Goal: Check status: Check status

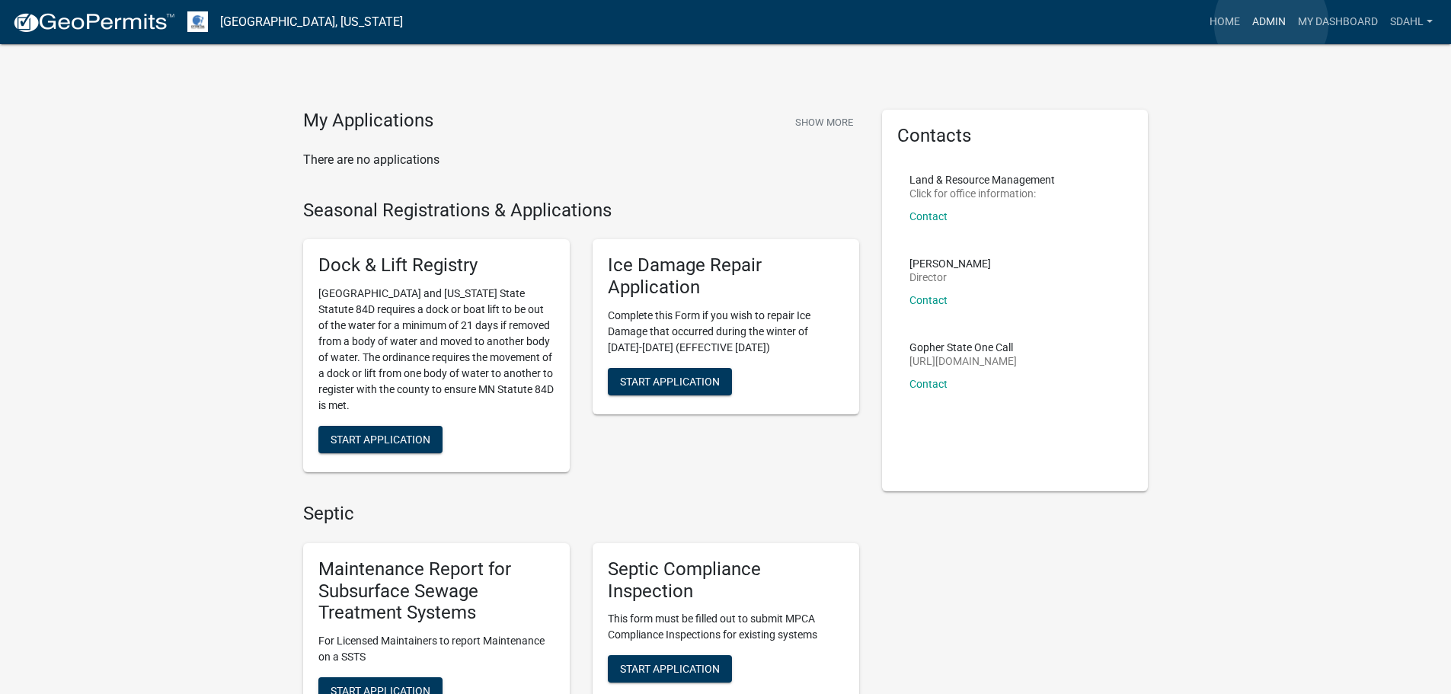
click at [1271, 23] on link "Admin" at bounding box center [1269, 22] width 46 height 29
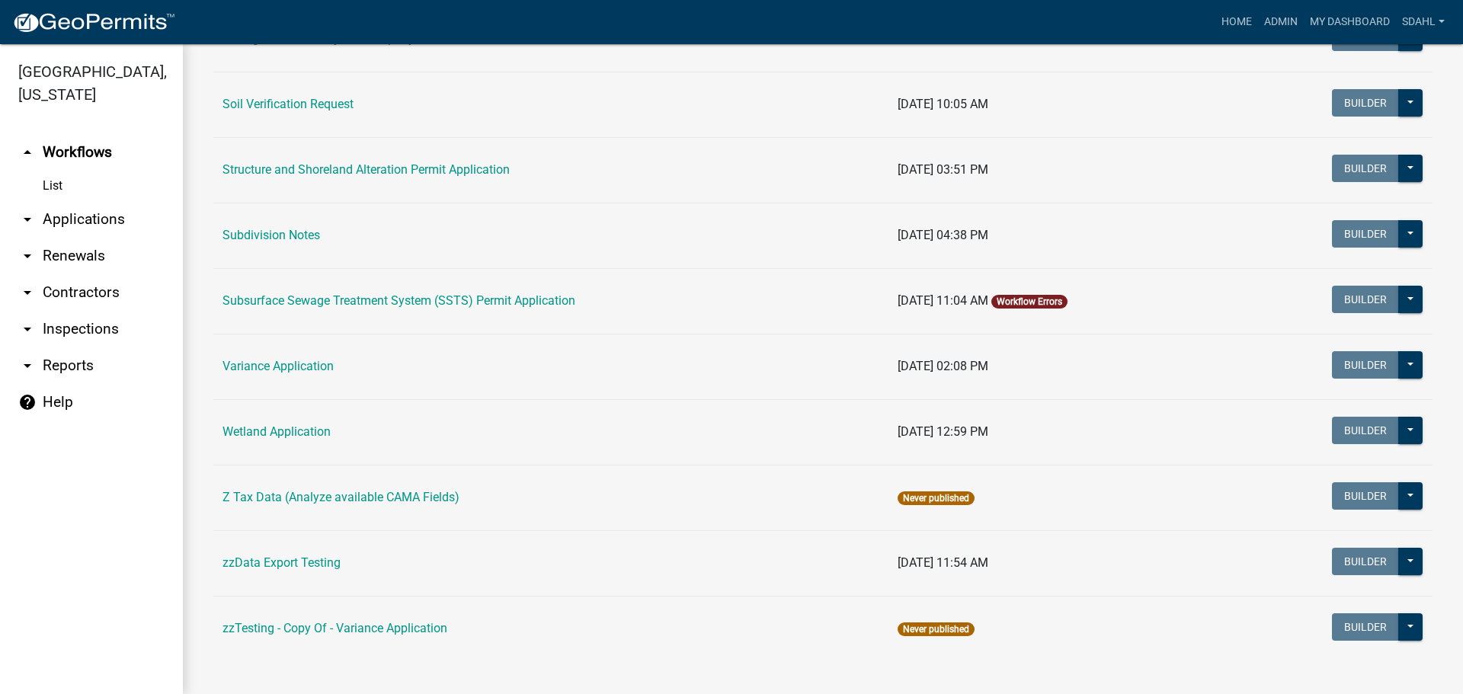
scroll to position [988, 0]
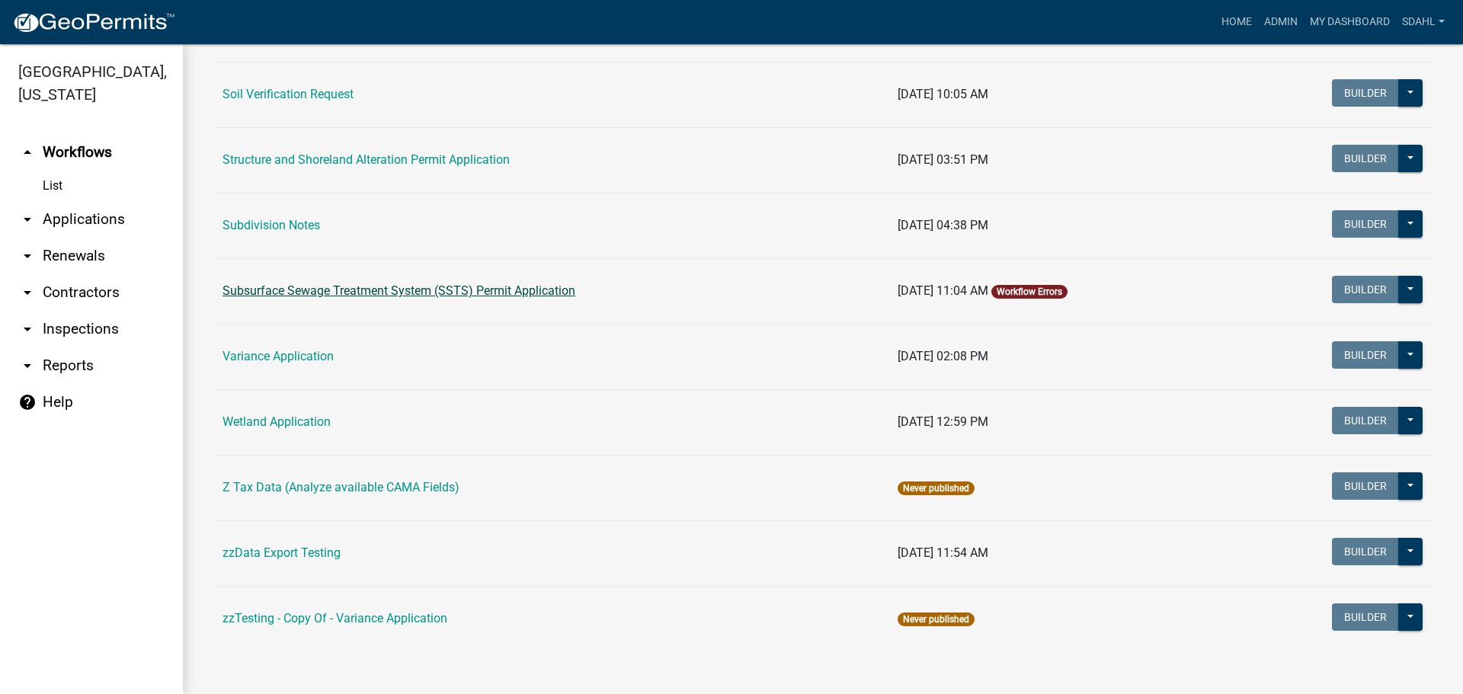
click at [497, 296] on link "Subsurface Sewage Treatment System (SSTS) Permit Application" at bounding box center [398, 290] width 353 height 14
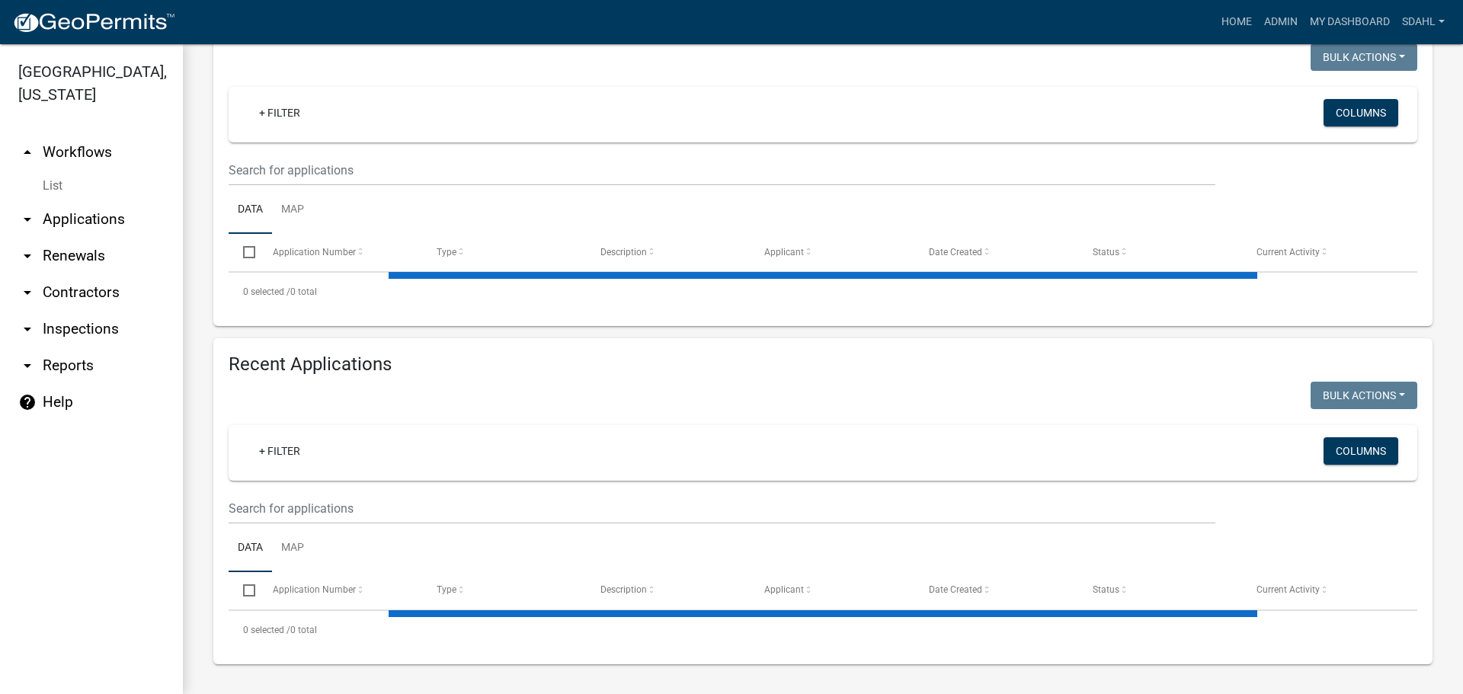
select select "1: 25"
select select "3: 100"
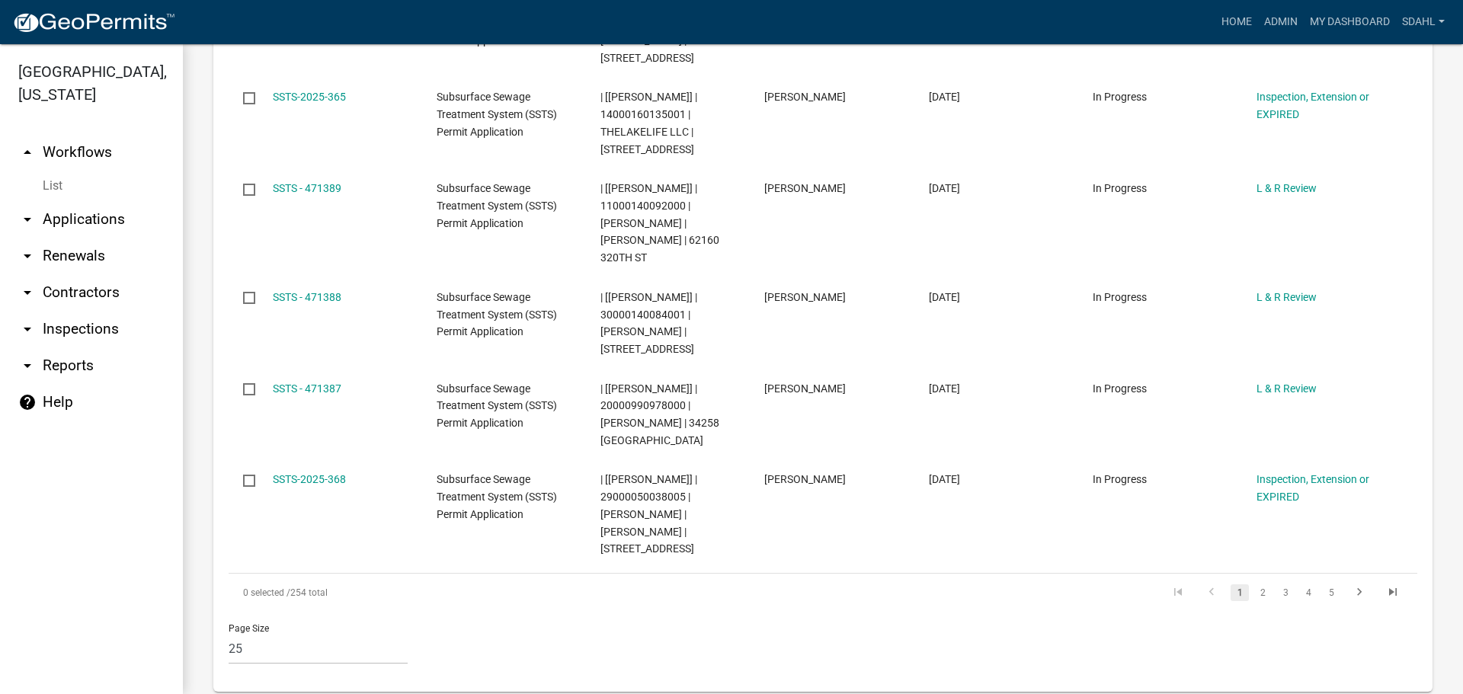
scroll to position [2753, 0]
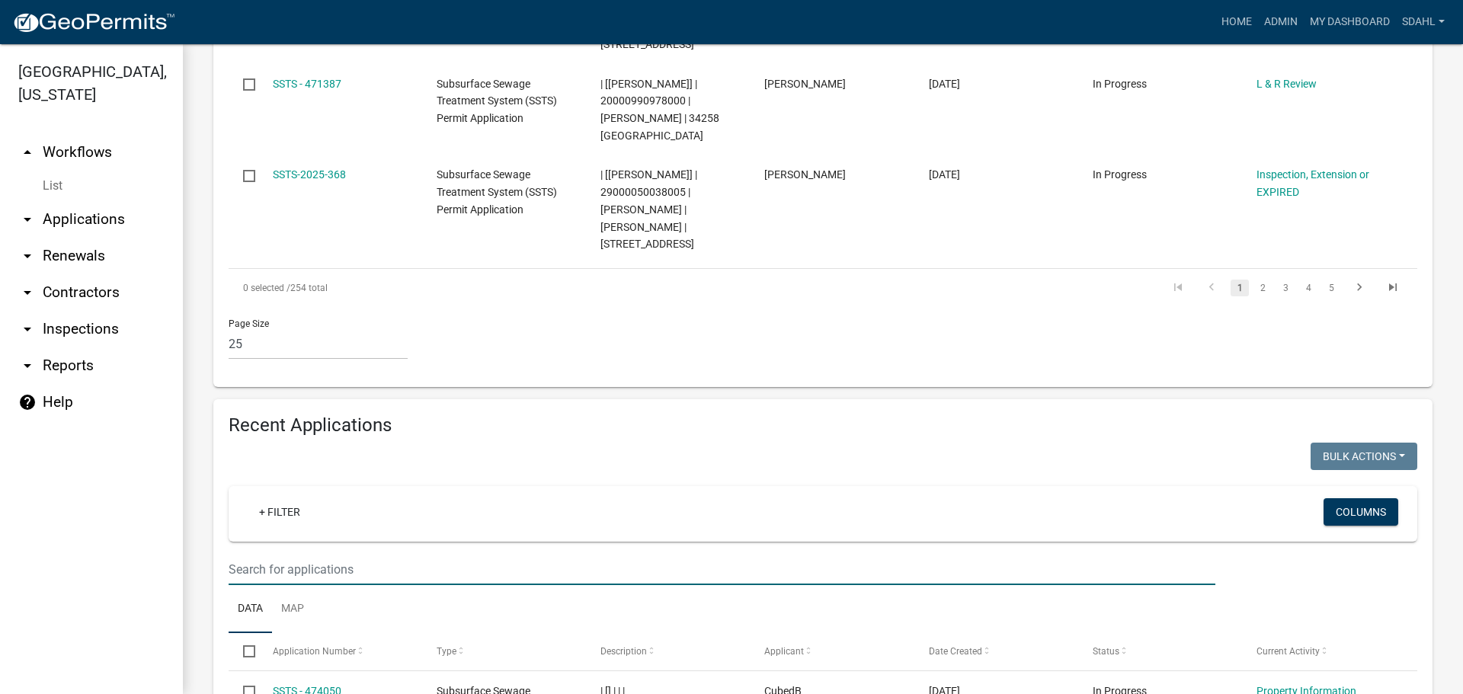
click at [285, 554] on input "text" at bounding box center [722, 569] width 987 height 31
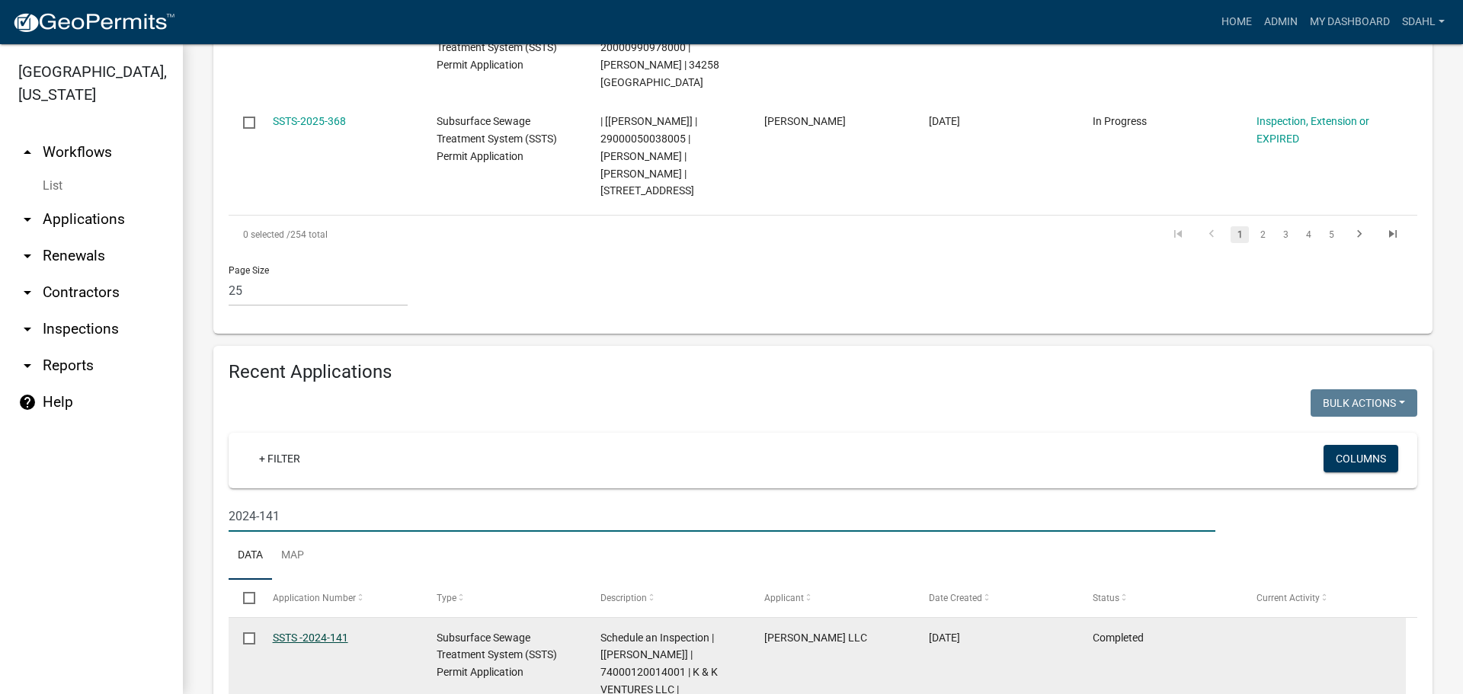
type input "2024-141"
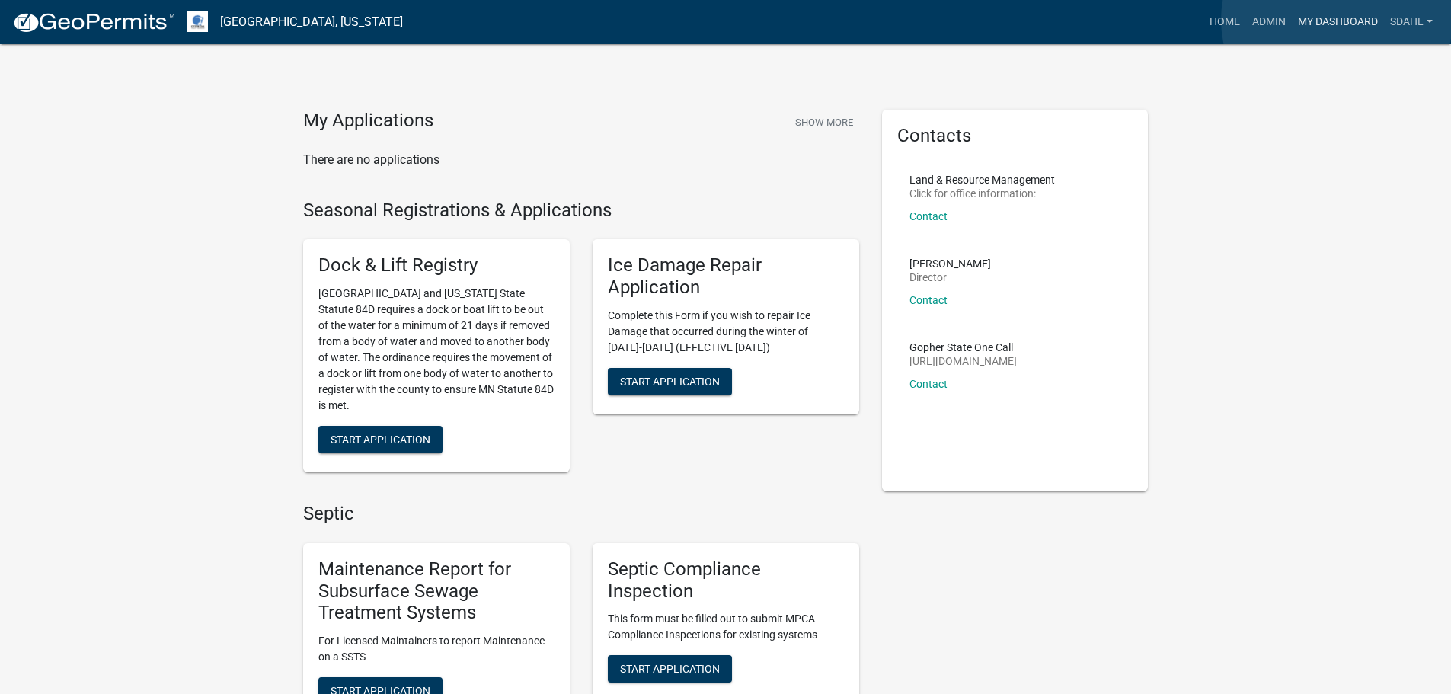
click at [1337, 19] on link "My Dashboard" at bounding box center [1338, 22] width 92 height 29
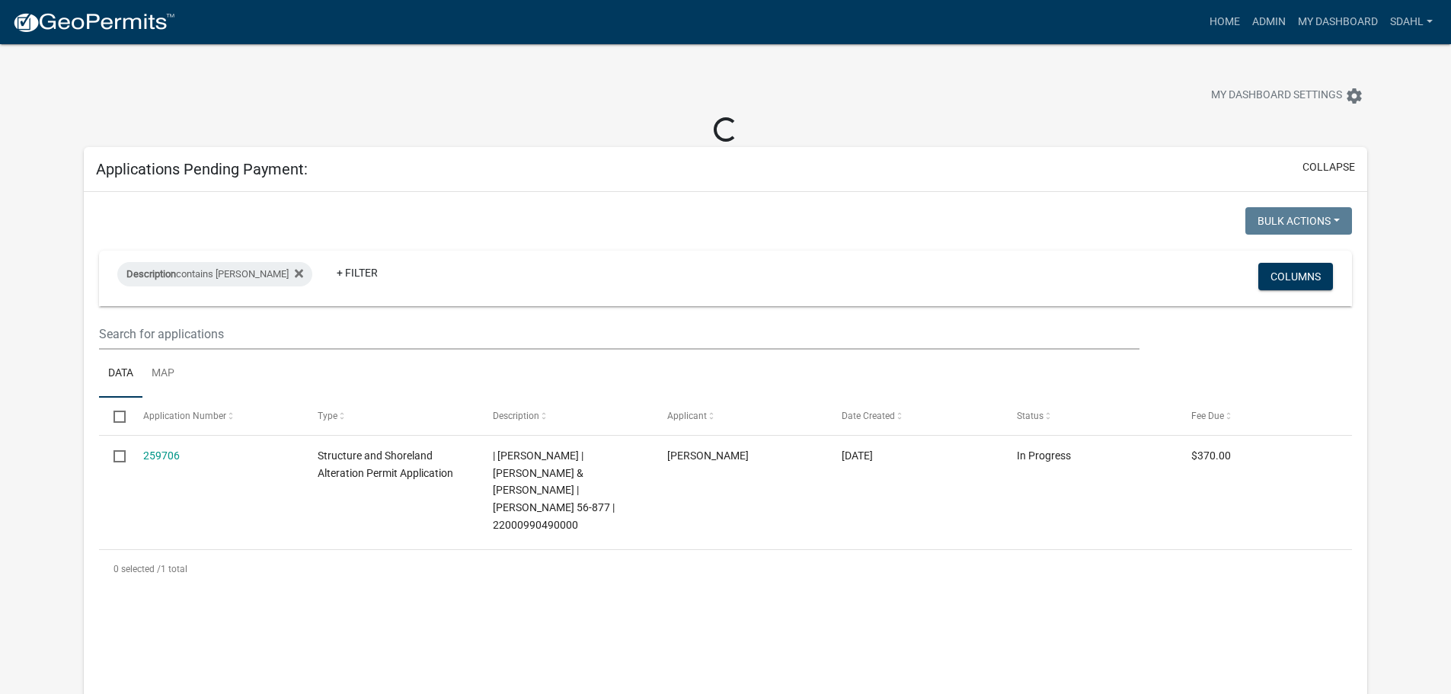
select select "3: 100"
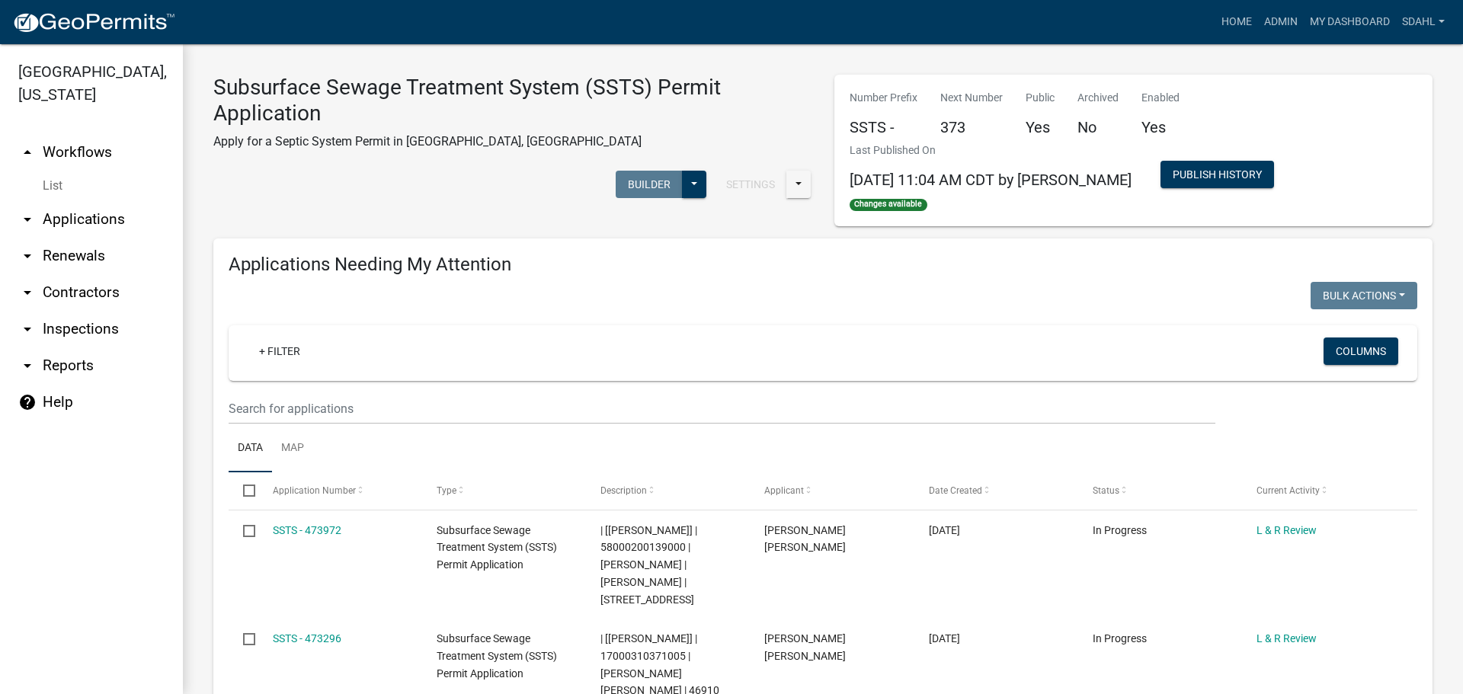
select select "1: 25"
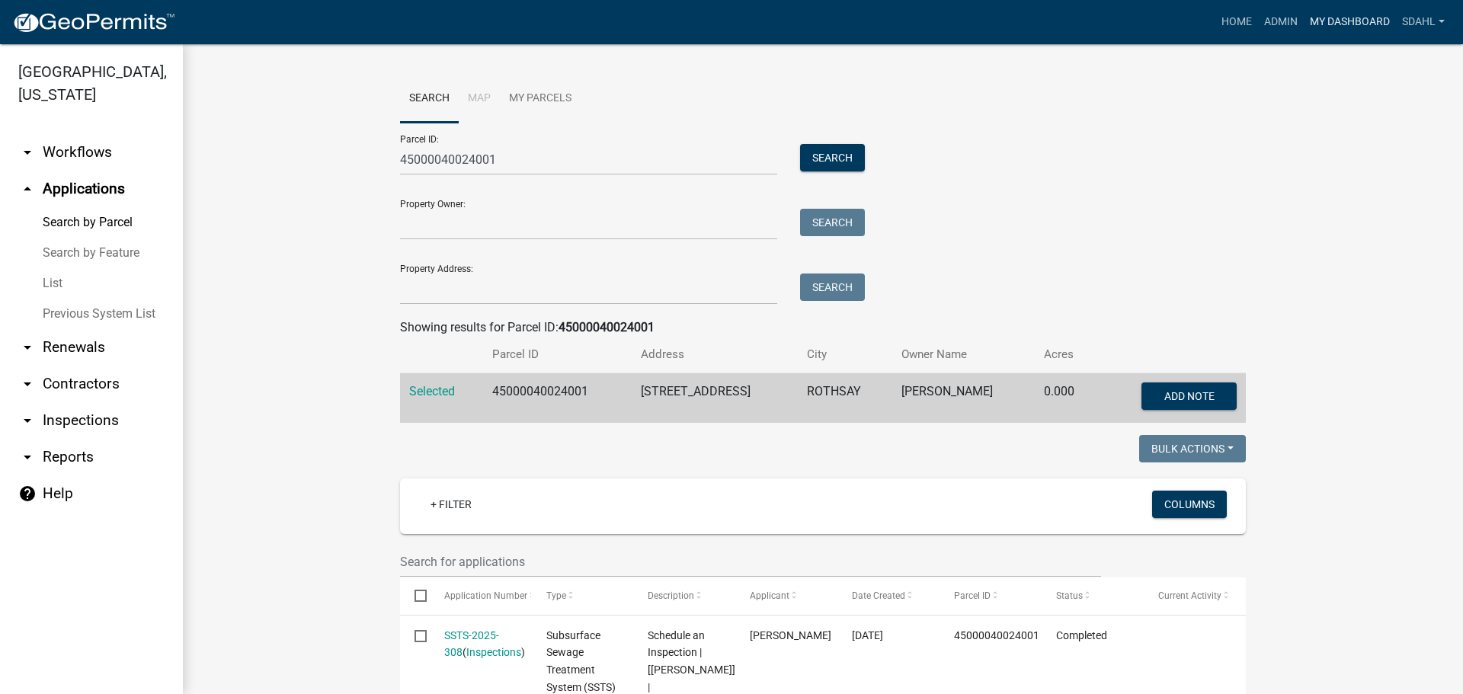
click at [1323, 20] on link "My Dashboard" at bounding box center [1349, 22] width 92 height 29
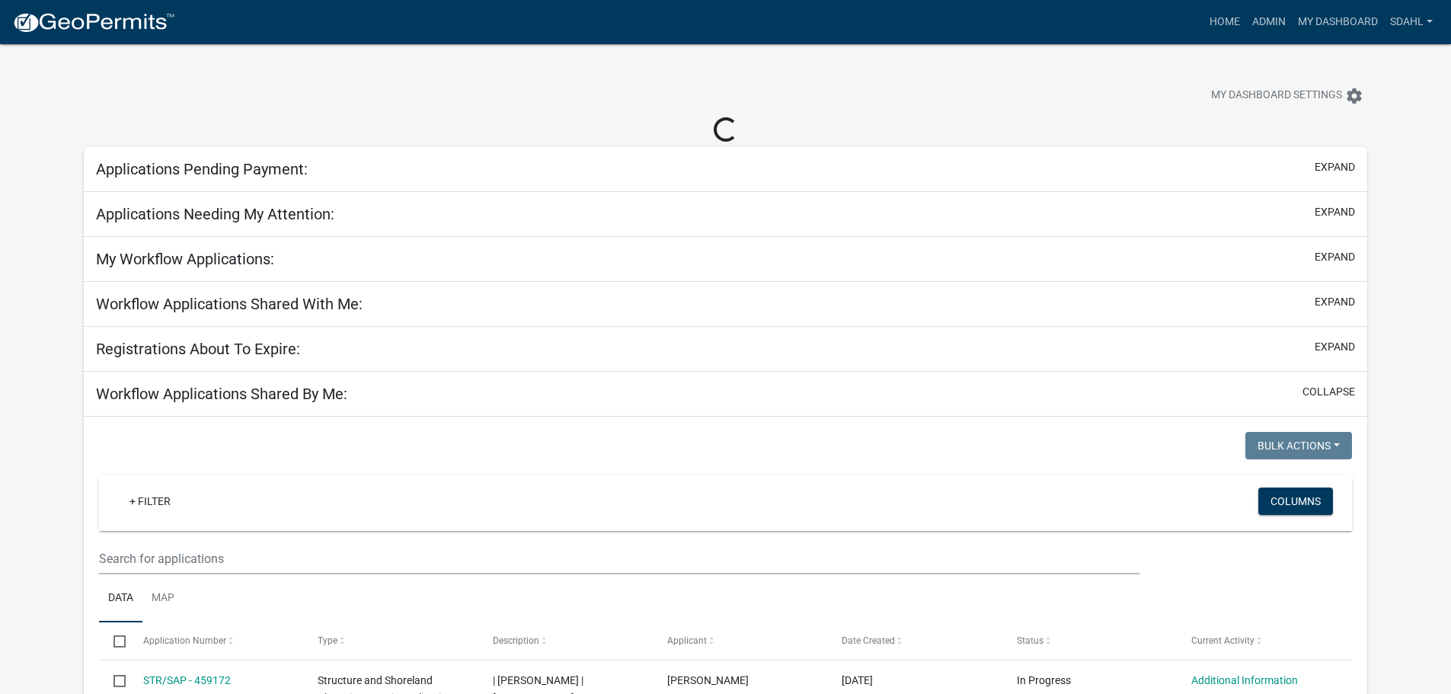
select select "3: 100"
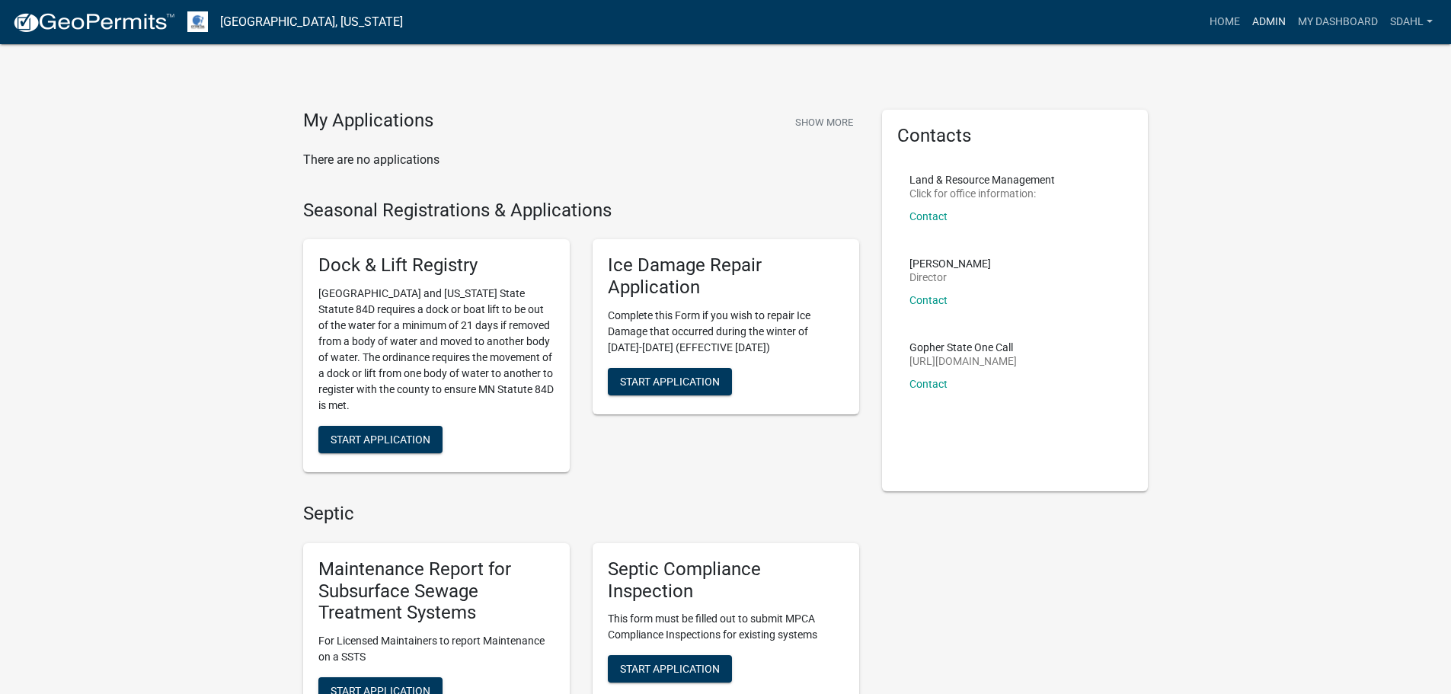
click at [1268, 25] on link "Admin" at bounding box center [1269, 22] width 46 height 29
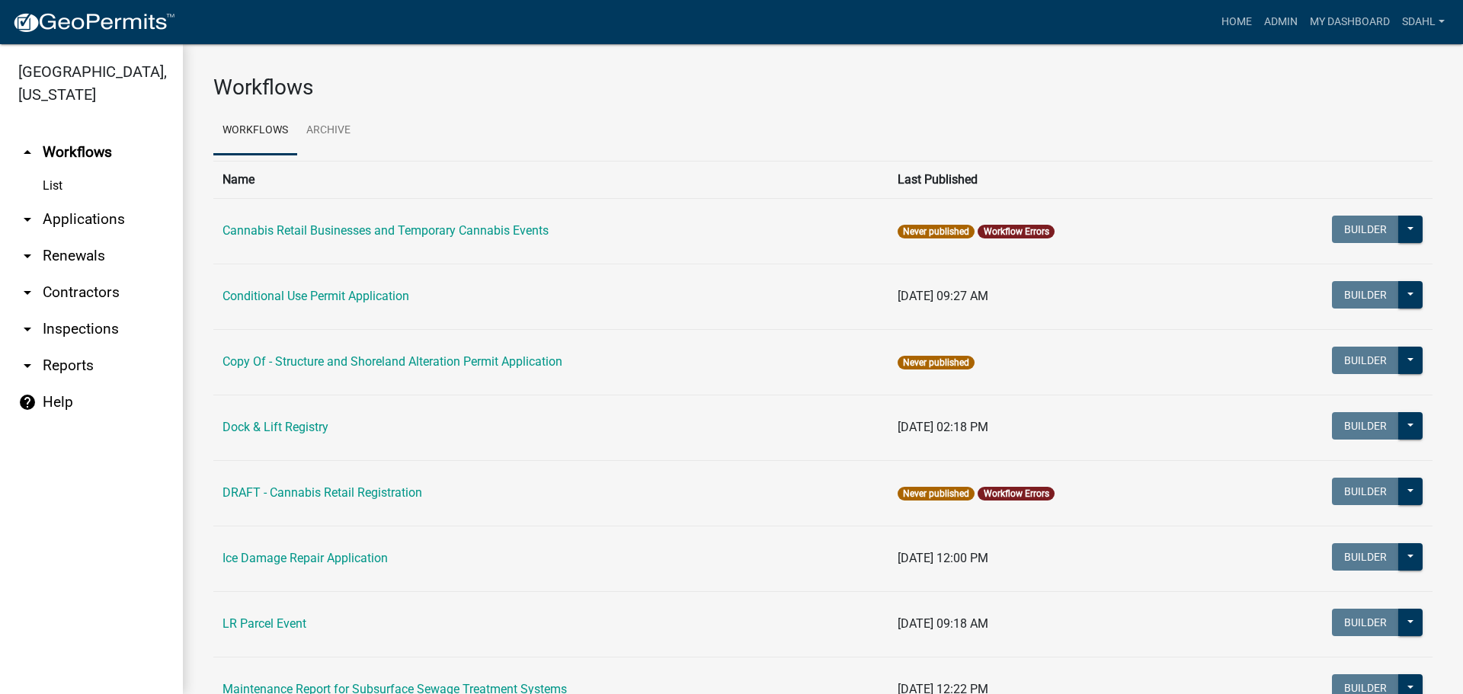
click at [88, 221] on link "arrow_drop_down Applications" at bounding box center [91, 219] width 183 height 37
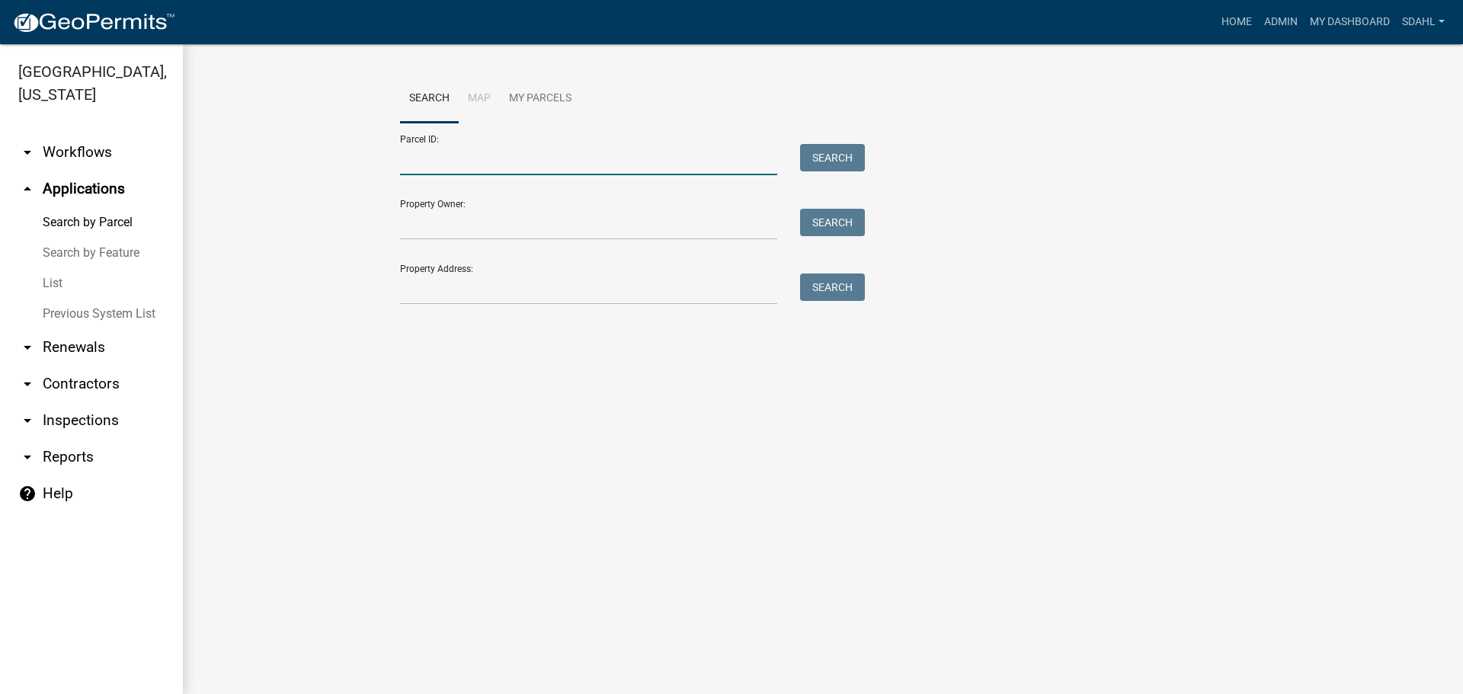
click at [519, 158] on input "Parcel ID:" at bounding box center [588, 159] width 377 height 31
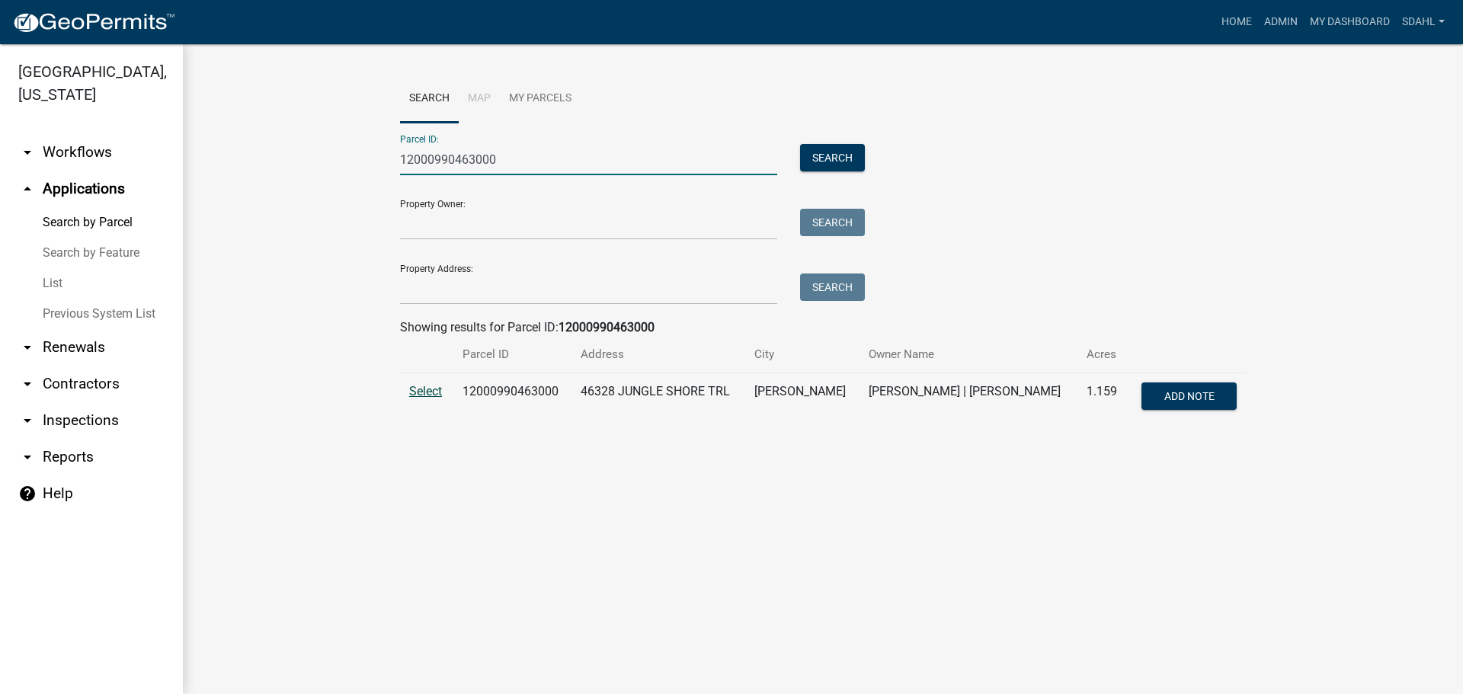
type input "12000990463000"
click at [426, 391] on span "Select" at bounding box center [425, 391] width 33 height 14
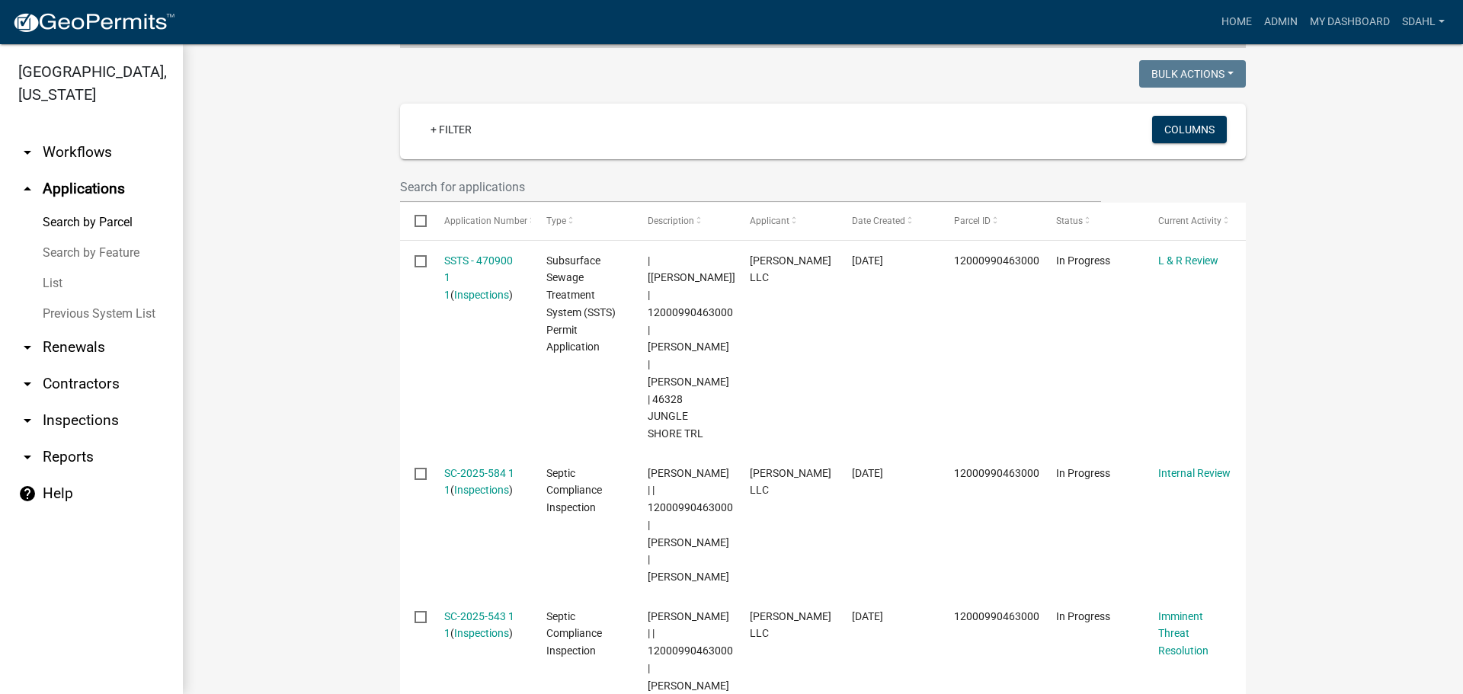
scroll to position [374, 0]
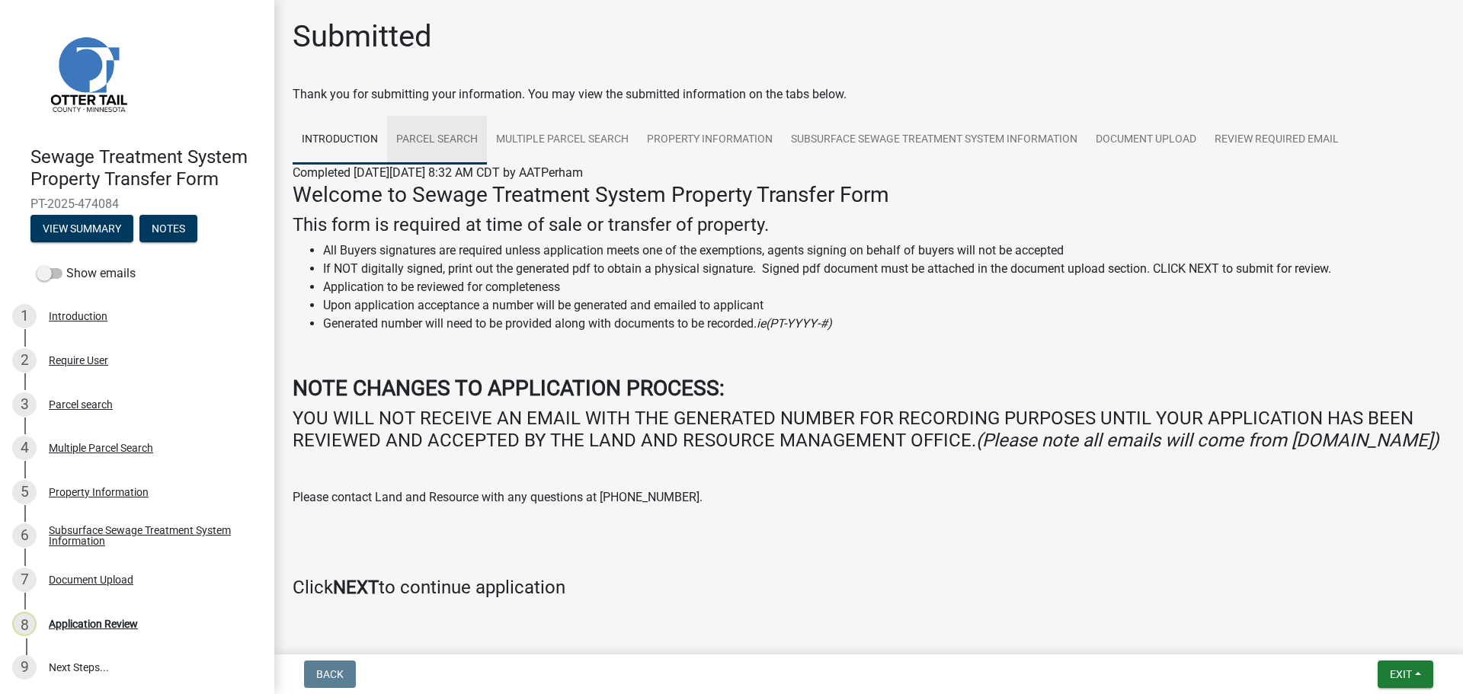
click at [424, 141] on link "Parcel search" at bounding box center [437, 140] width 100 height 49
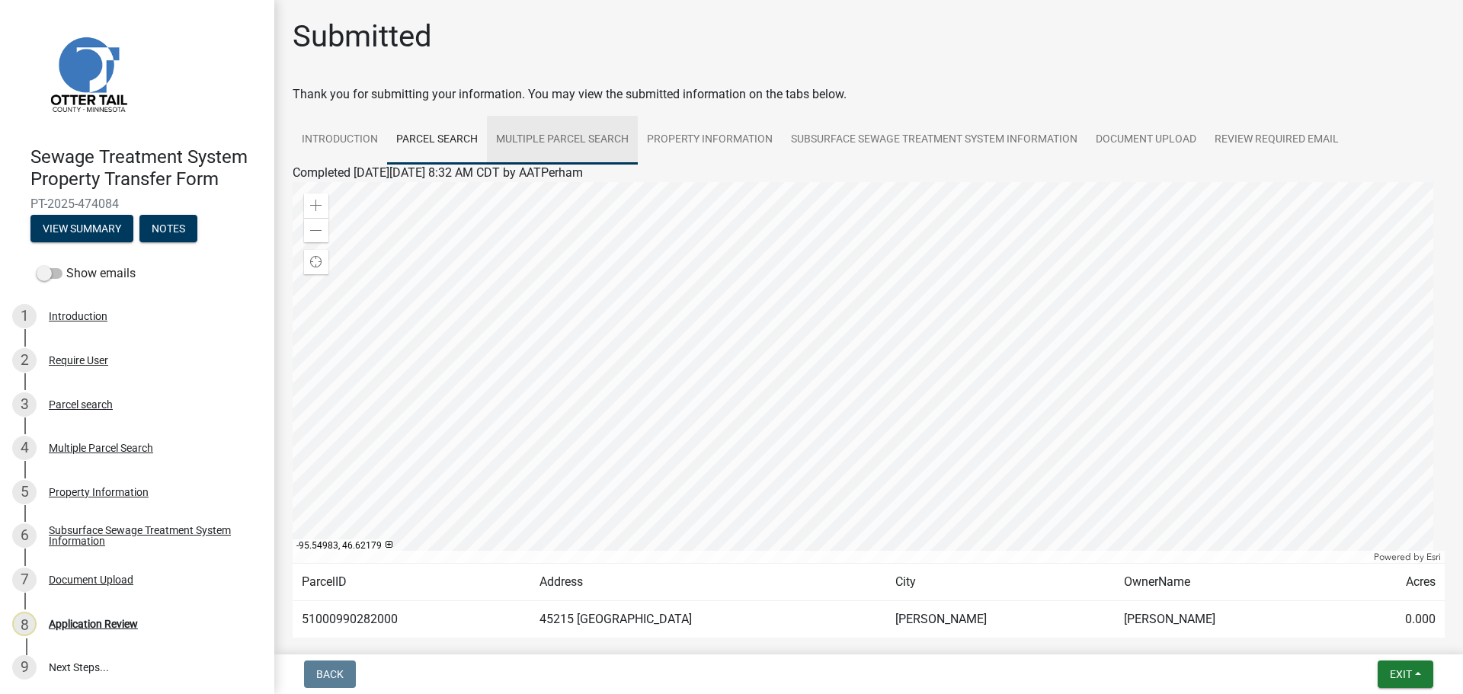
click at [561, 138] on link "Multiple Parcel Search" at bounding box center [562, 140] width 151 height 49
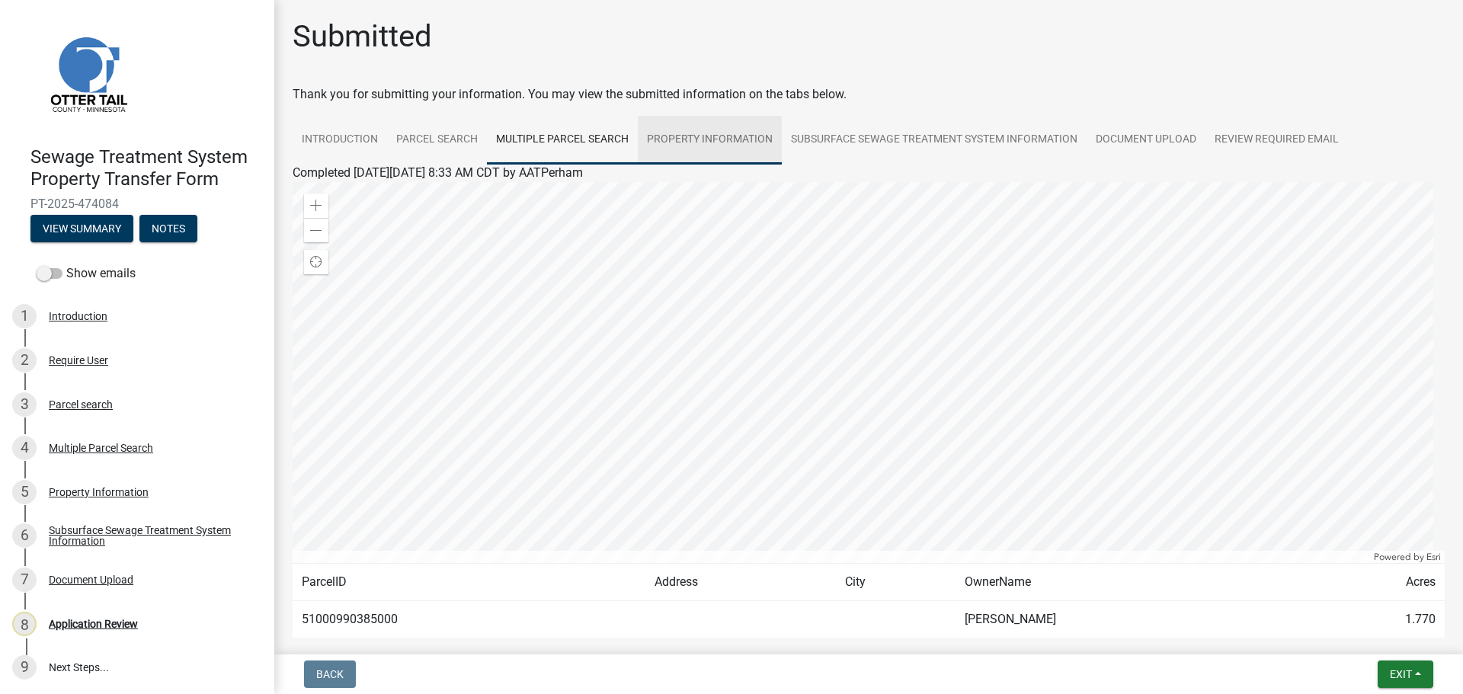
click at [715, 149] on link "Property Information" at bounding box center [710, 140] width 144 height 49
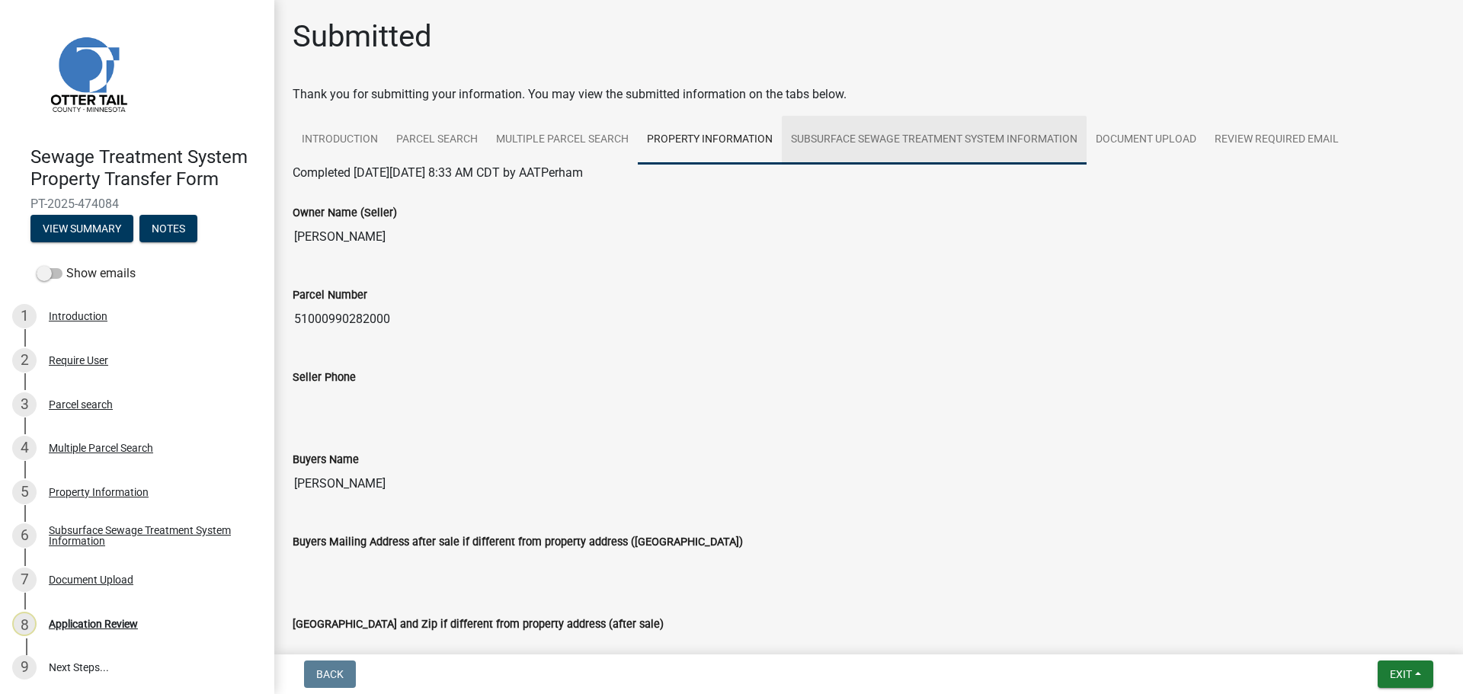
click at [926, 151] on link "Subsurface Sewage Treatment System Information" at bounding box center [934, 140] width 305 height 49
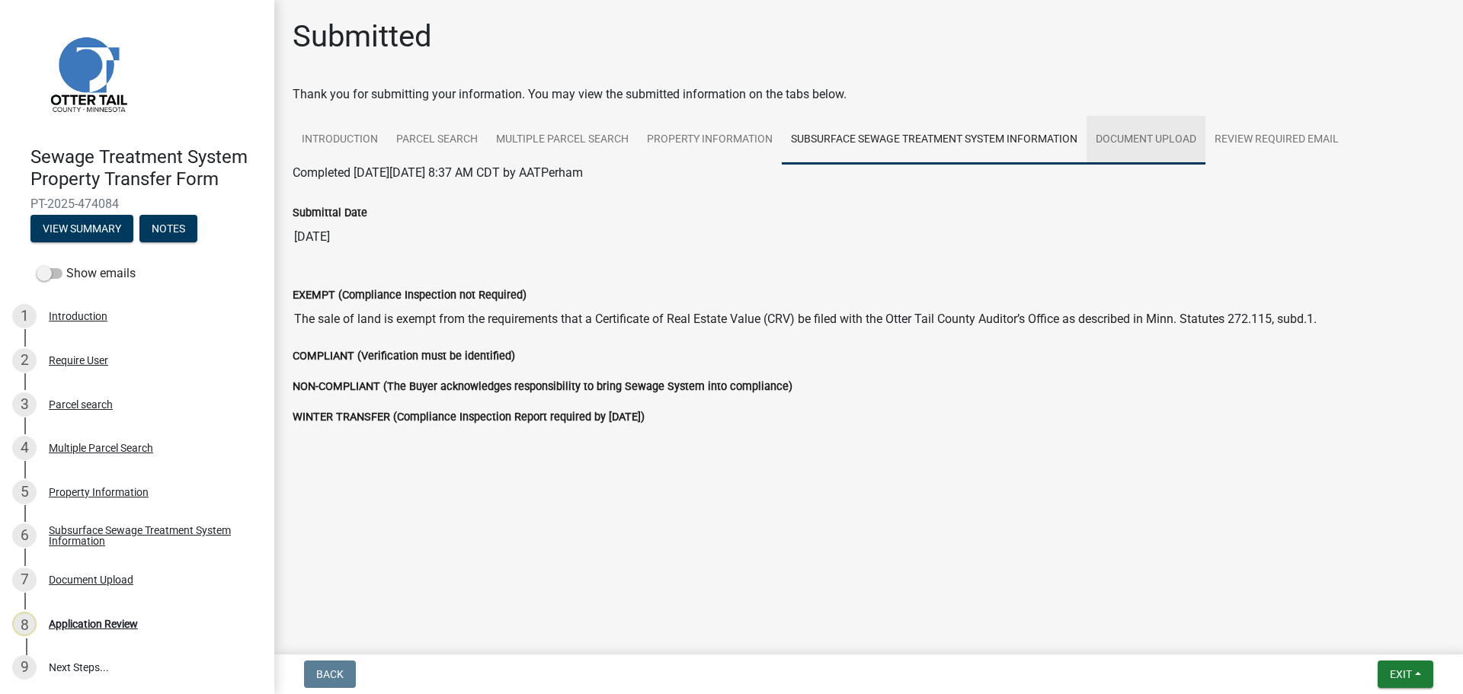
click at [1145, 146] on link "Document Upload" at bounding box center [1145, 140] width 119 height 49
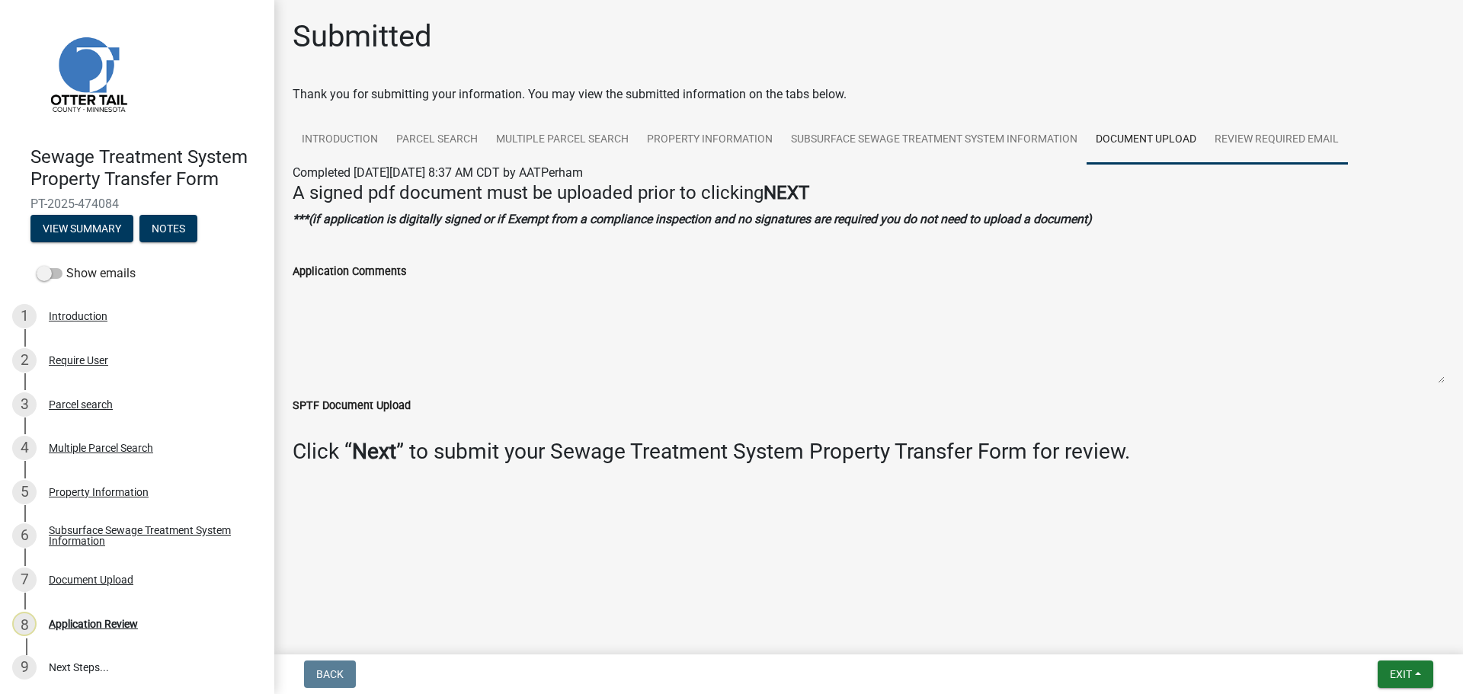
click at [1294, 143] on link "Review Required Email" at bounding box center [1276, 140] width 142 height 49
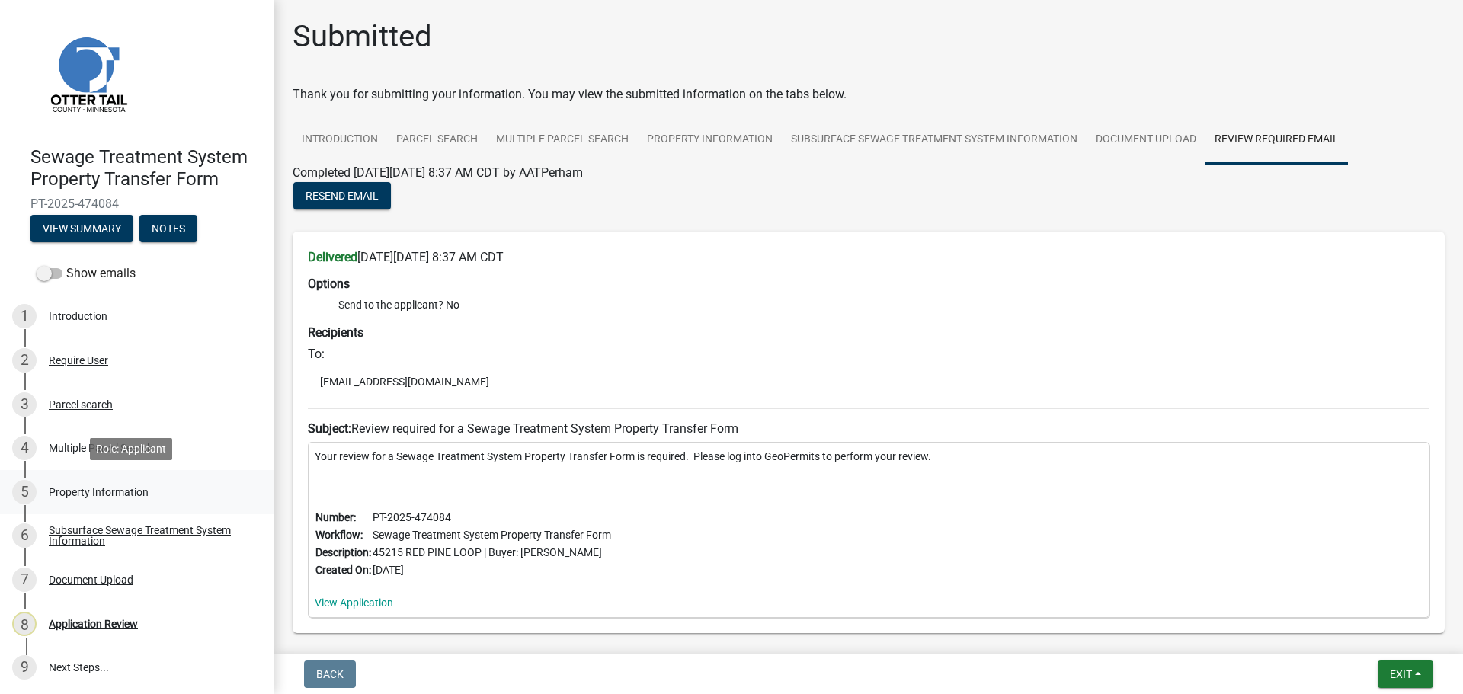
scroll to position [2, 0]
click at [85, 577] on div "Document Upload" at bounding box center [91, 578] width 85 height 11
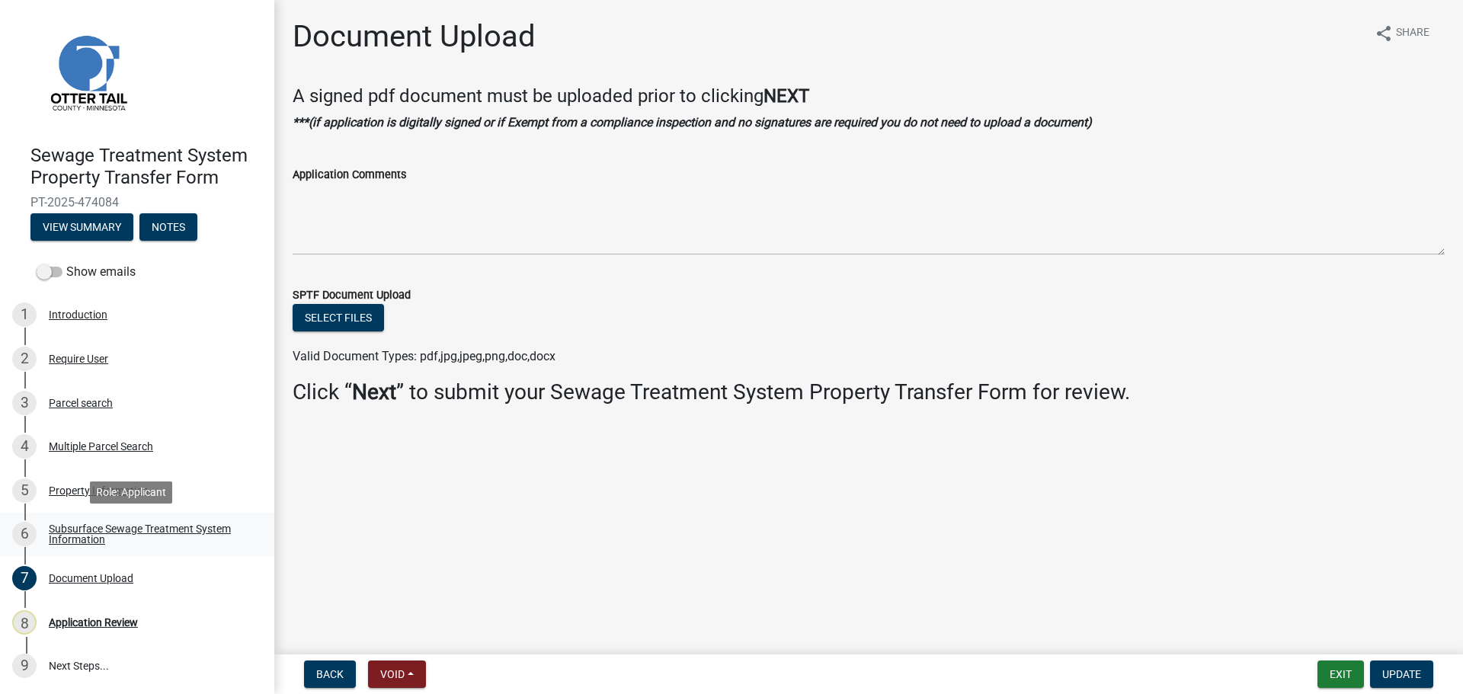
click at [86, 524] on div "Subsurface Sewage Treatment System Information" at bounding box center [149, 533] width 201 height 21
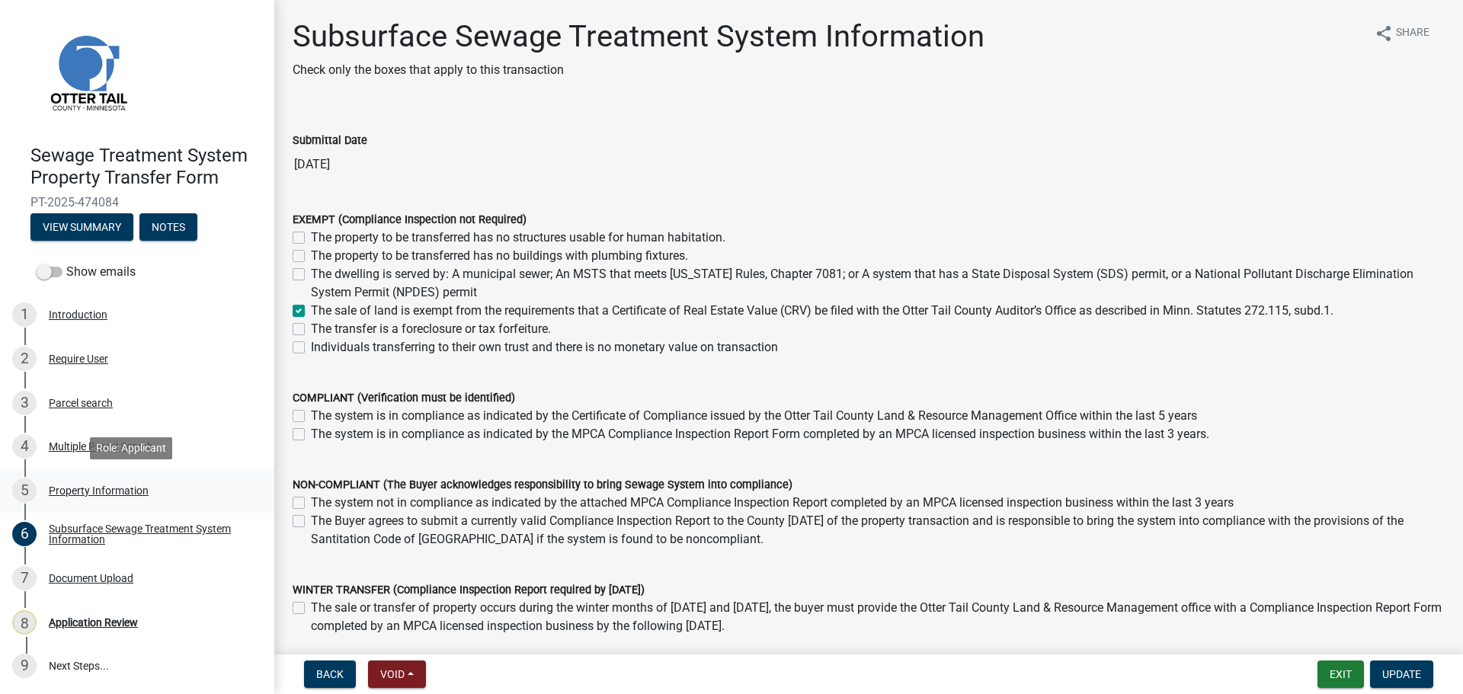
click at [87, 482] on div "5 Property Information" at bounding box center [131, 490] width 238 height 24
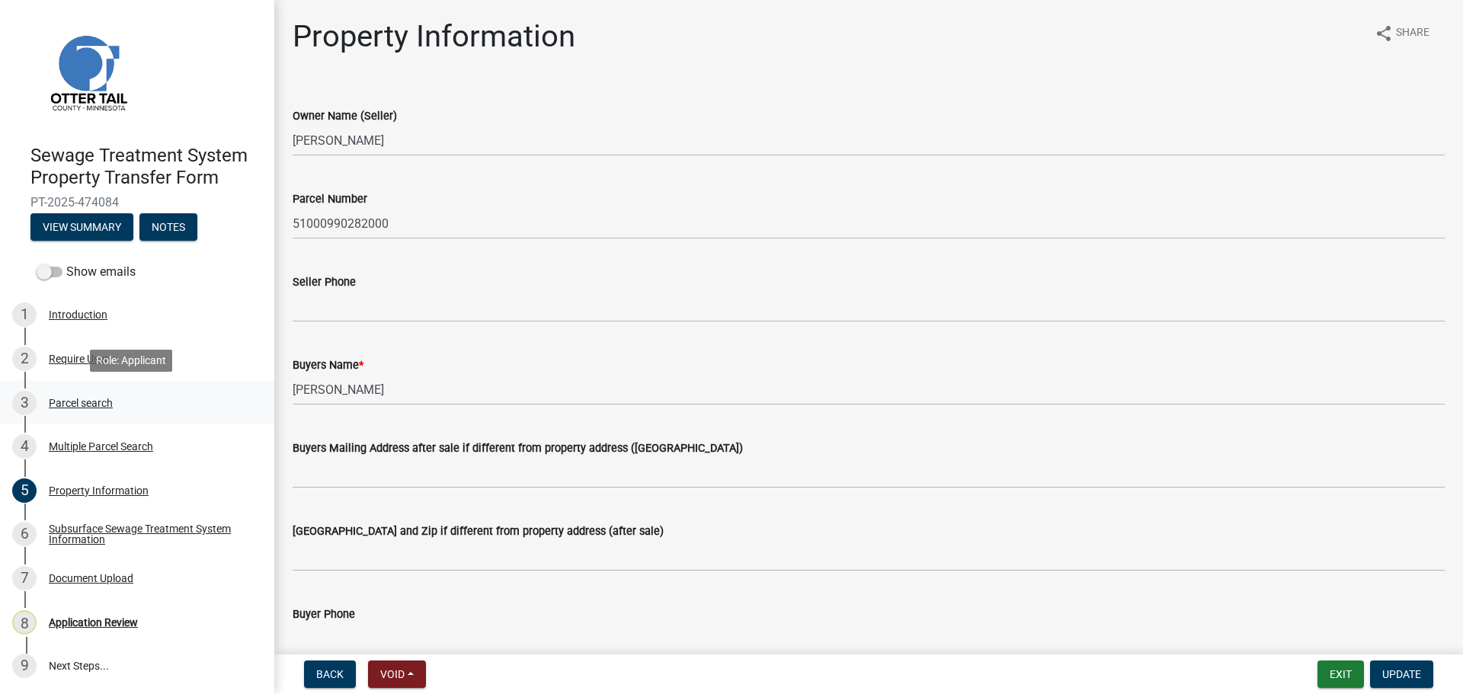
click at [67, 404] on div "Parcel search" at bounding box center [81, 403] width 64 height 11
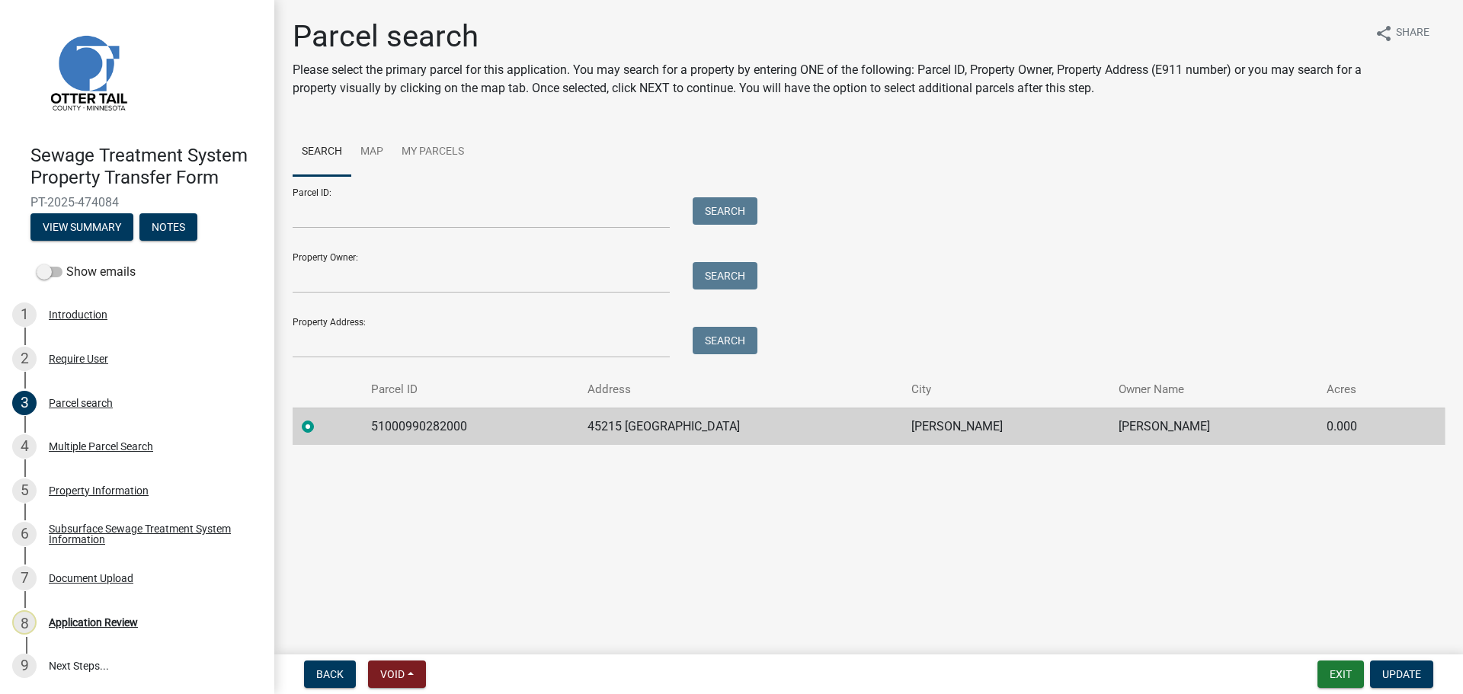
click at [421, 426] on td "51000990282000" at bounding box center [470, 426] width 216 height 37
copy td "51000990282000"
click at [81, 443] on div "Multiple Parcel Search" at bounding box center [101, 446] width 104 height 11
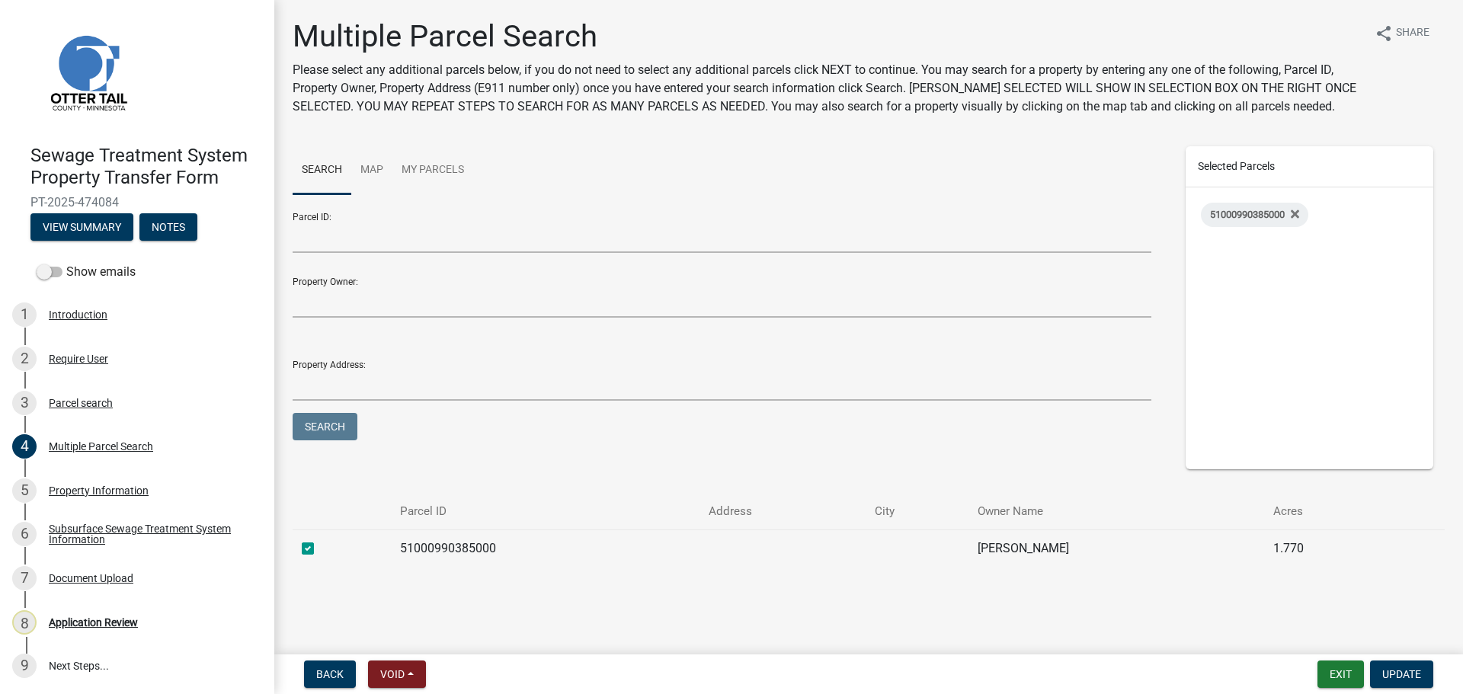
click at [449, 551] on td "51000990385000" at bounding box center [545, 547] width 308 height 37
copy td "51000990385000"
click at [79, 490] on div "Property Information" at bounding box center [99, 490] width 100 height 11
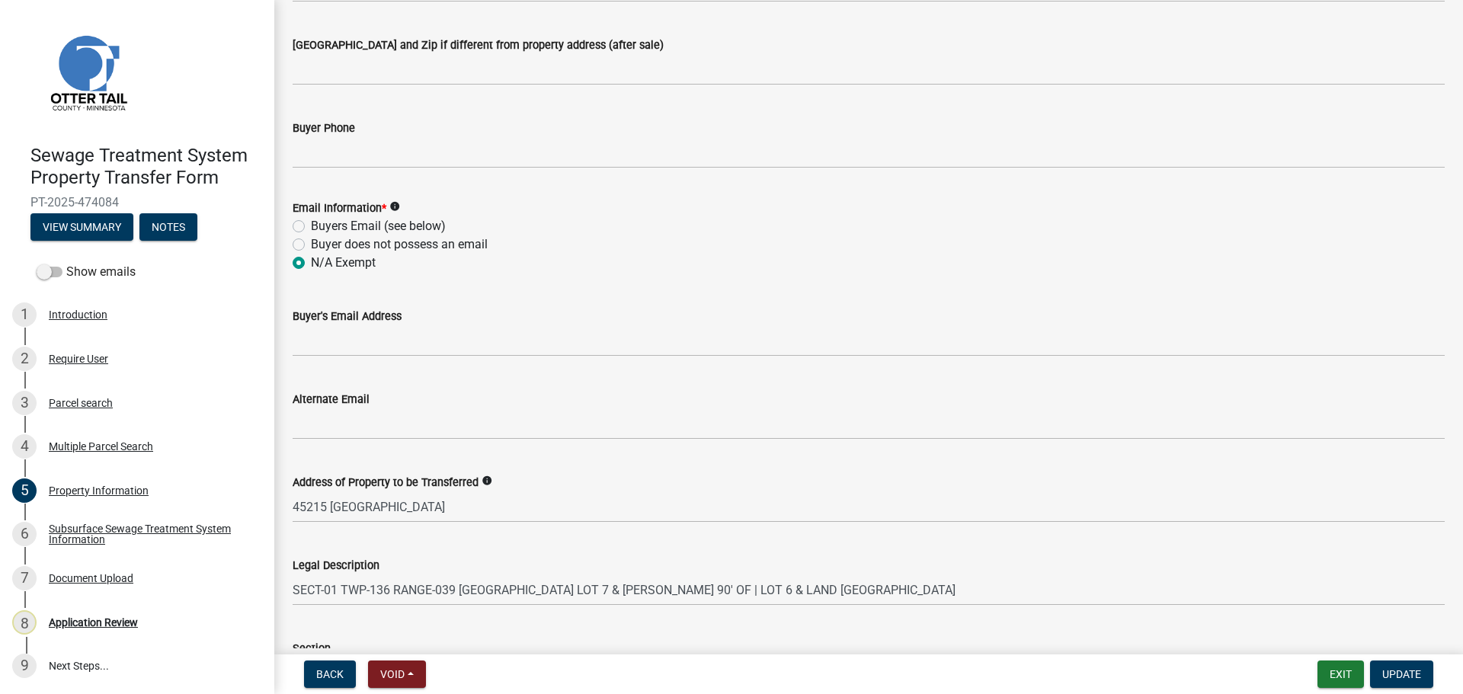
scroll to position [609, 0]
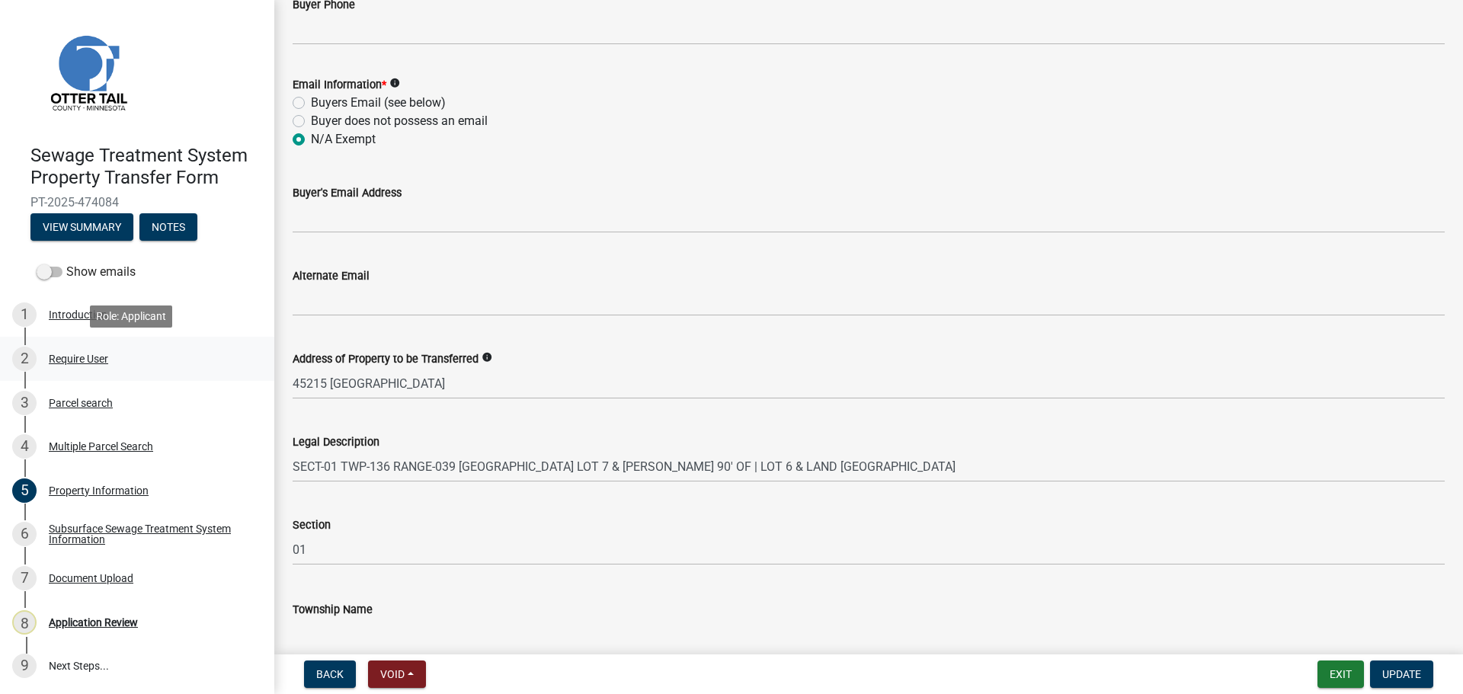
click at [50, 362] on div "Require User" at bounding box center [78, 358] width 59 height 11
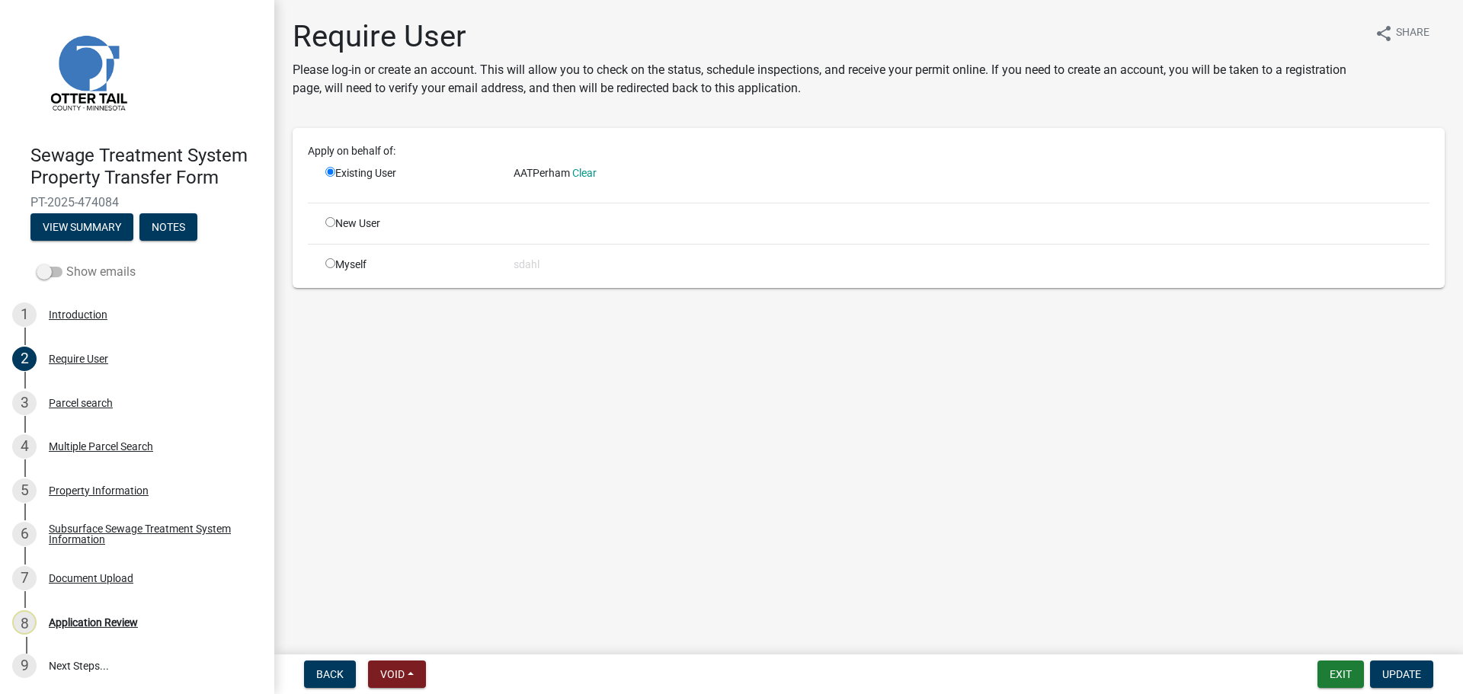
click at [59, 279] on label "Show emails" at bounding box center [86, 272] width 99 height 18
click at [66, 263] on input "Show emails" at bounding box center [66, 263] width 0 height 0
click at [78, 222] on button "View Summary" at bounding box center [81, 226] width 103 height 27
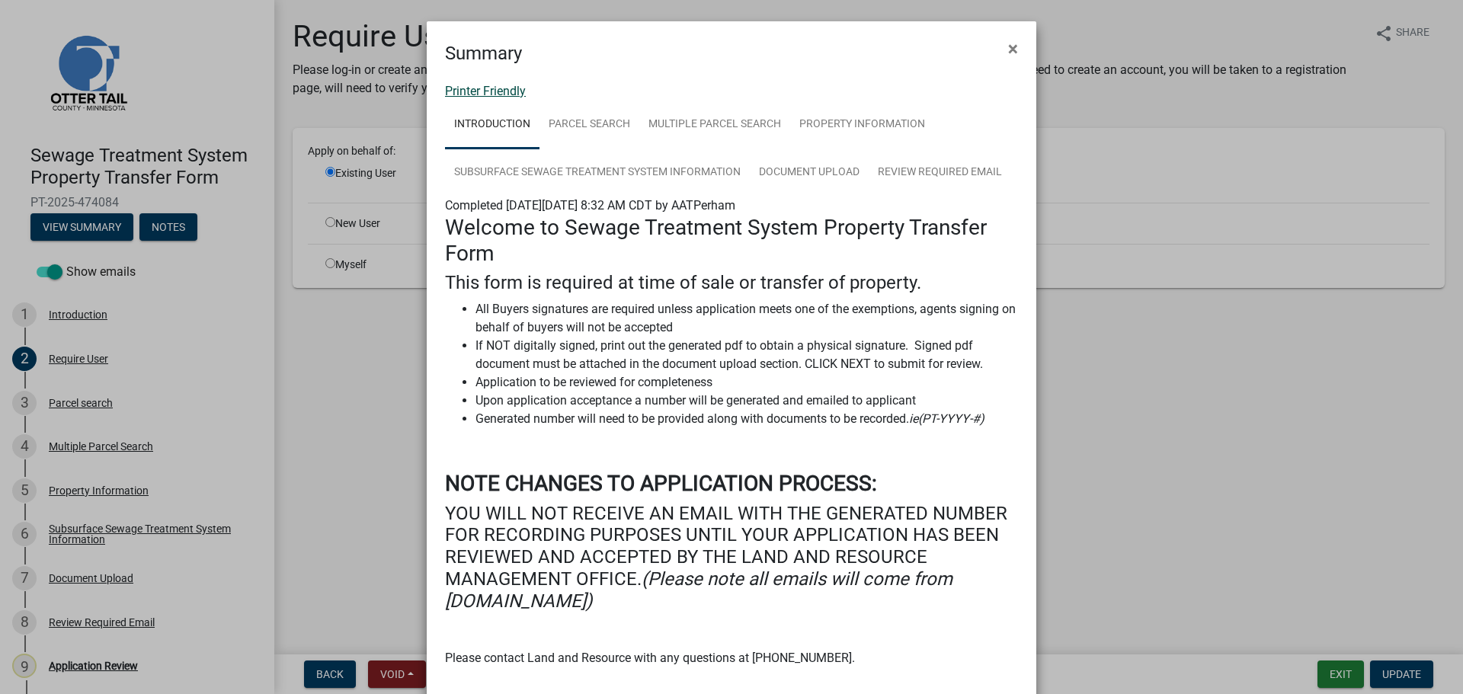
click at [465, 90] on link "Printer Friendly" at bounding box center [485, 91] width 81 height 14
click at [1008, 45] on span "×" at bounding box center [1013, 48] width 10 height 21
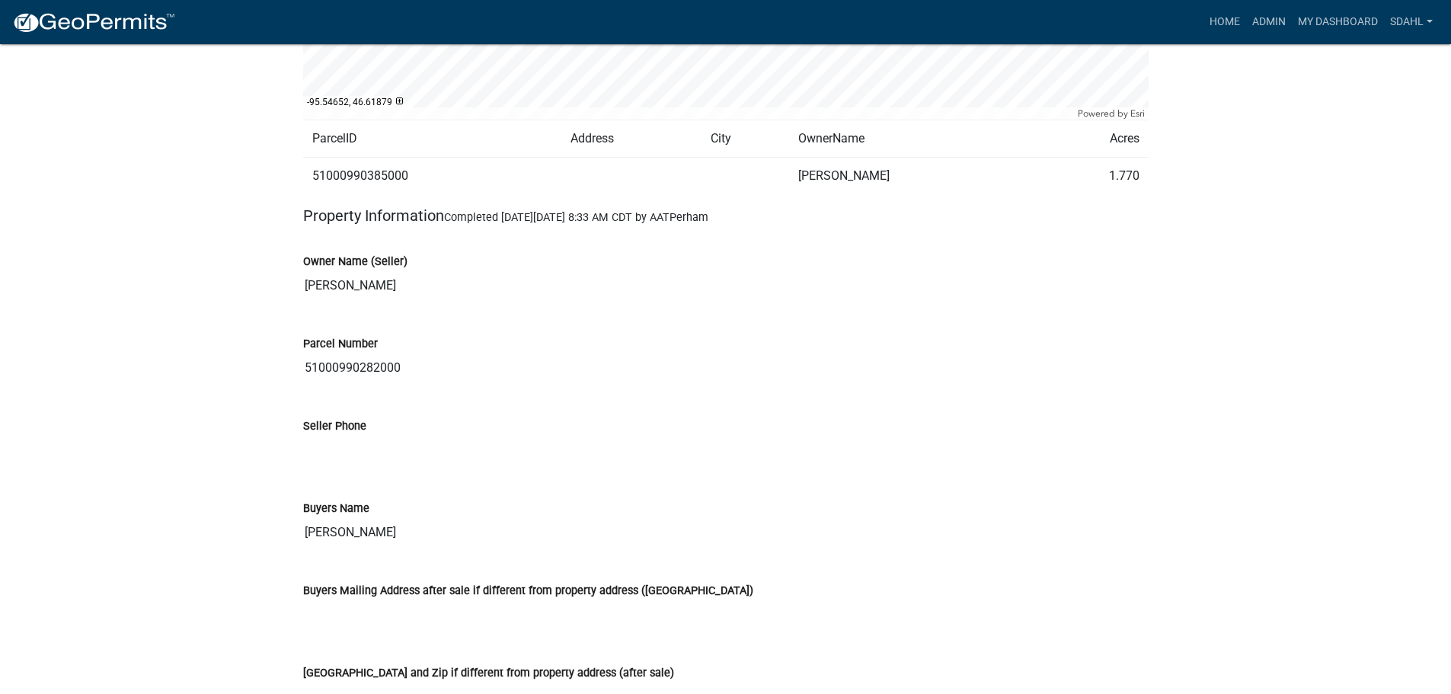
scroll to position [1600, 0]
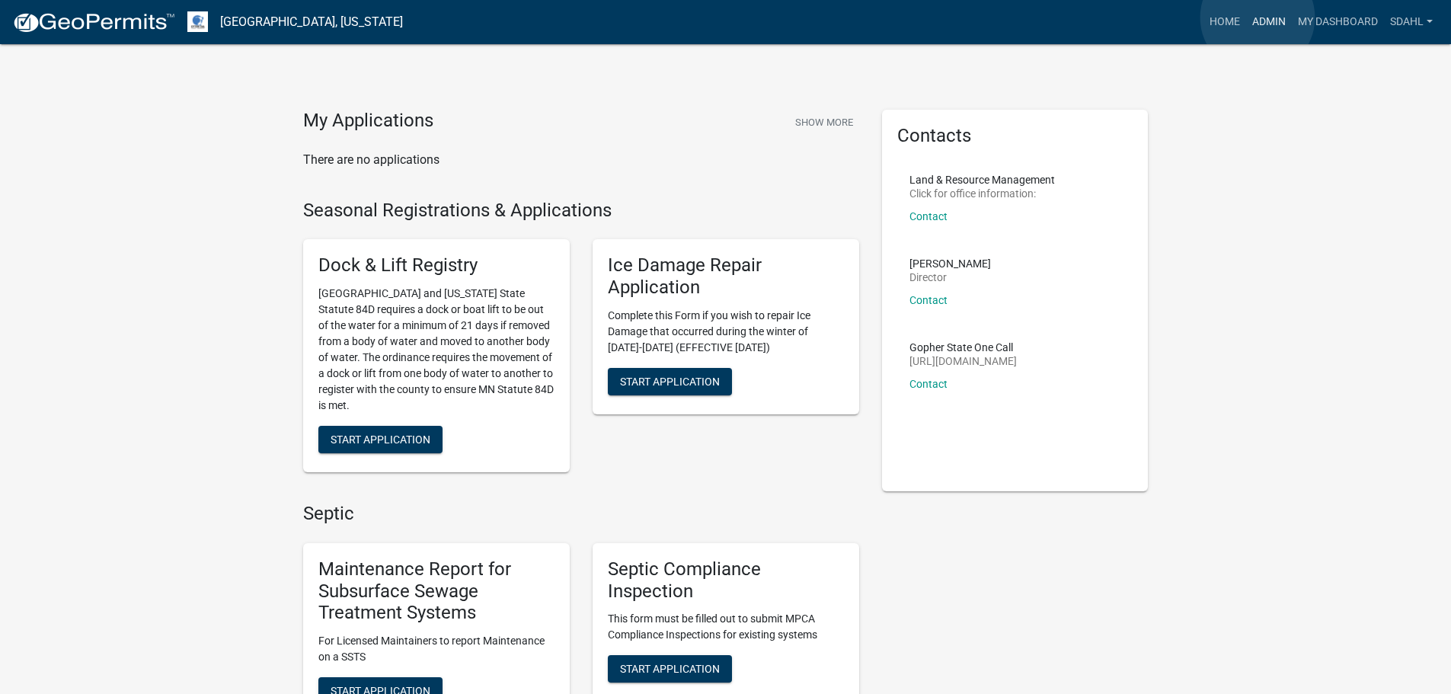
click at [1258, 18] on link "Admin" at bounding box center [1269, 22] width 46 height 29
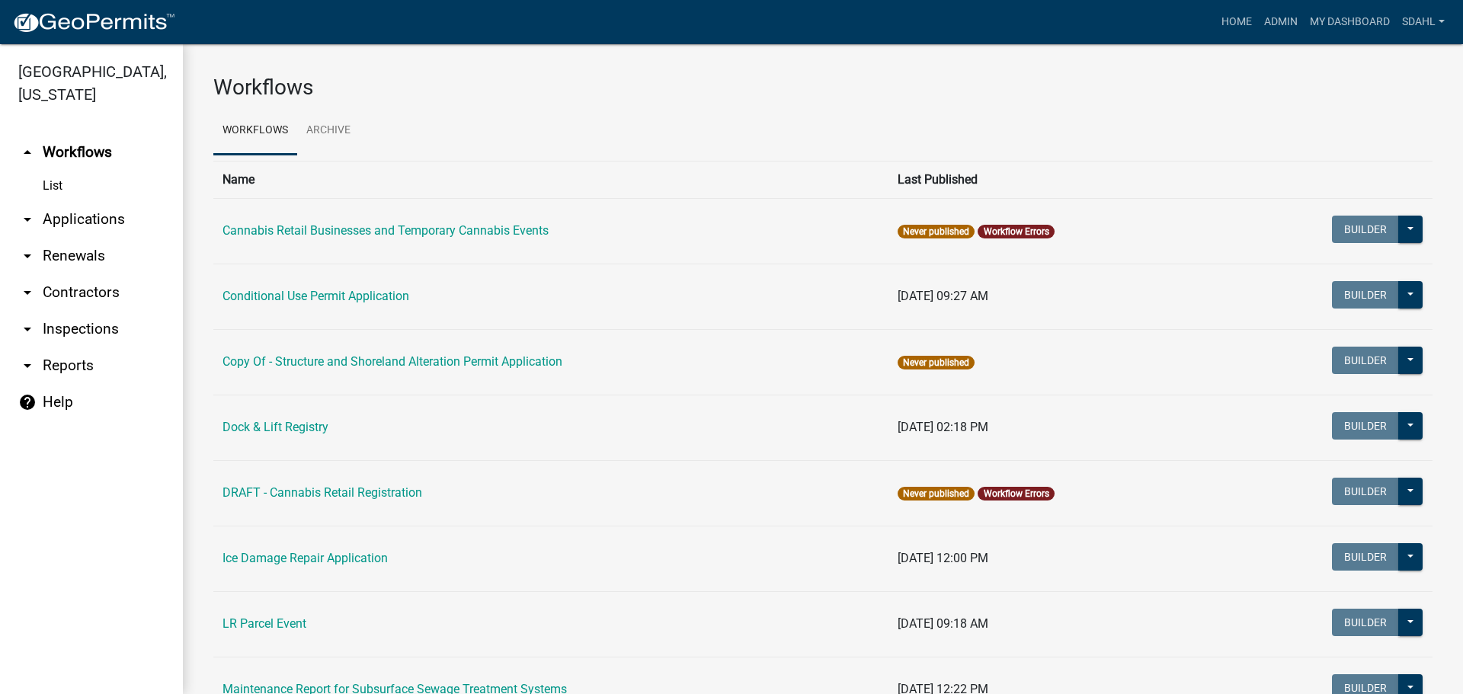
click at [94, 219] on link "arrow_drop_down Applications" at bounding box center [91, 219] width 183 height 37
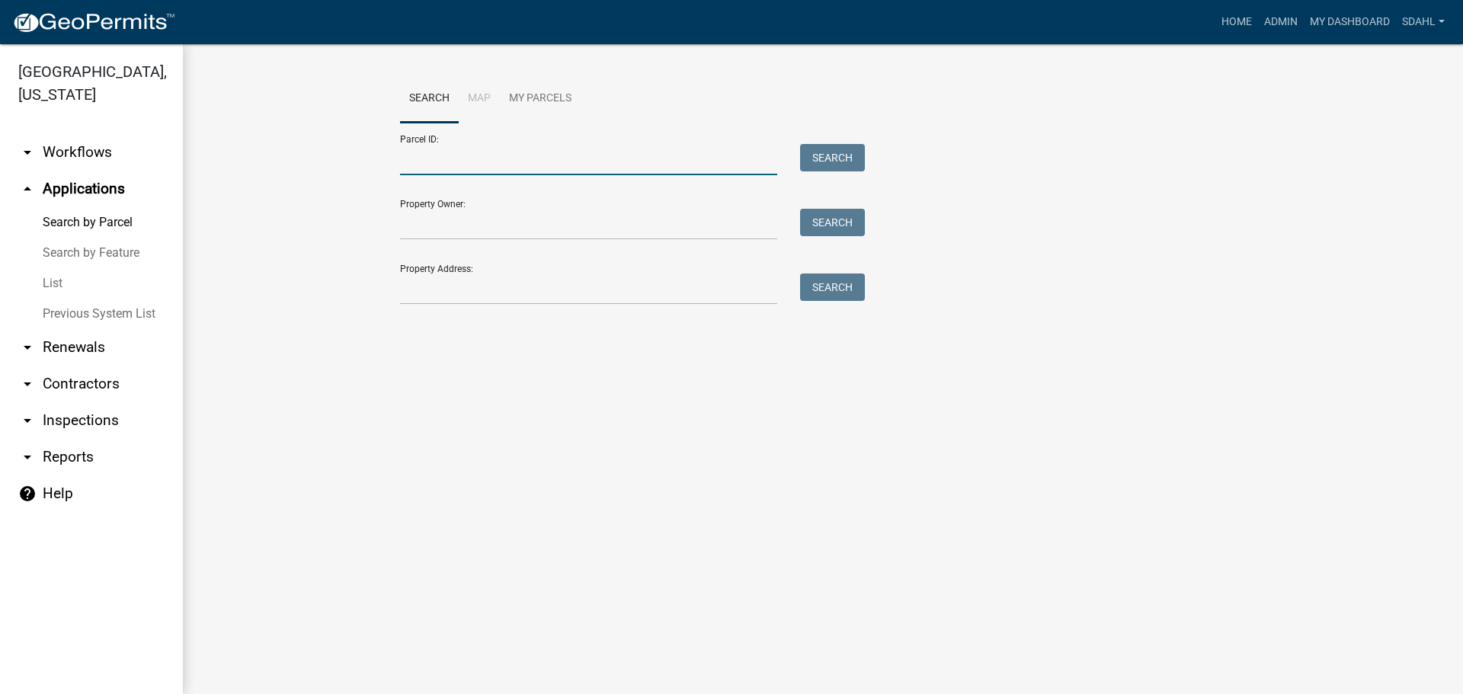
click at [522, 165] on input "Parcel ID:" at bounding box center [588, 159] width 377 height 31
paste input "51000990281000"
type input "51000990281000"
click at [833, 157] on button "Search" at bounding box center [832, 157] width 65 height 27
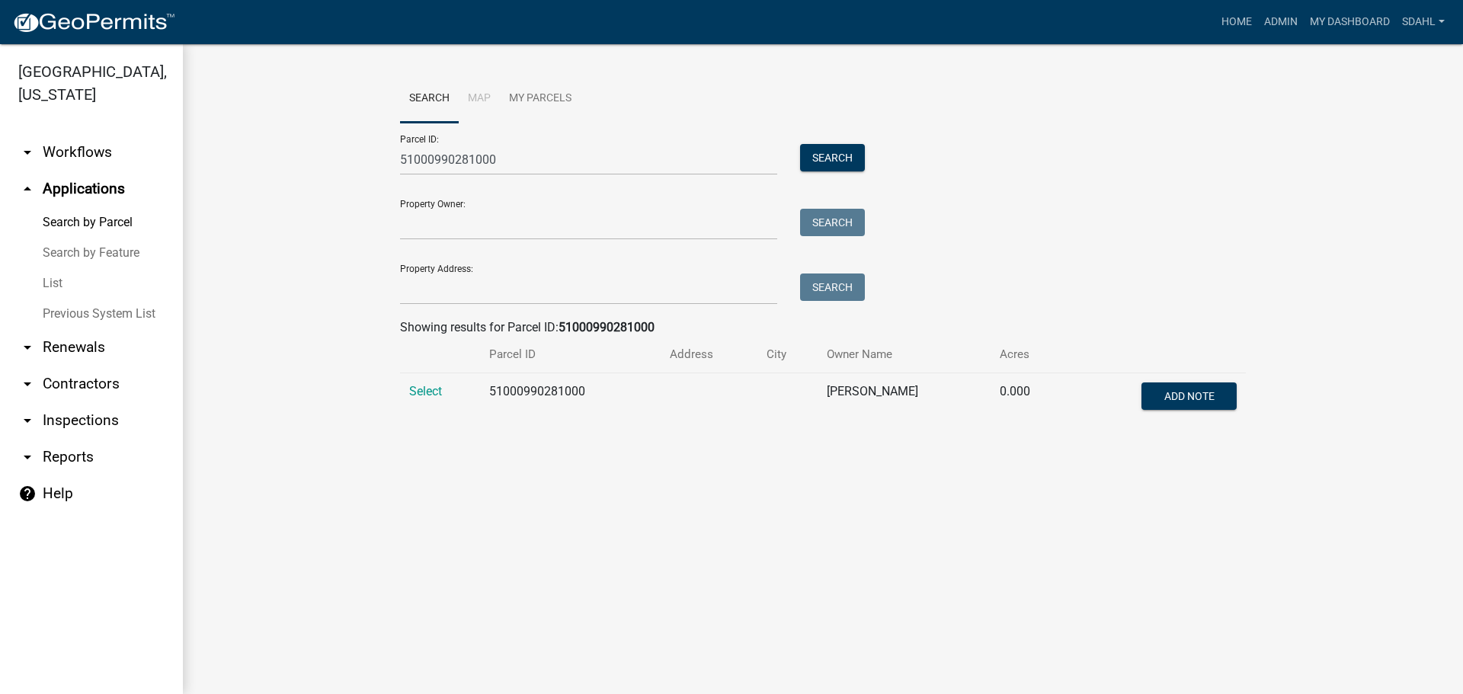
click at [409, 382] on td "Select" at bounding box center [440, 398] width 80 height 50
click at [427, 389] on span "Select" at bounding box center [425, 391] width 33 height 14
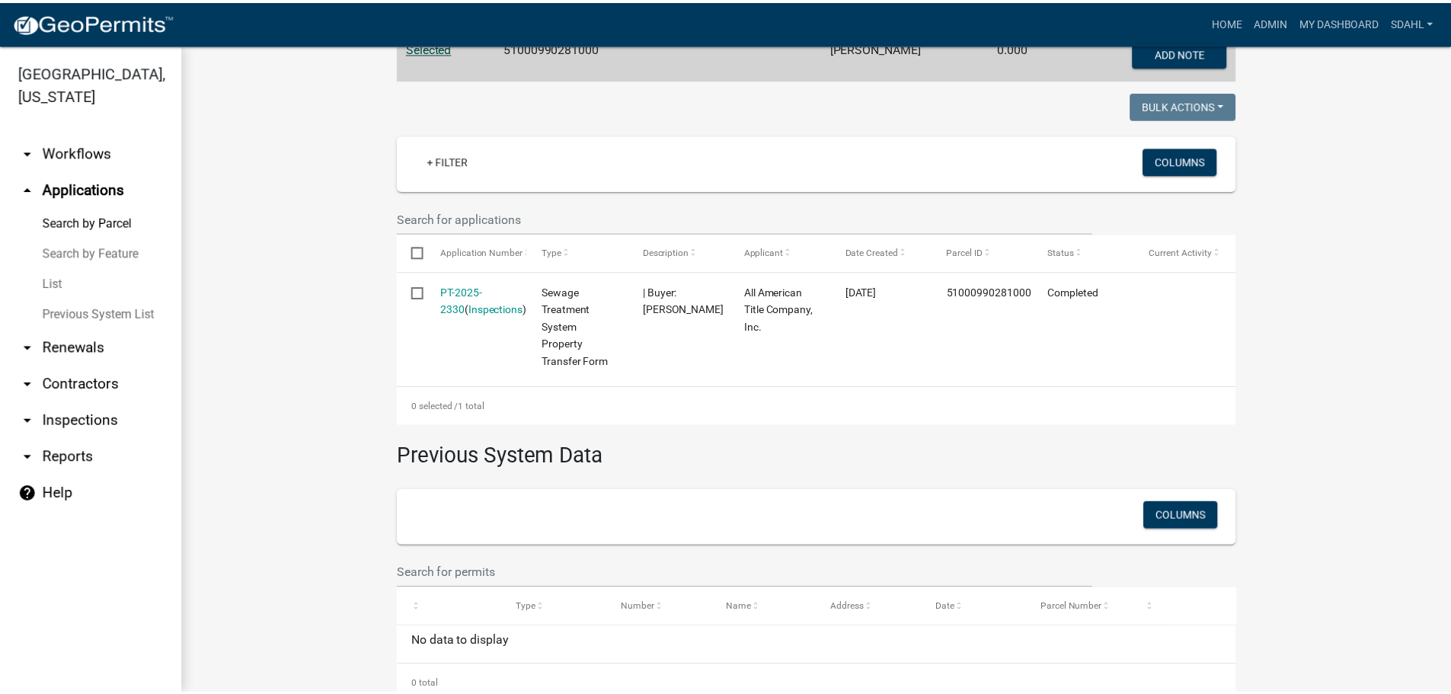
scroll to position [381, 0]
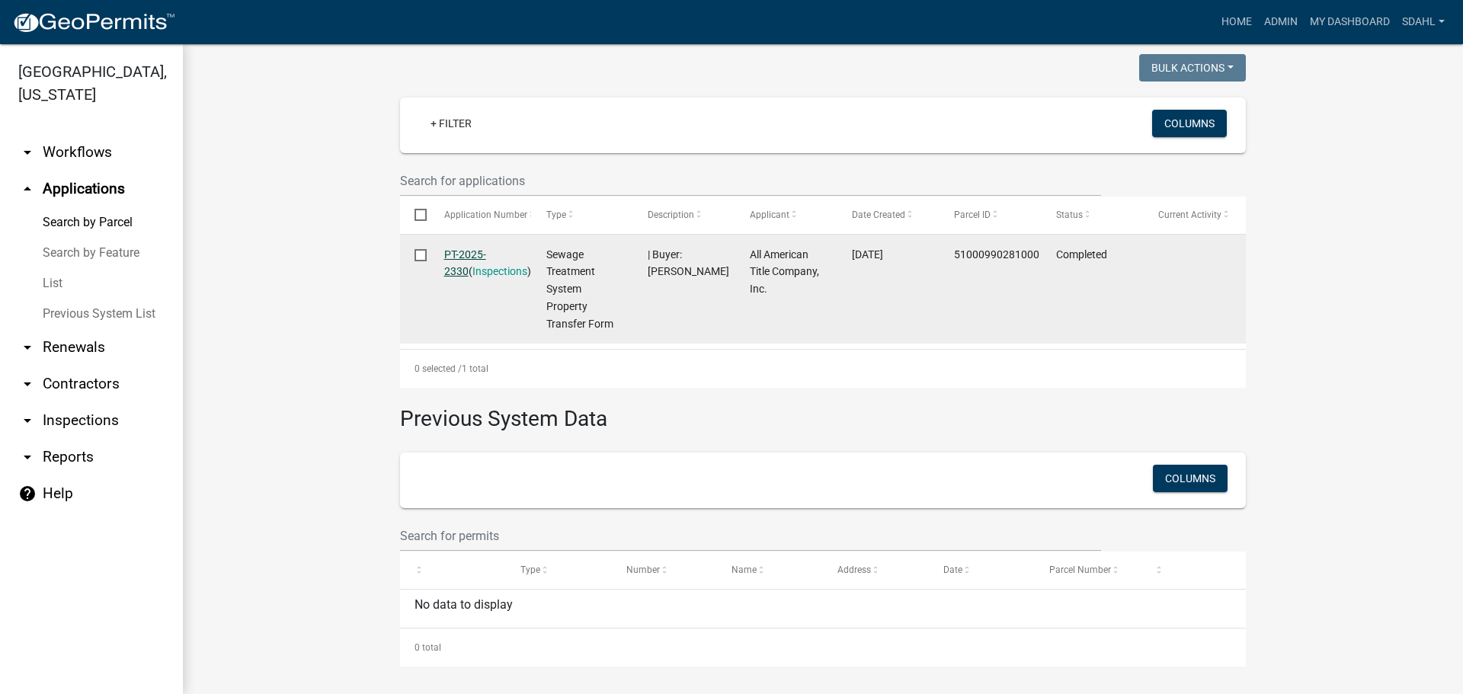
click at [485, 251] on link "PT-2025-2330" at bounding box center [465, 263] width 42 height 30
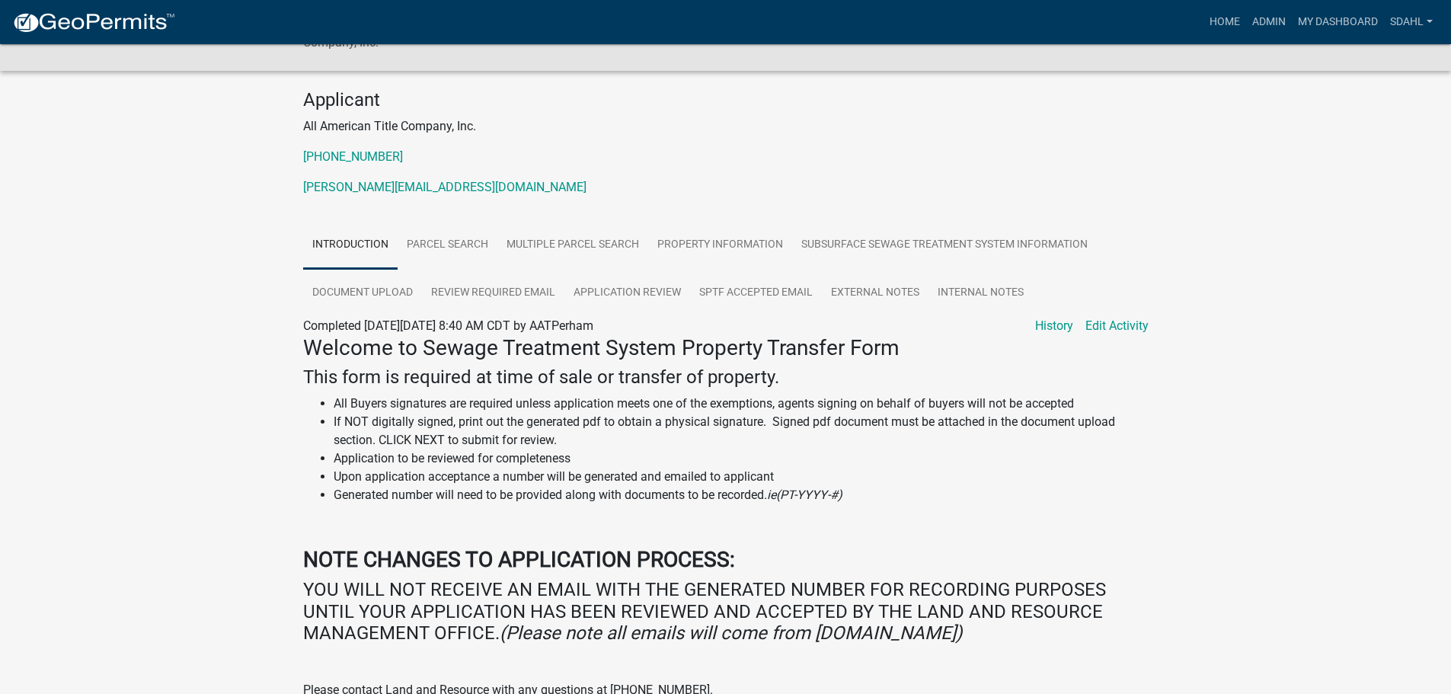
scroll to position [152, 0]
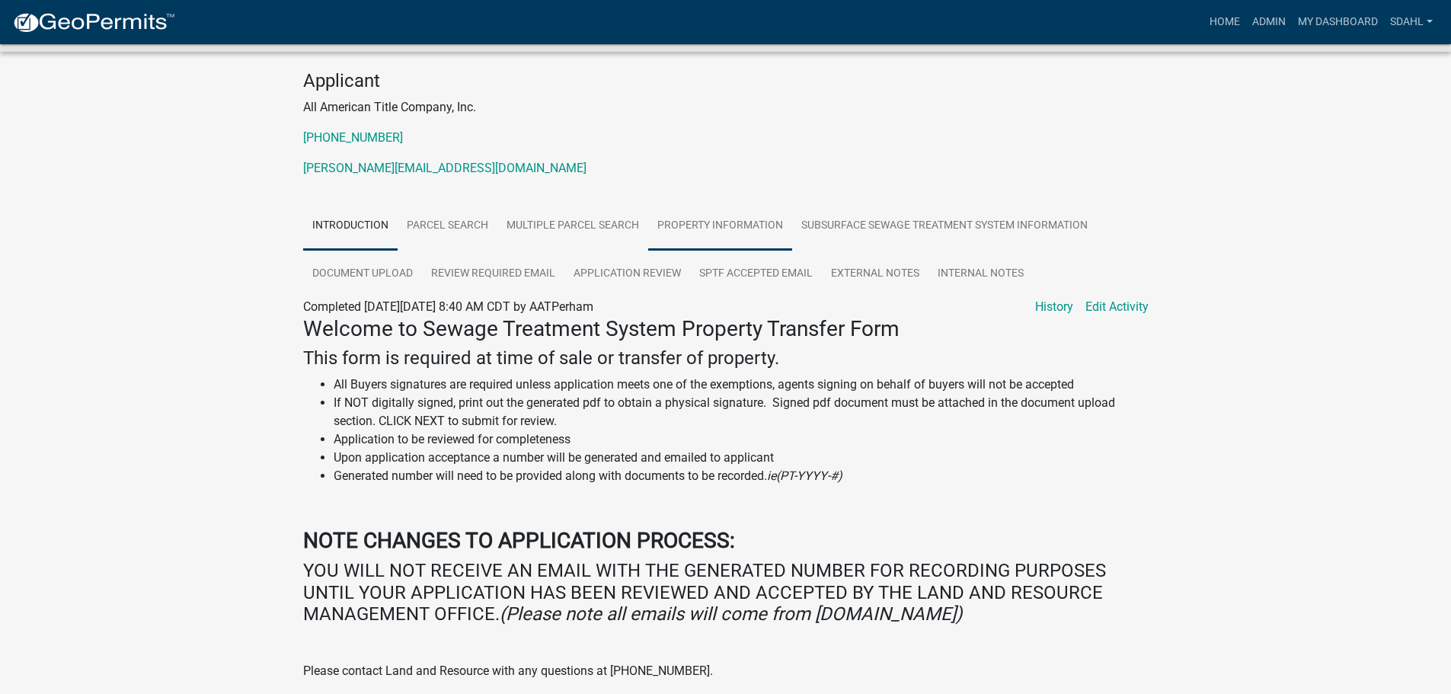
click at [688, 219] on link "Property Information" at bounding box center [720, 226] width 144 height 49
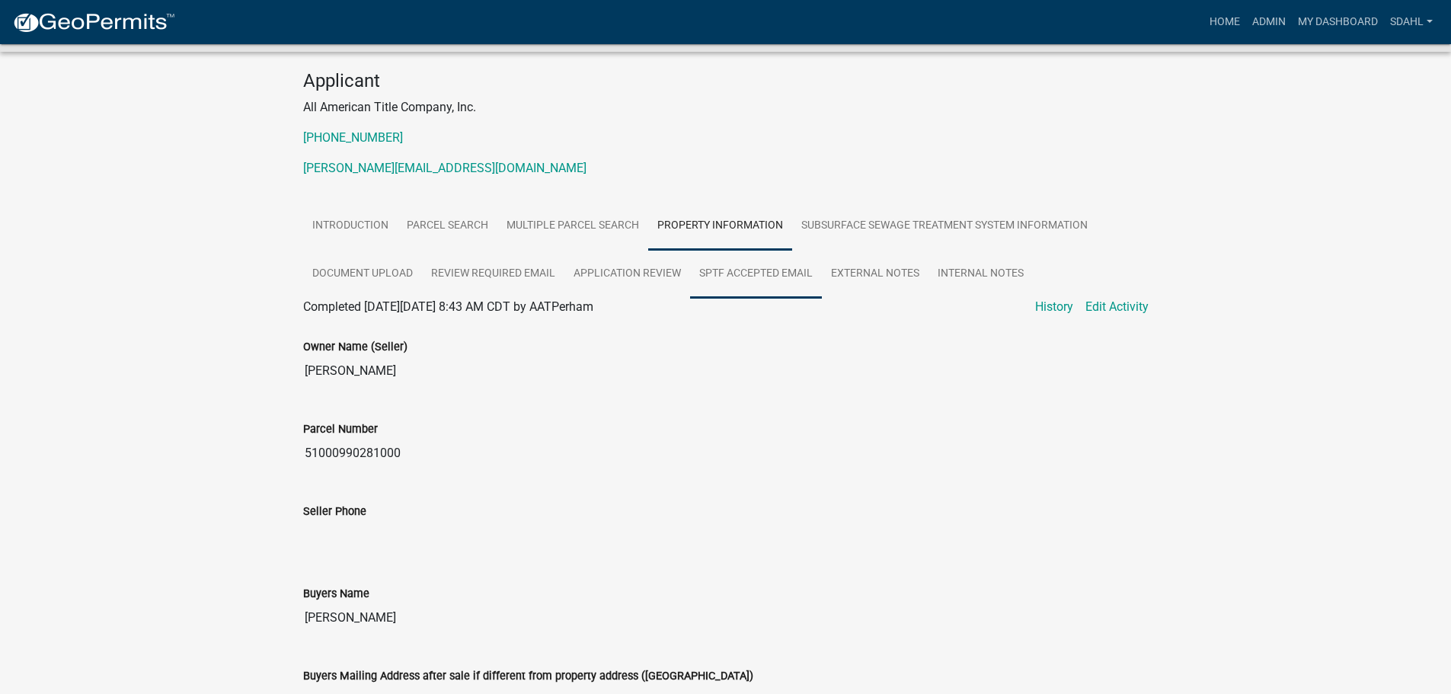
click at [778, 272] on link "SPTF Accepted Email" at bounding box center [756, 274] width 132 height 49
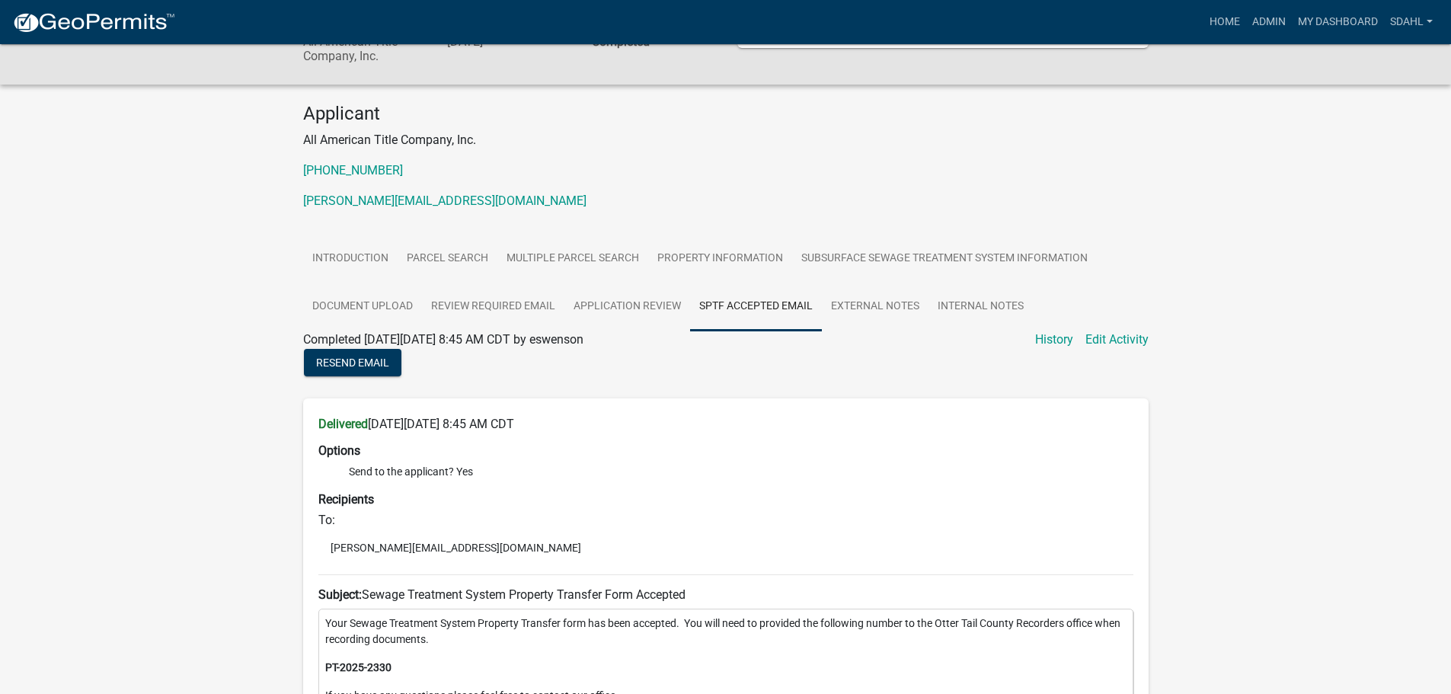
scroll to position [76, 0]
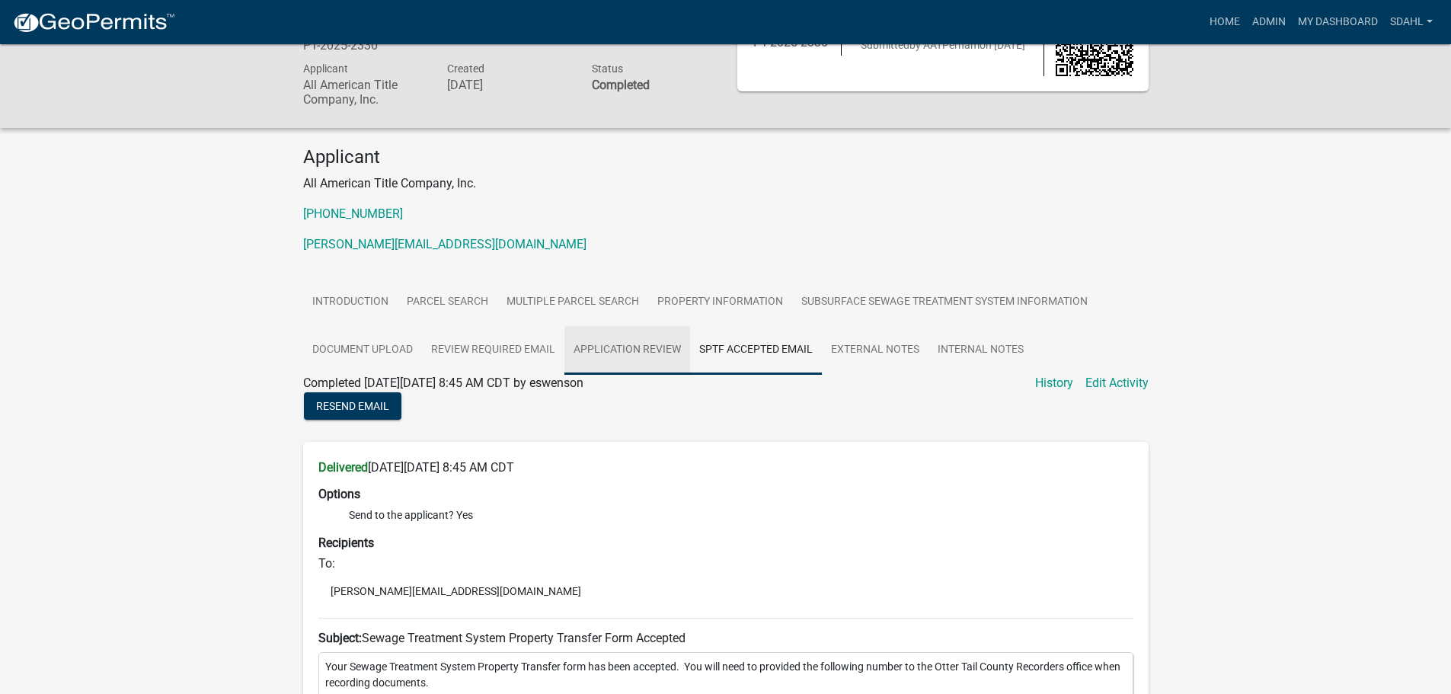
click at [641, 354] on link "Application Review" at bounding box center [628, 350] width 126 height 49
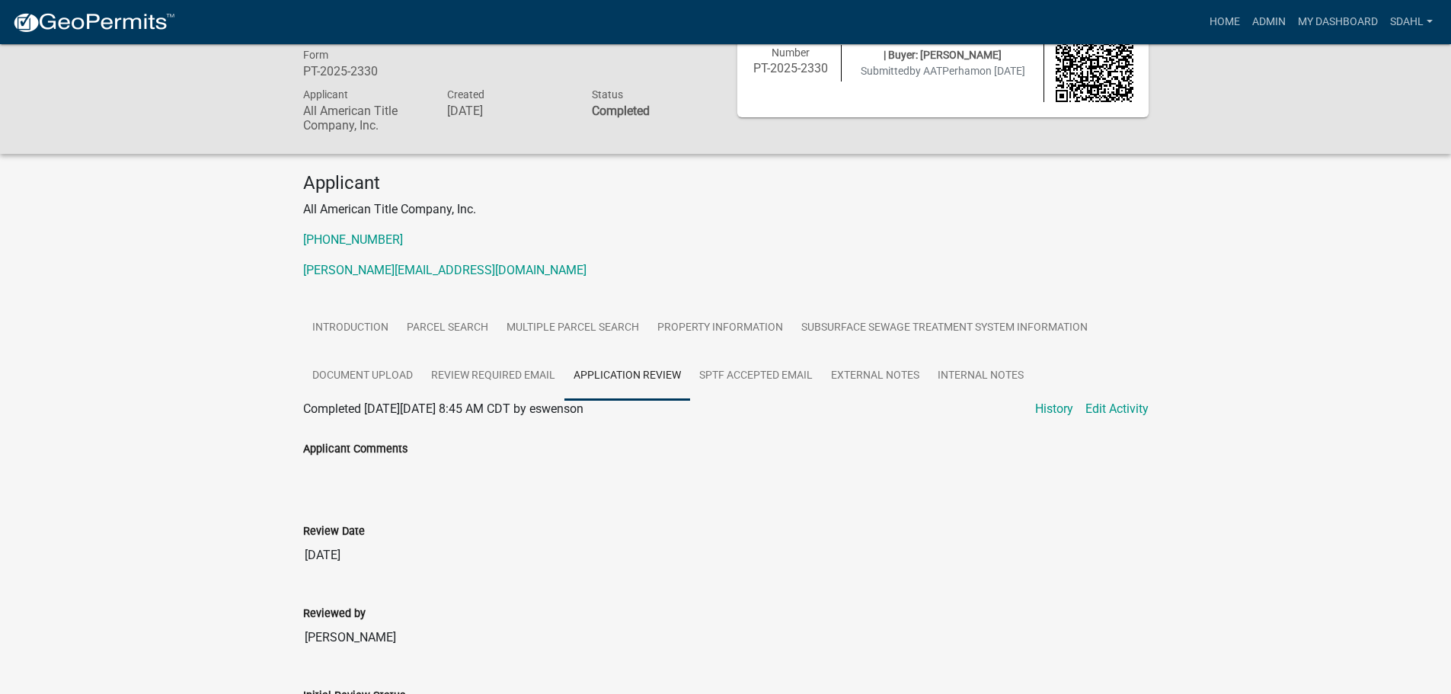
scroll to position [0, 0]
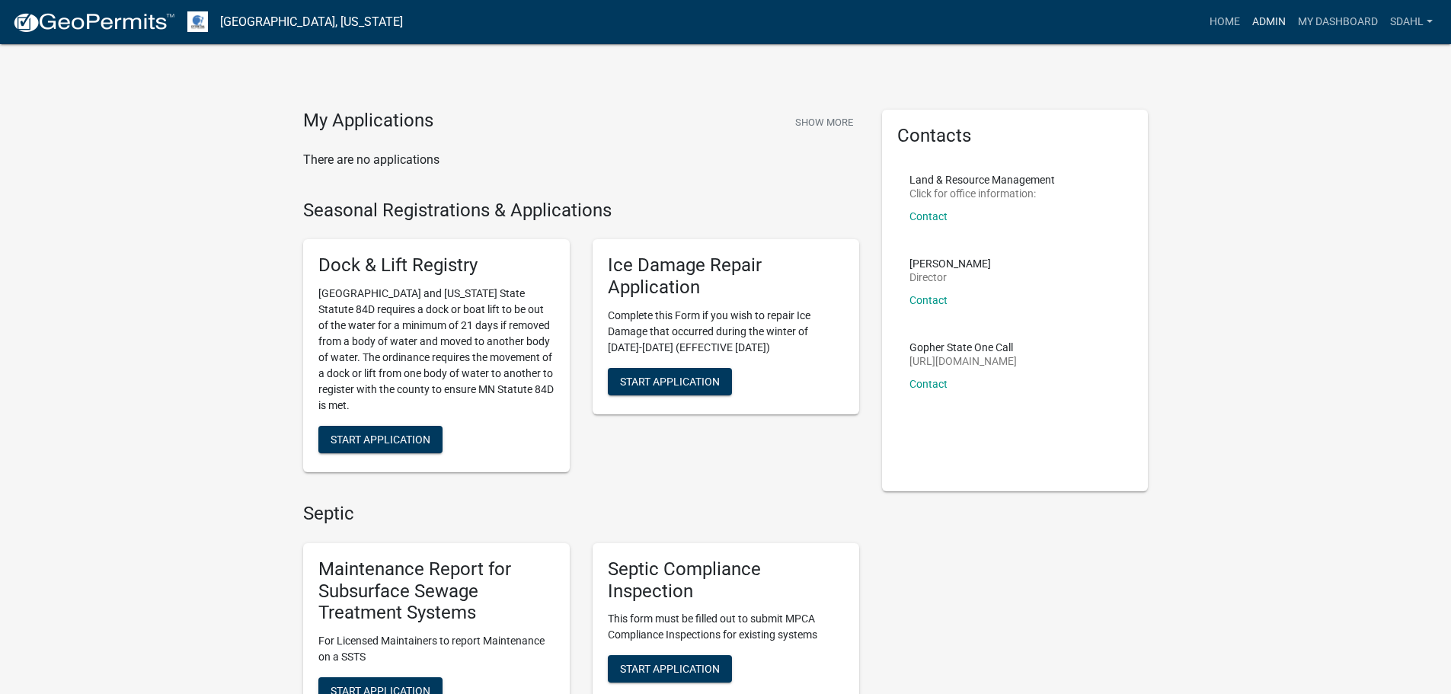
drag, startPoint x: 1252, startPoint y: 17, endPoint x: 1108, endPoint y: 77, distance: 156.1
click at [1252, 17] on link "Admin" at bounding box center [1269, 22] width 46 height 29
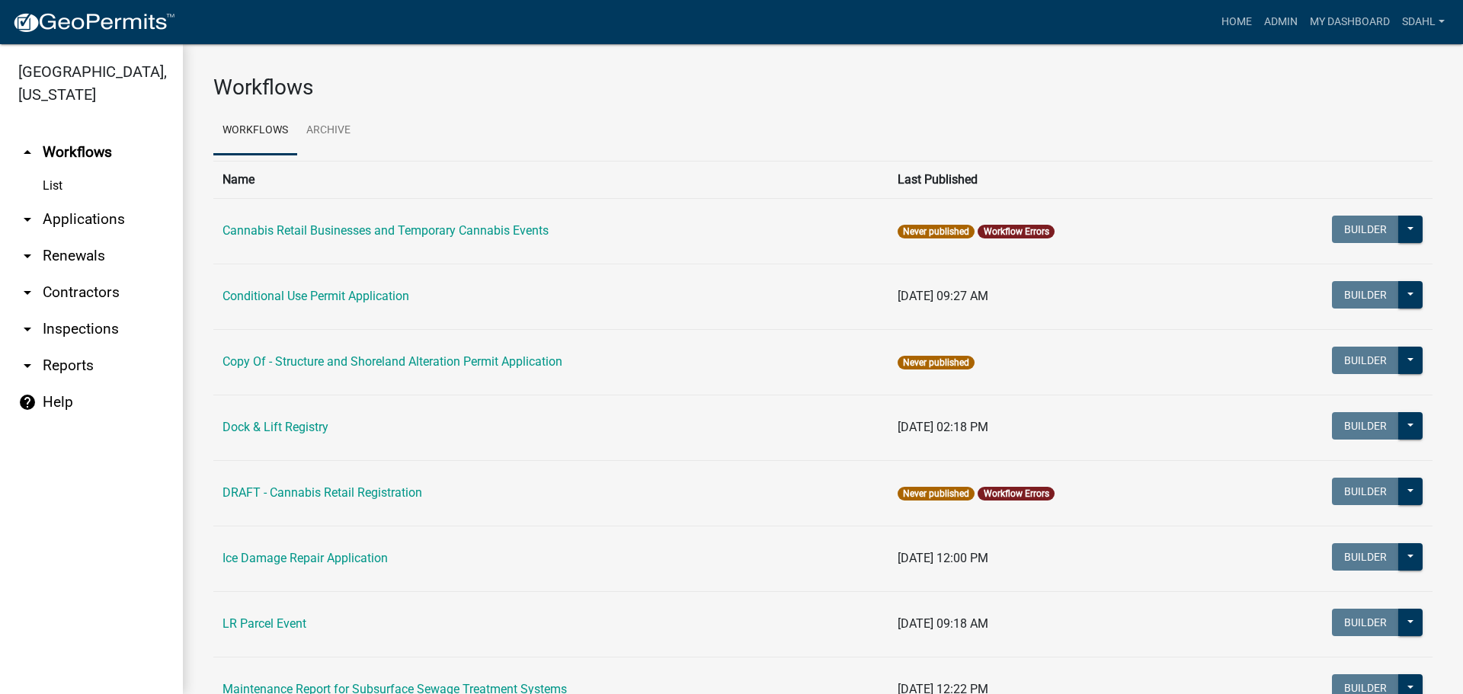
click at [115, 219] on link "arrow_drop_down Applications" at bounding box center [91, 219] width 183 height 37
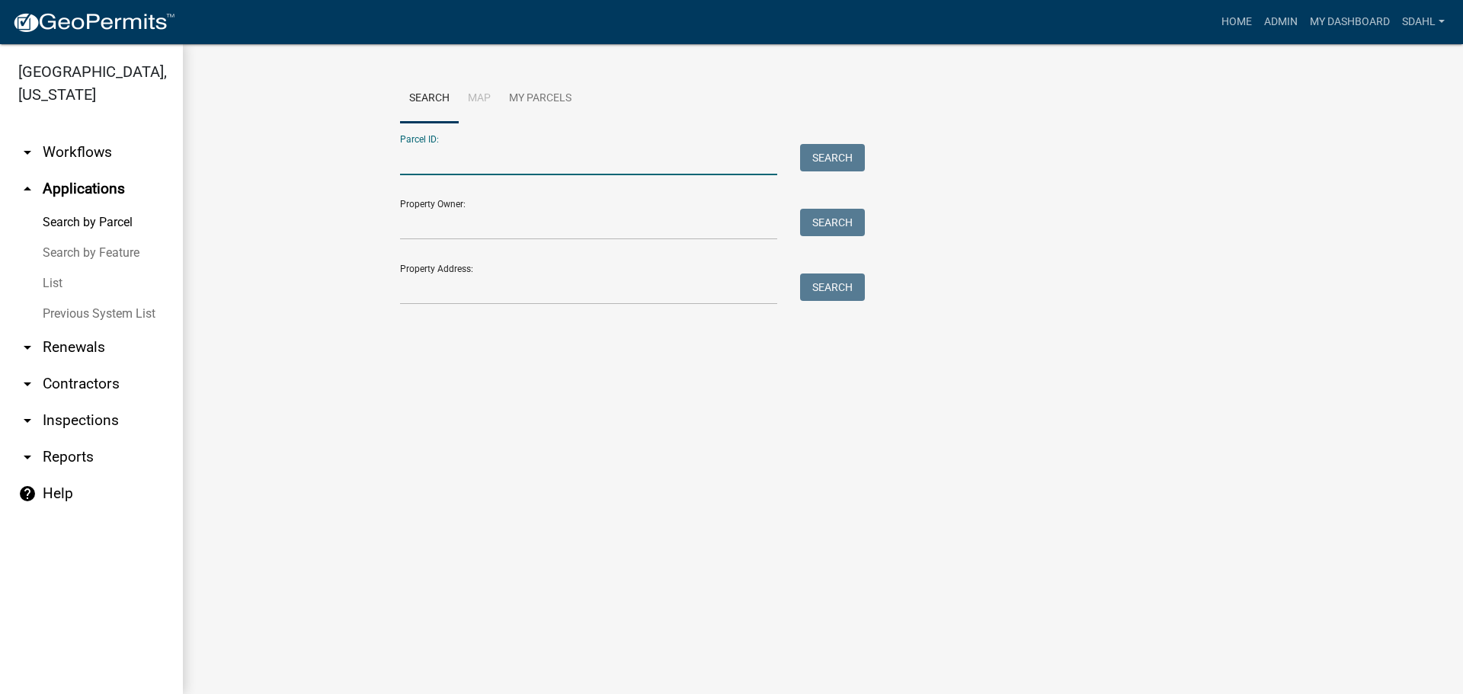
click at [458, 159] on input "Parcel ID:" at bounding box center [588, 159] width 377 height 31
paste input "51000990282000"
type input "51000990282000"
click at [837, 158] on button "Search" at bounding box center [832, 157] width 65 height 27
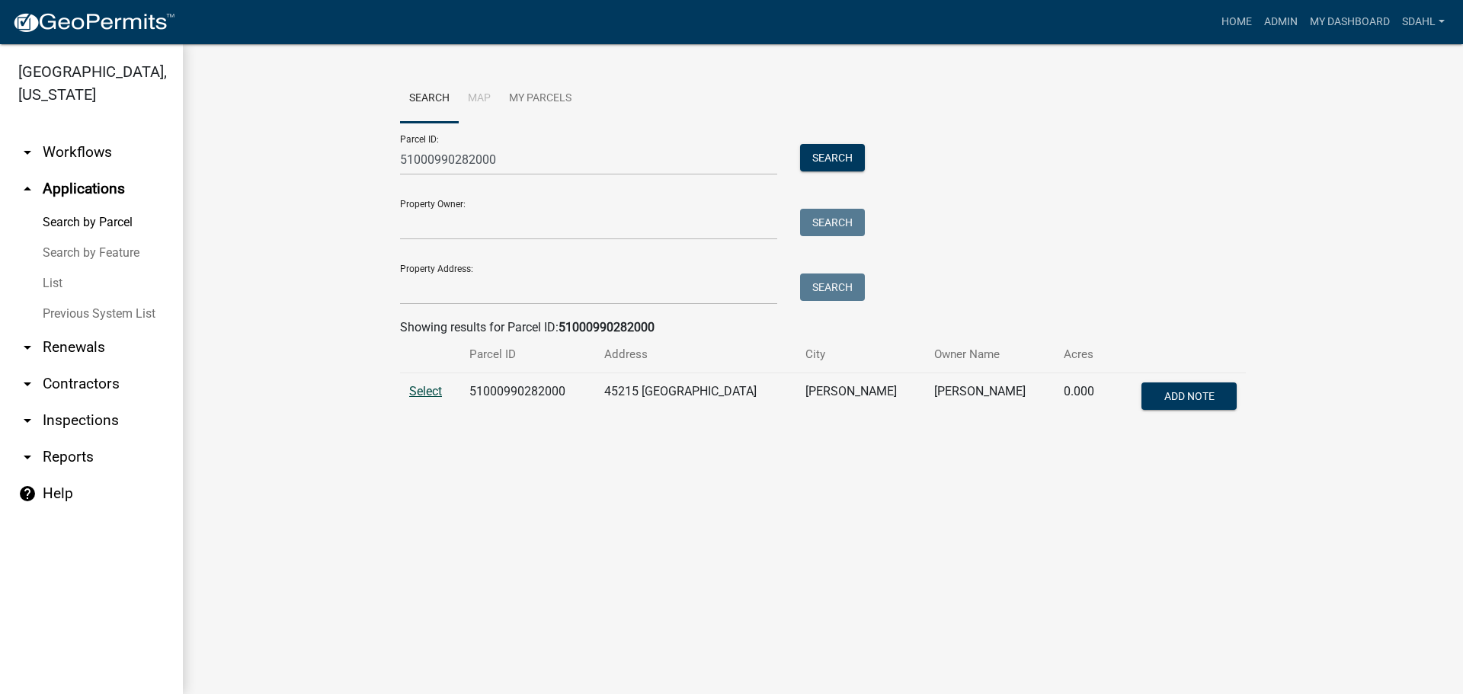
click at [430, 389] on span "Select" at bounding box center [425, 391] width 33 height 14
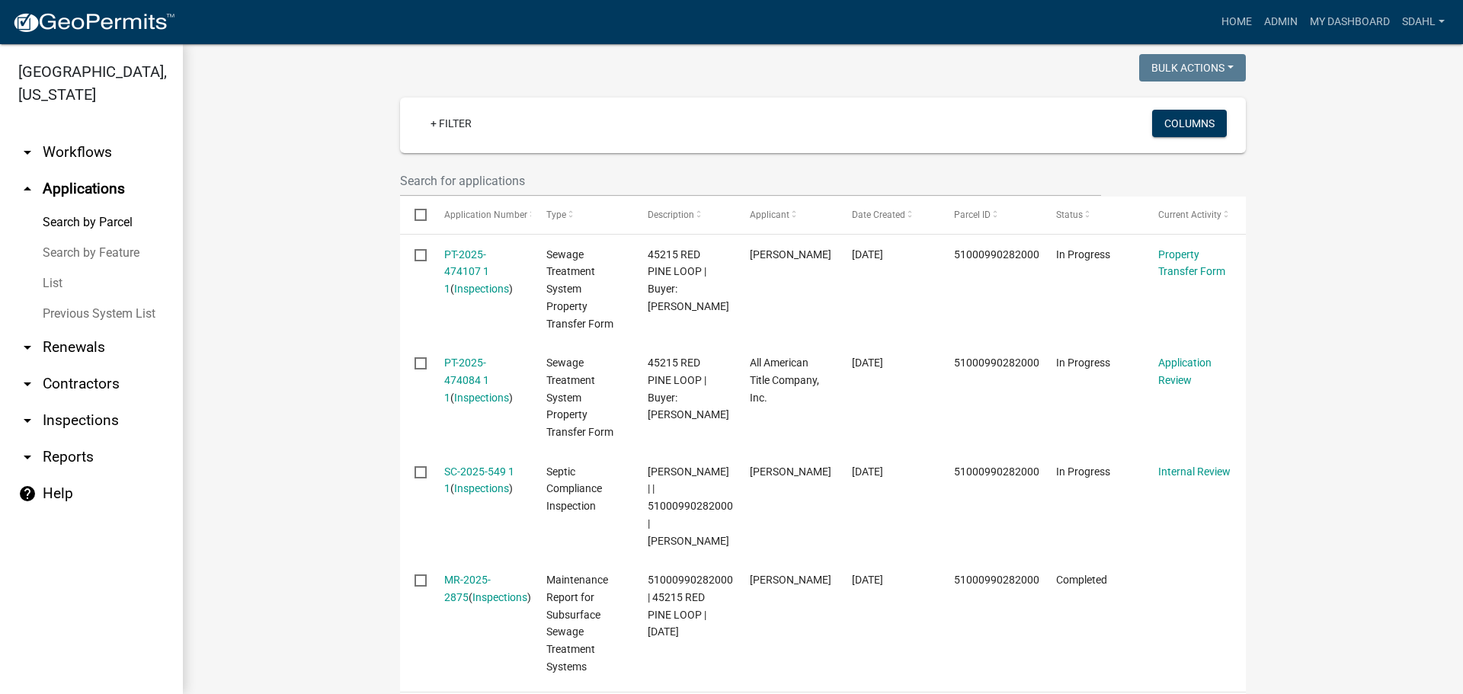
scroll to position [457, 0]
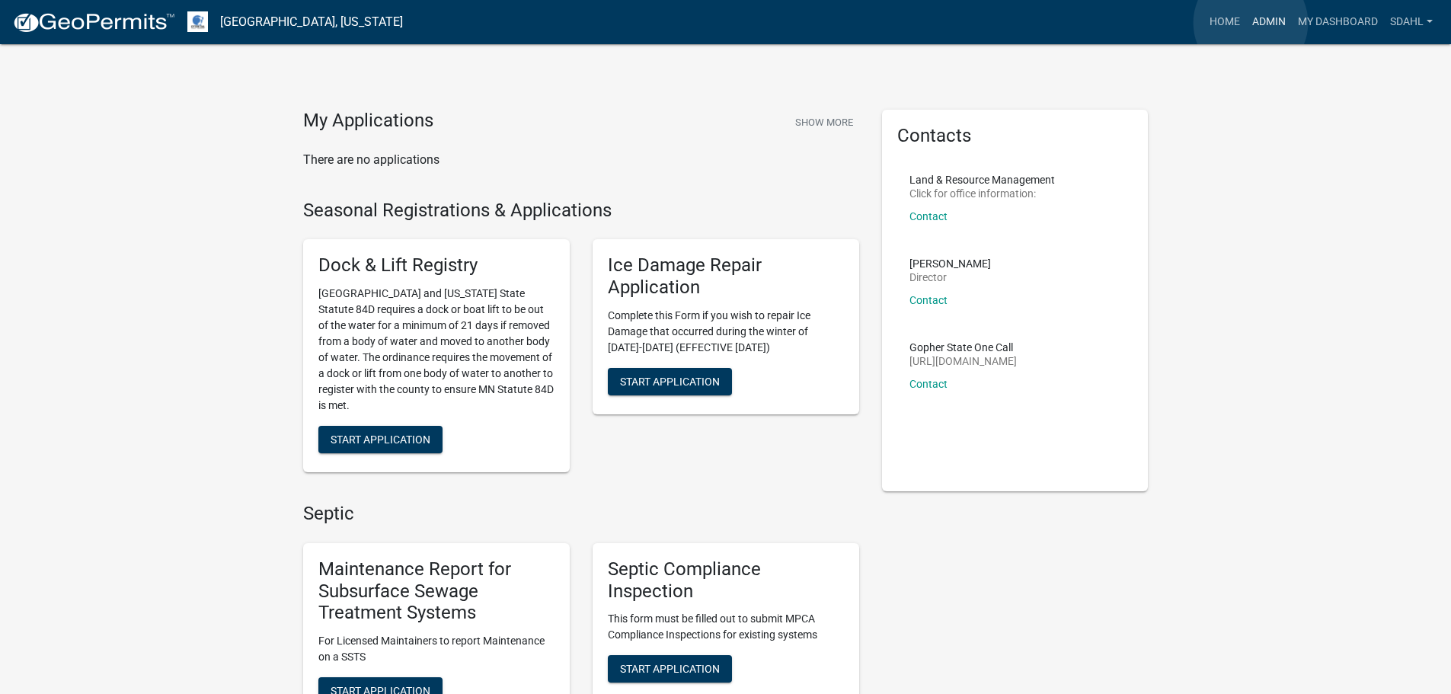
click at [1251, 23] on link "Admin" at bounding box center [1269, 22] width 46 height 29
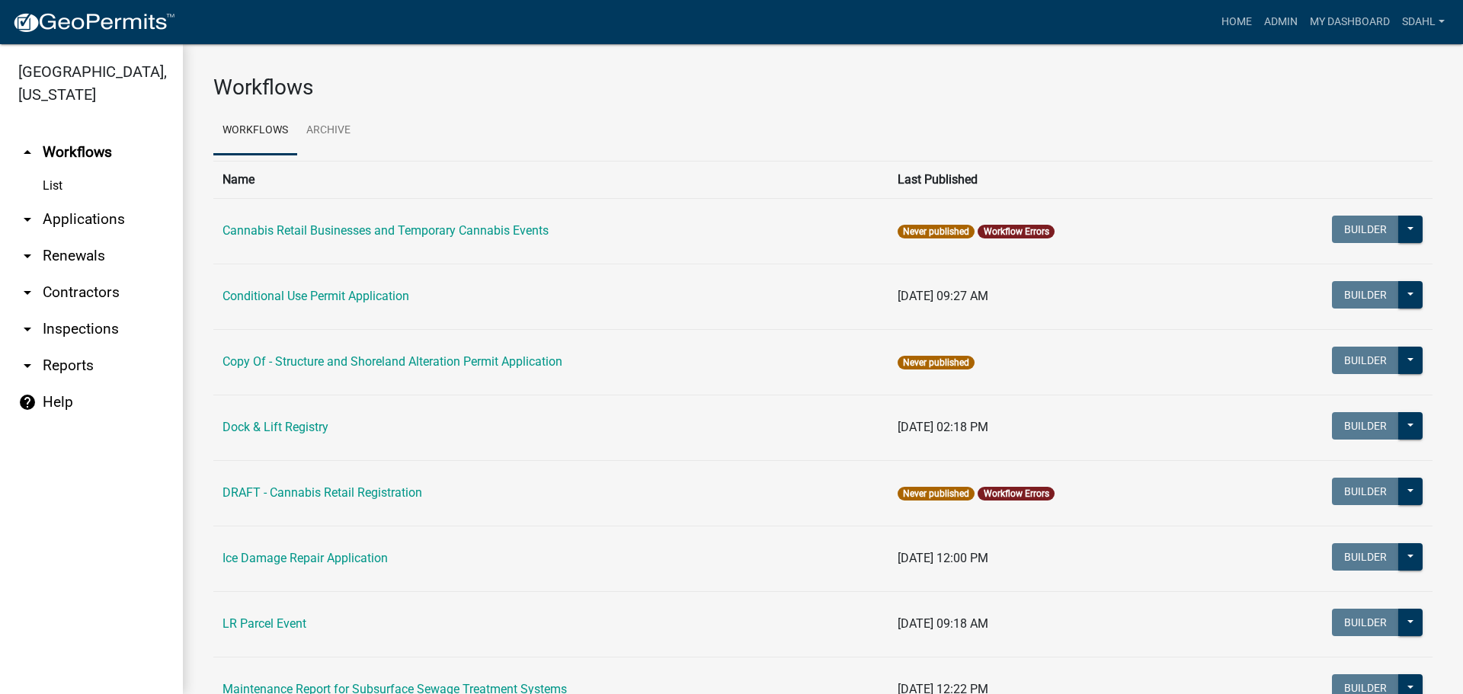
click at [104, 214] on link "arrow_drop_down Applications" at bounding box center [91, 219] width 183 height 37
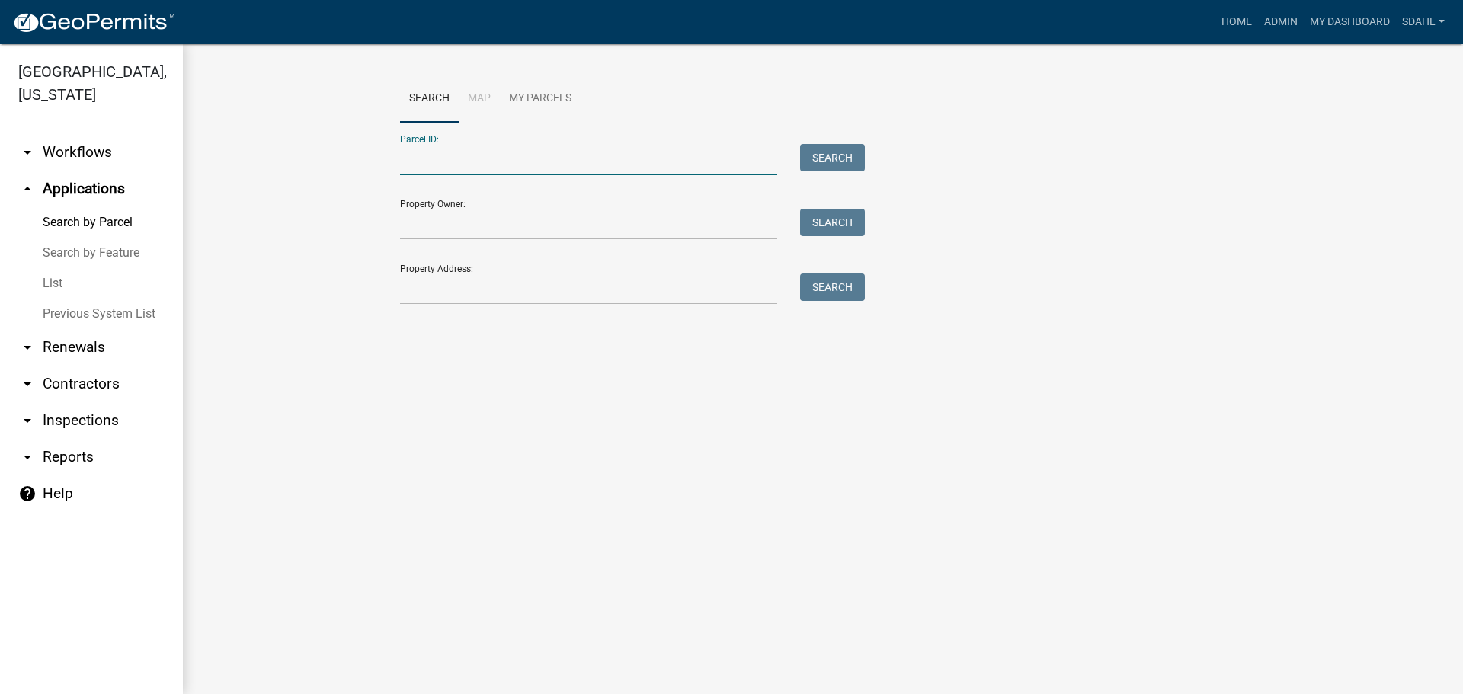
click at [437, 149] on input "Parcel ID:" at bounding box center [588, 159] width 377 height 31
paste input "51000990281000"
type input "51000990281000"
click at [822, 154] on button "Search" at bounding box center [832, 157] width 65 height 27
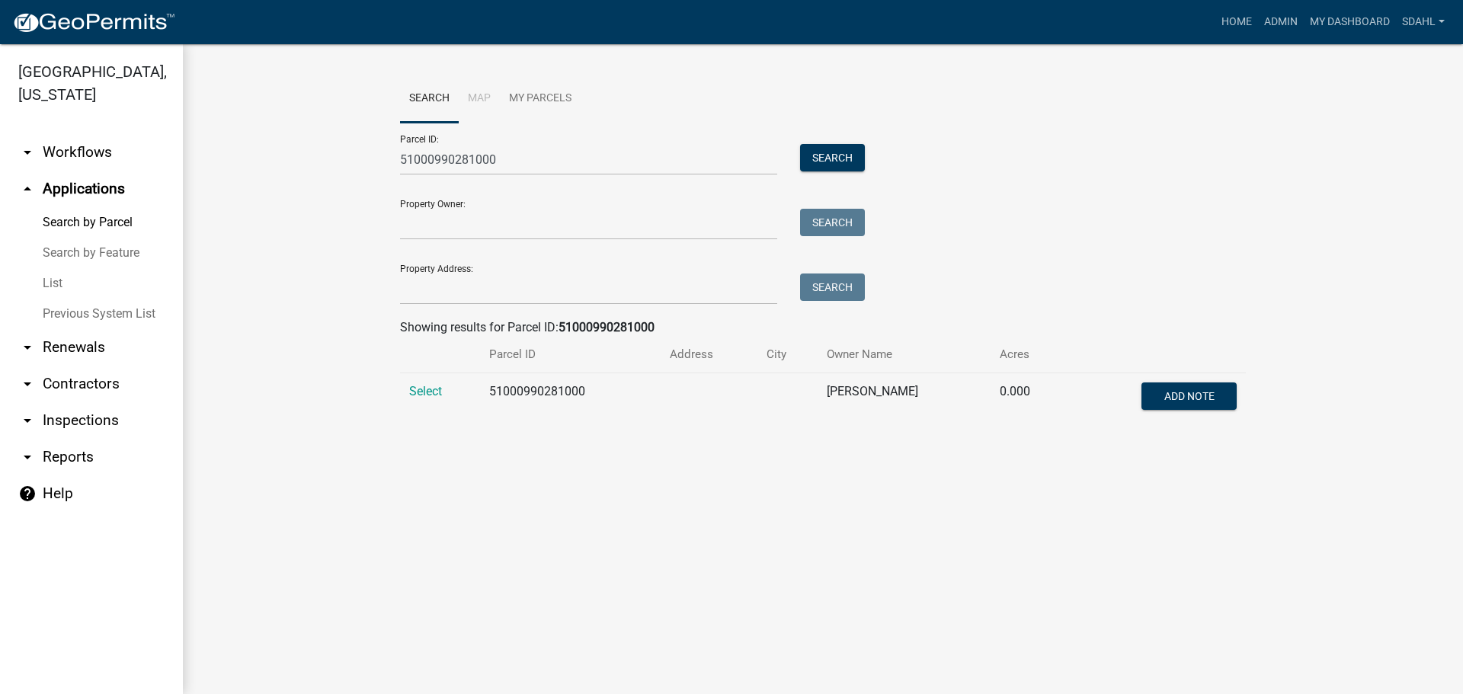
click at [413, 382] on td "Select" at bounding box center [440, 398] width 80 height 50
click at [417, 395] on span "Select" at bounding box center [425, 391] width 33 height 14
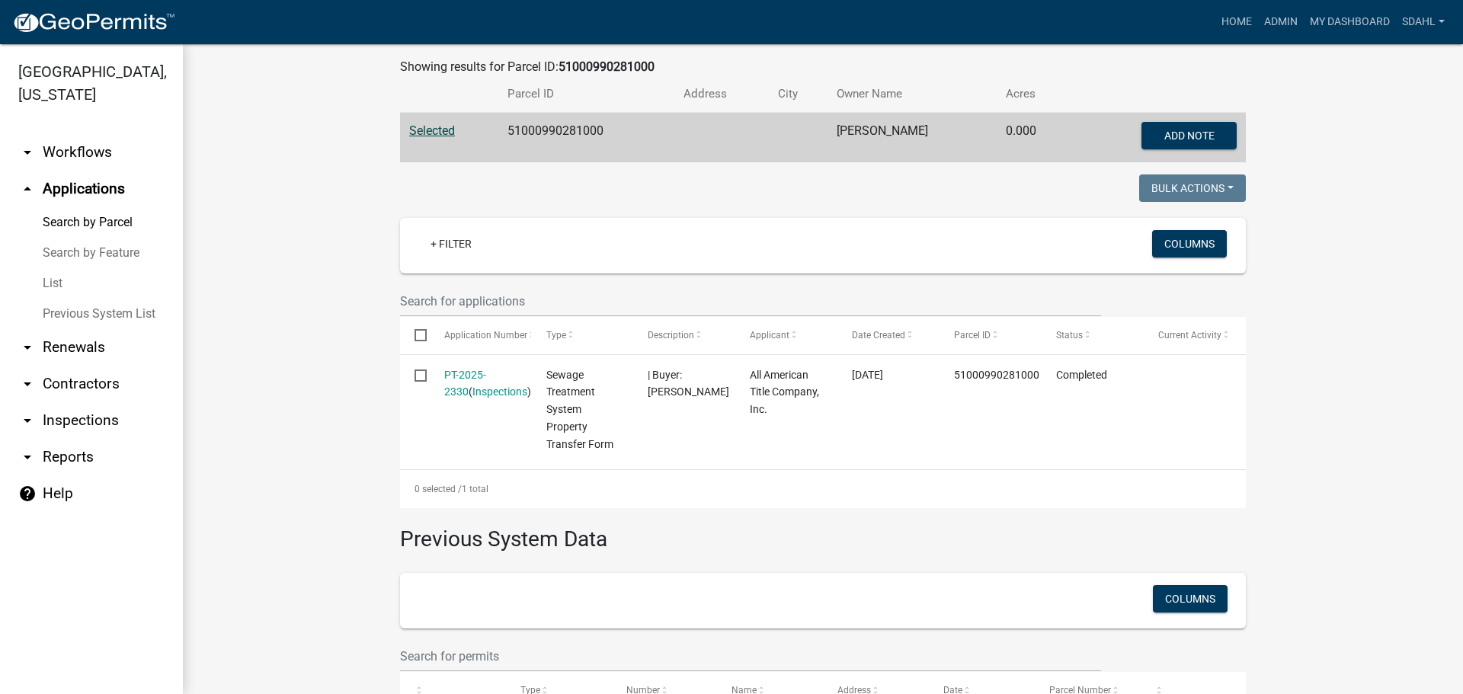
scroll to position [305, 0]
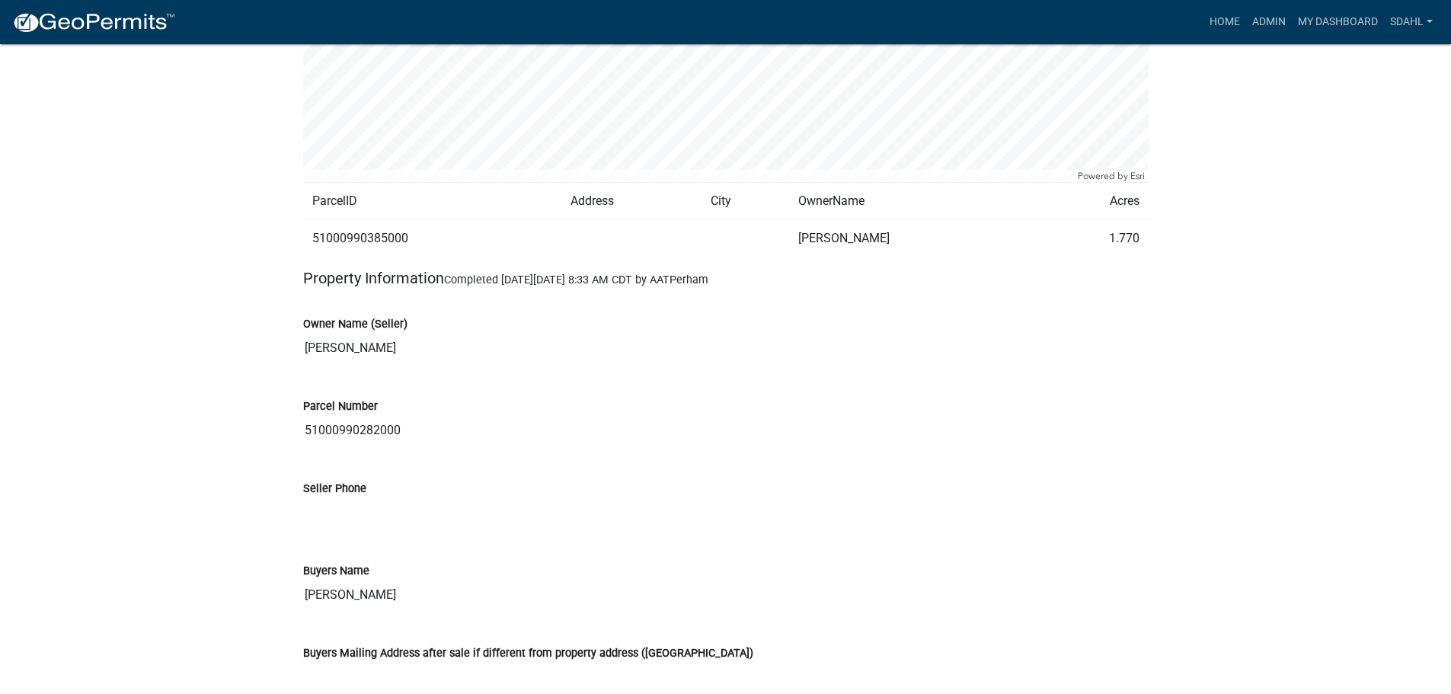
scroll to position [1524, 0]
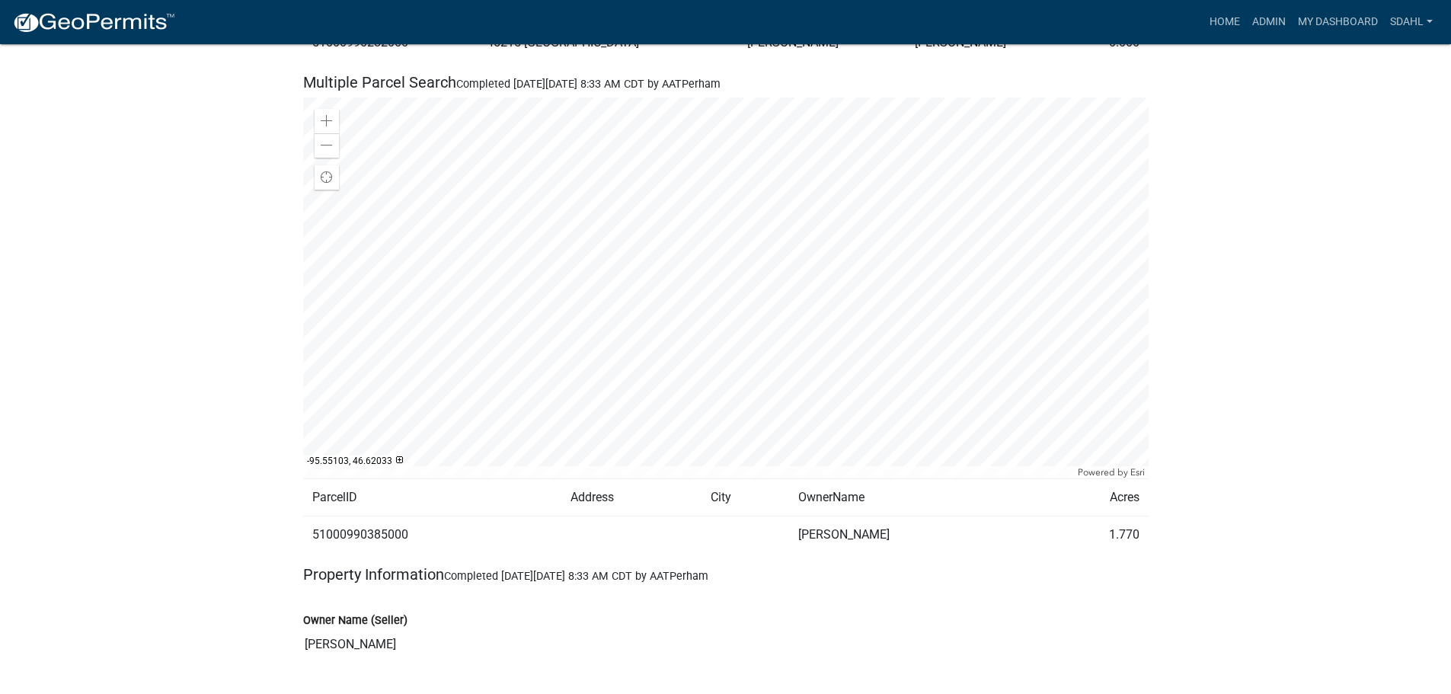
scroll to position [1219, 0]
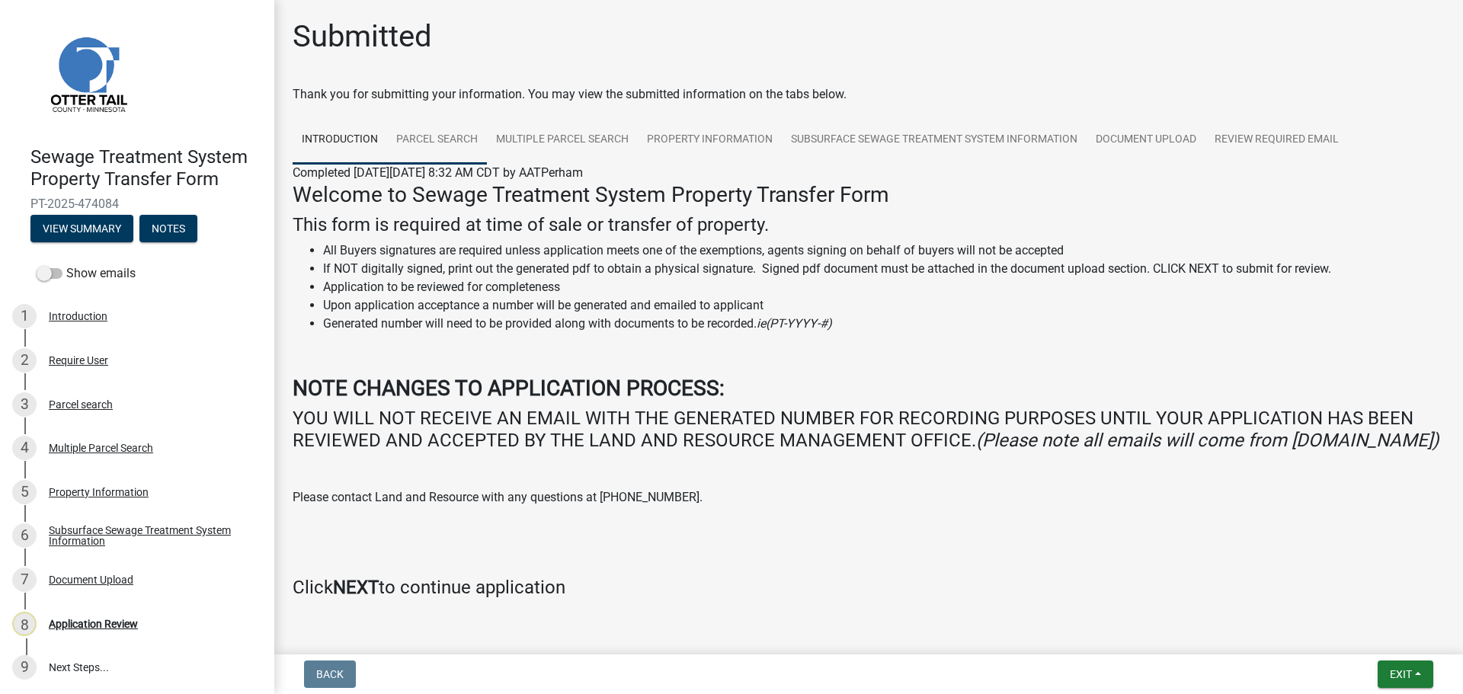
click at [454, 148] on link "Parcel search" at bounding box center [437, 140] width 100 height 49
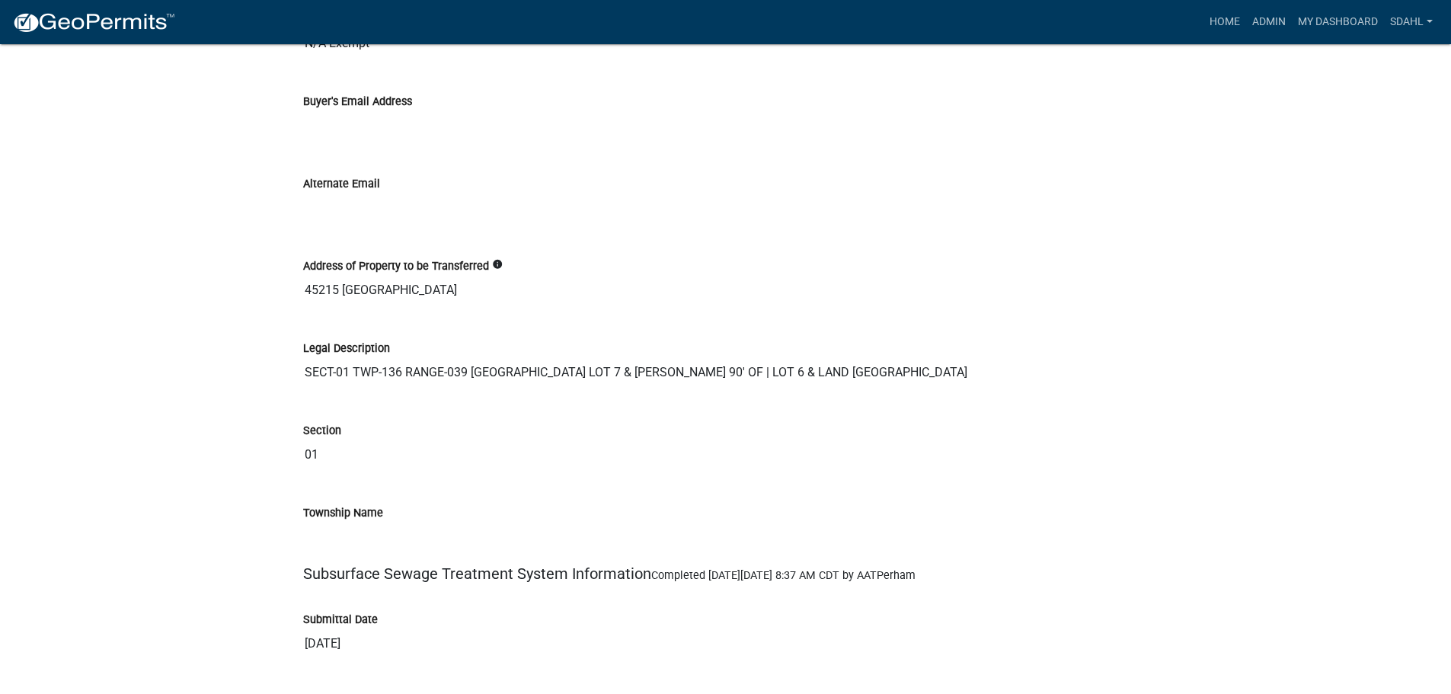
scroll to position [2438, 0]
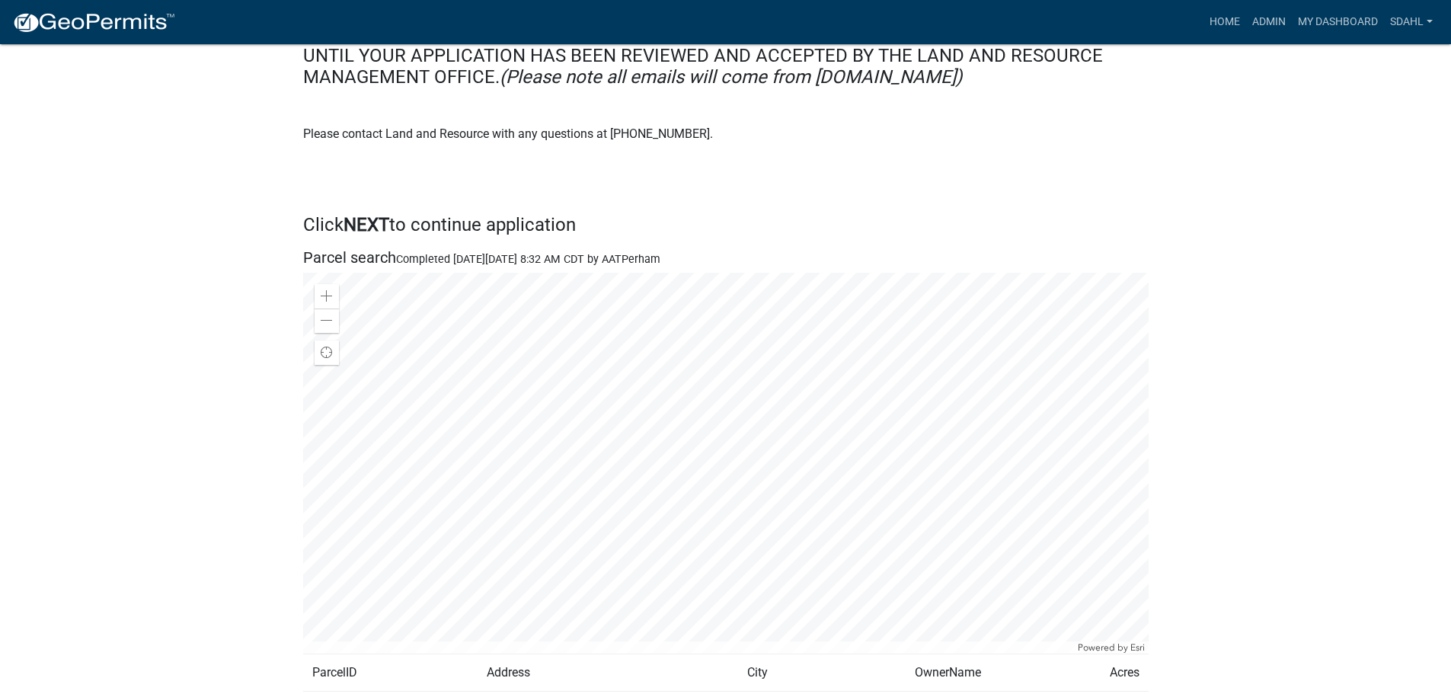
scroll to position [609, 0]
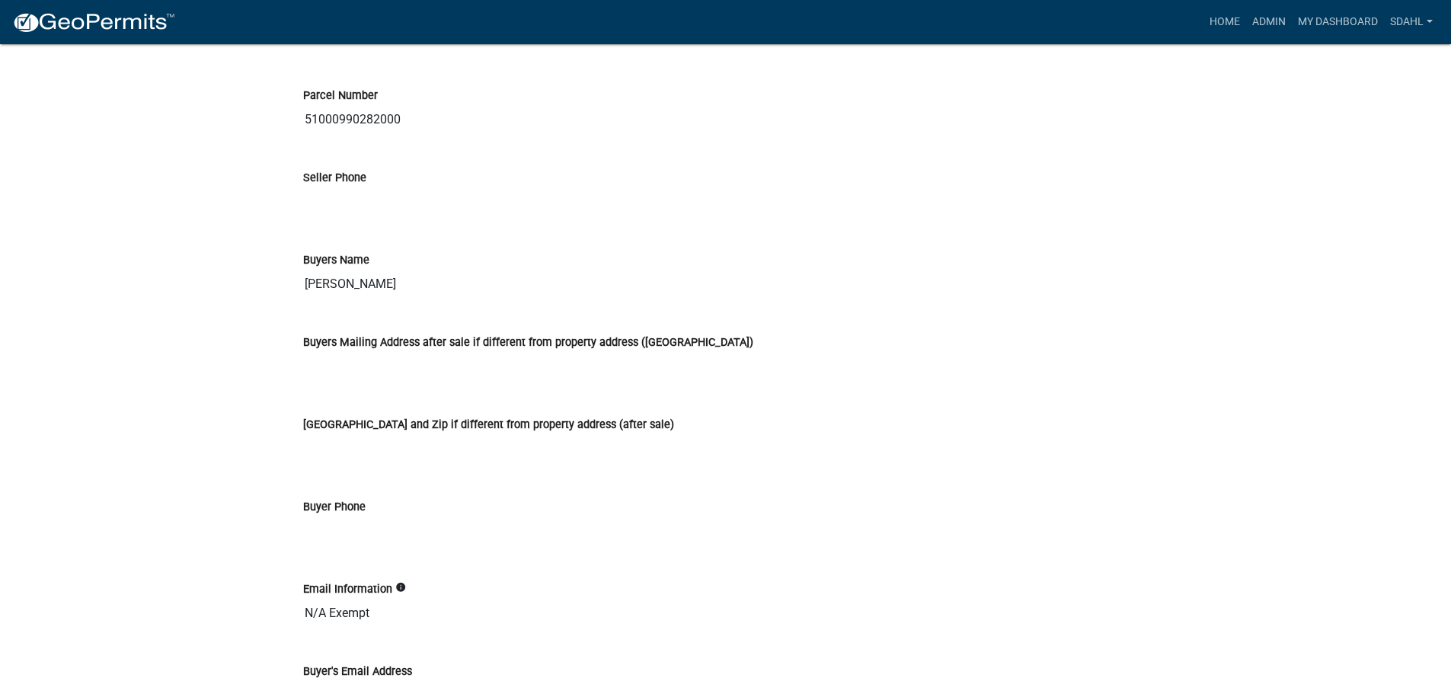
scroll to position [1905, 0]
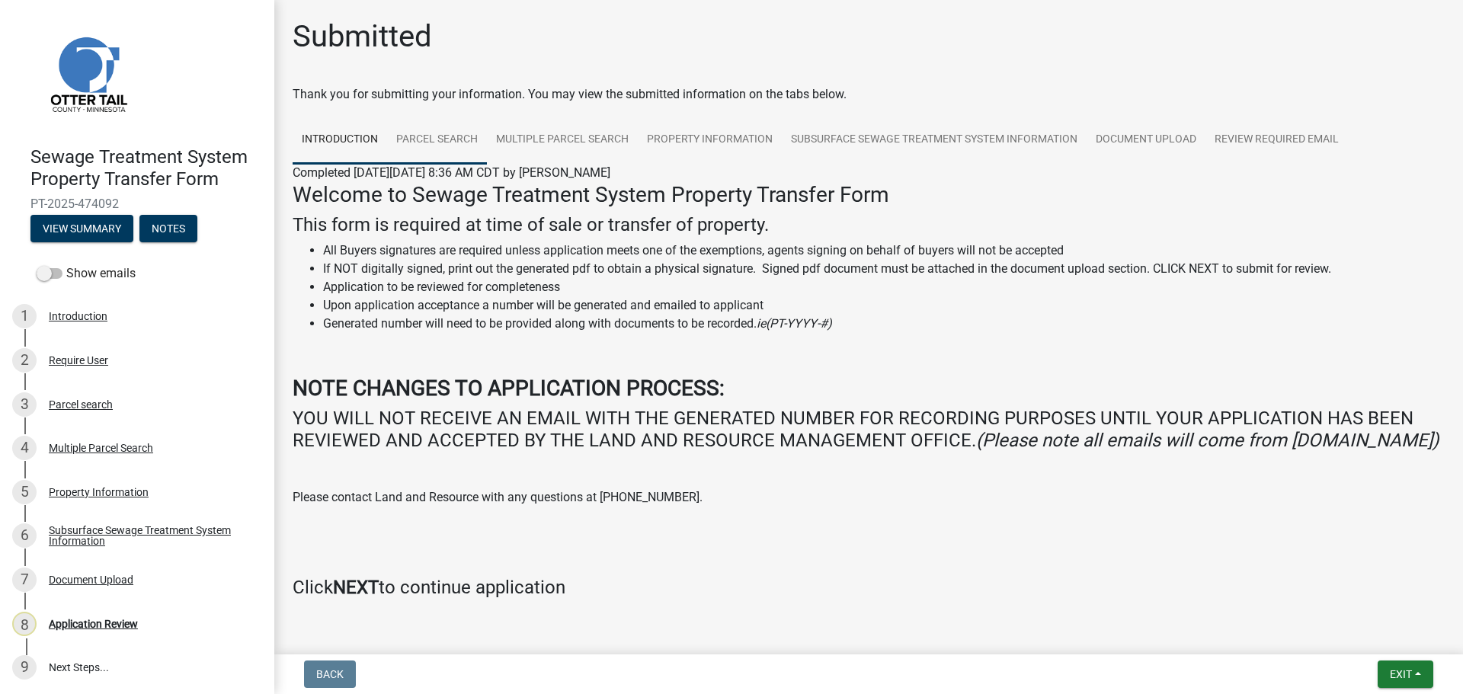
click at [415, 134] on link "Parcel search" at bounding box center [437, 140] width 100 height 49
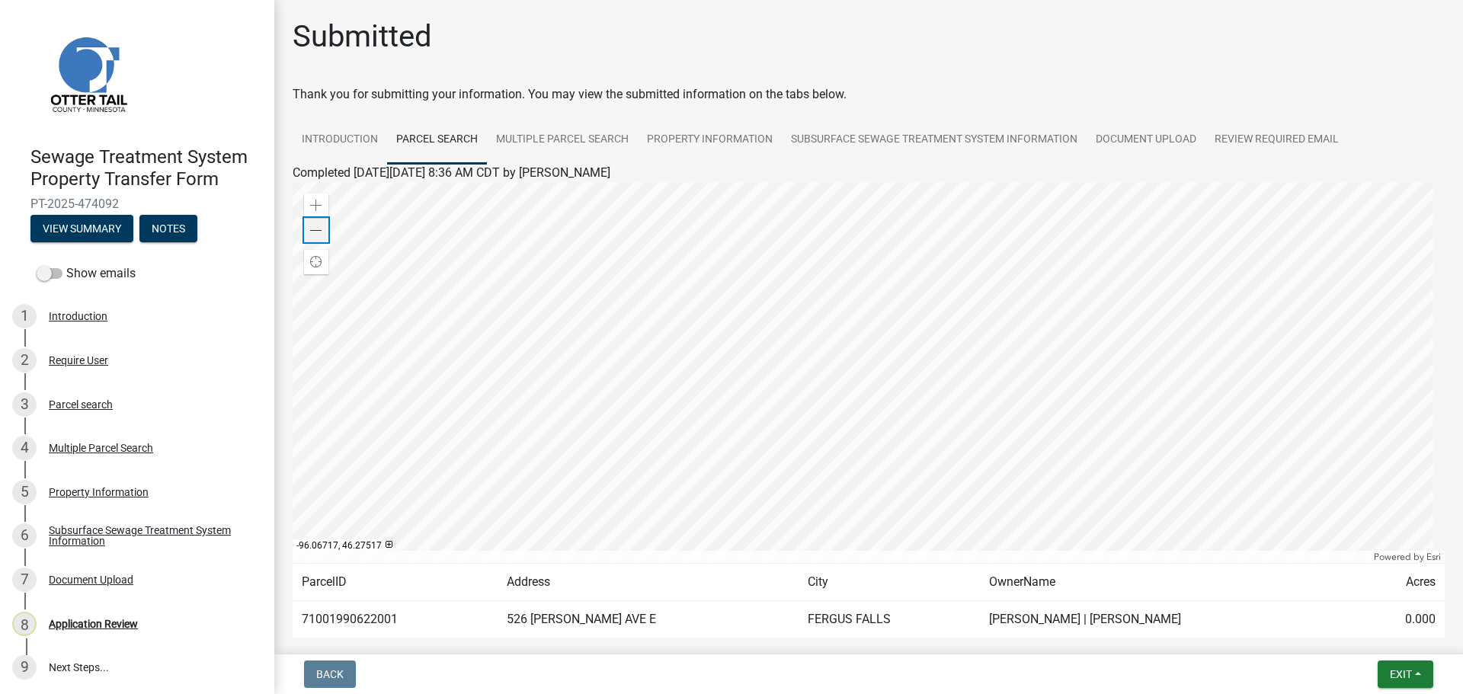
click at [317, 239] on div "Zoom out" at bounding box center [316, 230] width 24 height 24
click at [313, 226] on span at bounding box center [316, 231] width 12 height 12
click at [561, 130] on link "Multiple Parcel Search" at bounding box center [562, 140] width 151 height 49
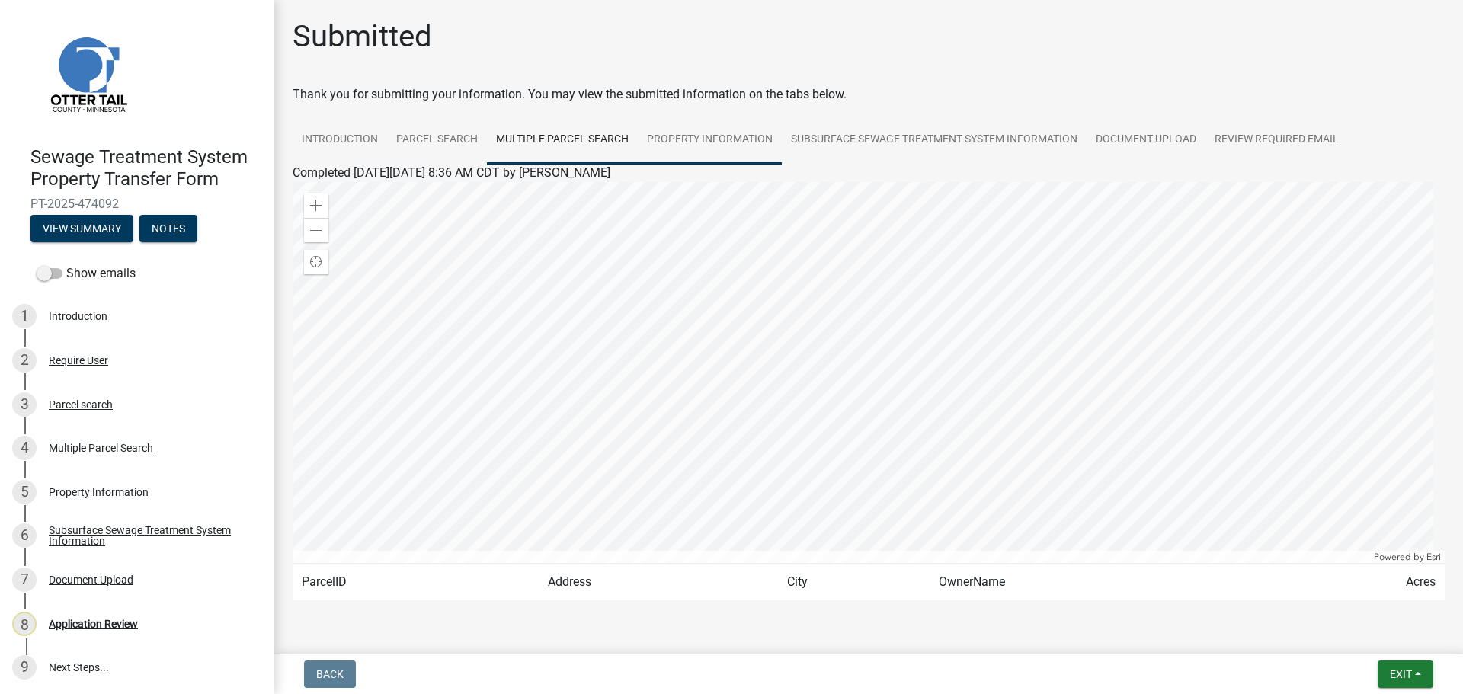
click at [725, 144] on link "Property Information" at bounding box center [710, 140] width 144 height 49
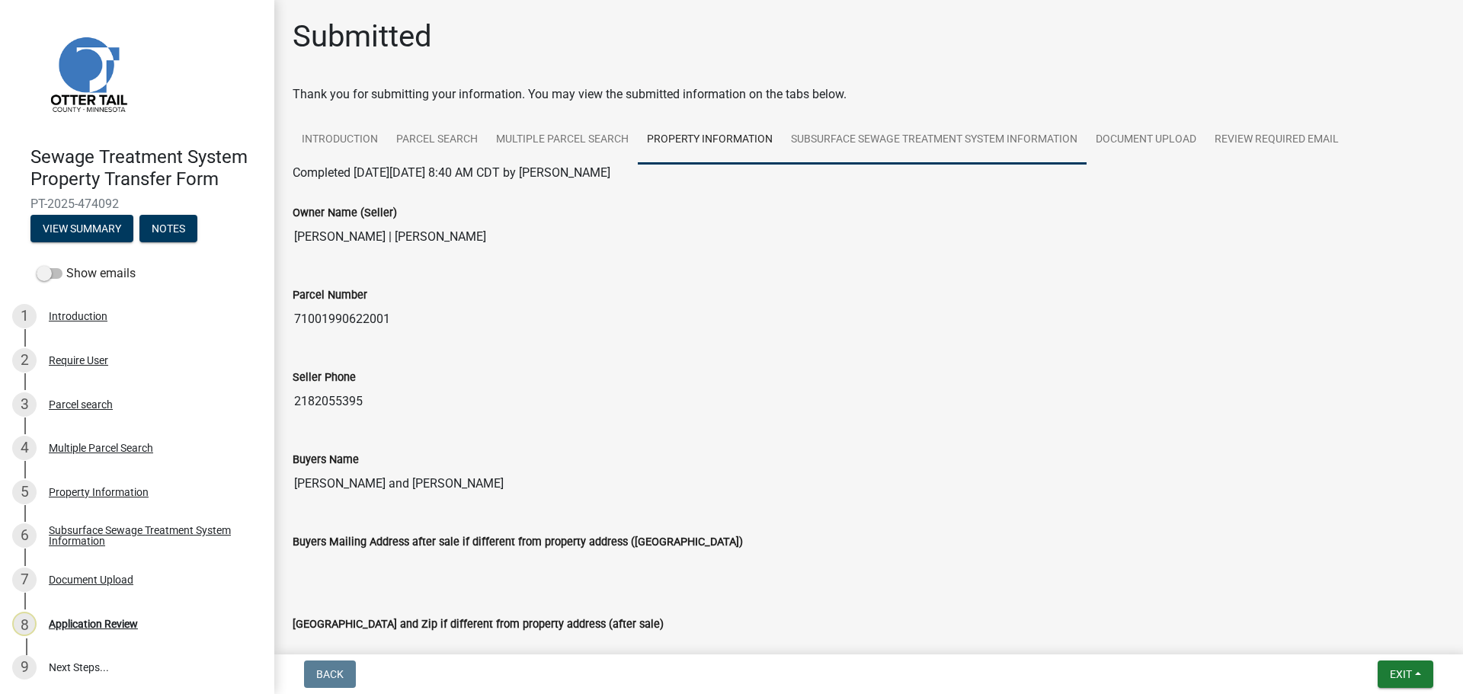
click at [900, 134] on link "Subsurface Sewage Treatment System Information" at bounding box center [934, 140] width 305 height 49
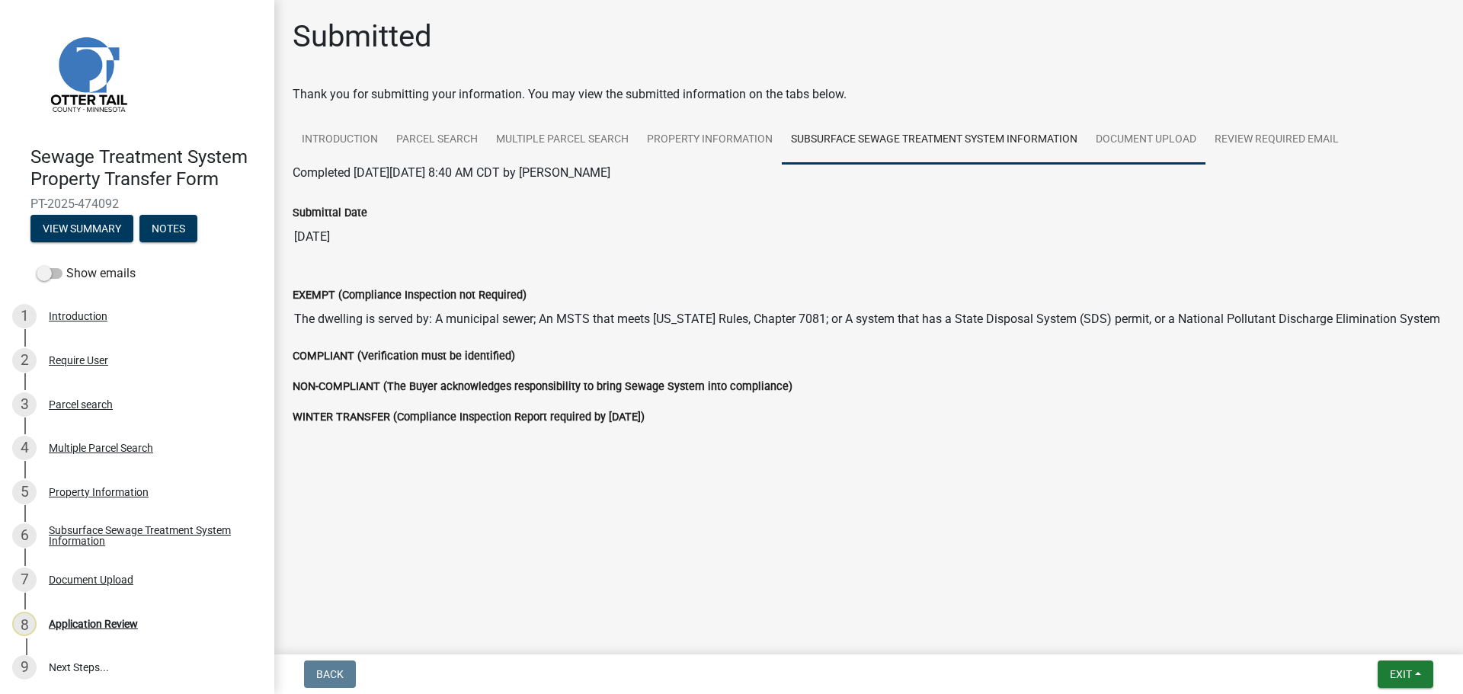
click at [1147, 143] on link "Document Upload" at bounding box center [1145, 140] width 119 height 49
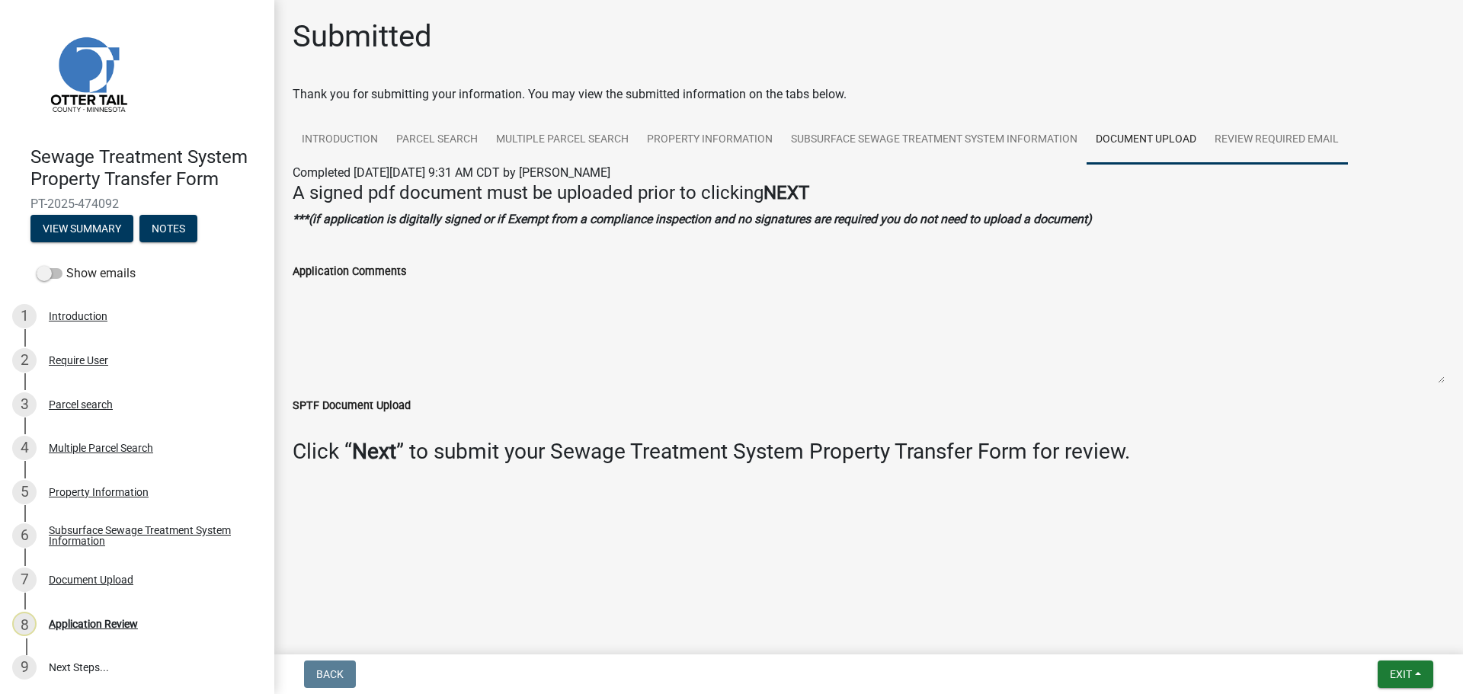
click at [1254, 140] on link "Review Required Email" at bounding box center [1276, 140] width 142 height 49
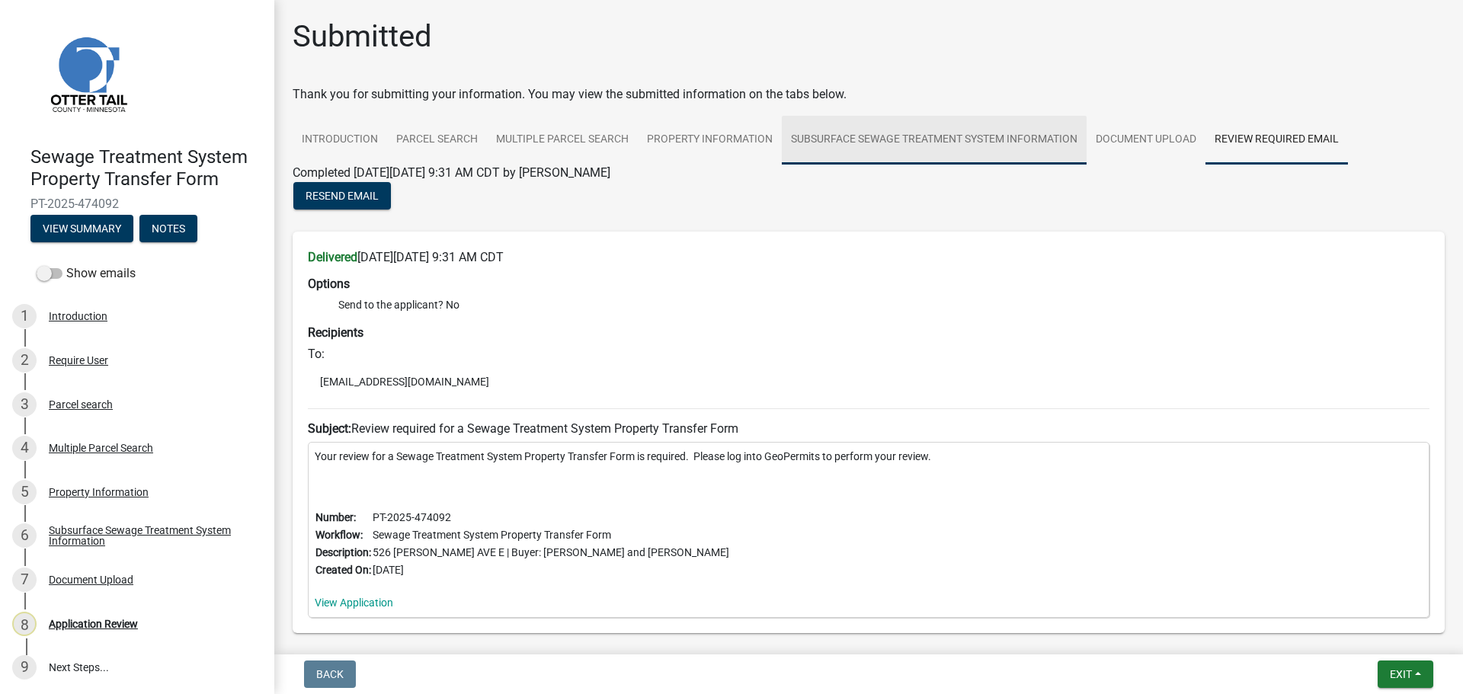
click at [1007, 146] on link "Subsurface Sewage Treatment System Information" at bounding box center [934, 140] width 305 height 49
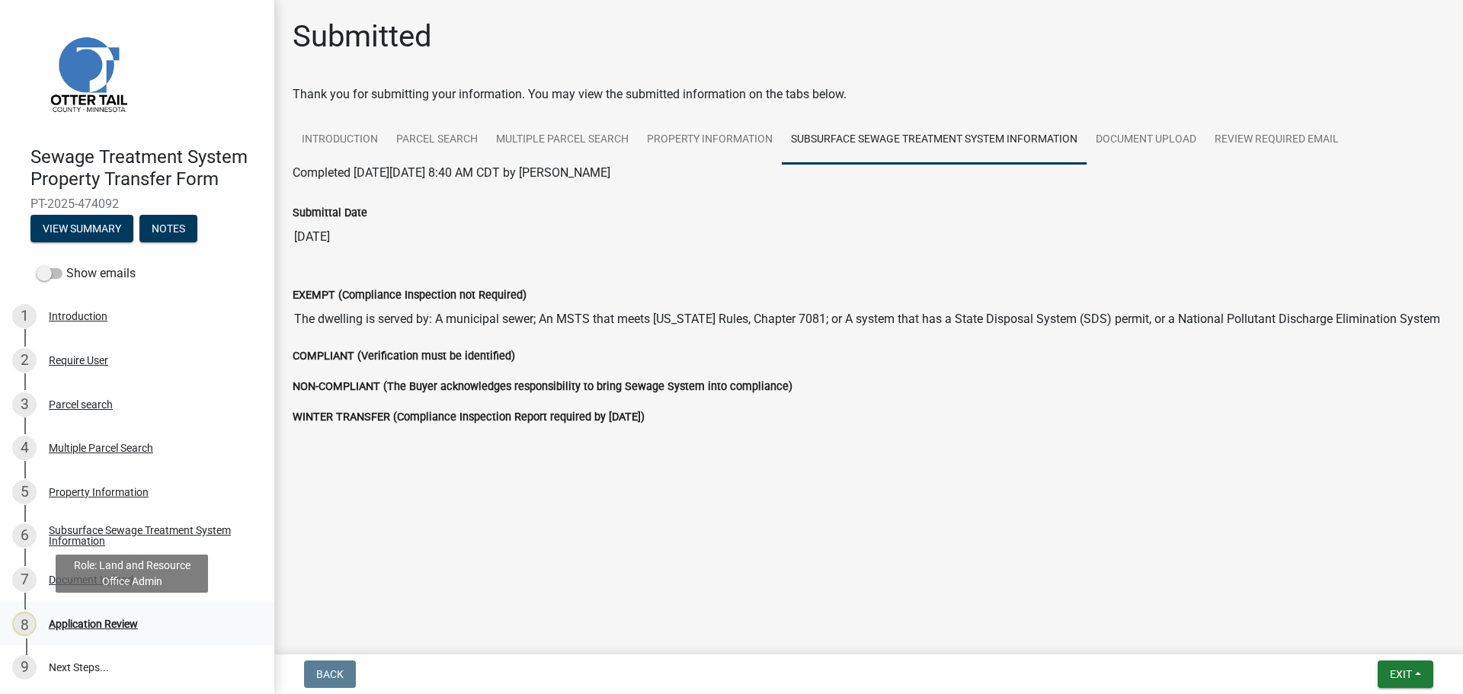
click at [91, 623] on div "Application Review" at bounding box center [93, 624] width 89 height 11
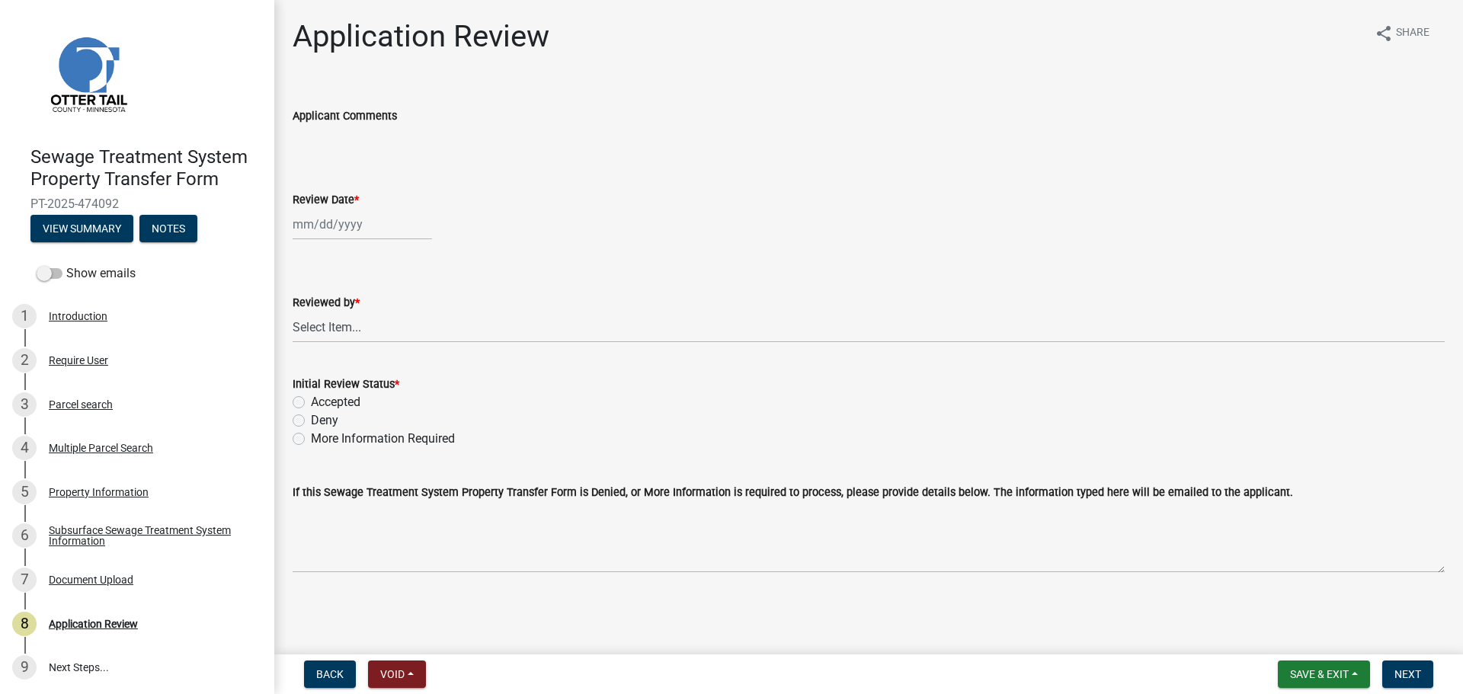
click at [331, 229] on div at bounding box center [362, 224] width 139 height 31
select select "9"
select select "2025"
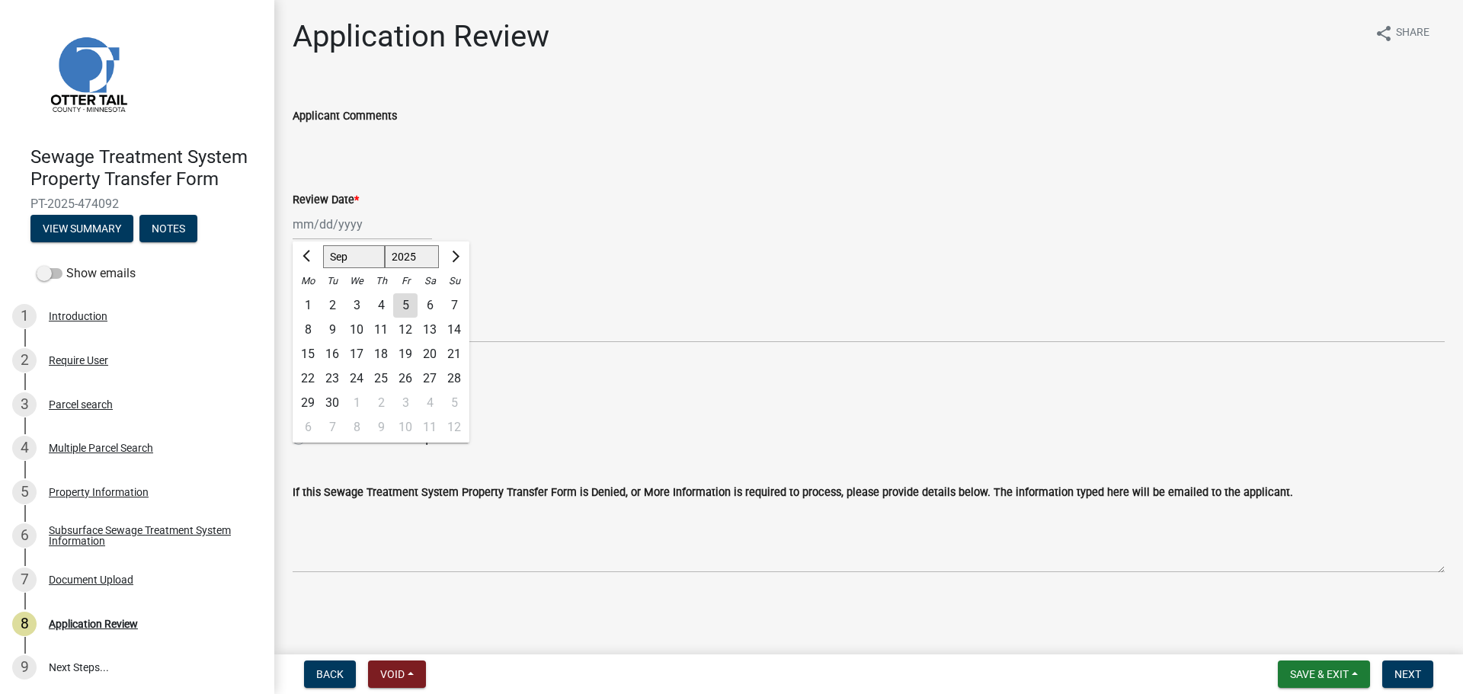
click at [407, 305] on div "5" at bounding box center [405, 305] width 24 height 24
type input "09/05/2025"
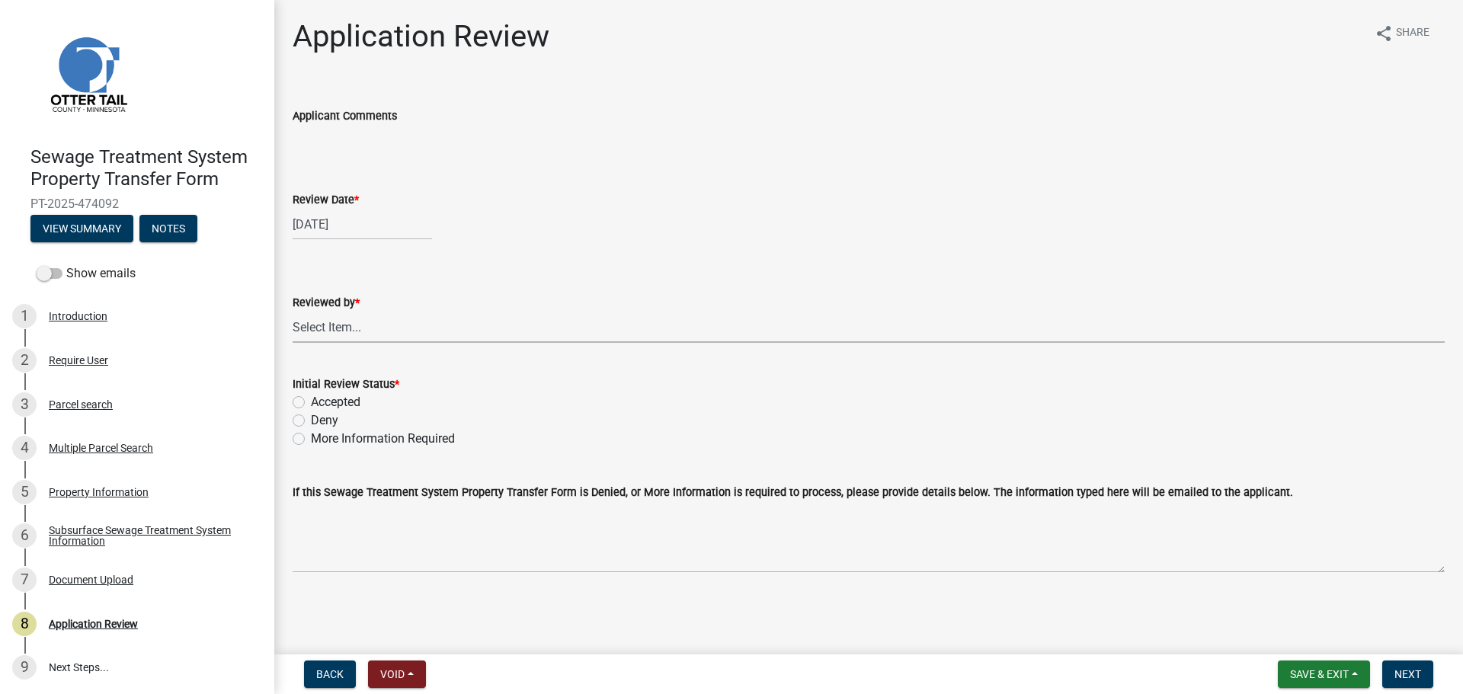
click at [376, 327] on select "Select Item... Alexis Newark Amy Busko Andrea Perales Brittany Tollefson Christ…" at bounding box center [869, 327] width 1152 height 31
click at [293, 312] on select "Select Item... Alexis Newark Amy Busko Andrea Perales Brittany Tollefson Christ…" at bounding box center [869, 327] width 1152 height 31
select select "67745ee8-7159-4960-80f9-a638286b467c"
click at [351, 403] on label "Accepted" at bounding box center [336, 402] width 50 height 18
click at [321, 403] on input "Accepted" at bounding box center [316, 398] width 10 height 10
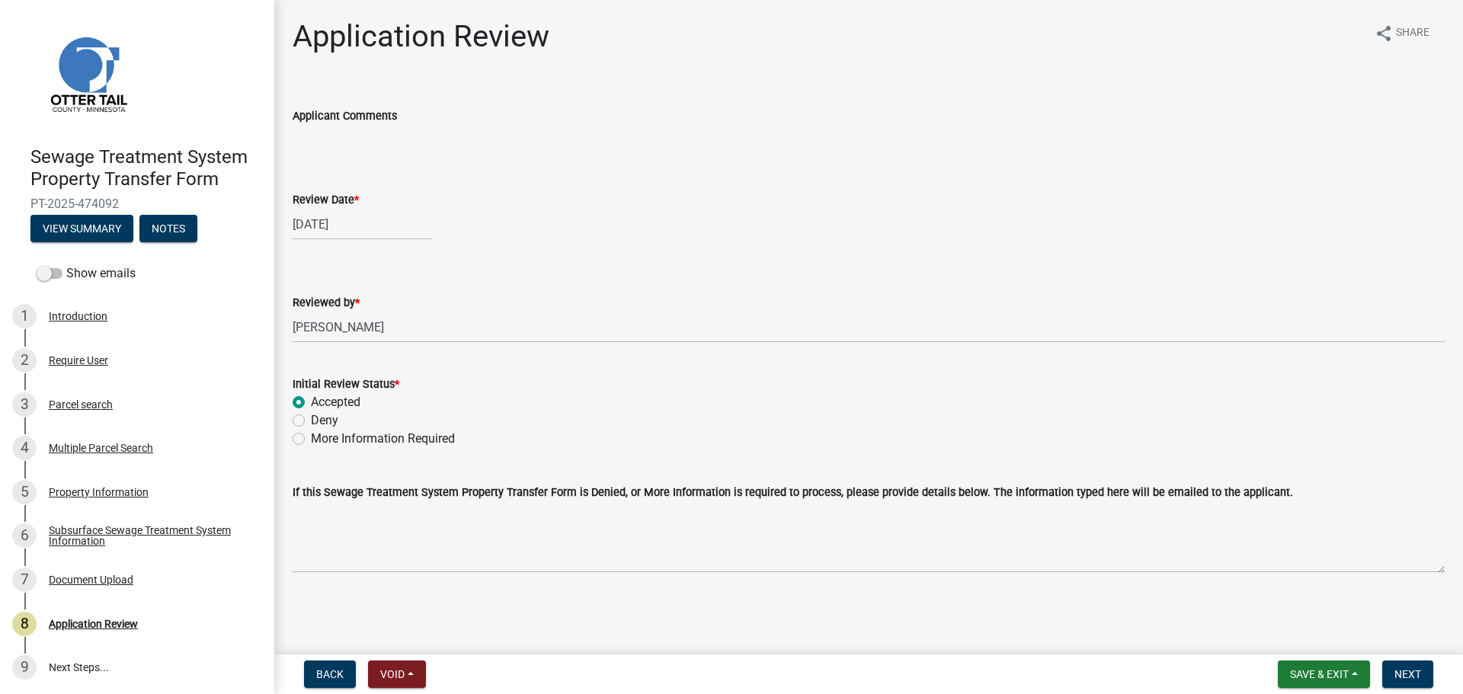
radio input "true"
click at [1416, 675] on span "Next" at bounding box center [1407, 674] width 27 height 12
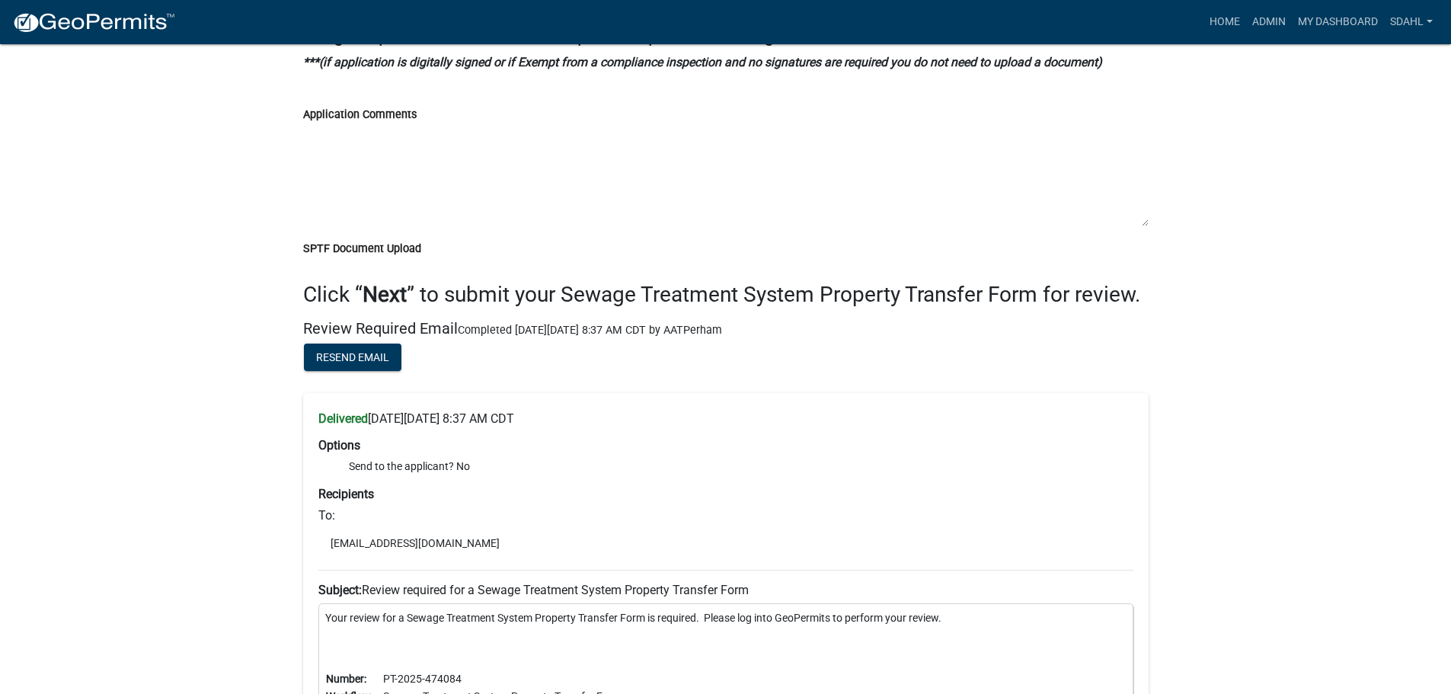
scroll to position [3352, 0]
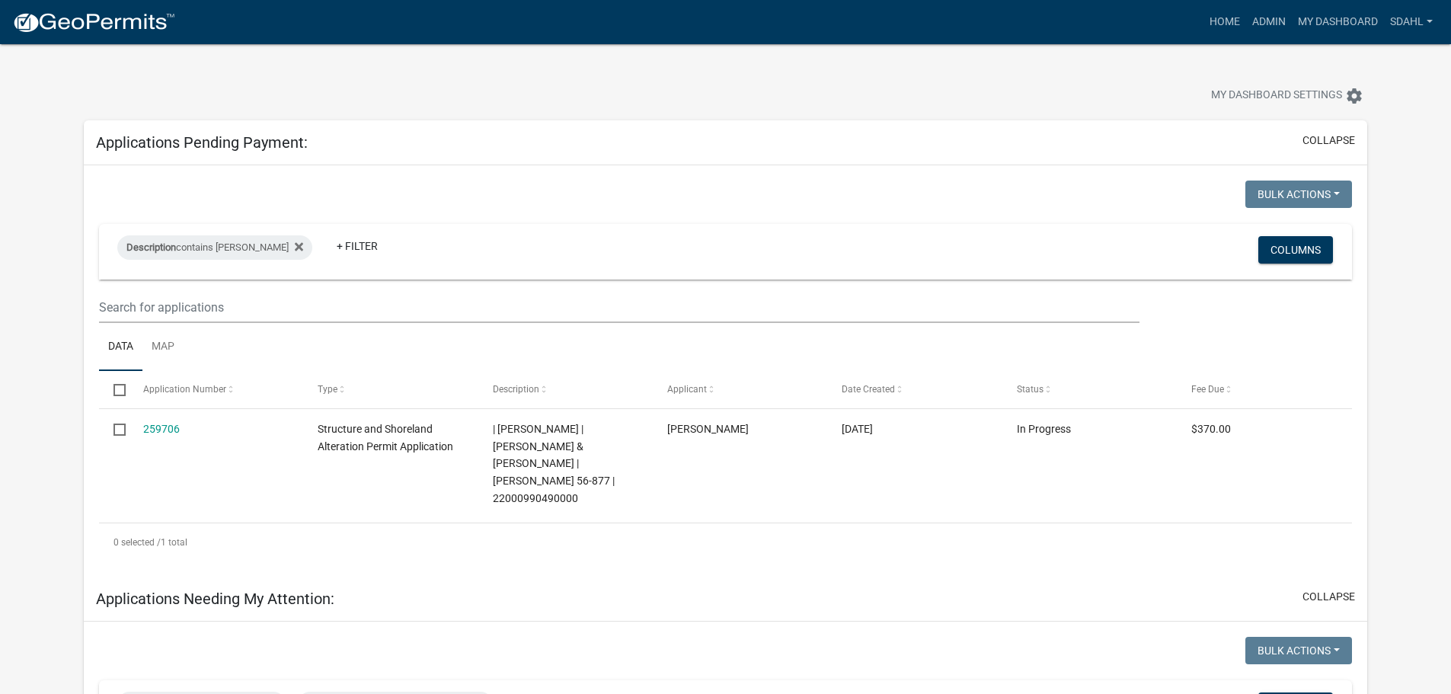
select select "3: 100"
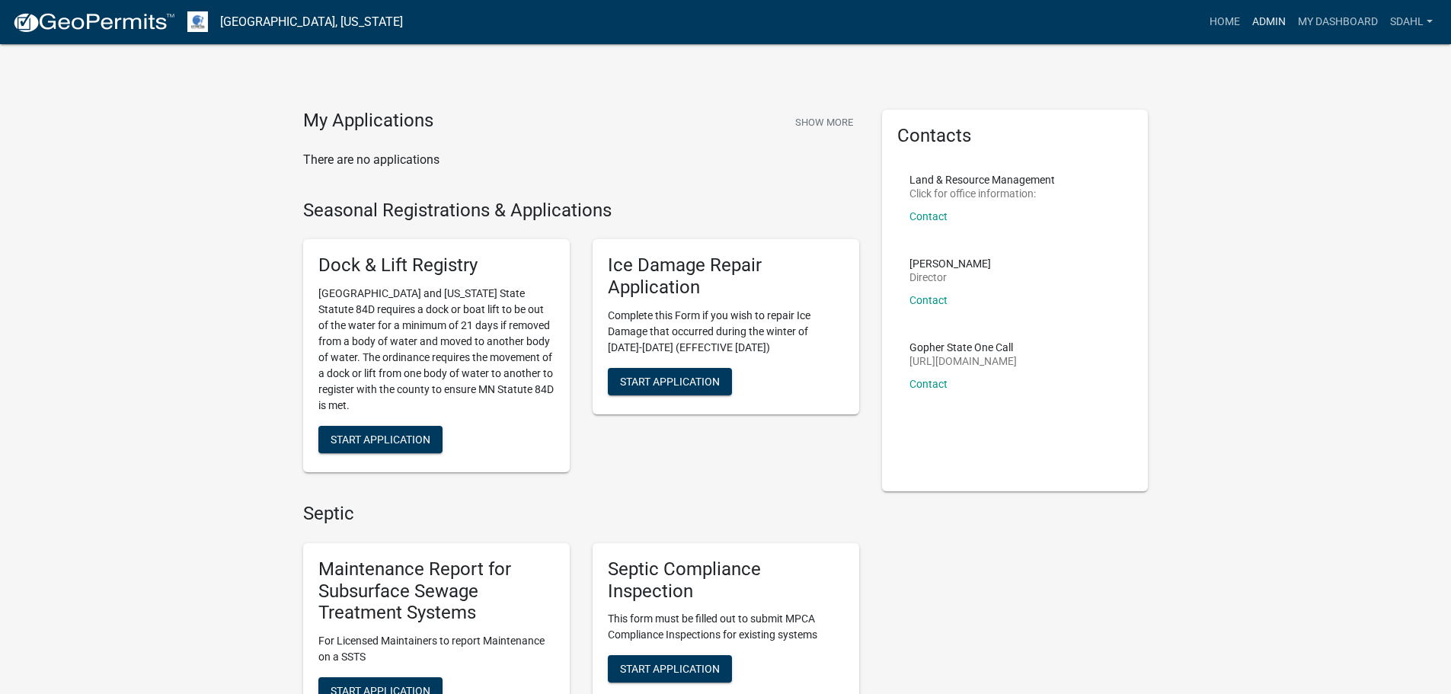
drag, startPoint x: 1271, startPoint y: 21, endPoint x: 1255, endPoint y: 32, distance: 20.3
click at [1271, 21] on link "Admin" at bounding box center [1269, 22] width 46 height 29
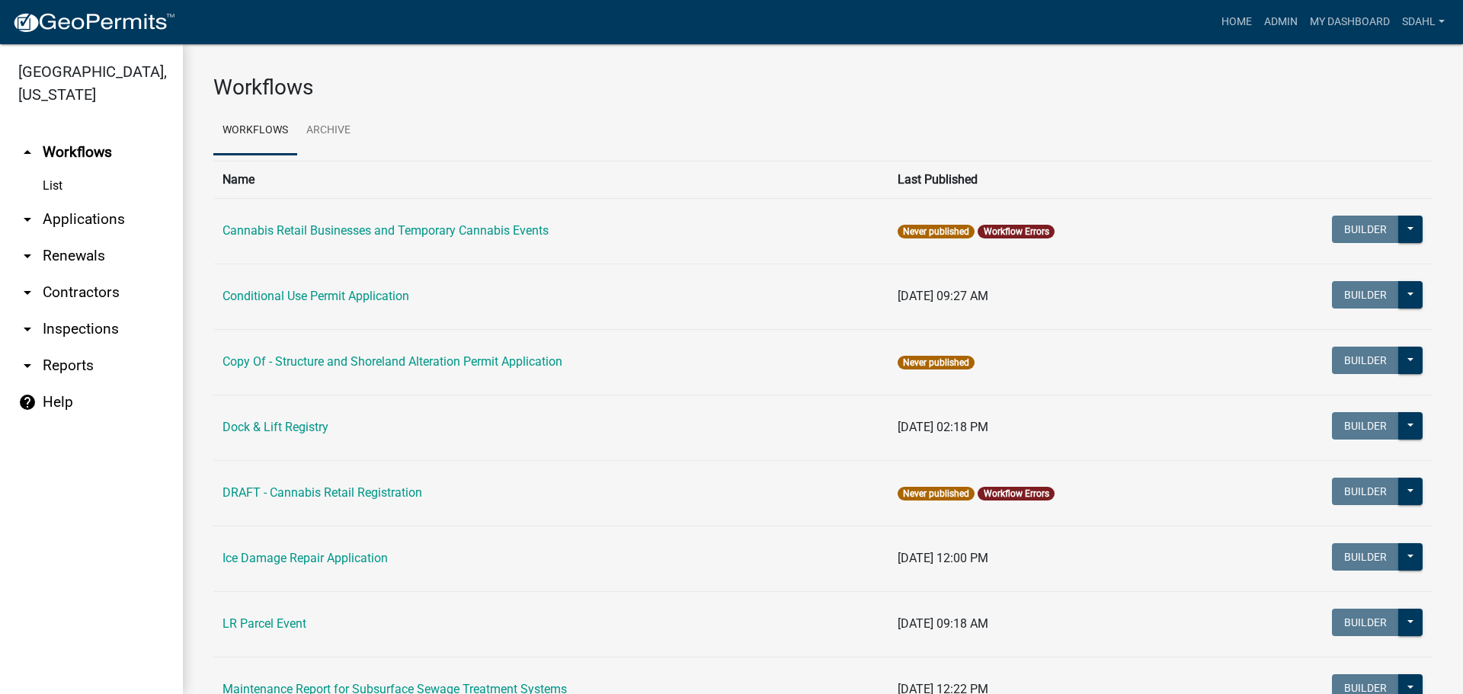
click at [98, 219] on link "arrow_drop_down Applications" at bounding box center [91, 219] width 183 height 37
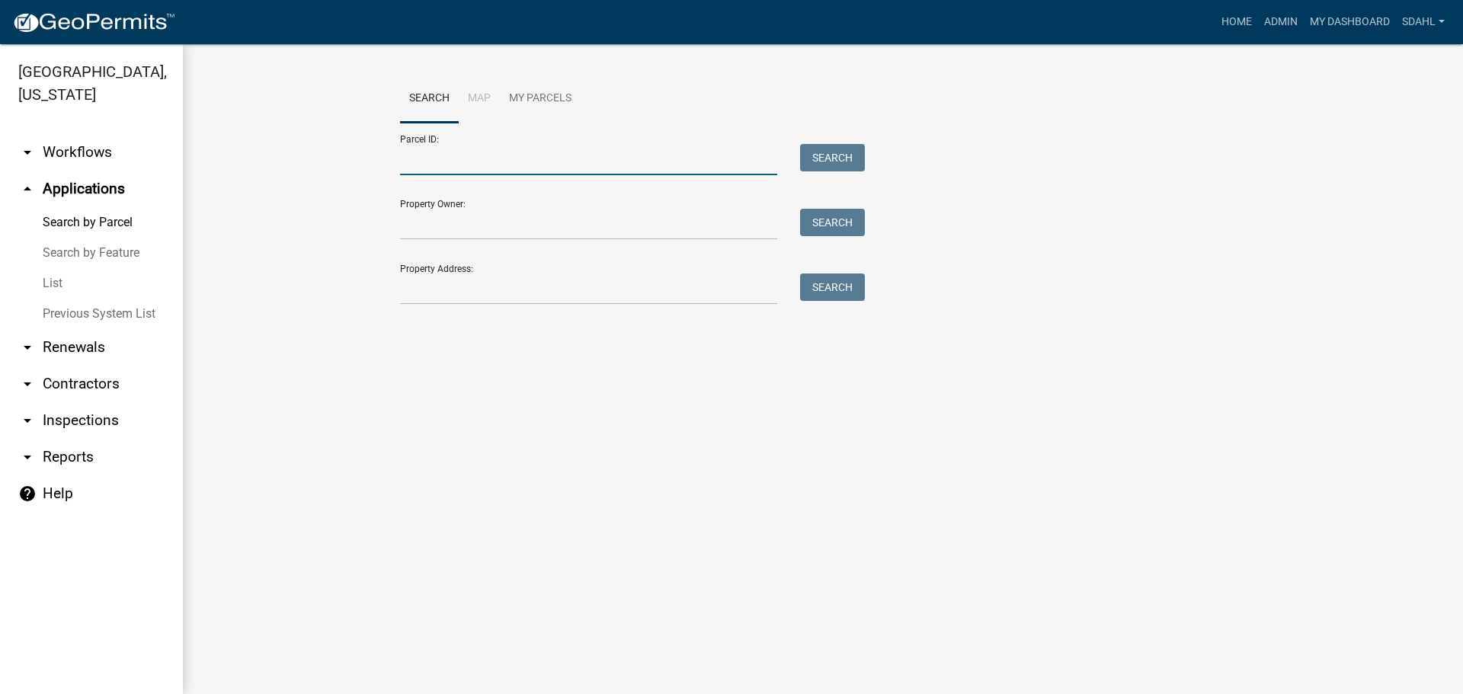
click at [519, 162] on input "Parcel ID:" at bounding box center [588, 159] width 377 height 31
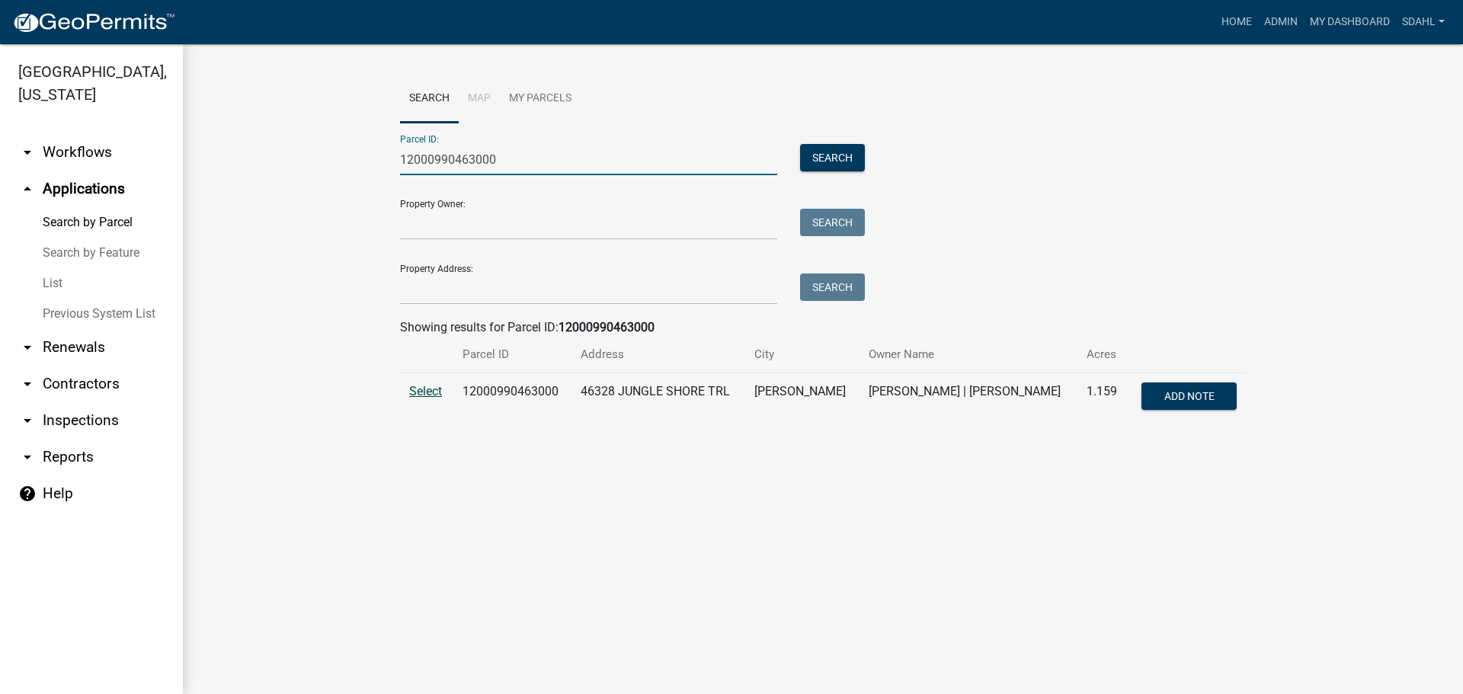
type input "12000990463000"
click at [424, 392] on span "Select" at bounding box center [425, 391] width 33 height 14
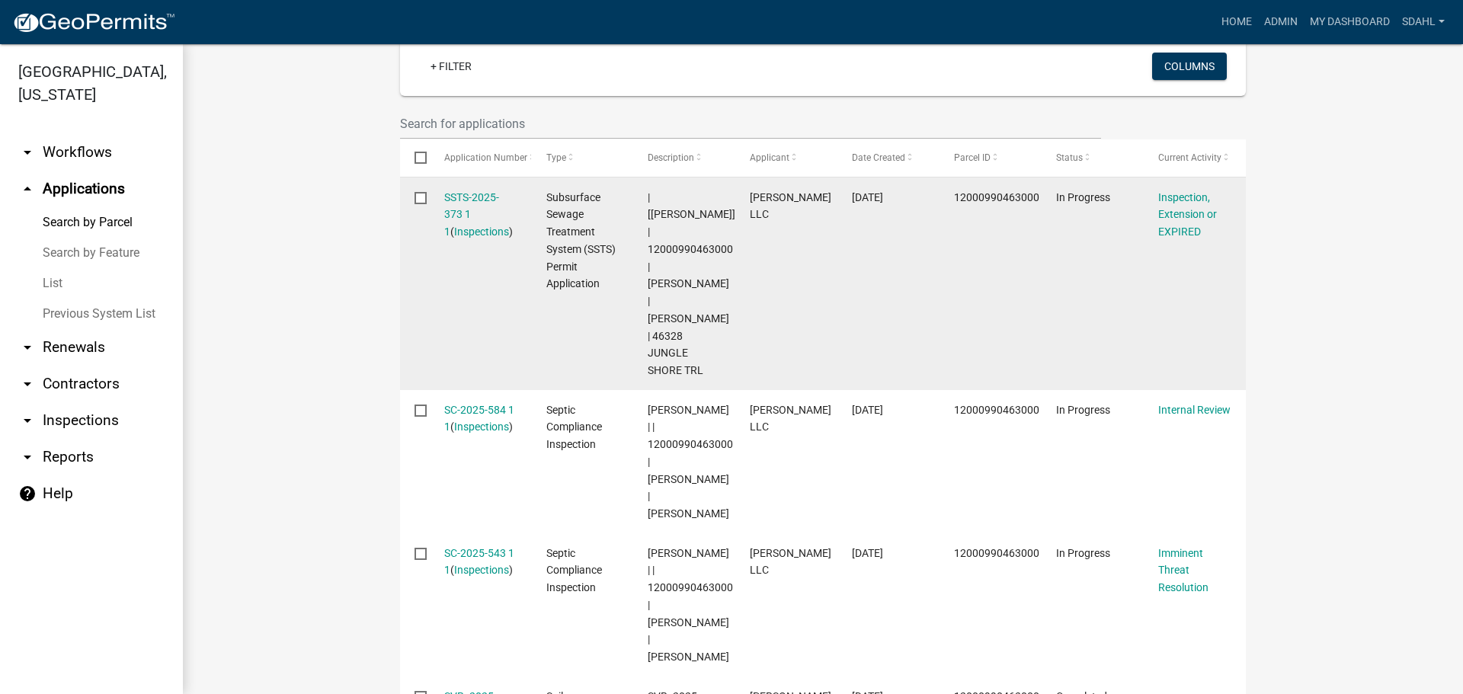
scroll to position [457, 0]
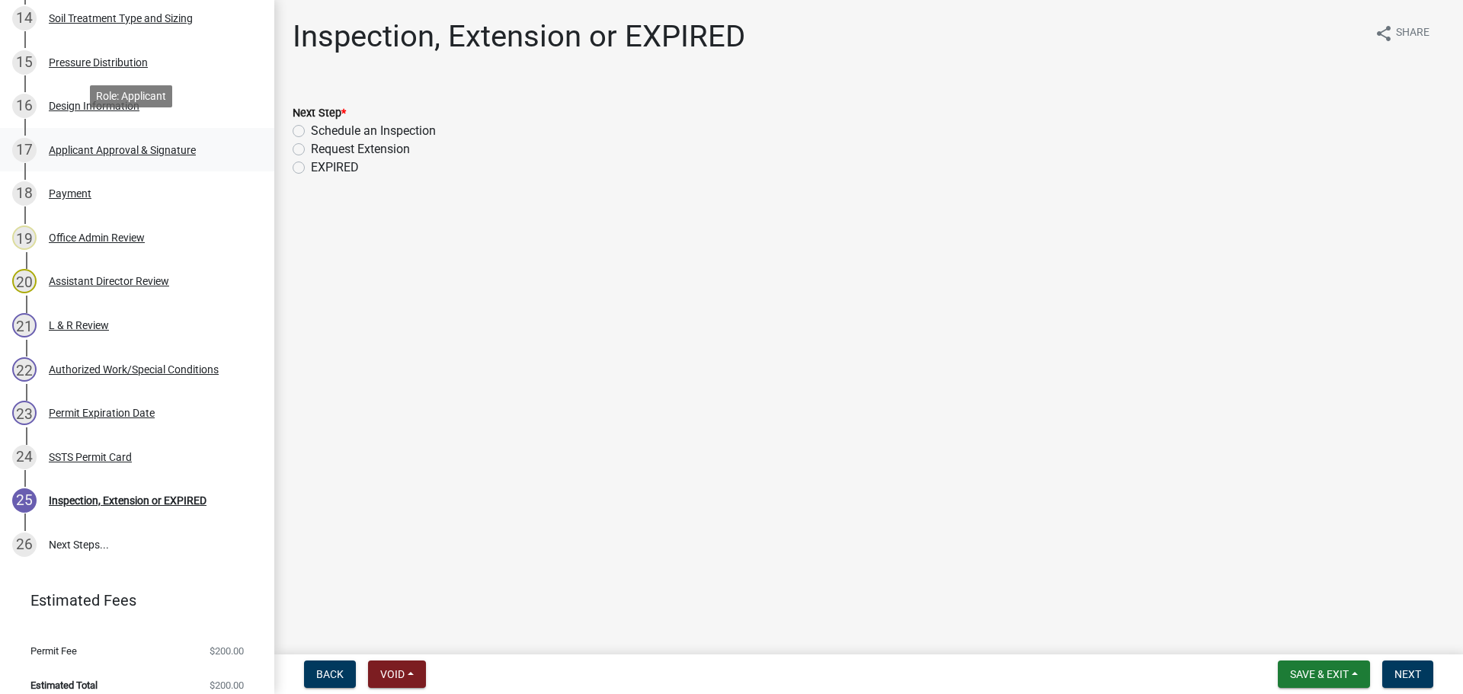
scroll to position [905, 0]
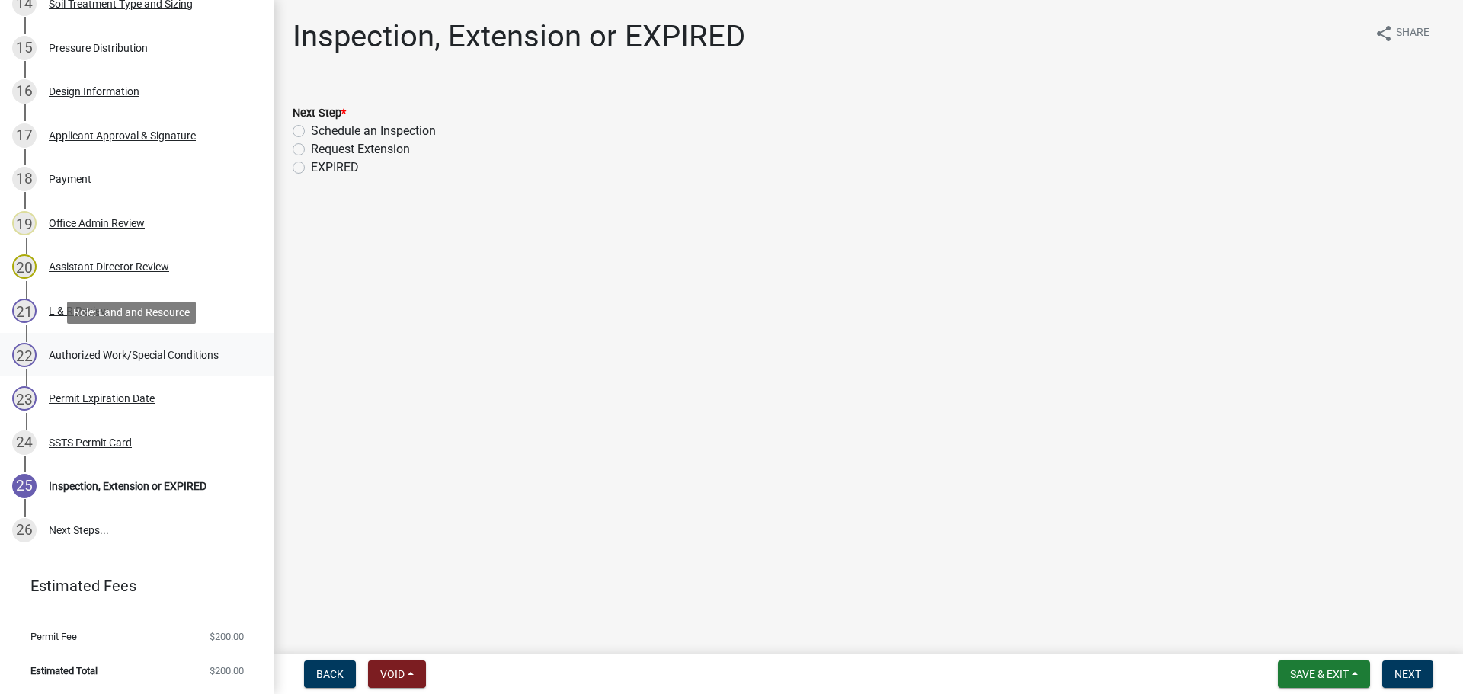
click at [132, 362] on div "22 Authorized Work/Special Conditions" at bounding box center [131, 355] width 238 height 24
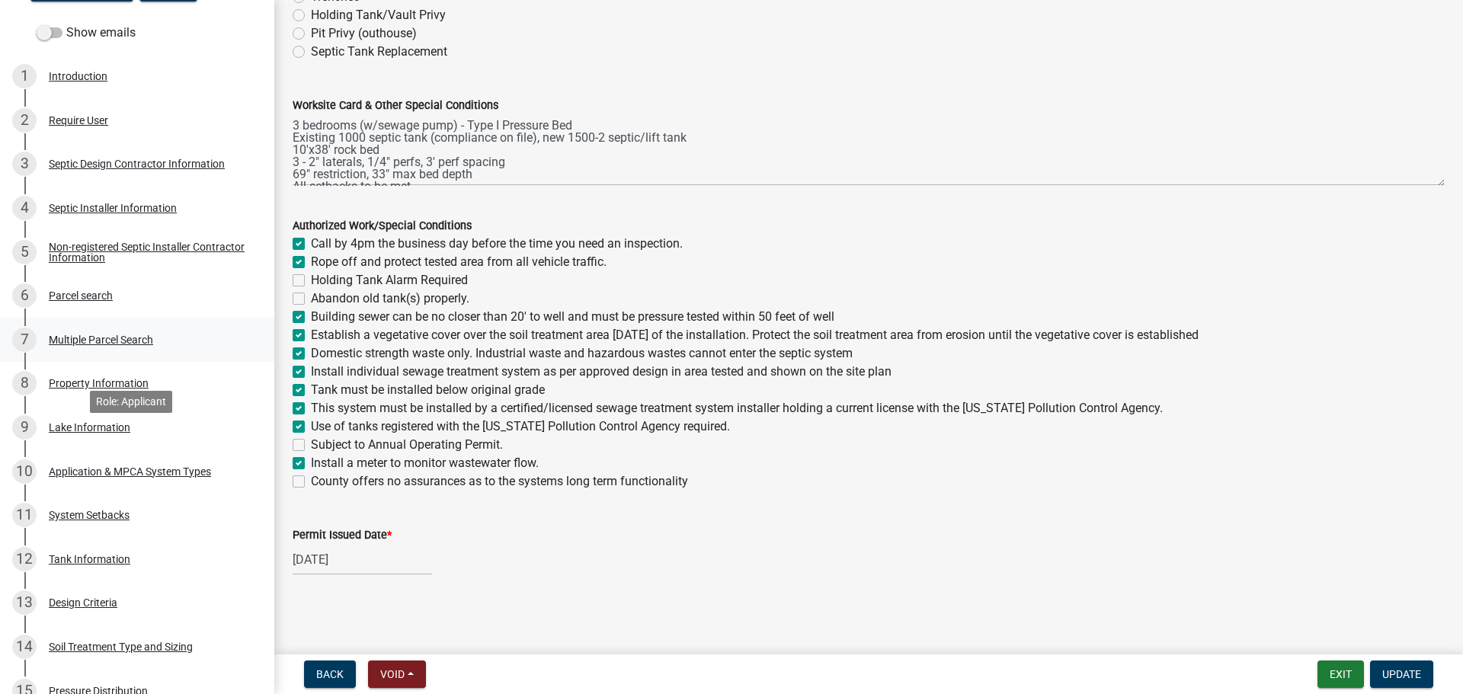
scroll to position [143, 0]
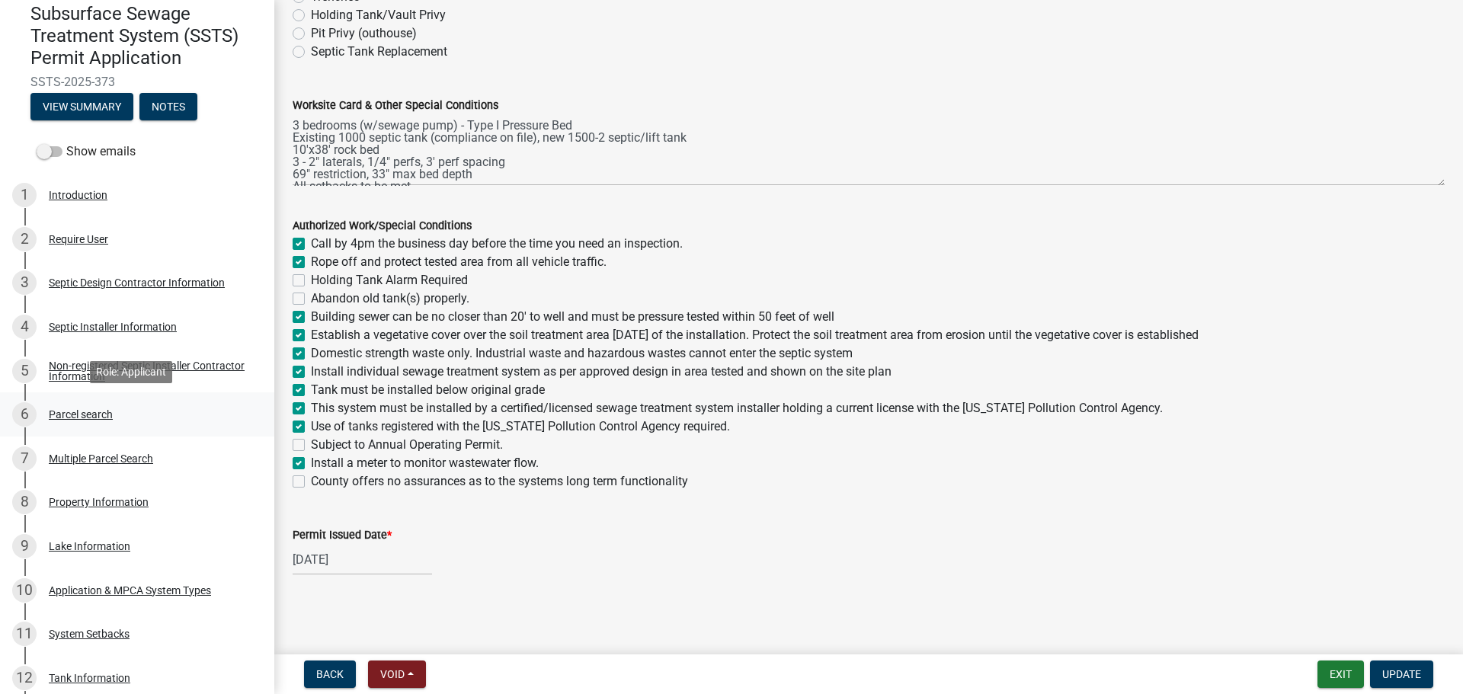
click at [76, 404] on div "6 Parcel search" at bounding box center [131, 414] width 238 height 24
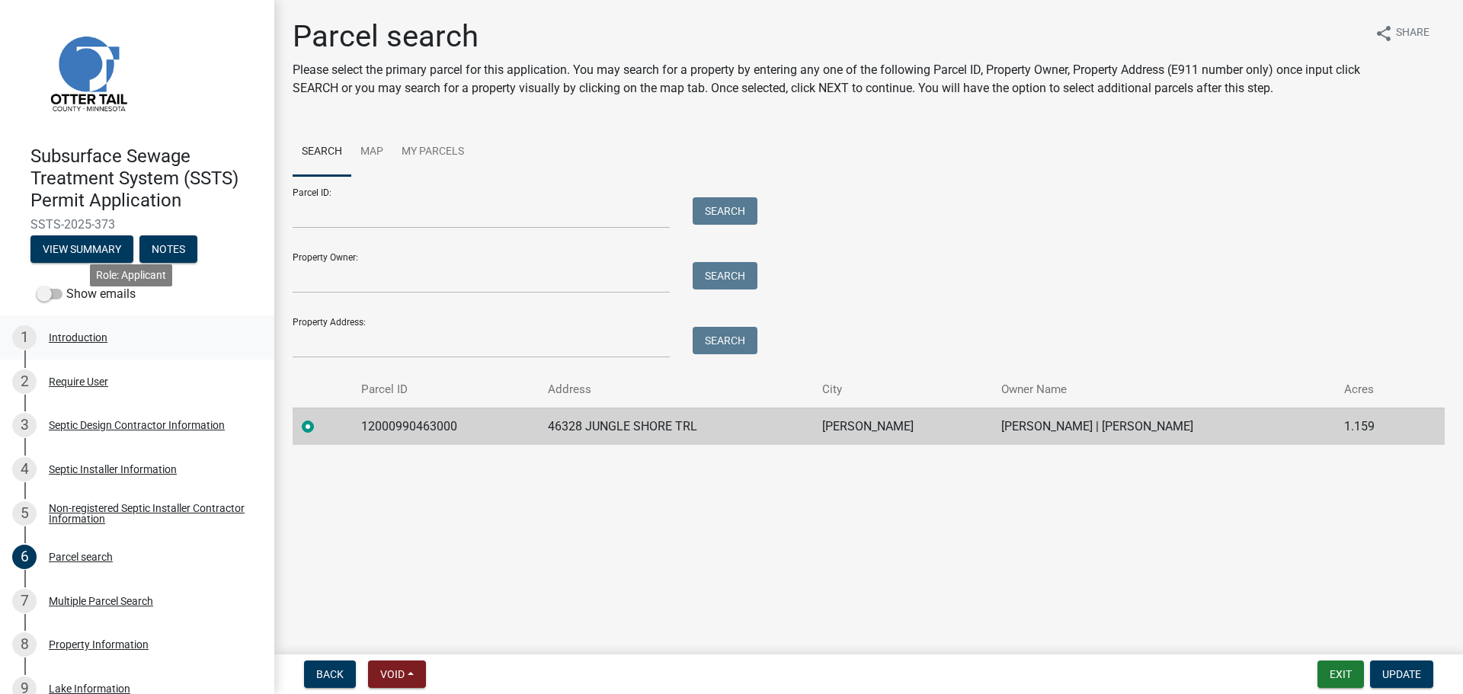
scroll to position [0, 0]
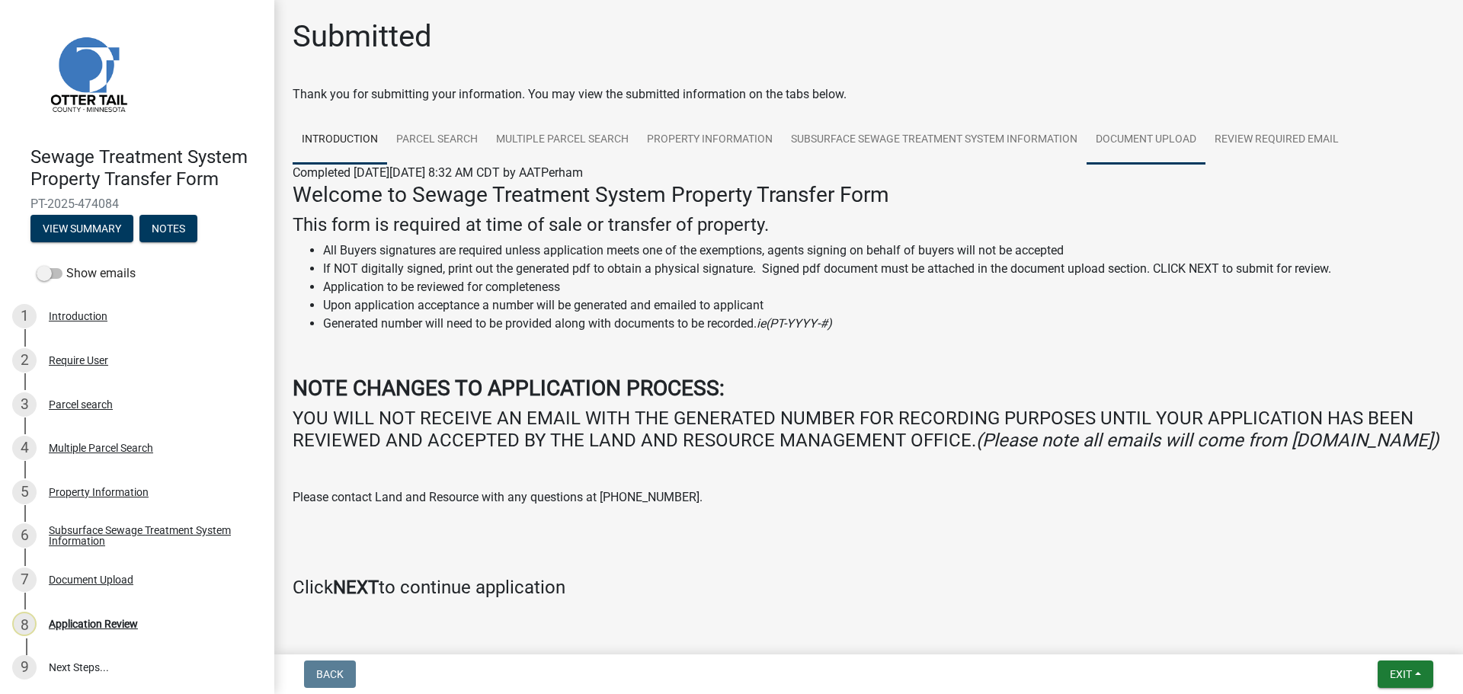
click at [1144, 138] on link "Document Upload" at bounding box center [1145, 140] width 119 height 49
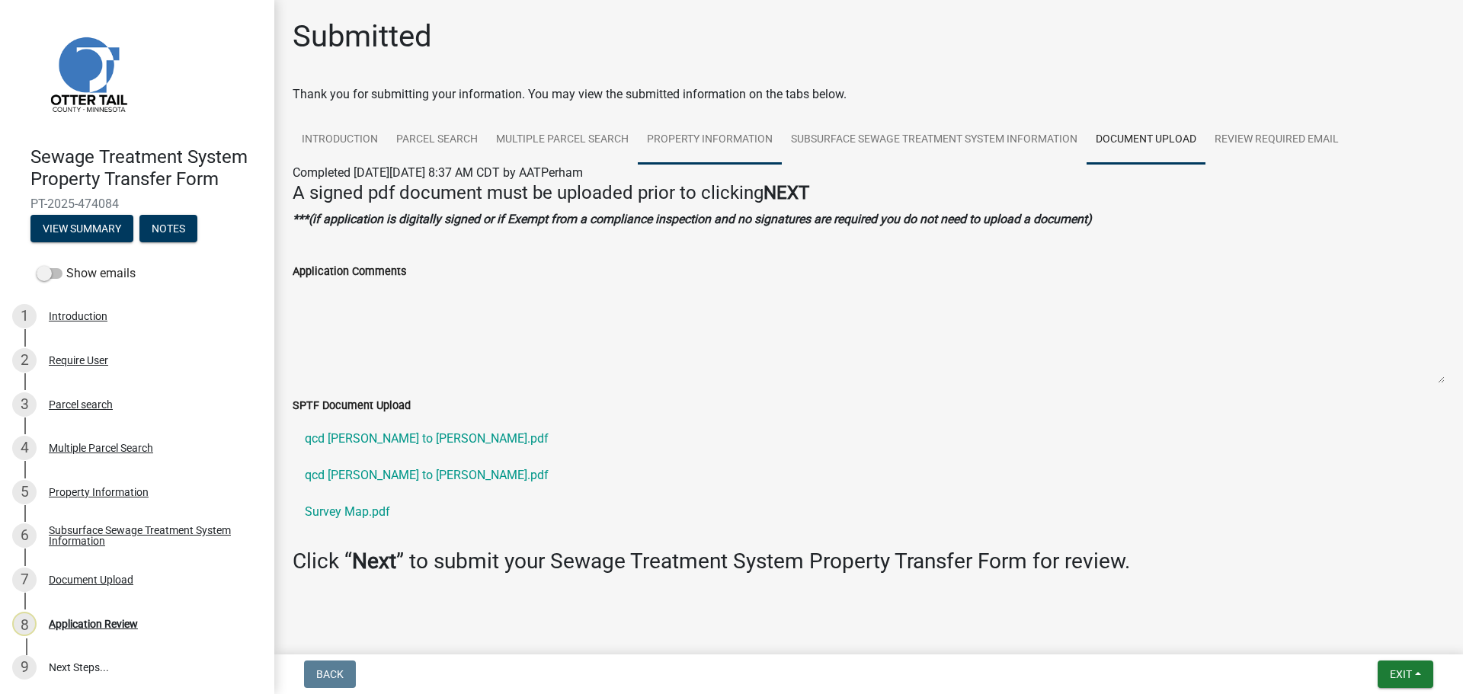
click at [671, 139] on link "Property Information" at bounding box center [710, 140] width 144 height 49
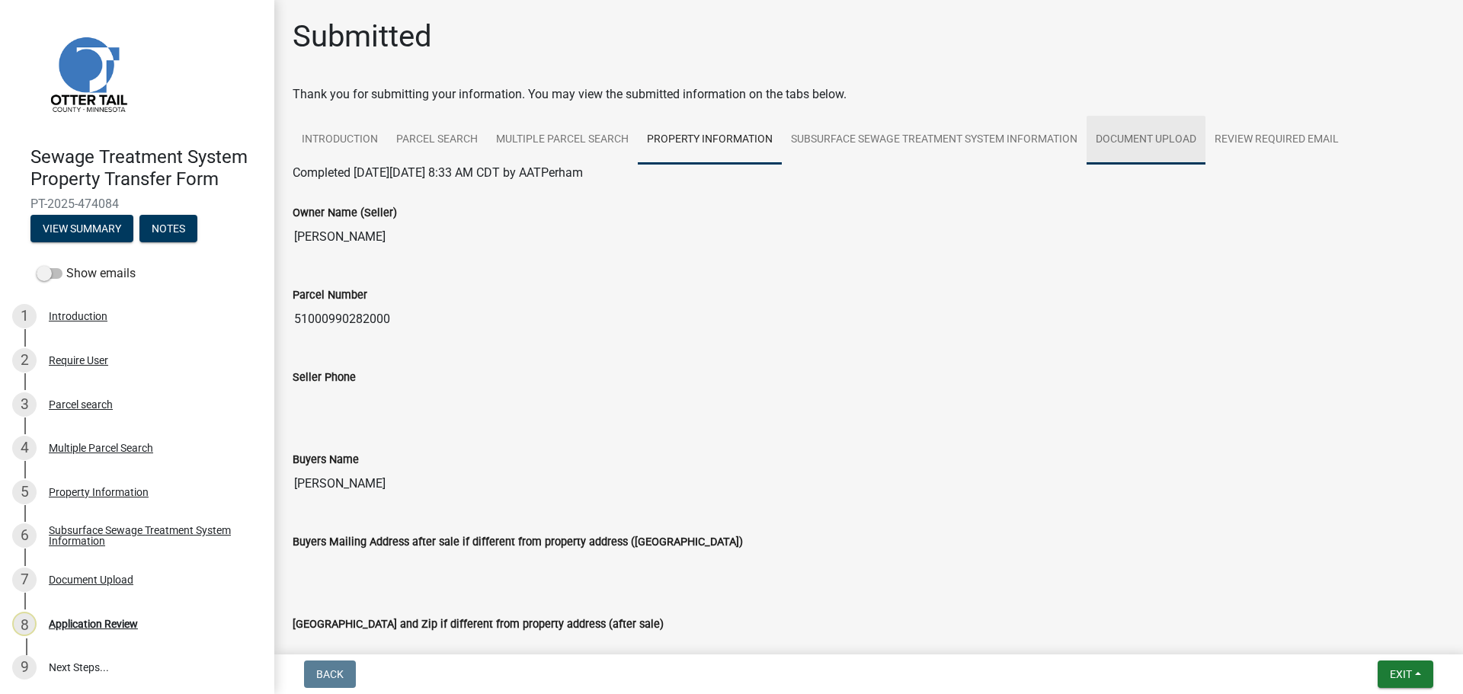
click at [1137, 136] on link "Document Upload" at bounding box center [1145, 140] width 119 height 49
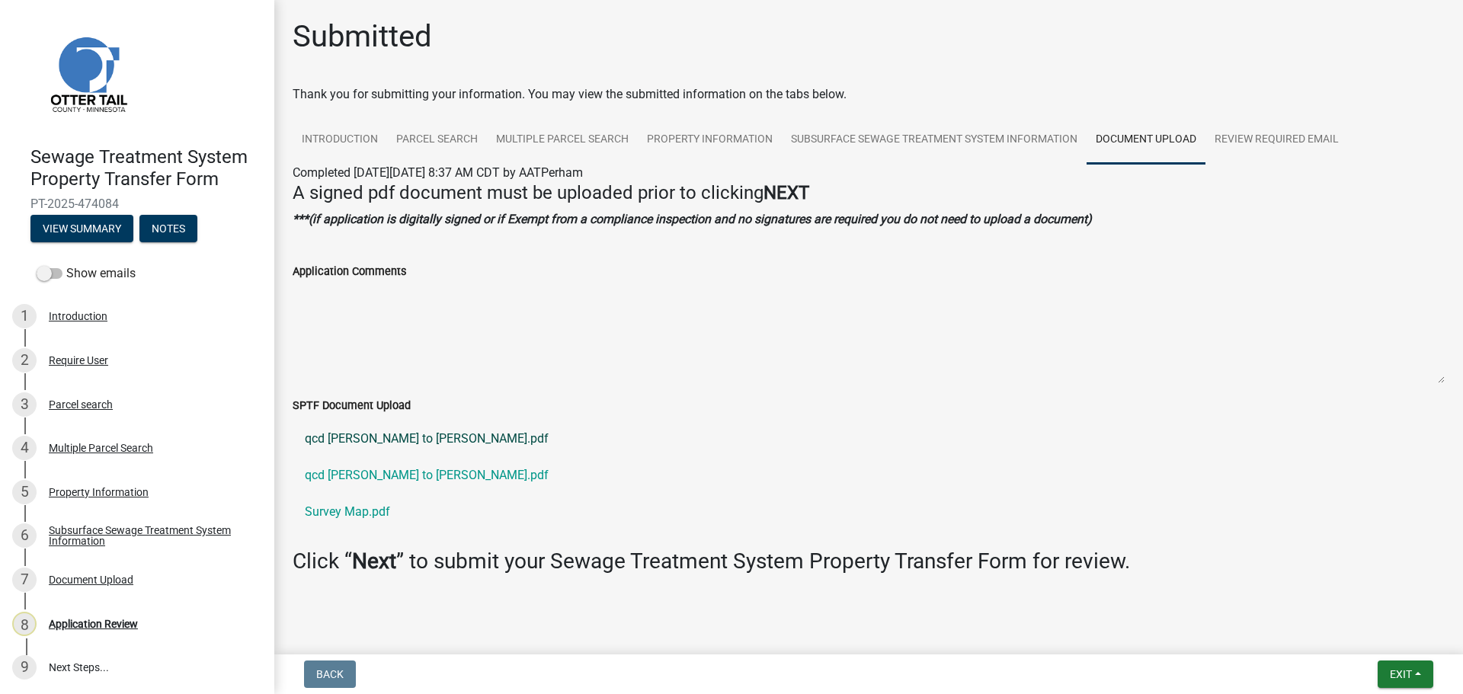
click at [328, 441] on link "qcd aaron to barb.pdf" at bounding box center [869, 439] width 1152 height 37
click at [389, 472] on link "qcd barb to aaron.pdf" at bounding box center [869, 475] width 1152 height 37
click at [344, 505] on link "Survey Map.pdf" at bounding box center [869, 512] width 1152 height 37
click at [456, 140] on link "Parcel search" at bounding box center [437, 140] width 100 height 49
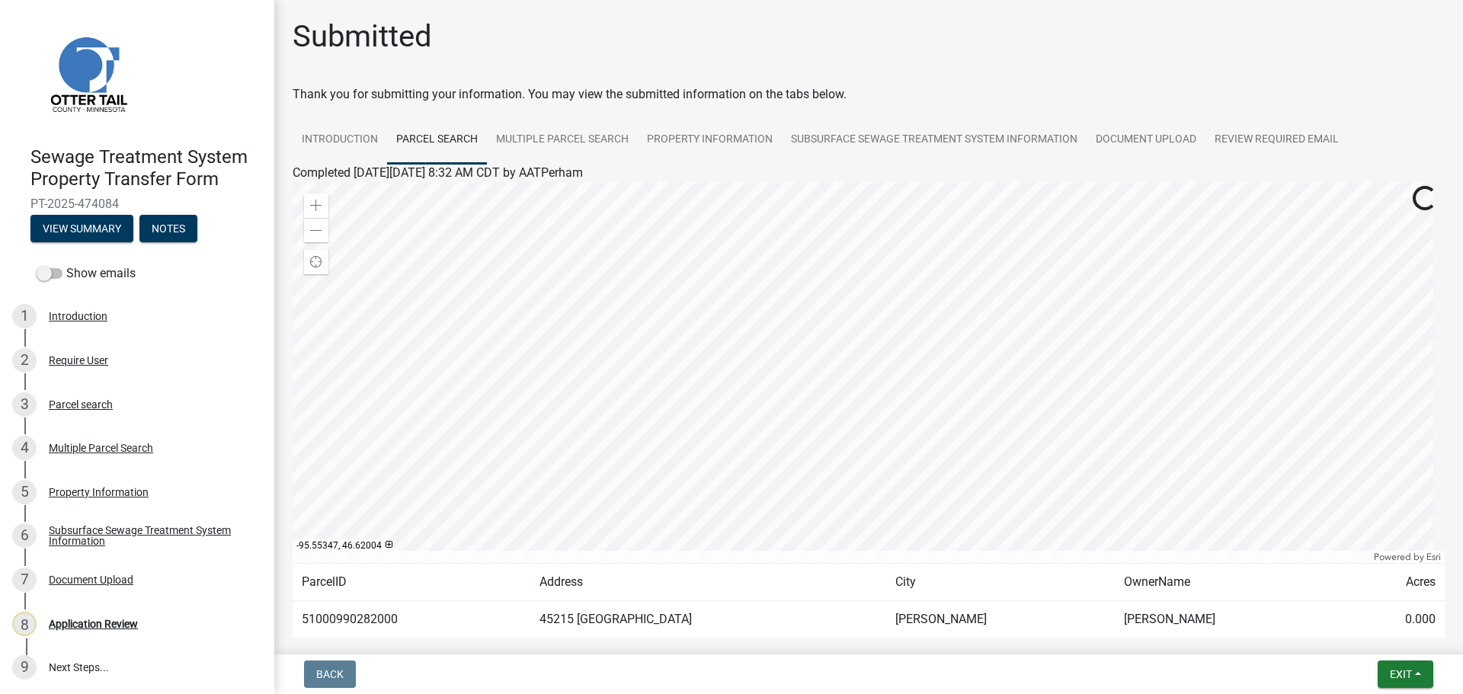
click at [334, 618] on td "51000990282000" at bounding box center [412, 619] width 238 height 37
copy td "51000990282000"
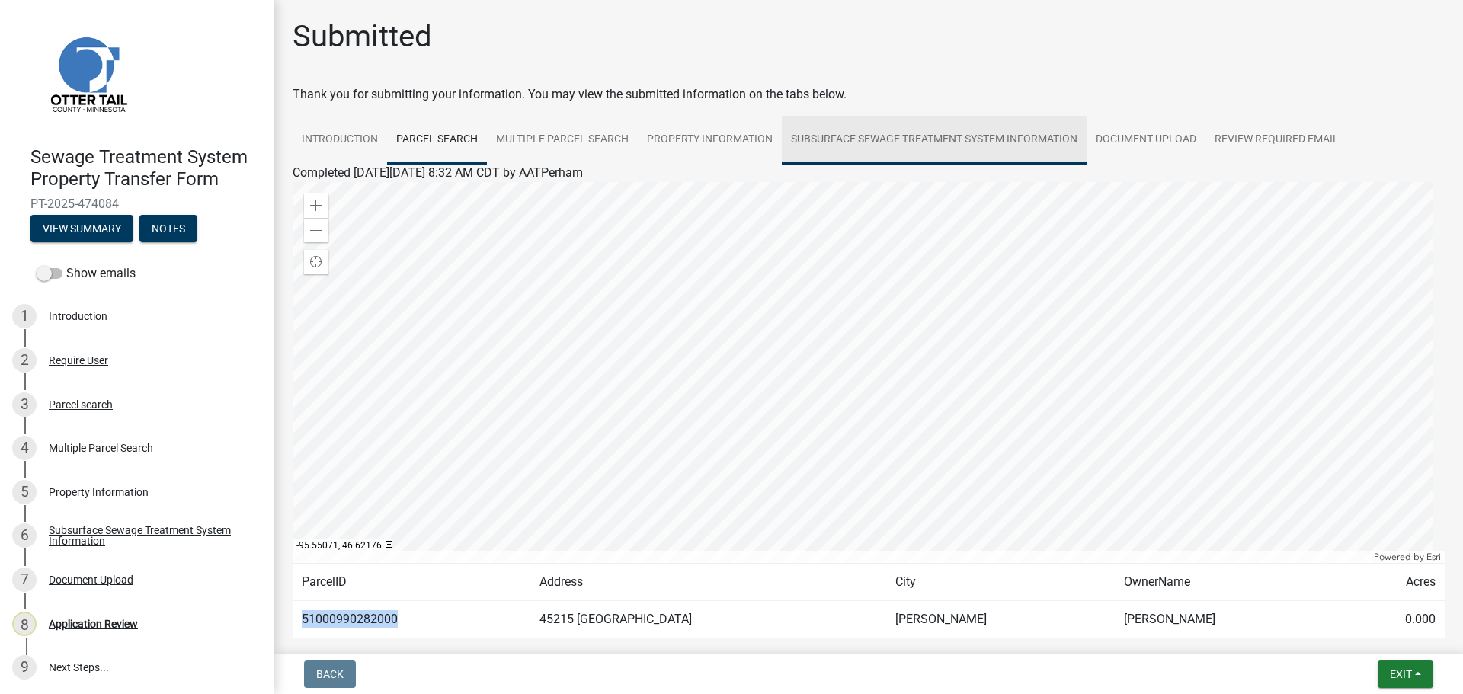
click at [907, 136] on link "Subsurface Sewage Treatment System Information" at bounding box center [934, 140] width 305 height 49
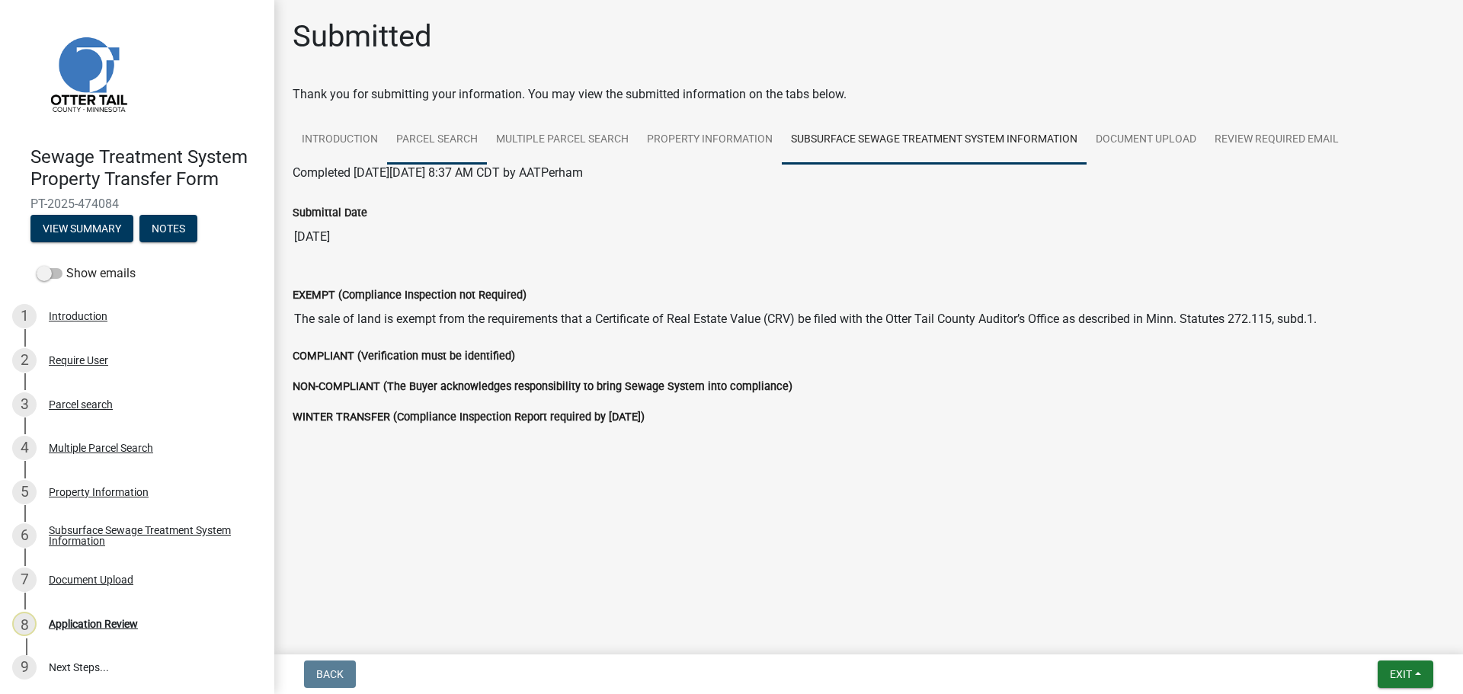
click at [439, 144] on link "Parcel search" at bounding box center [437, 140] width 100 height 49
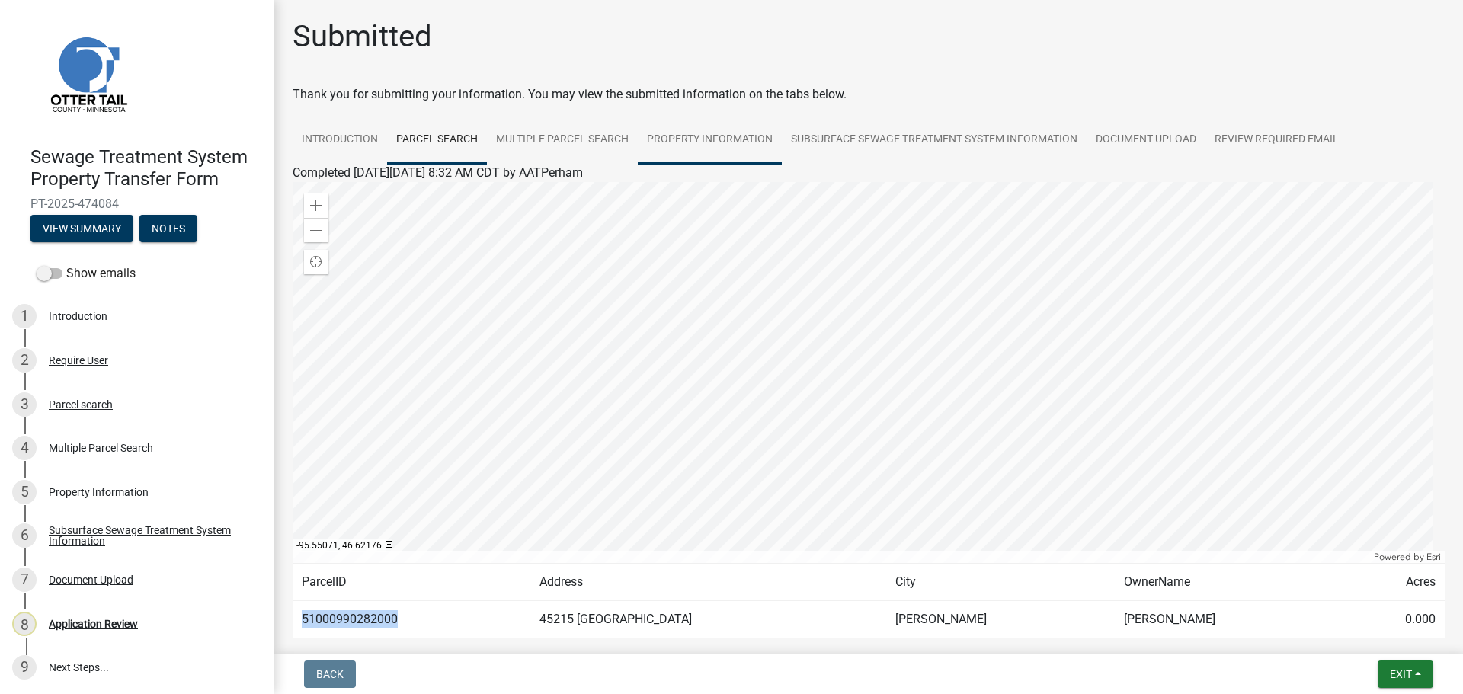
click at [706, 143] on link "Property Information" at bounding box center [710, 140] width 144 height 49
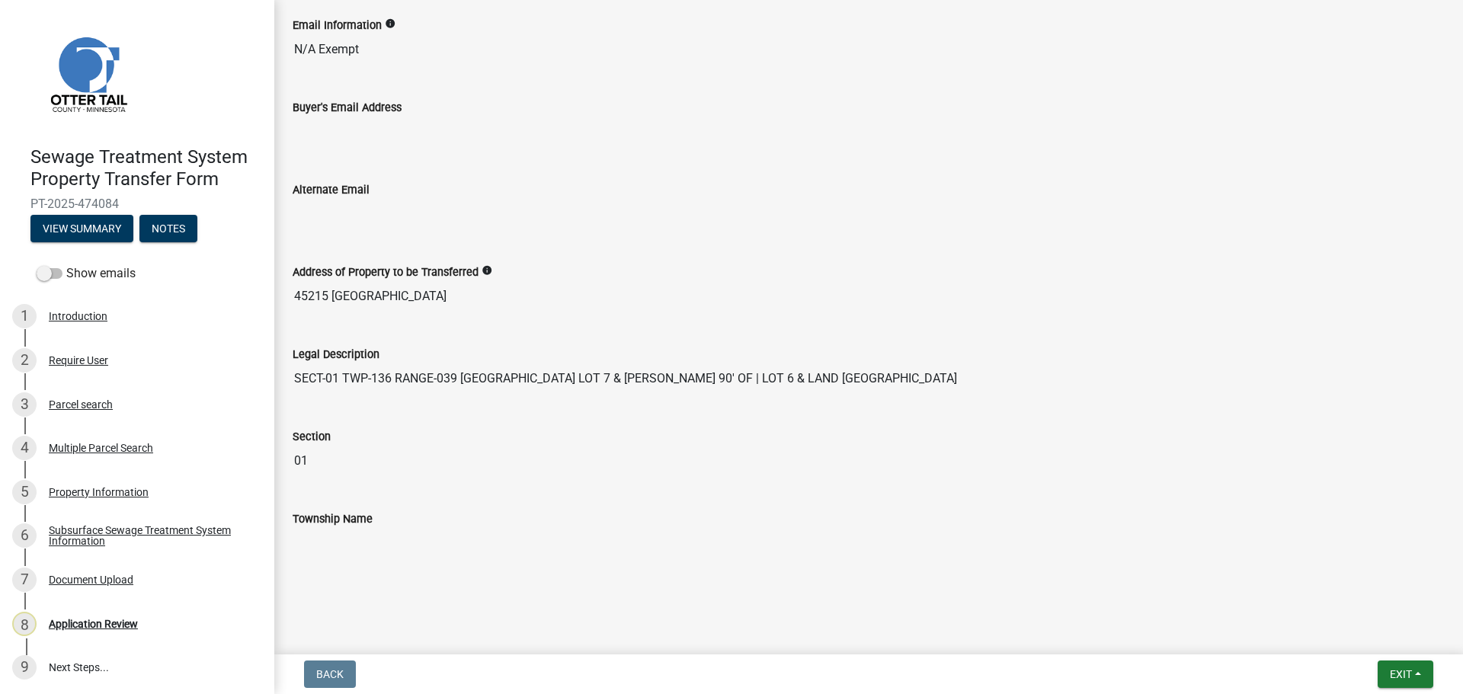
scroll to position [687, 0]
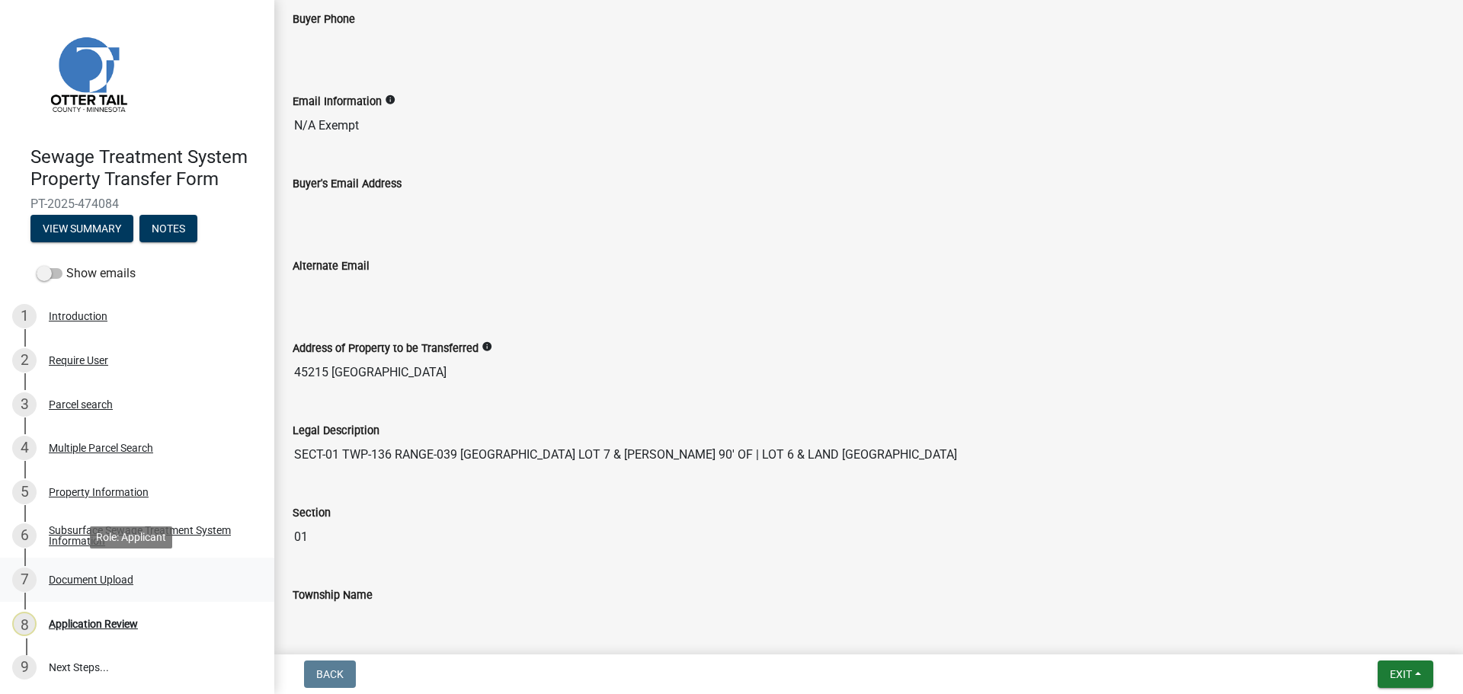
click at [101, 578] on div "Document Upload" at bounding box center [91, 579] width 85 height 11
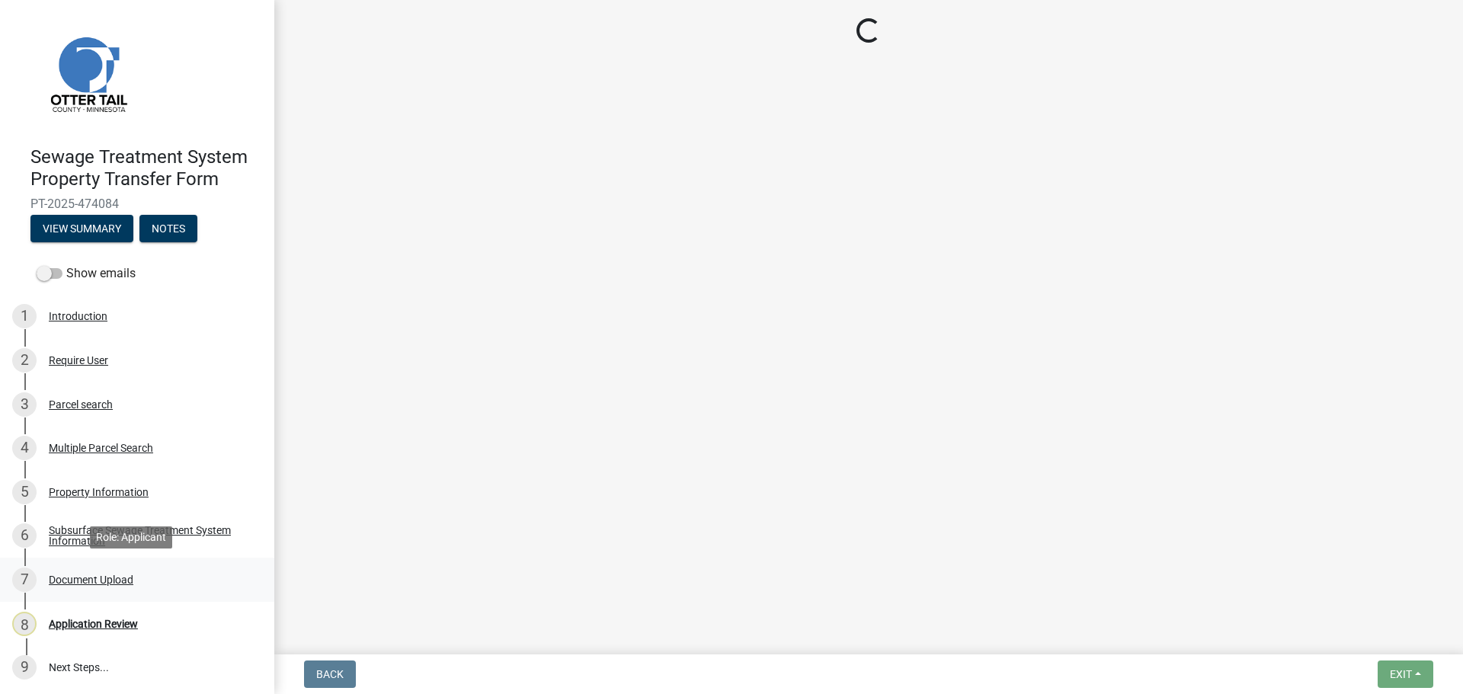
scroll to position [0, 0]
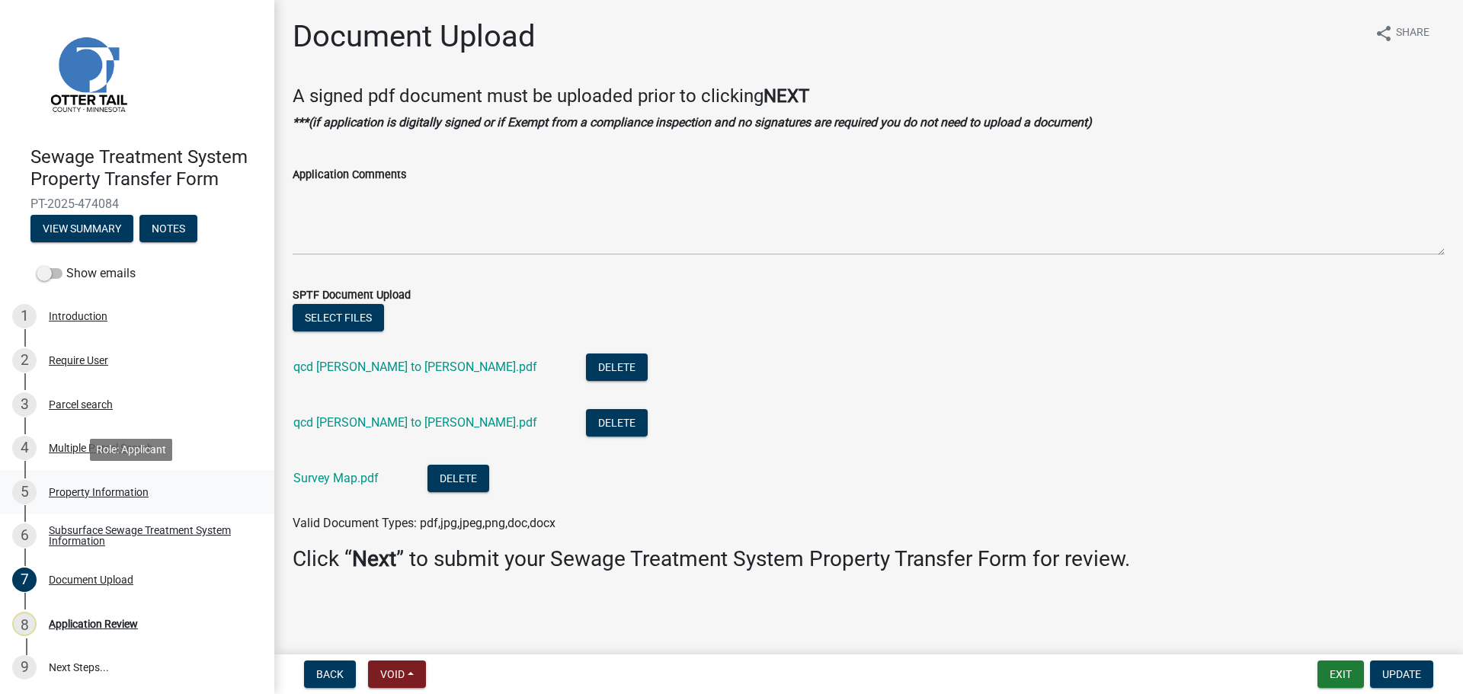
click at [114, 489] on div "Property Information" at bounding box center [99, 492] width 100 height 11
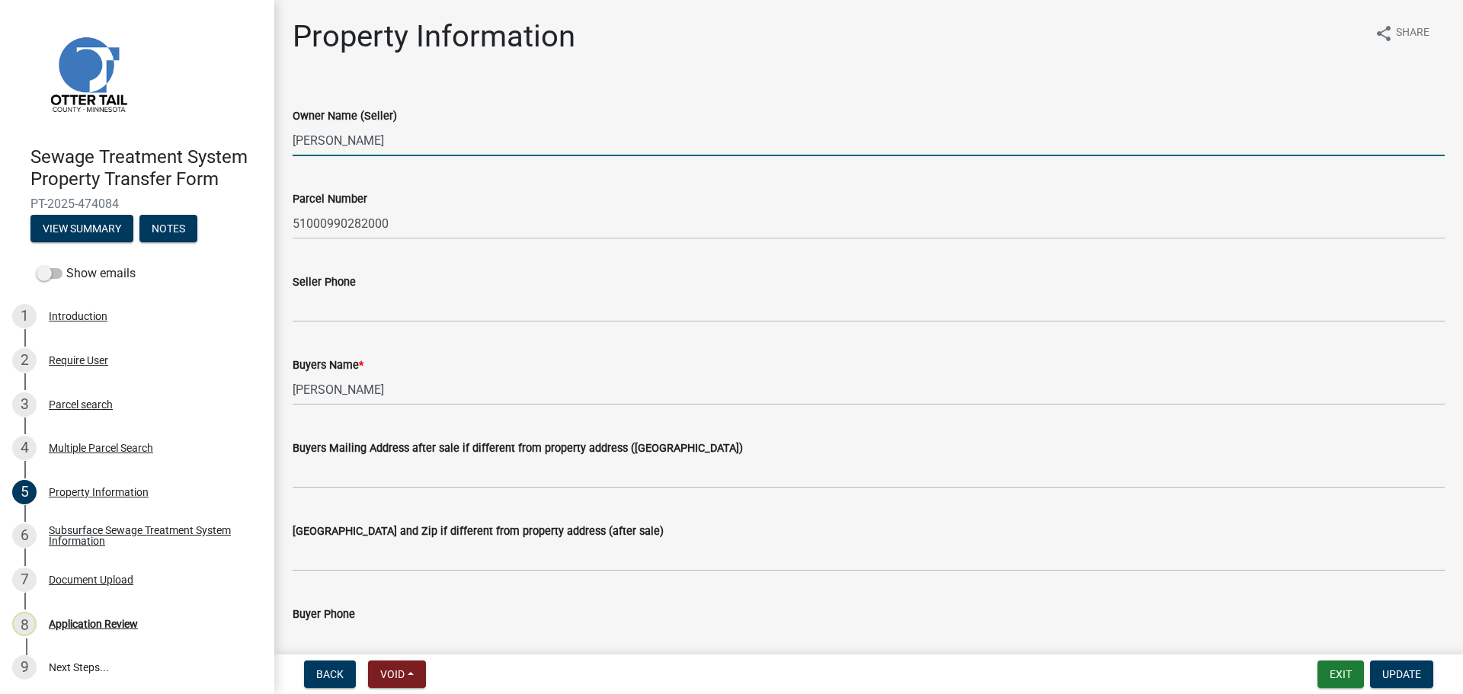
click at [416, 142] on input "AARON KARVONEN" at bounding box center [869, 140] width 1152 height 31
drag, startPoint x: 411, startPoint y: 143, endPoint x: 197, endPoint y: 139, distance: 213.3
click at [197, 139] on div "Sewage Treatment System Property Transfer Form PT-2025-474084 View Summary Note…" at bounding box center [731, 347] width 1463 height 694
type input "Barbara E. Schave"
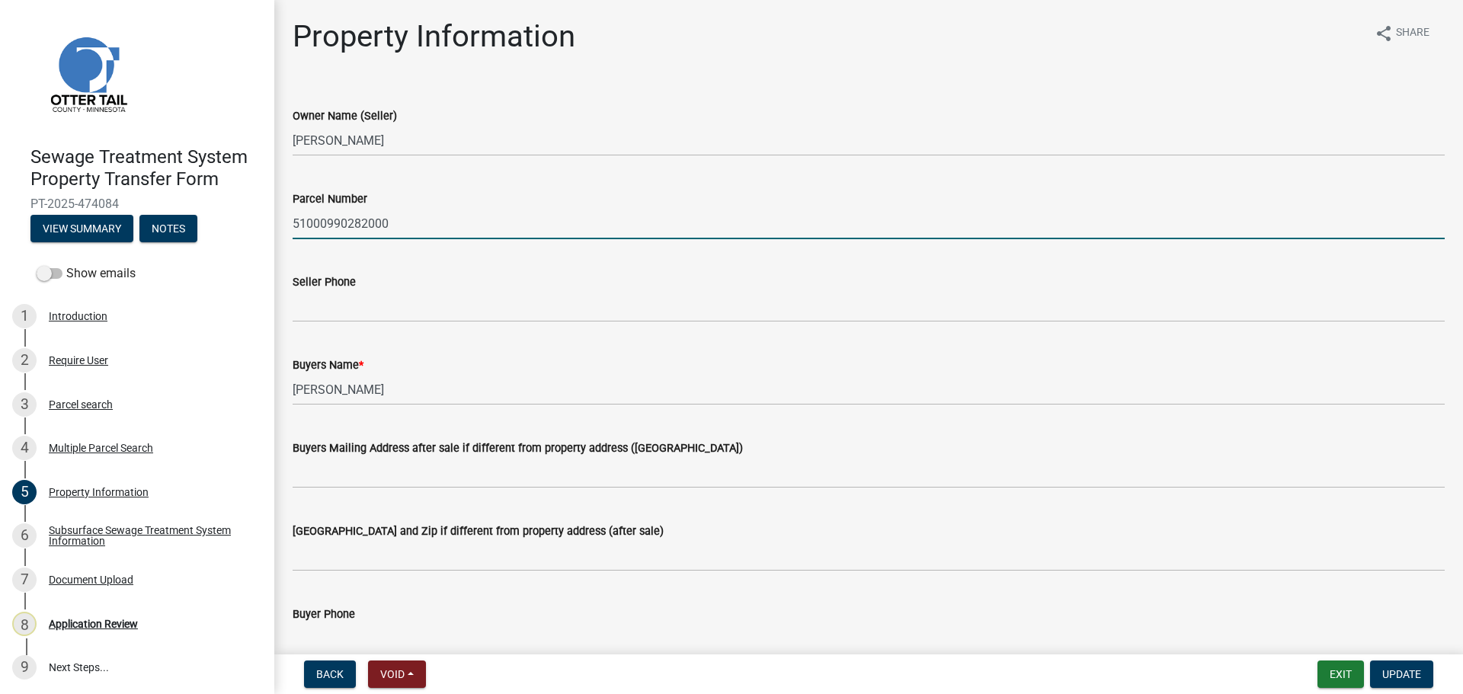
click at [461, 226] on input "51000990282000" at bounding box center [869, 223] width 1152 height 31
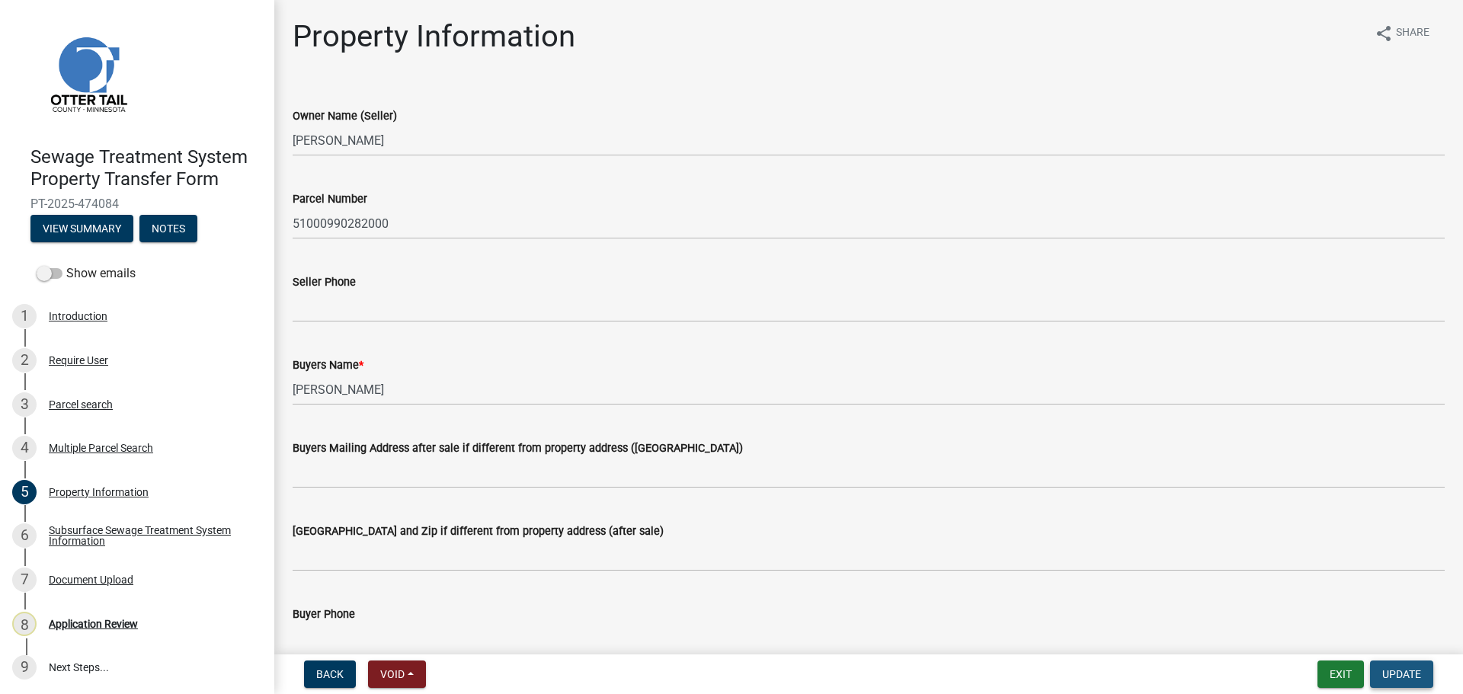
click at [1387, 669] on span "Update" at bounding box center [1401, 674] width 39 height 12
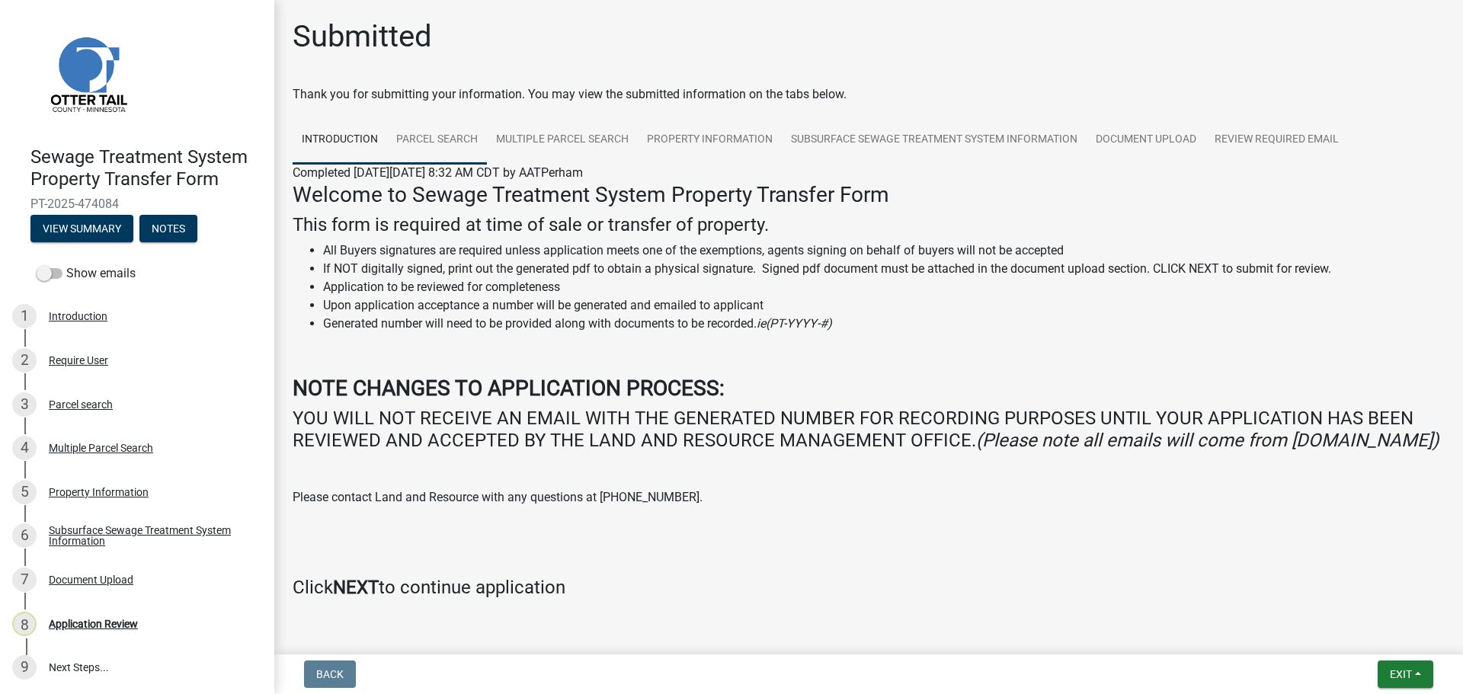
click at [412, 154] on link "Parcel search" at bounding box center [437, 140] width 100 height 49
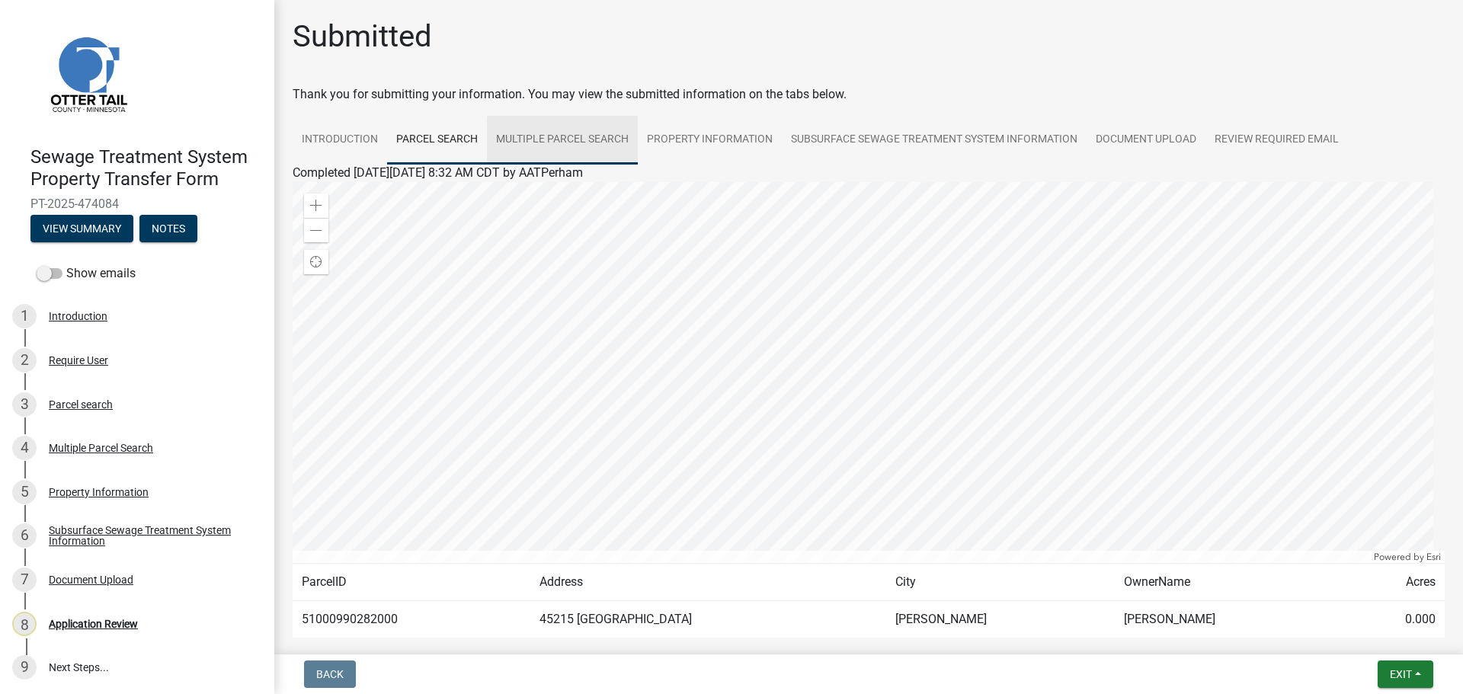
click at [590, 143] on link "Multiple Parcel Search" at bounding box center [562, 140] width 151 height 49
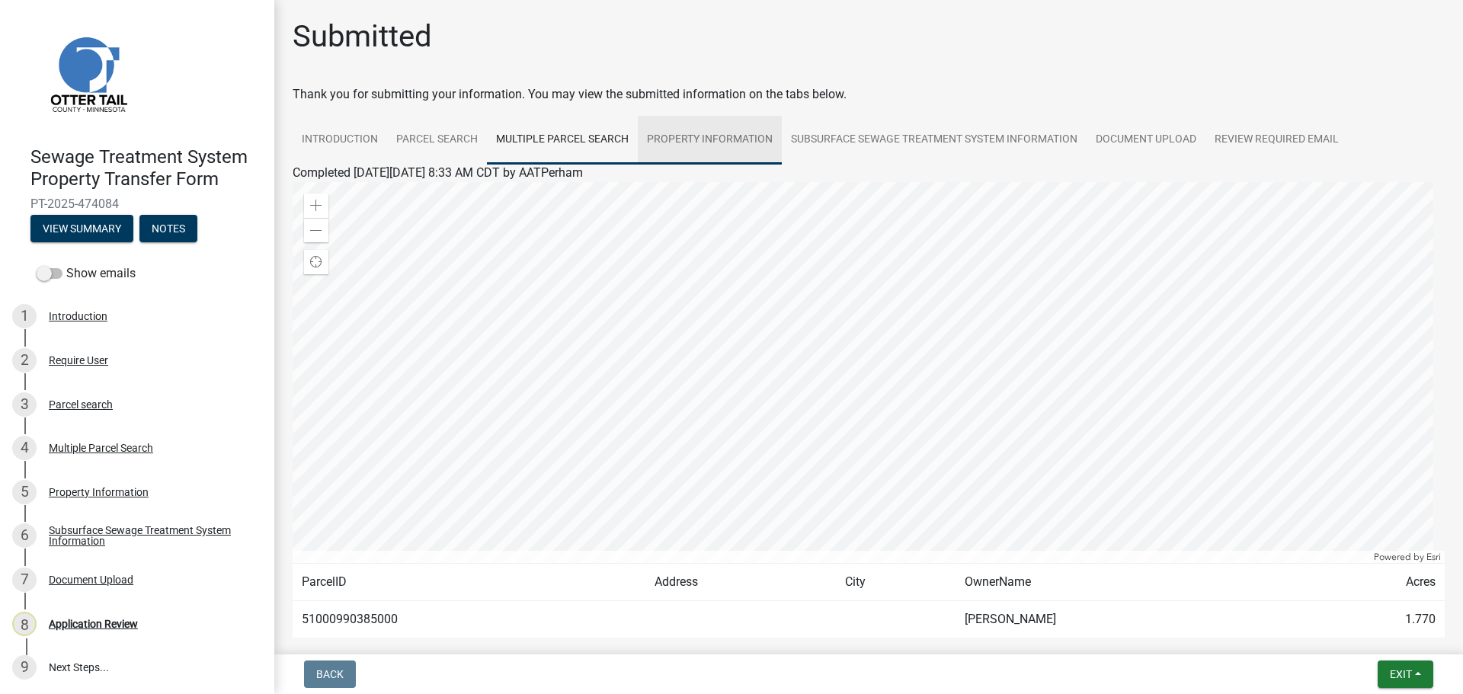
click at [734, 140] on link "Property Information" at bounding box center [710, 140] width 144 height 49
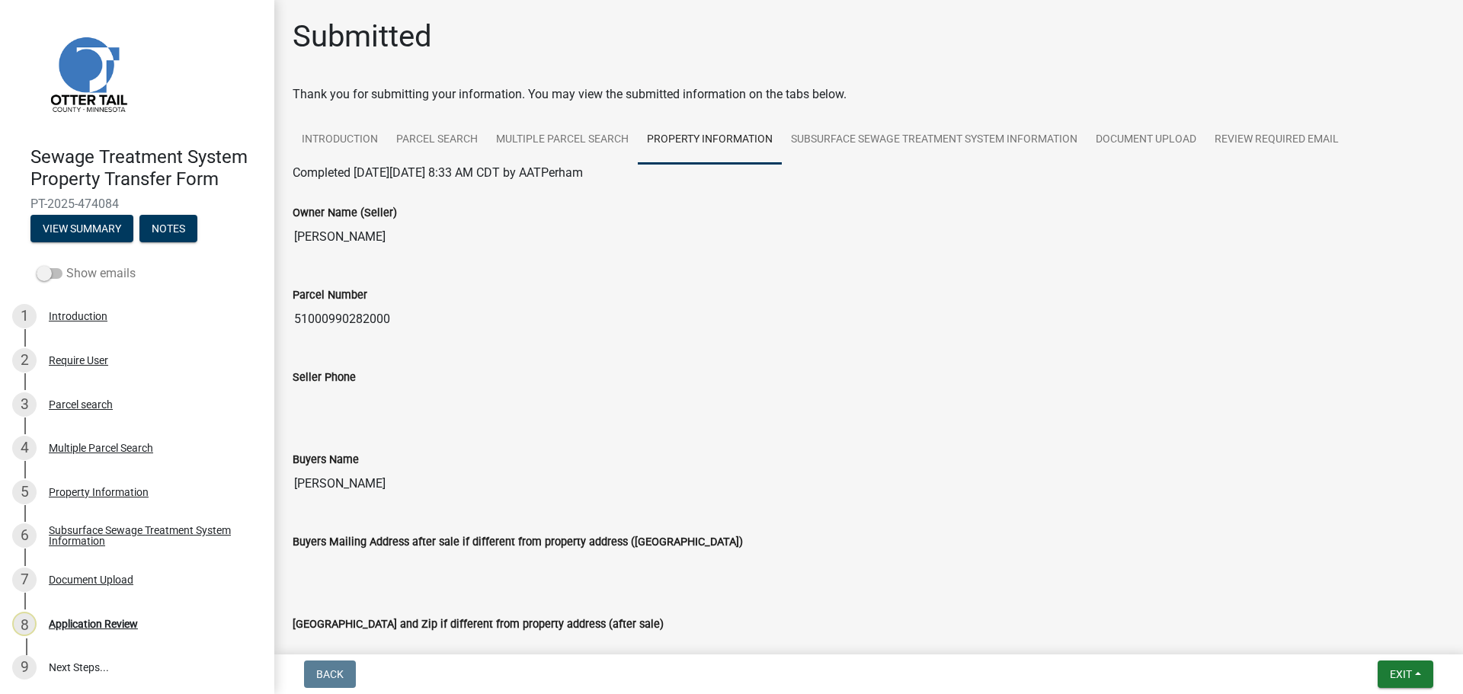
click at [46, 273] on span at bounding box center [50, 273] width 26 height 11
click at [66, 264] on input "Show emails" at bounding box center [66, 264] width 0 height 0
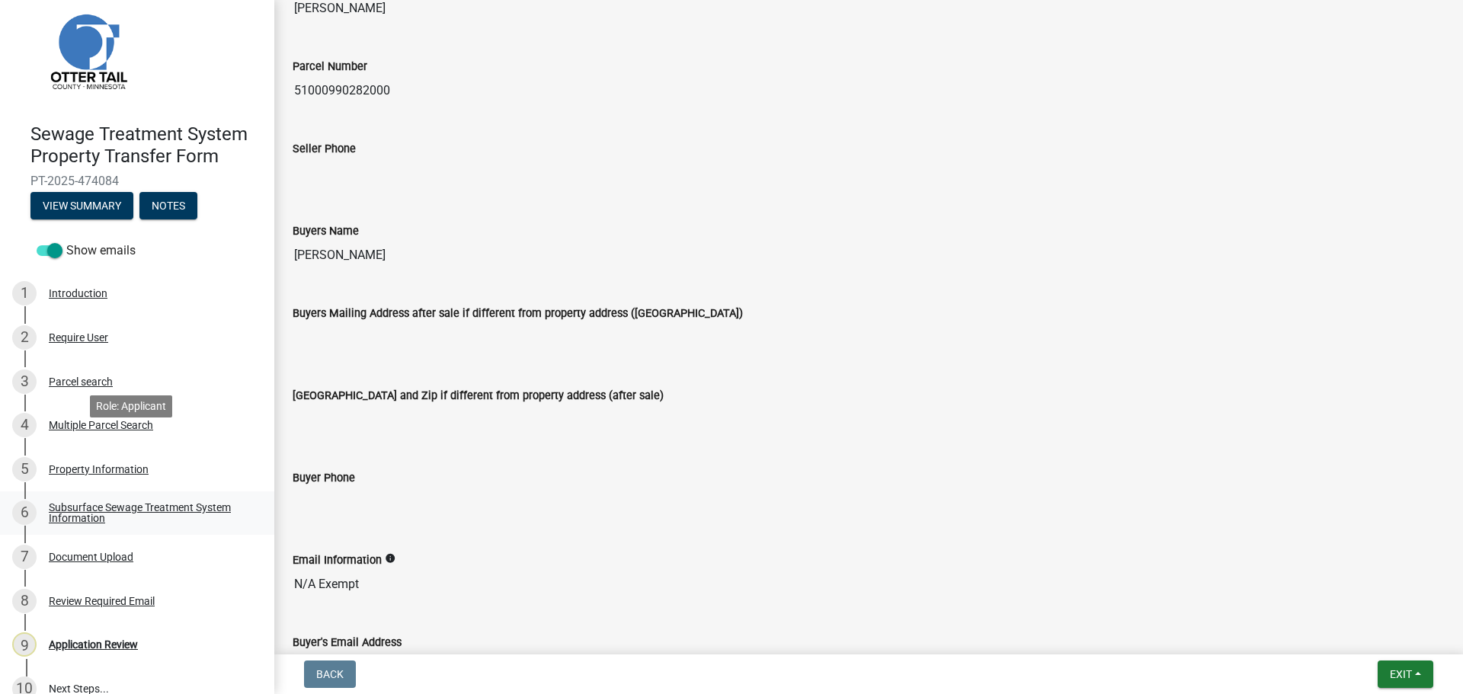
scroll to position [46, 0]
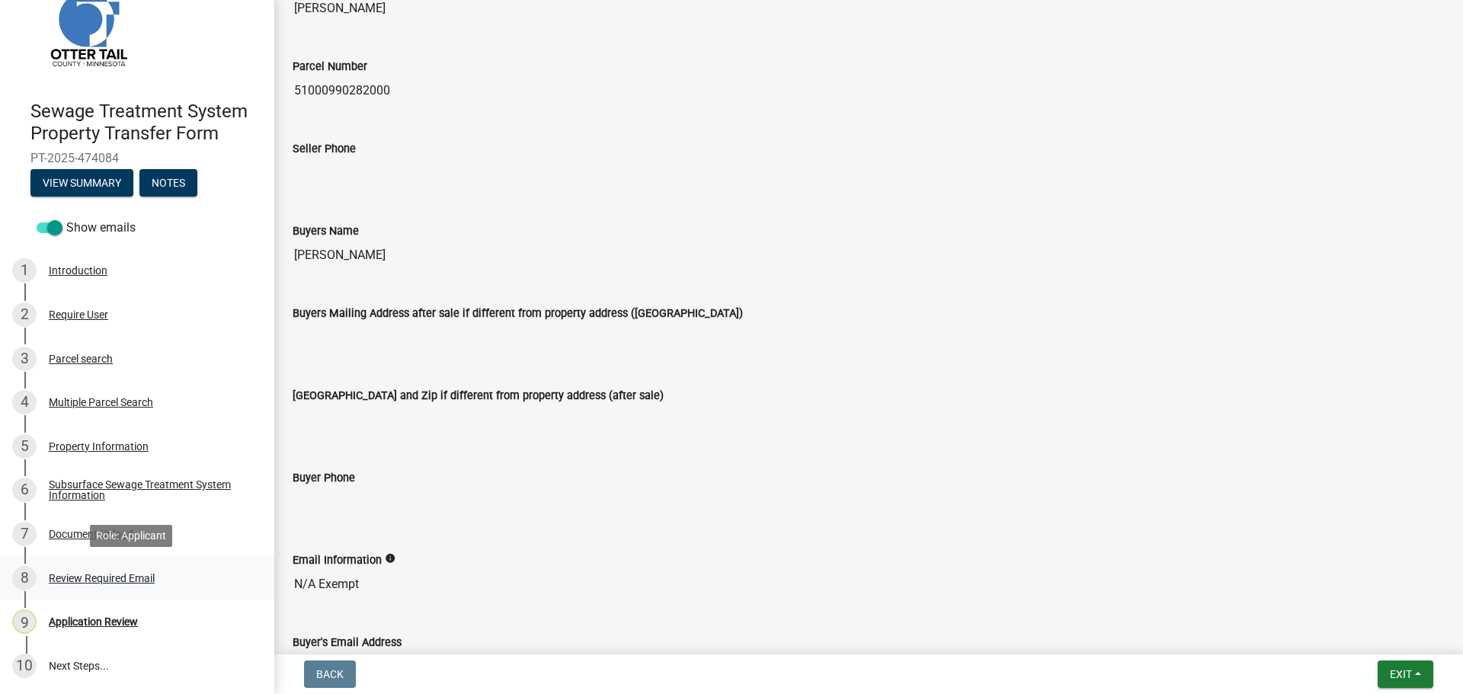
click at [117, 574] on div "Review Required Email" at bounding box center [102, 578] width 106 height 11
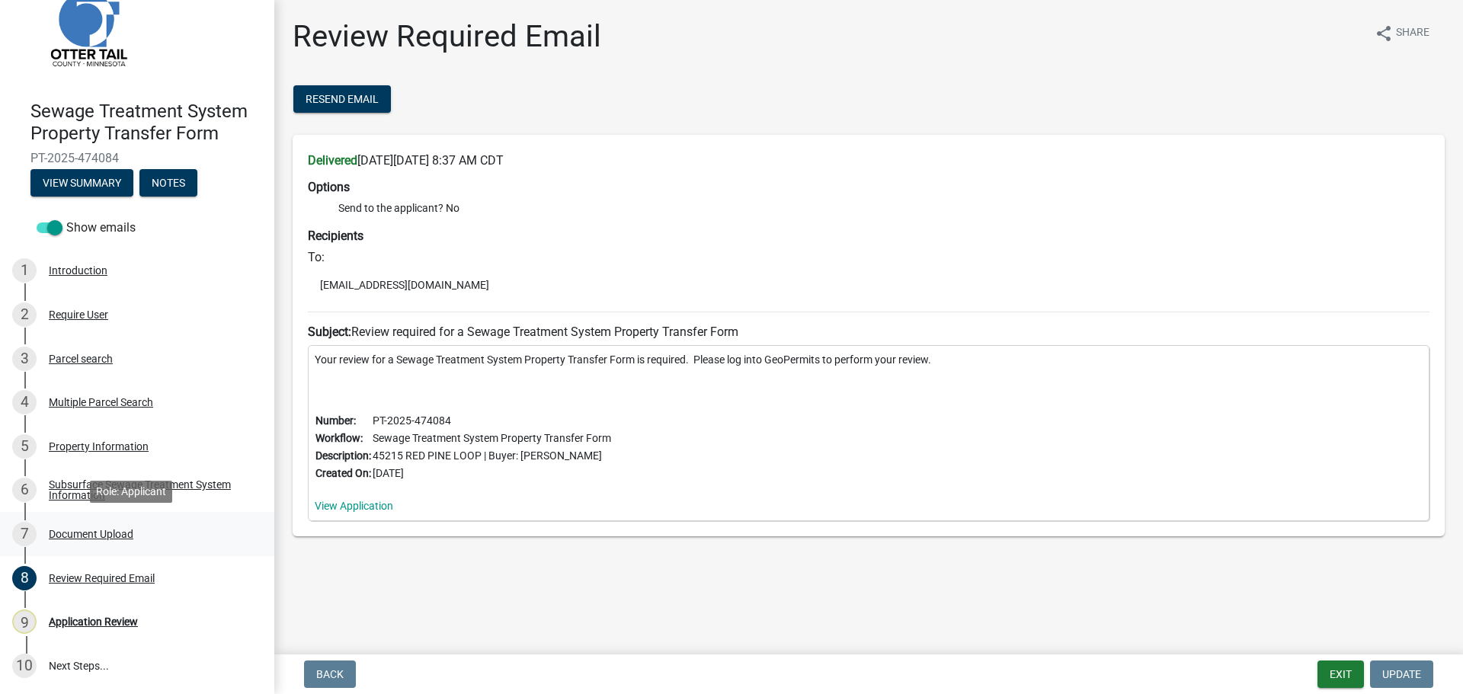
click at [84, 533] on div "Document Upload" at bounding box center [91, 534] width 85 height 11
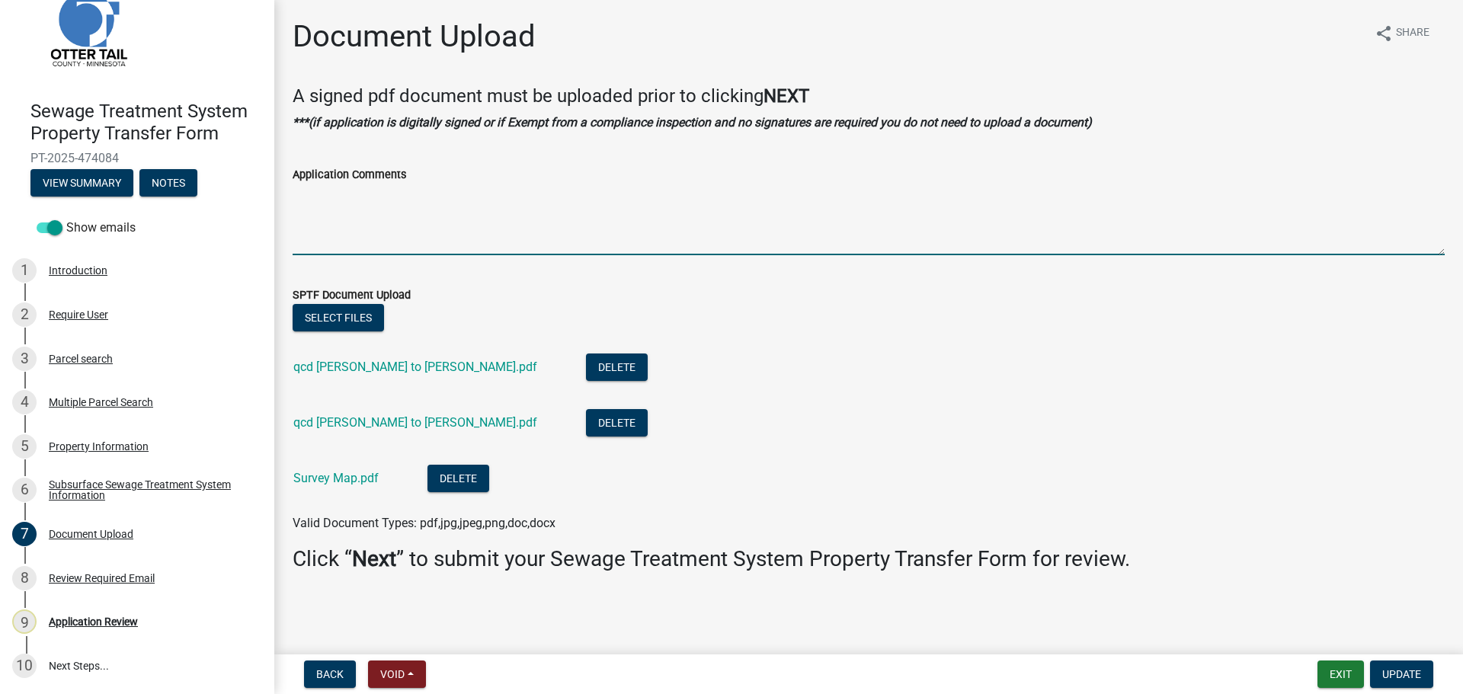
click at [465, 194] on textarea "Application Comments" at bounding box center [869, 220] width 1152 height 72
type textarea "Boundary Line Adjustment"
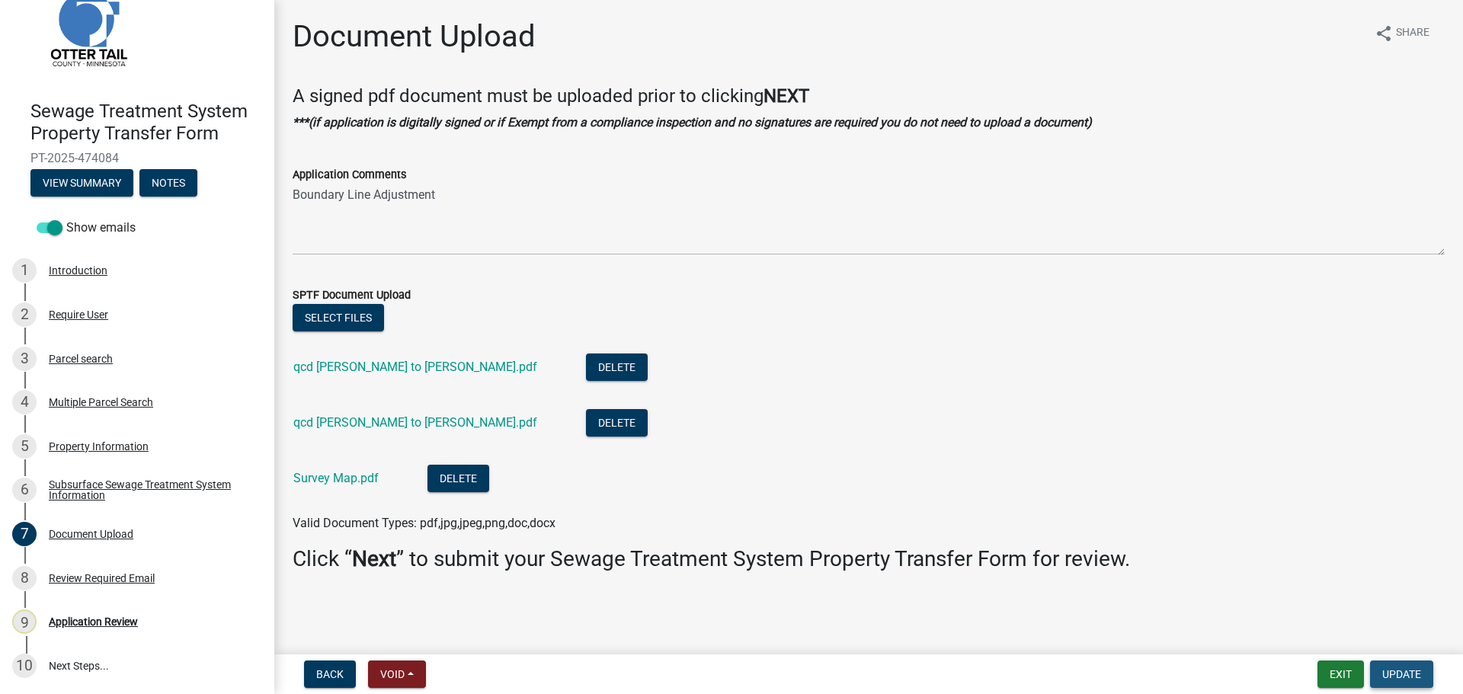
click at [1402, 670] on span "Update" at bounding box center [1401, 674] width 39 height 12
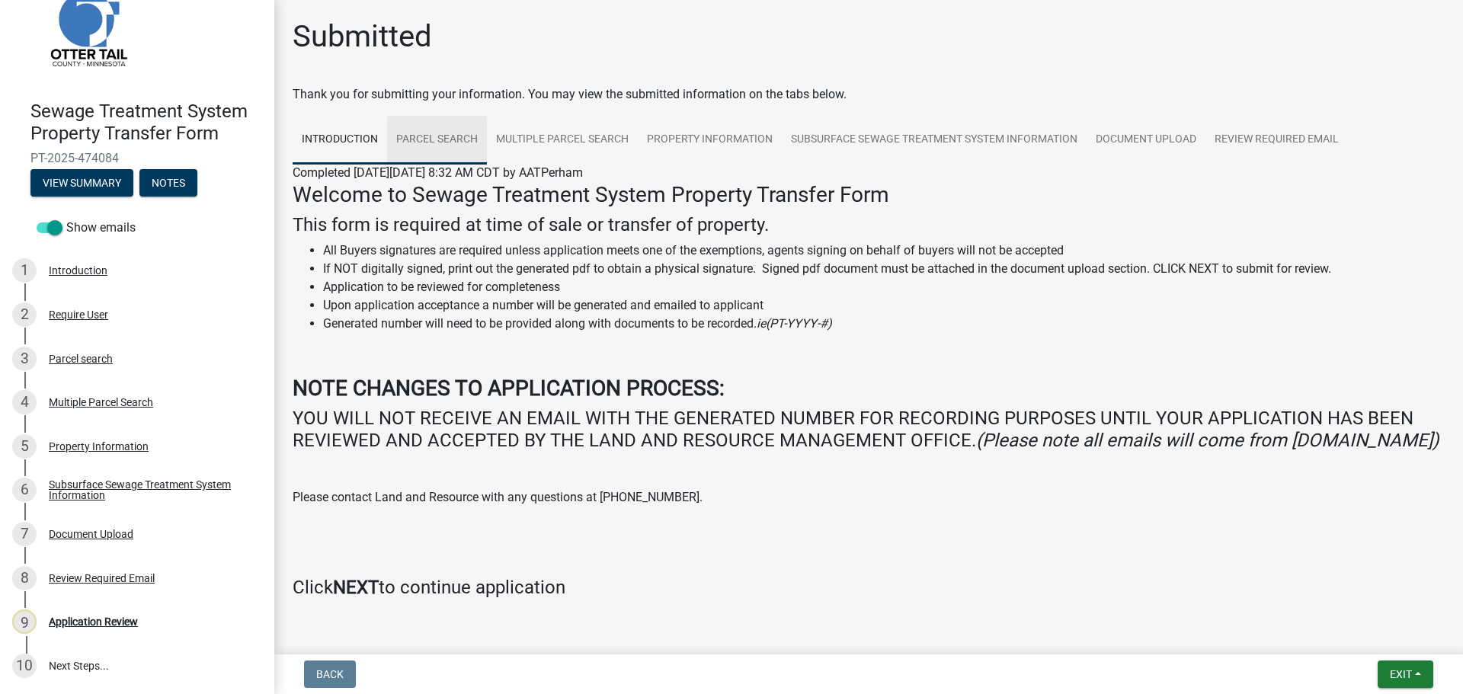
click at [434, 127] on link "Parcel search" at bounding box center [437, 140] width 100 height 49
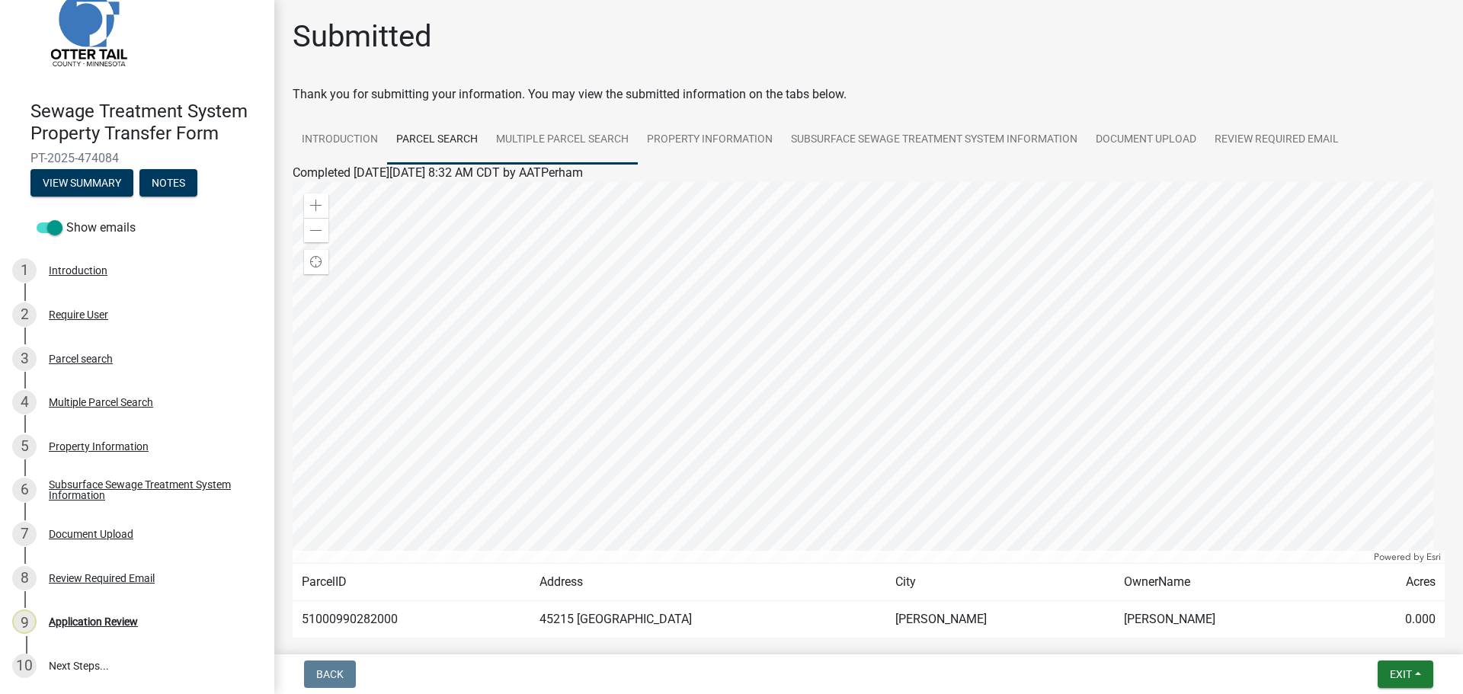
click at [589, 146] on link "Multiple Parcel Search" at bounding box center [562, 140] width 151 height 49
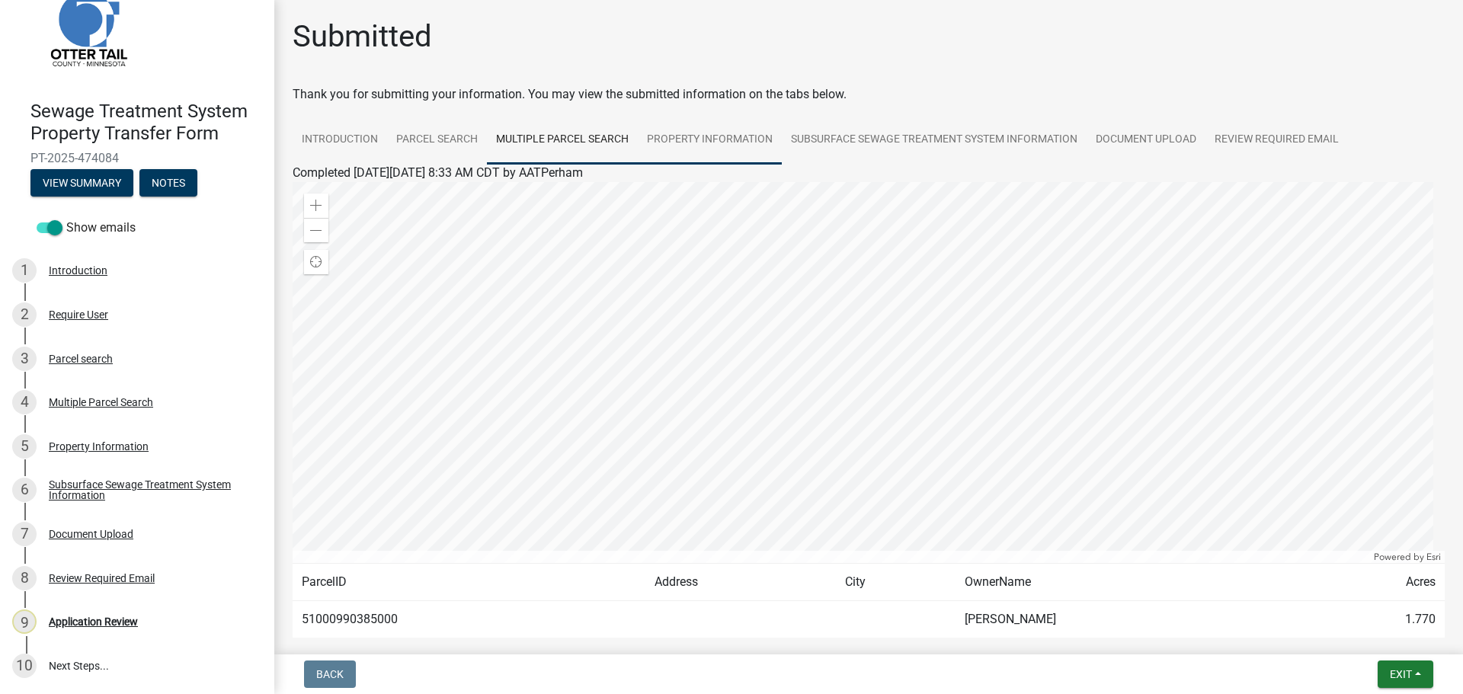
click at [719, 142] on link "Property Information" at bounding box center [710, 140] width 144 height 49
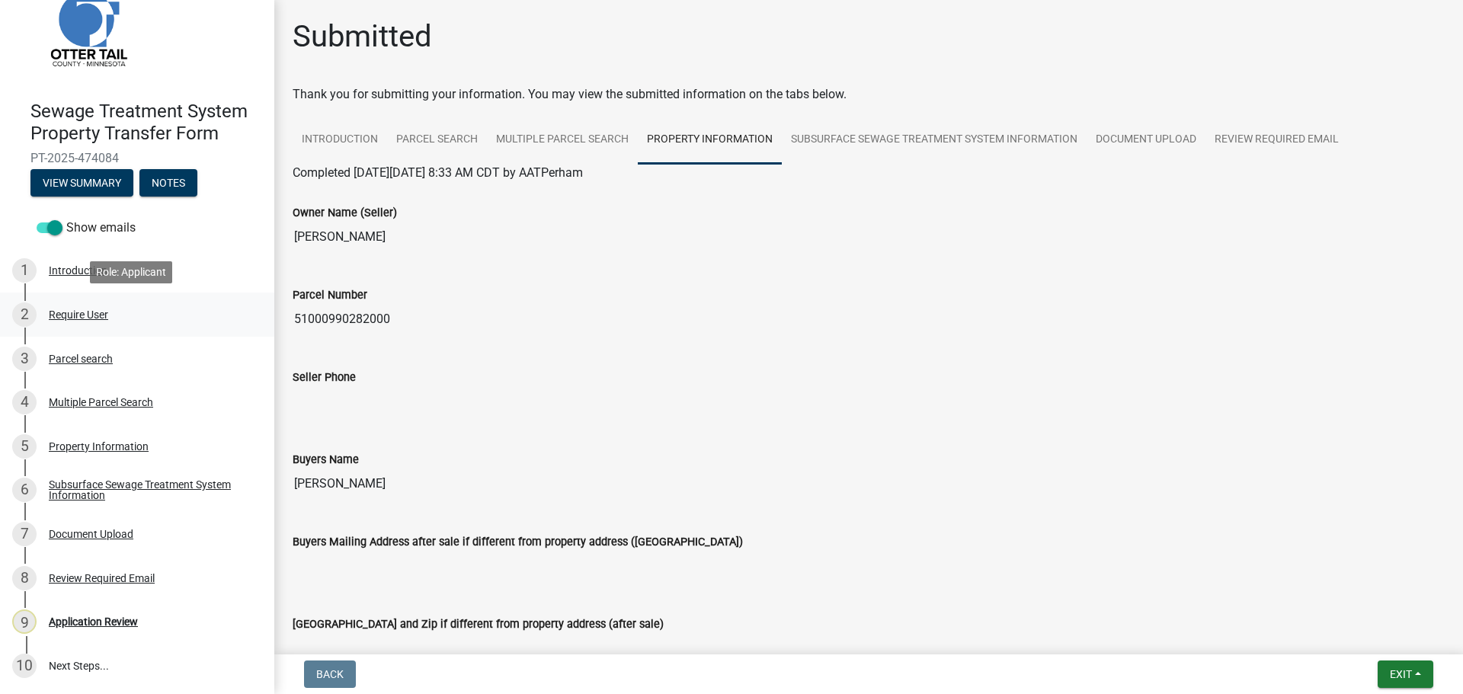
click at [79, 316] on div "Require User" at bounding box center [78, 314] width 59 height 11
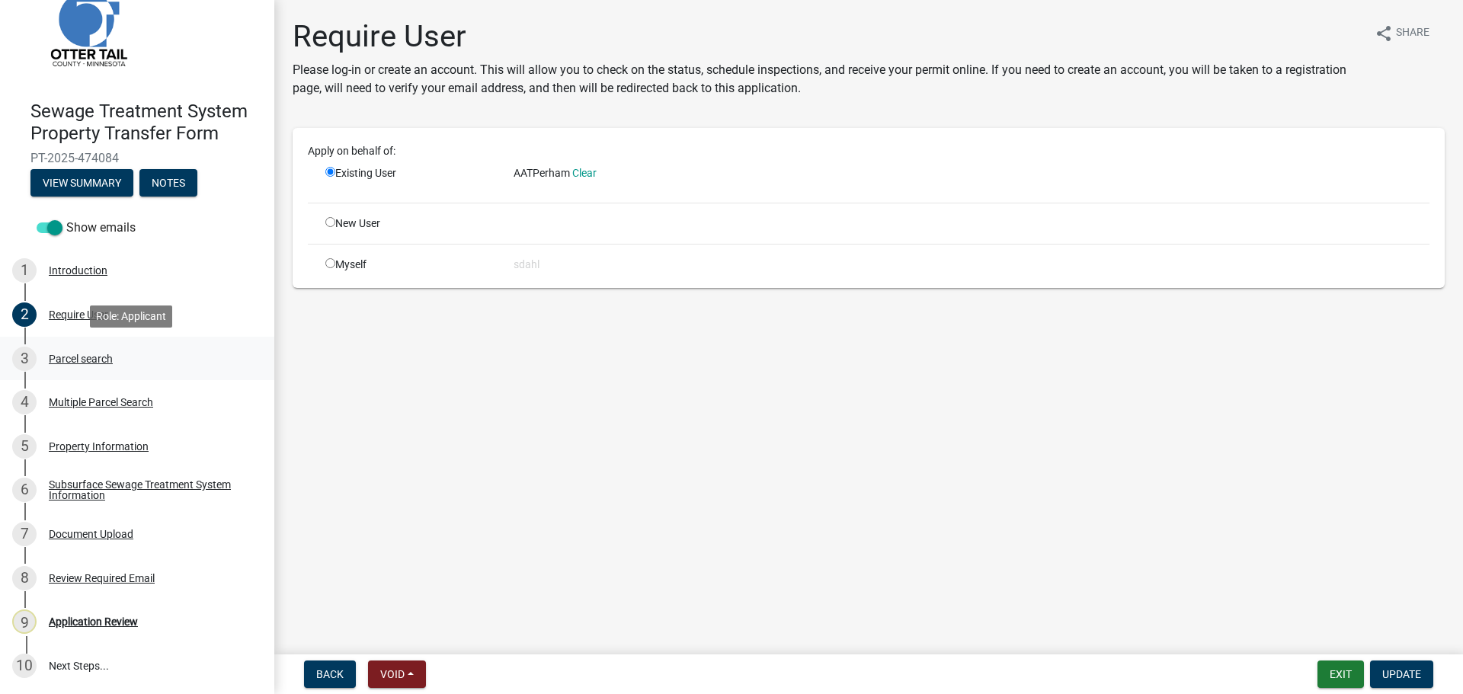
click at [70, 363] on div "Parcel search" at bounding box center [81, 358] width 64 height 11
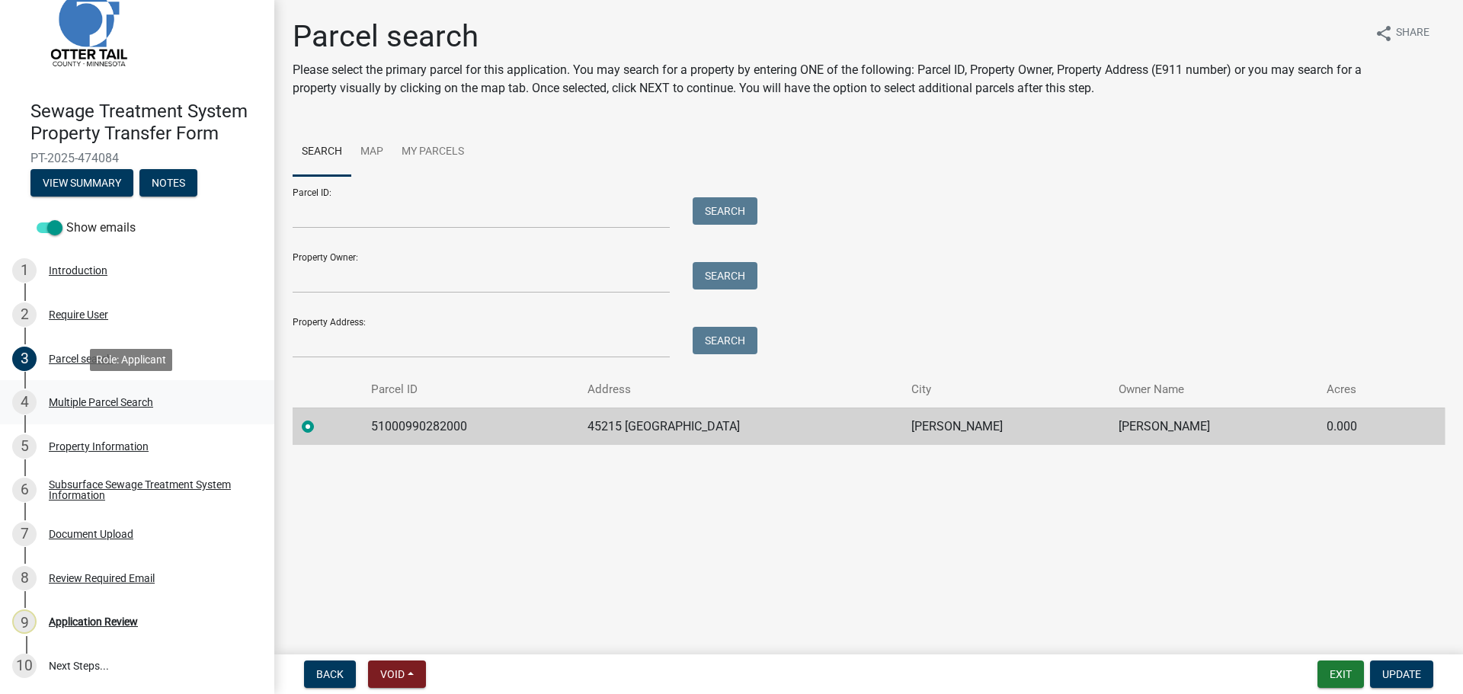
click at [102, 405] on div "Multiple Parcel Search" at bounding box center [101, 402] width 104 height 11
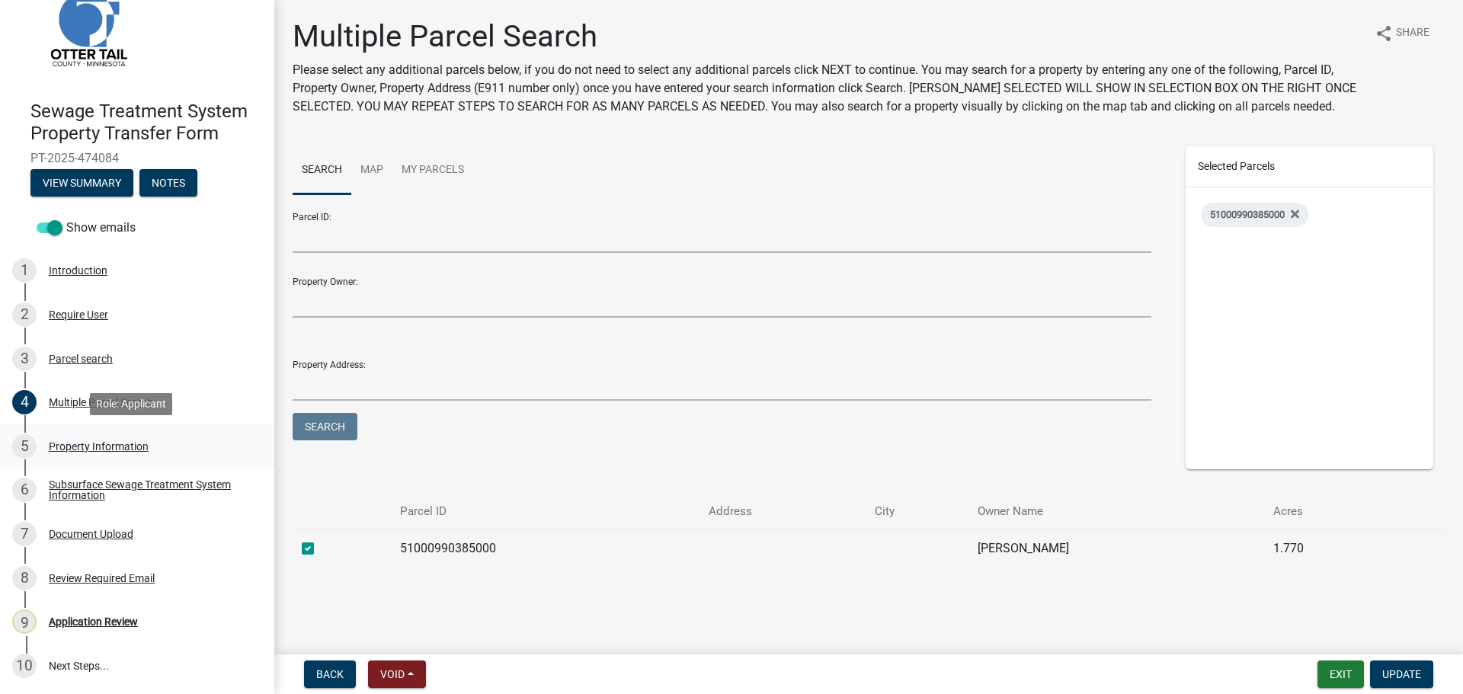
click at [91, 452] on div "Property Information" at bounding box center [99, 446] width 100 height 11
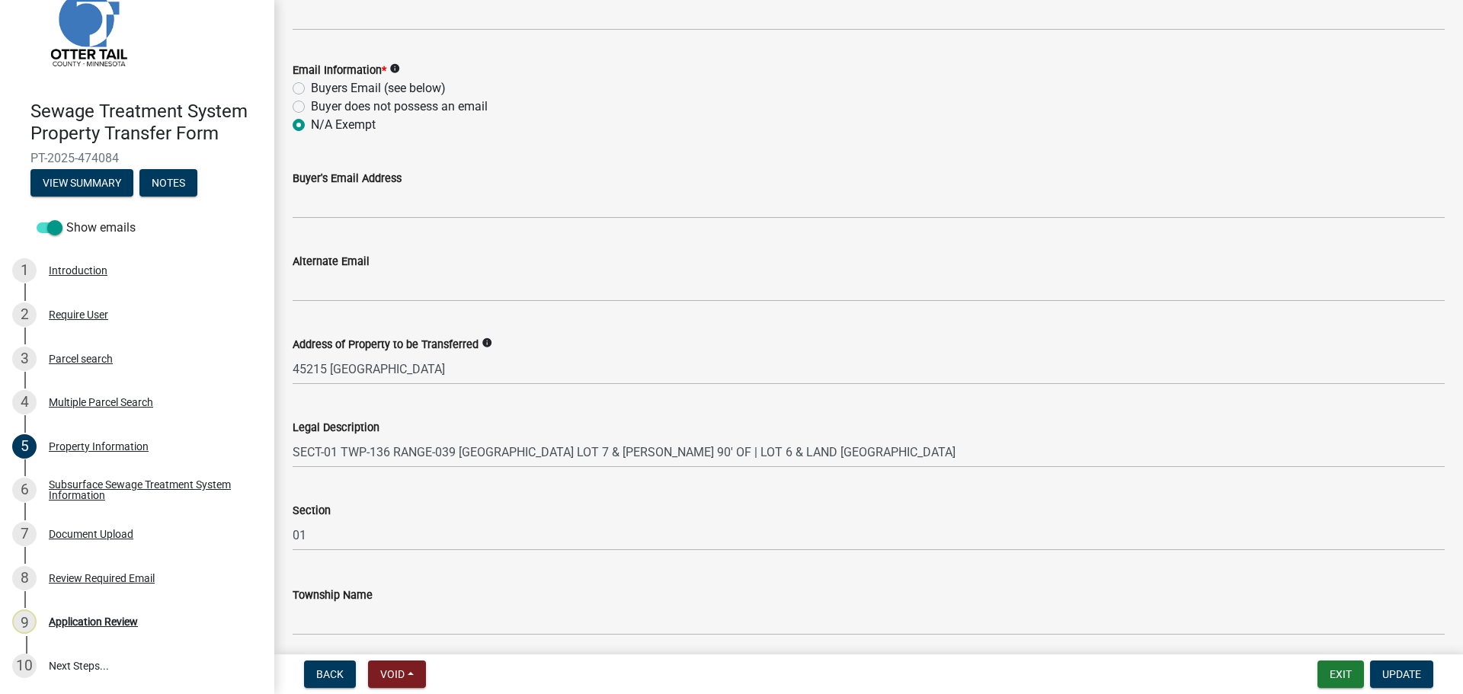
scroll to position [683, 0]
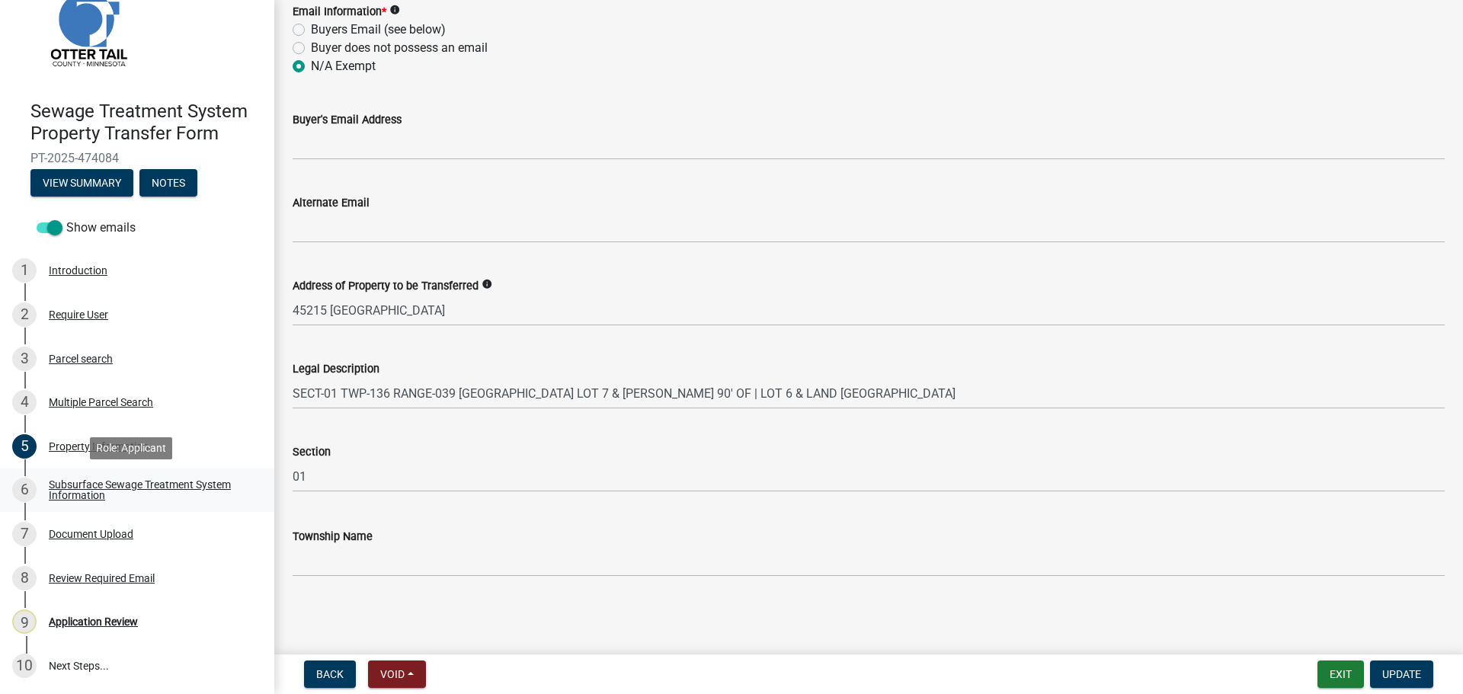
click at [112, 489] on div "Subsurface Sewage Treatment System Information" at bounding box center [149, 489] width 201 height 21
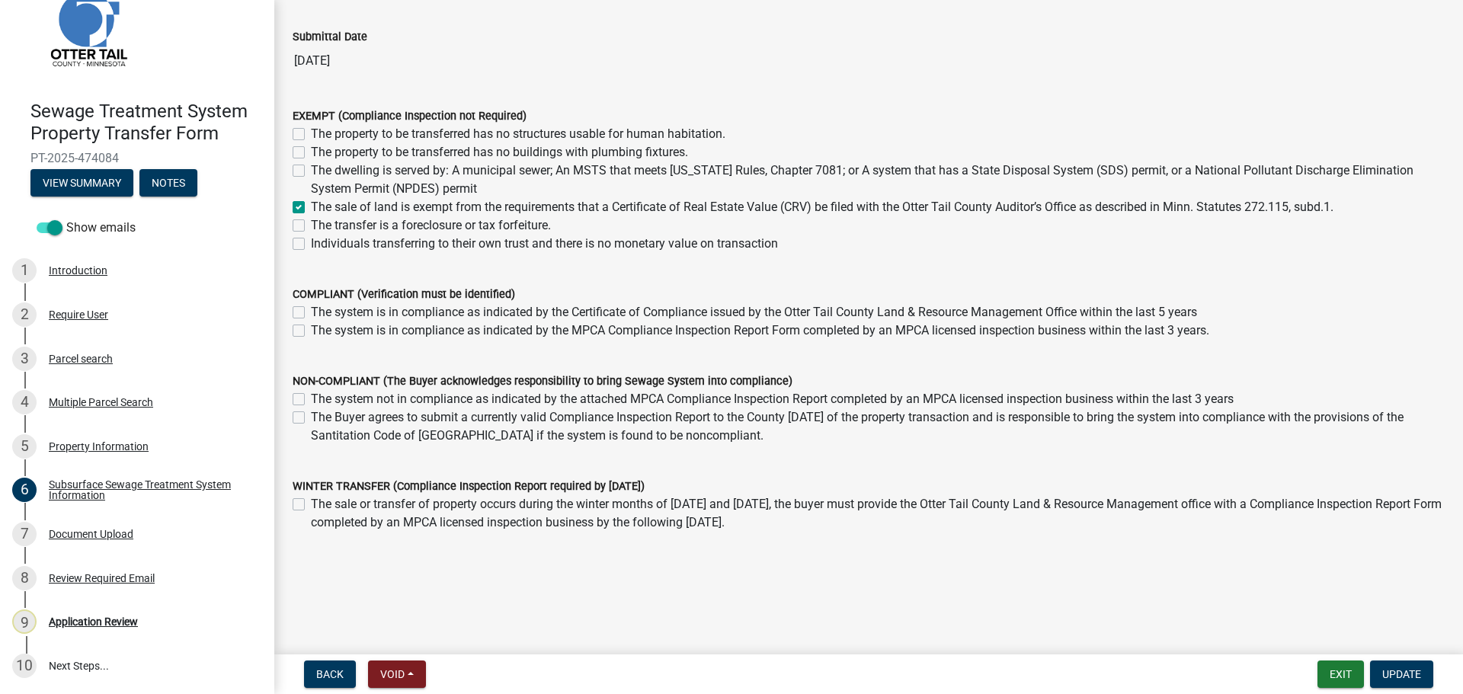
scroll to position [109, 0]
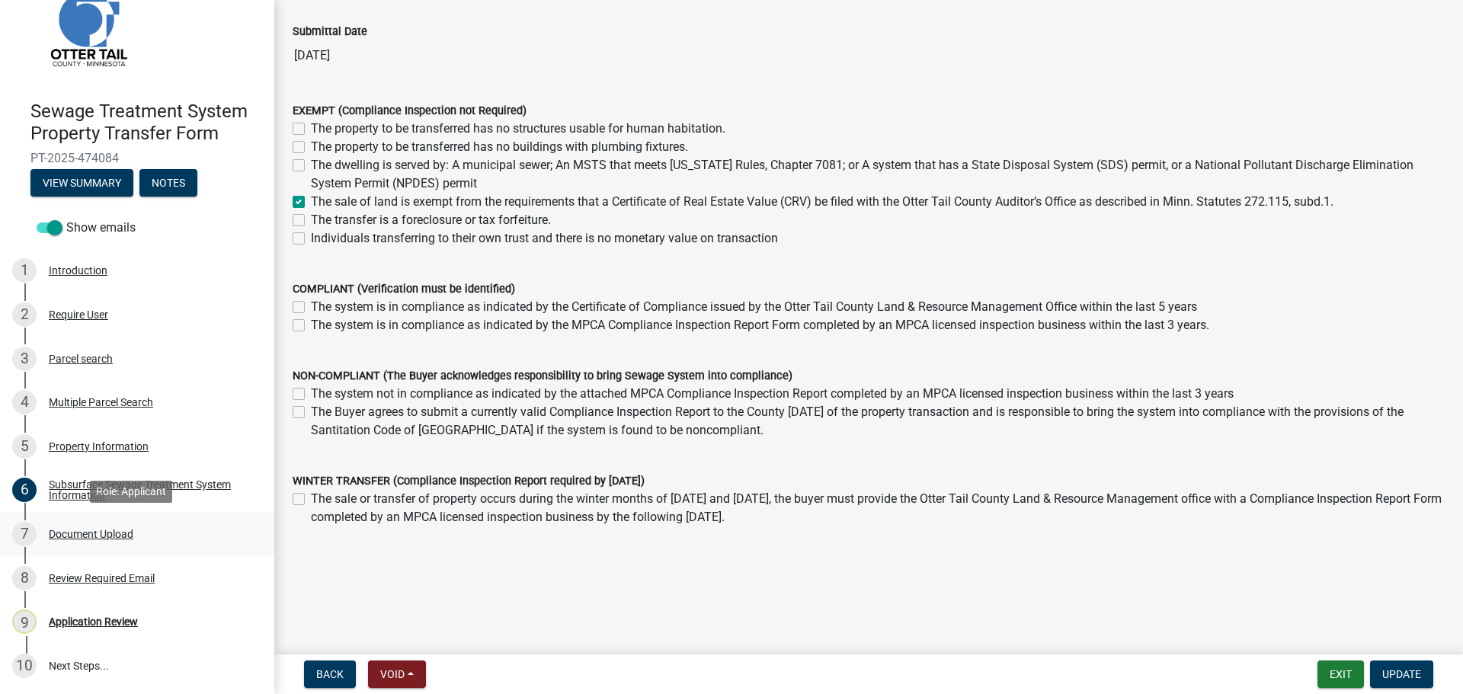
click at [85, 530] on div "Document Upload" at bounding box center [91, 534] width 85 height 11
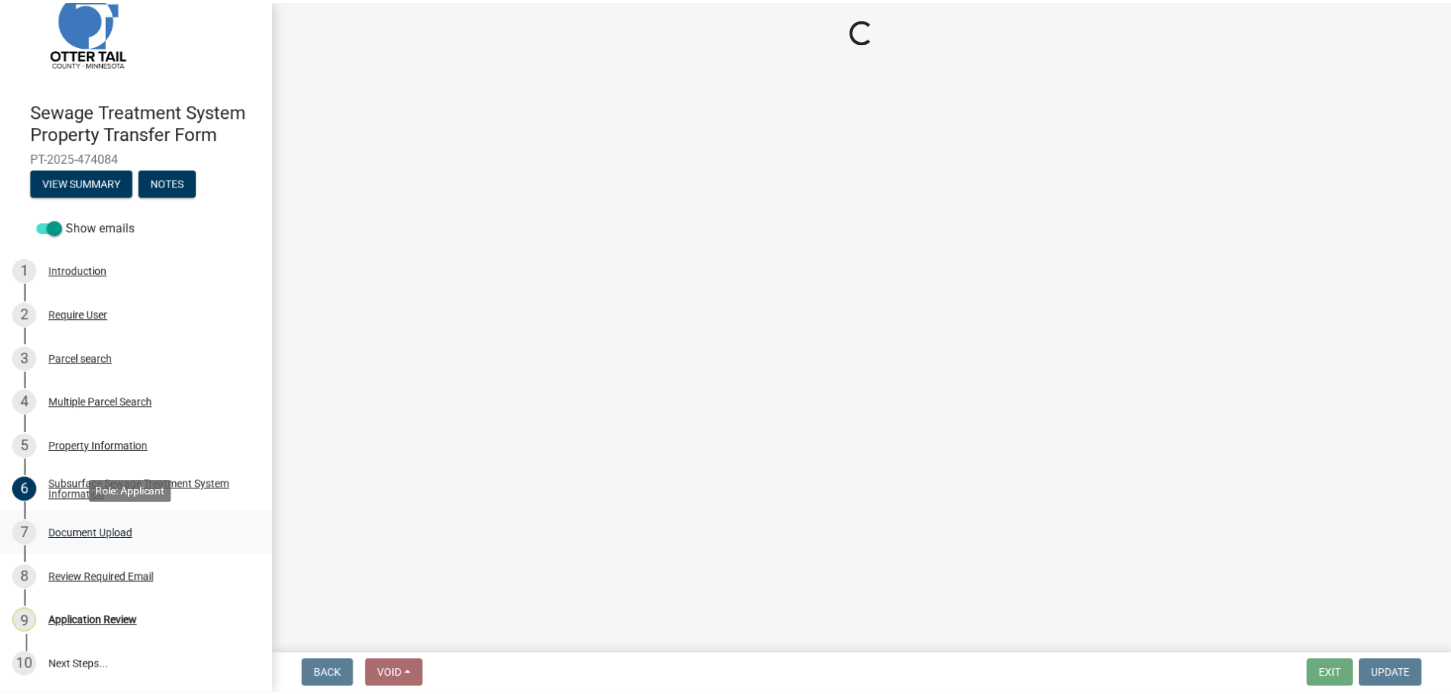
scroll to position [0, 0]
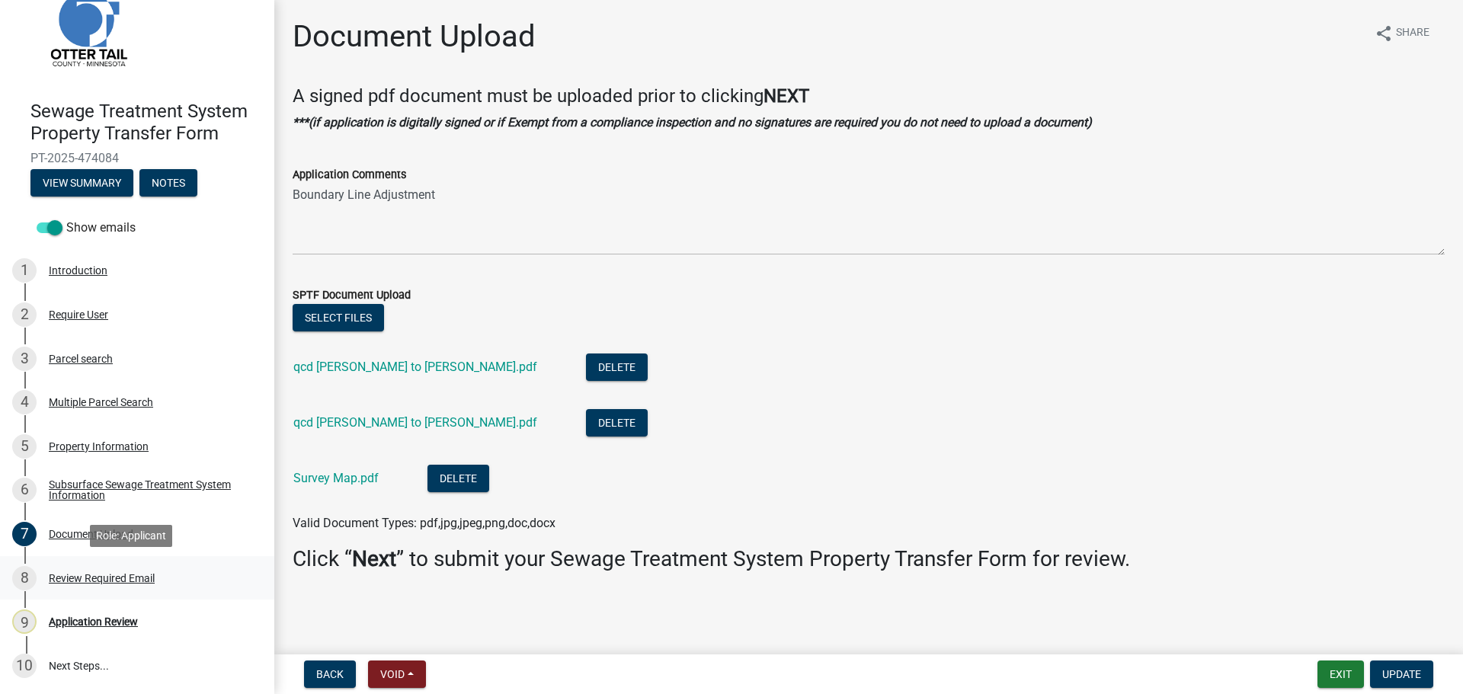
click at [94, 581] on div "Review Required Email" at bounding box center [102, 578] width 106 height 11
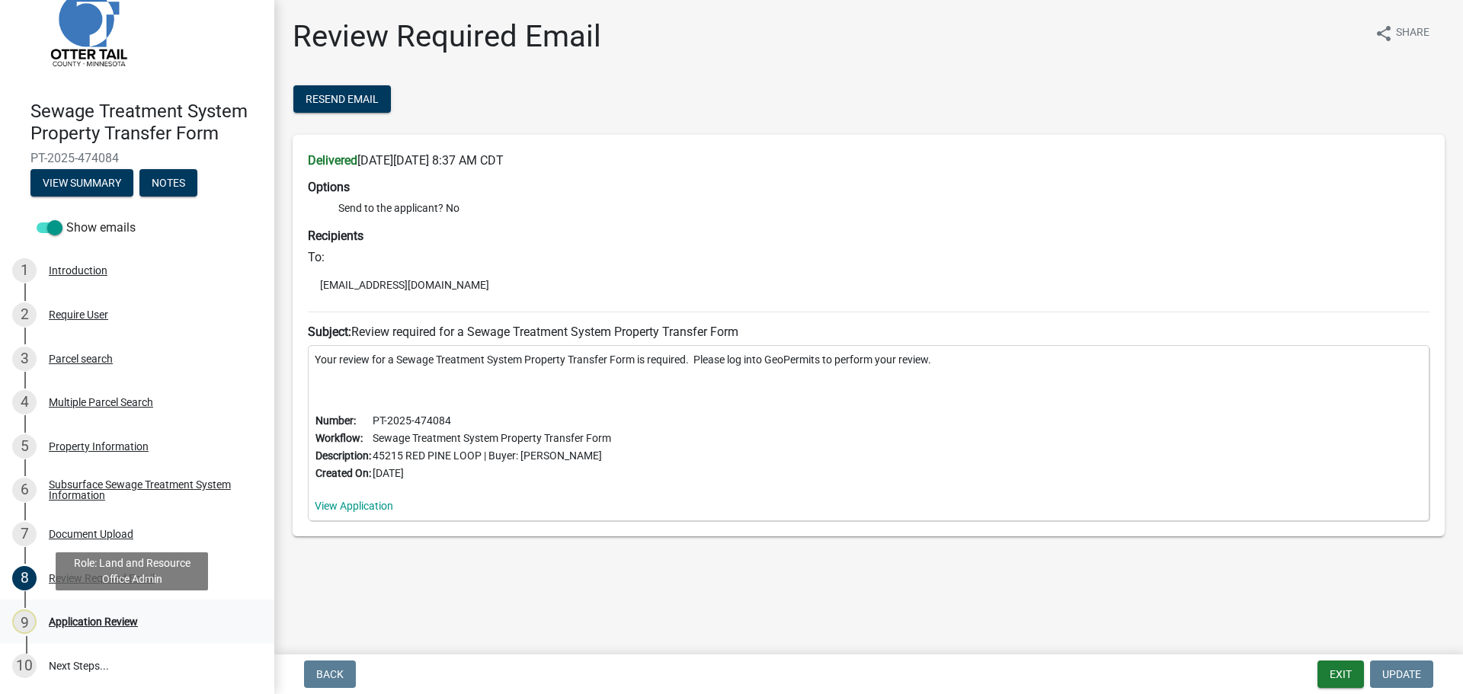
click at [83, 624] on div "Application Review" at bounding box center [93, 621] width 89 height 11
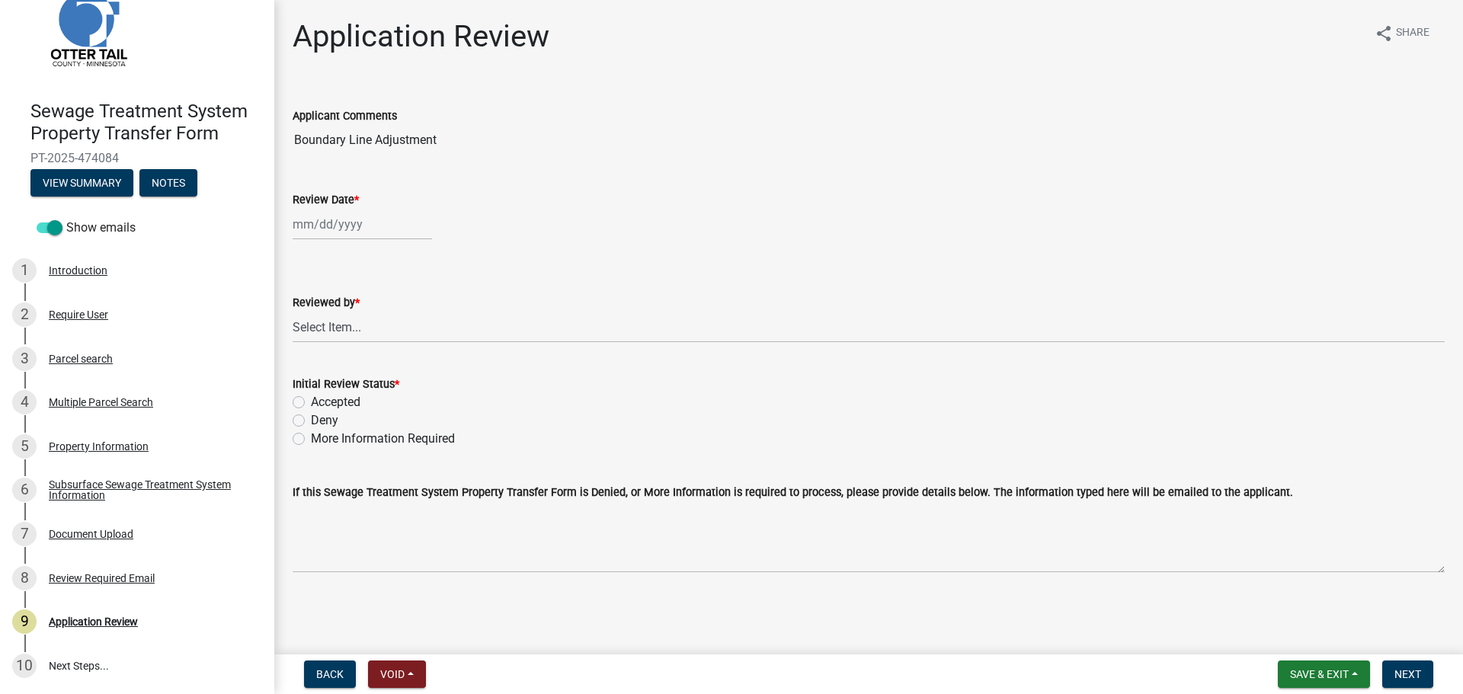
click at [315, 225] on div at bounding box center [362, 224] width 139 height 31
select select "9"
select select "2025"
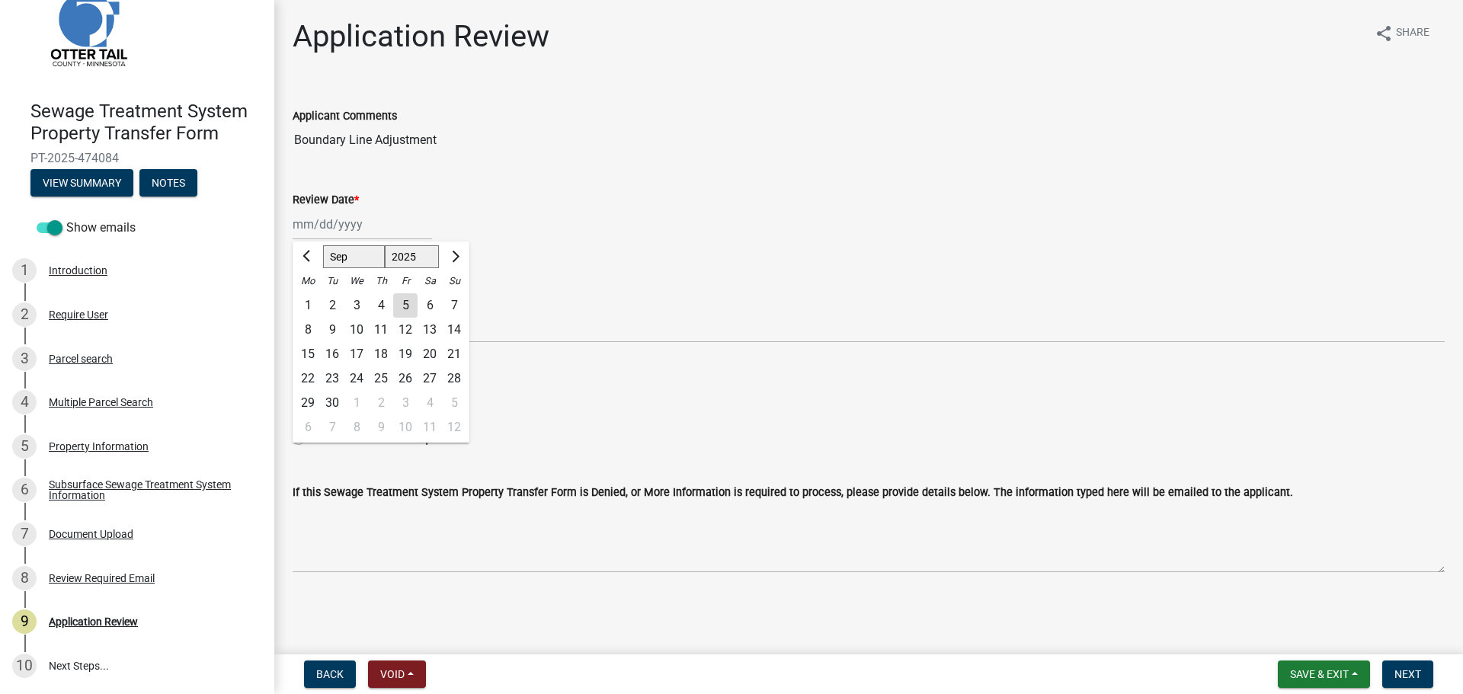
click at [408, 301] on div "5" at bounding box center [405, 305] width 24 height 24
type input "[DATE]"
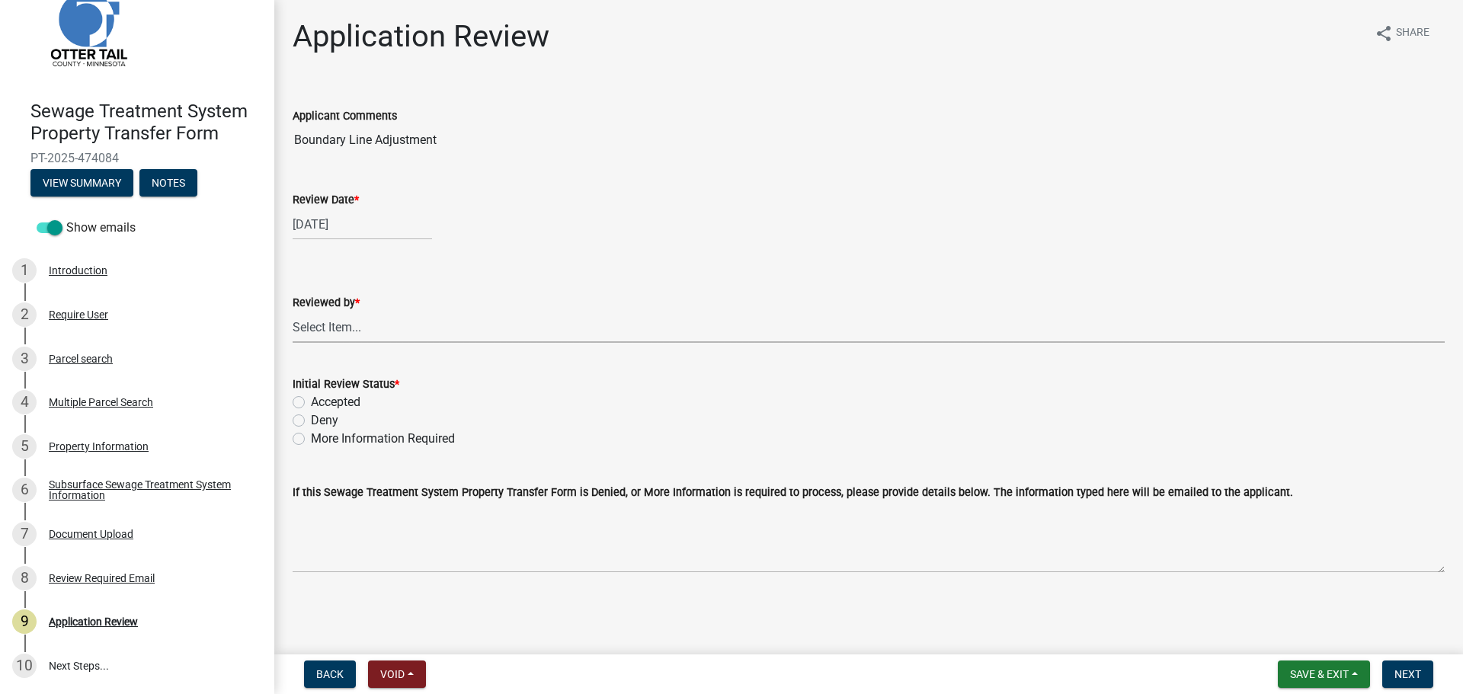
click at [344, 322] on select "Select Item... Alexis Newark Amy Busko Andrea Perales Brittany Tollefson Christ…" at bounding box center [869, 327] width 1152 height 31
click at [293, 312] on select "Select Item... Alexis Newark Amy Busko Andrea Perales Brittany Tollefson Christ…" at bounding box center [869, 327] width 1152 height 31
select select "67745ee8-7159-4960-80f9-a638286b467c"
click at [339, 401] on label "Accepted" at bounding box center [336, 402] width 50 height 18
click at [321, 401] on input "Accepted" at bounding box center [316, 398] width 10 height 10
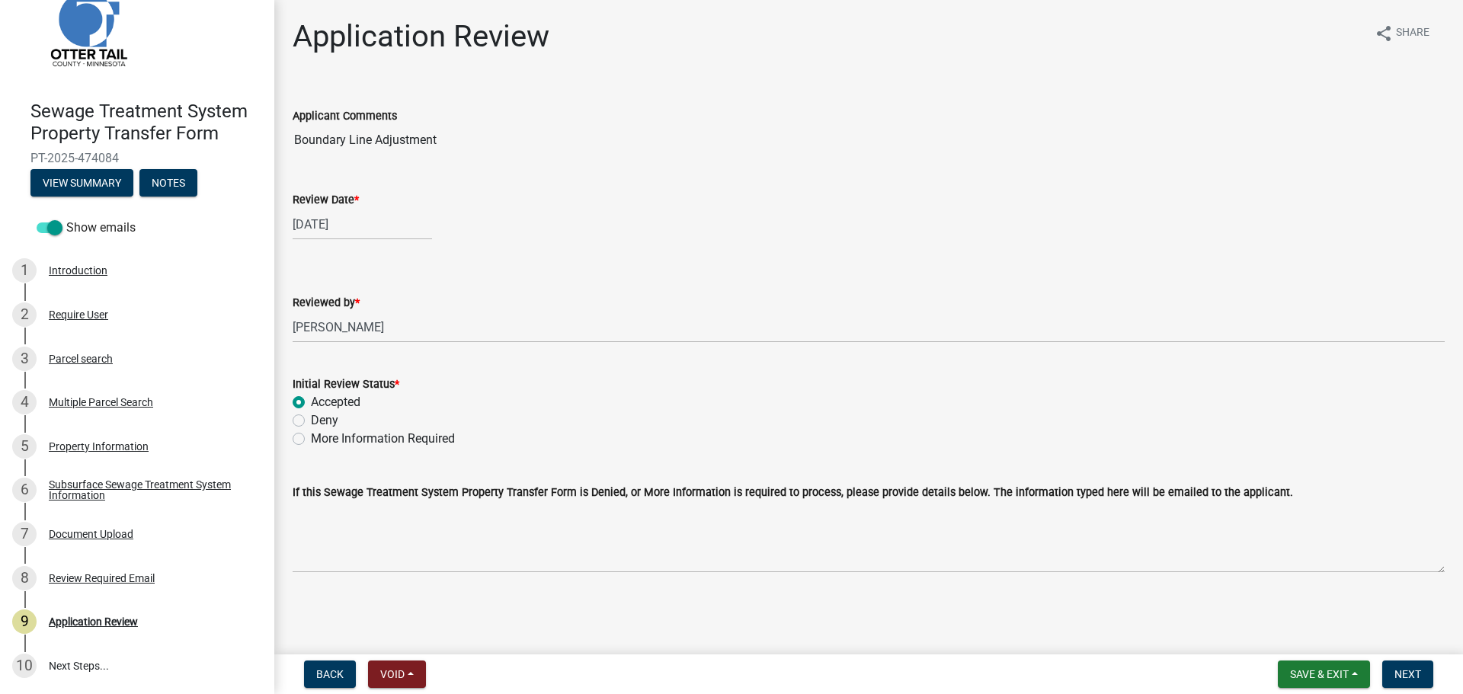
radio input "true"
click at [1410, 677] on span "Next" at bounding box center [1407, 674] width 27 height 12
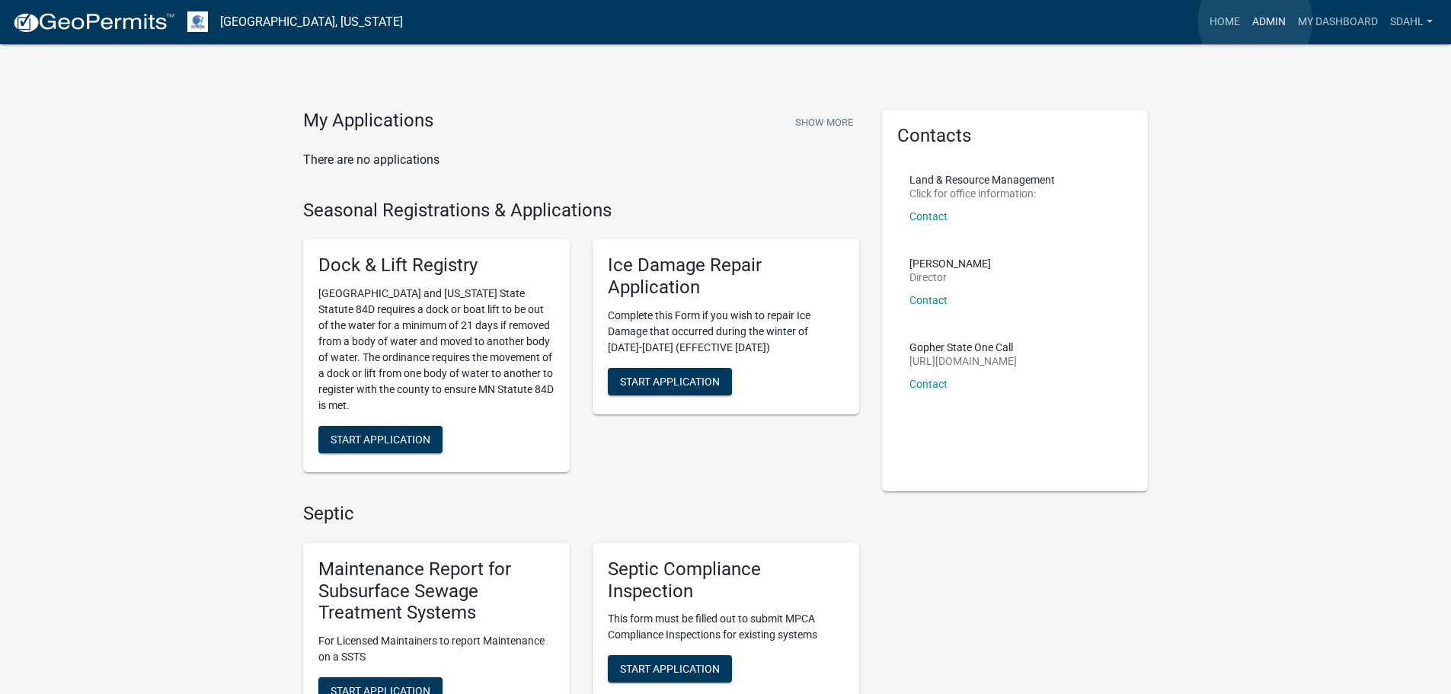
click at [1256, 21] on link "Admin" at bounding box center [1269, 22] width 46 height 29
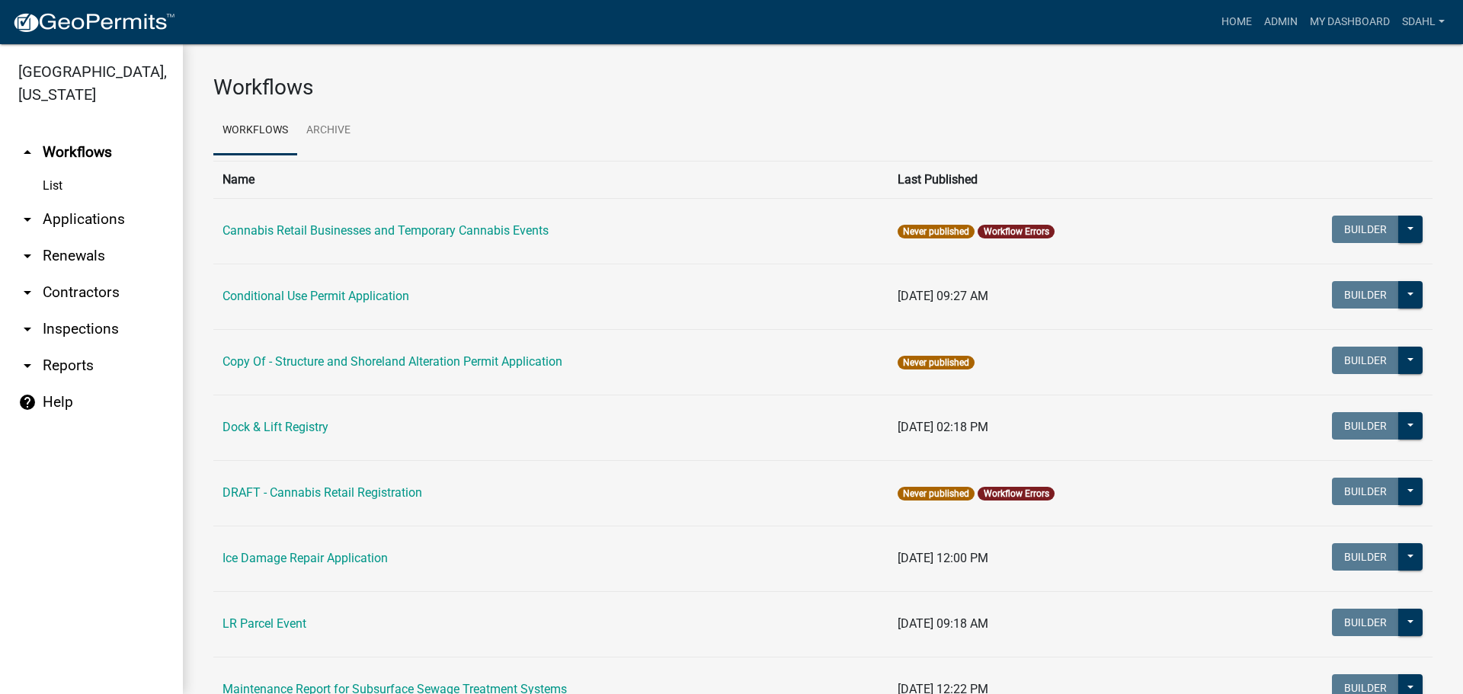
click at [101, 218] on link "arrow_drop_down Applications" at bounding box center [91, 219] width 183 height 37
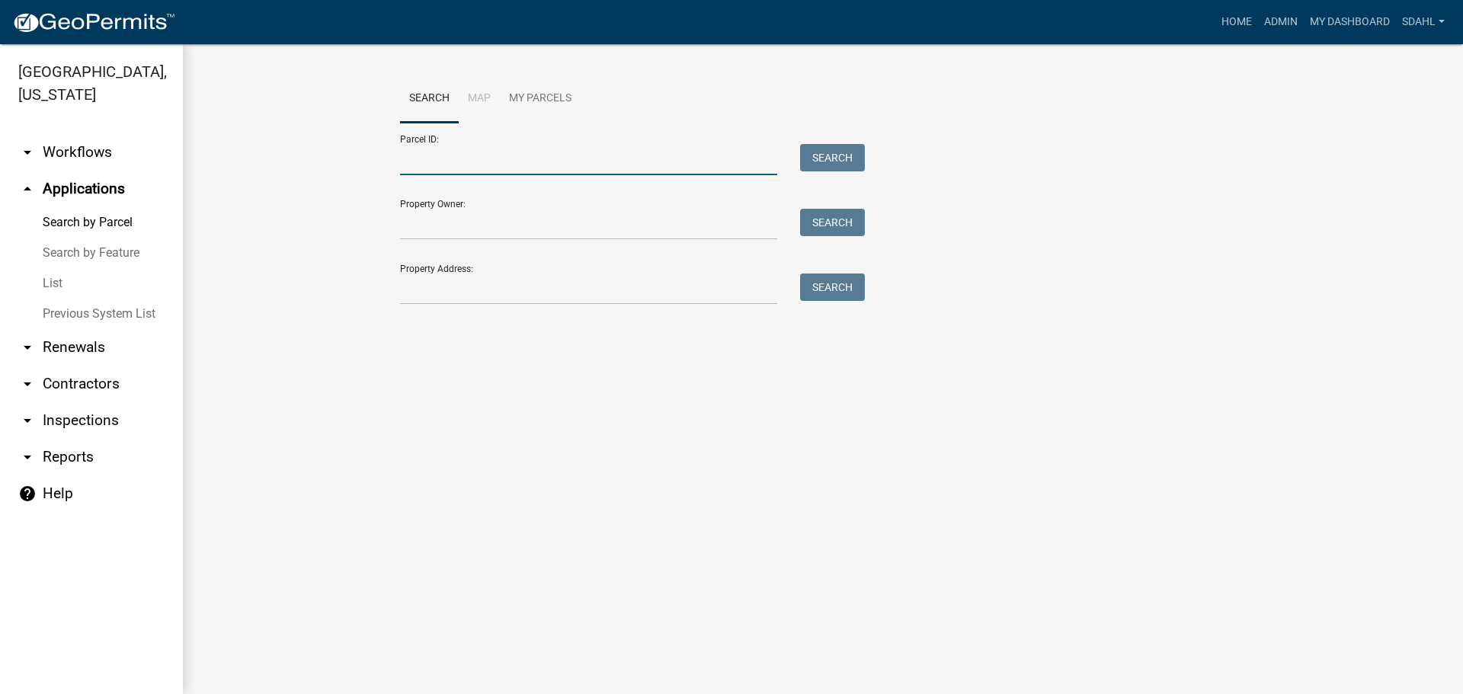
click at [424, 165] on input "Parcel ID:" at bounding box center [588, 159] width 377 height 31
paste input "51000990281000"
type input "51000990281000"
click at [824, 160] on button "Search" at bounding box center [832, 157] width 65 height 27
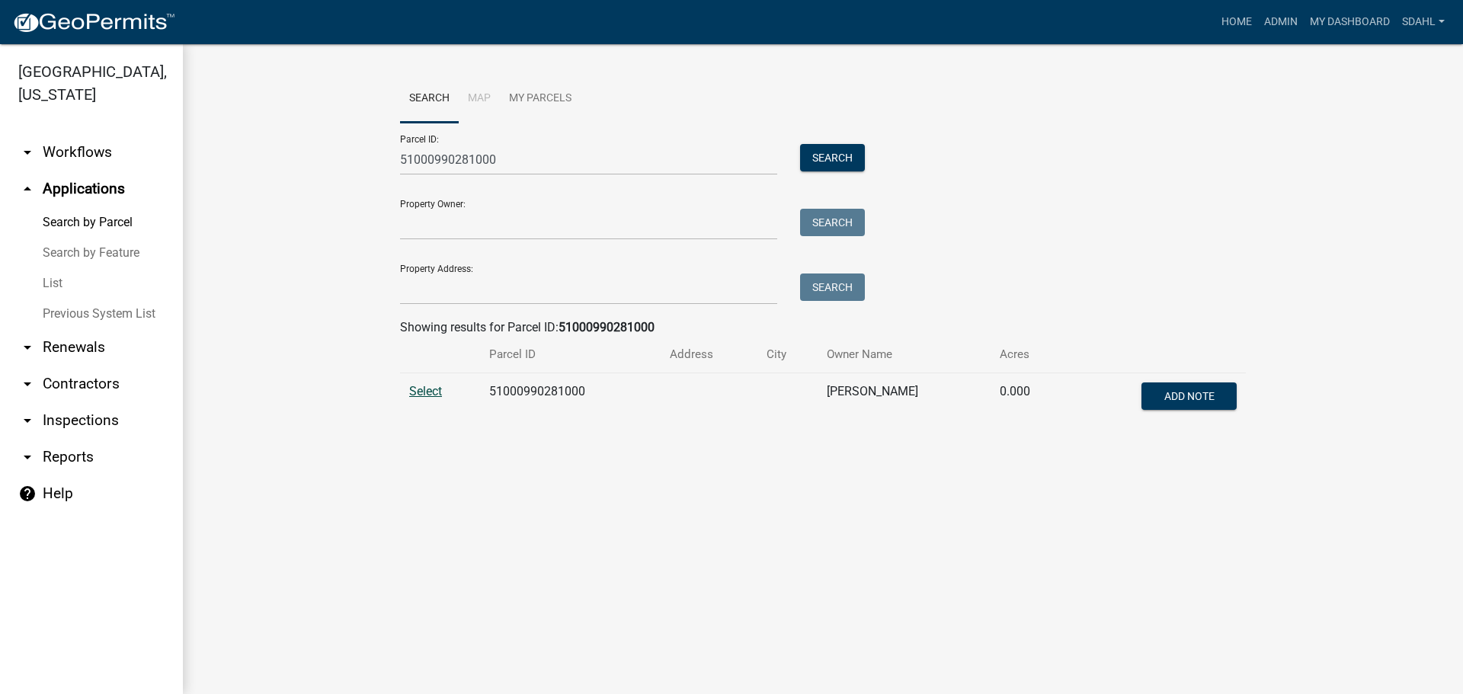
click at [418, 390] on span "Select" at bounding box center [425, 391] width 33 height 14
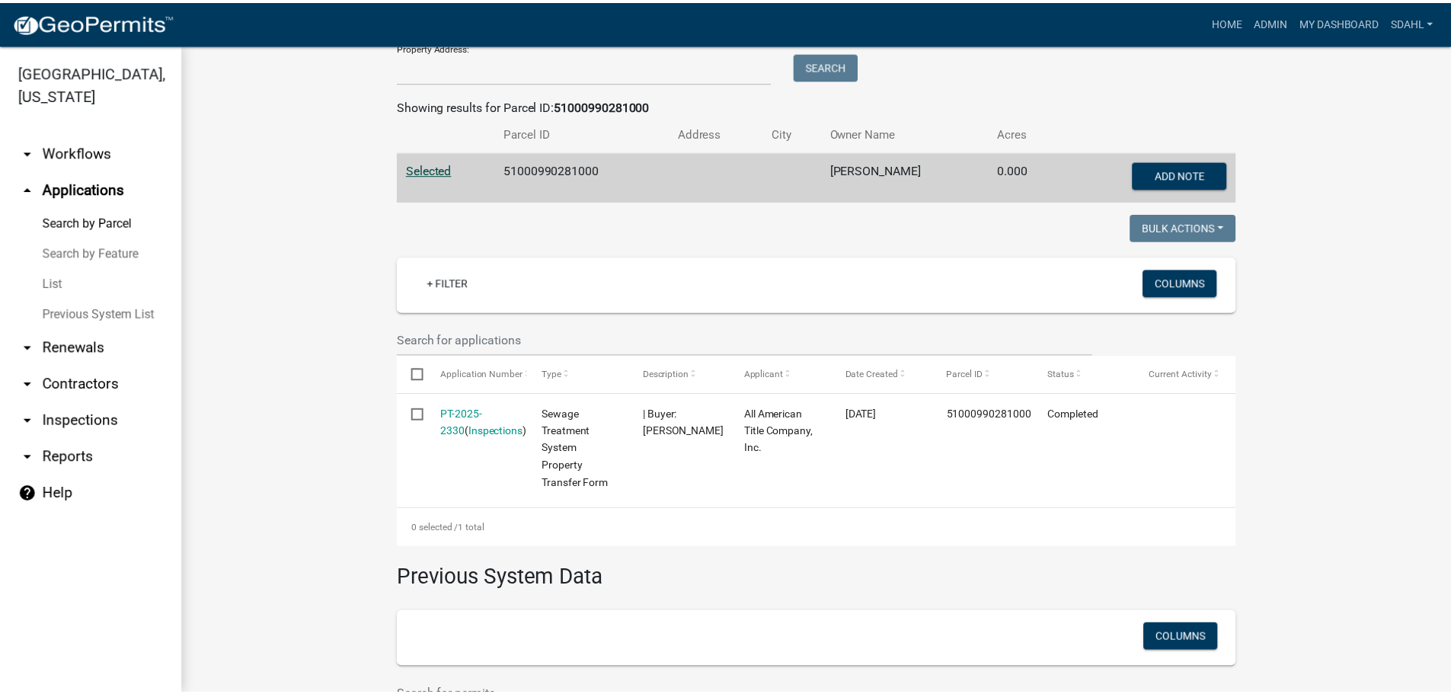
scroll to position [229, 0]
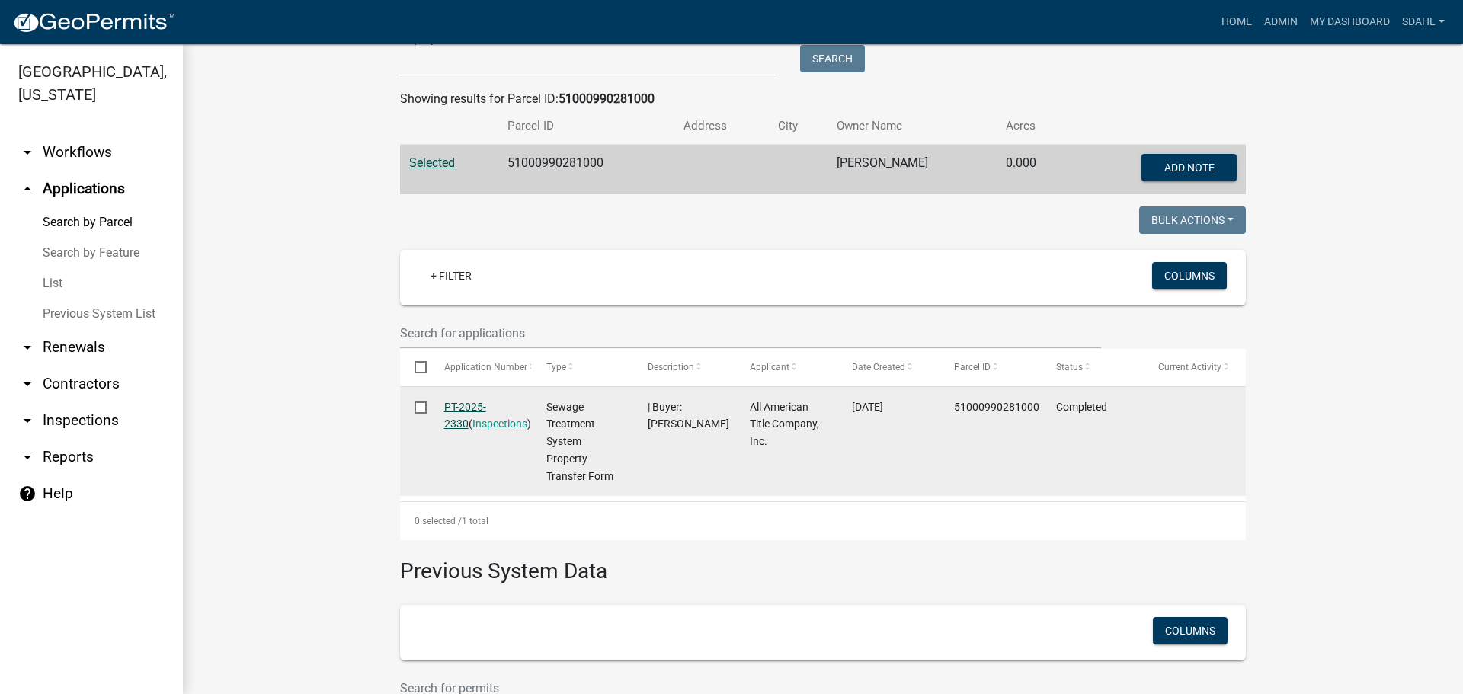
click at [486, 407] on link "PT-2025-2330" at bounding box center [465, 416] width 42 height 30
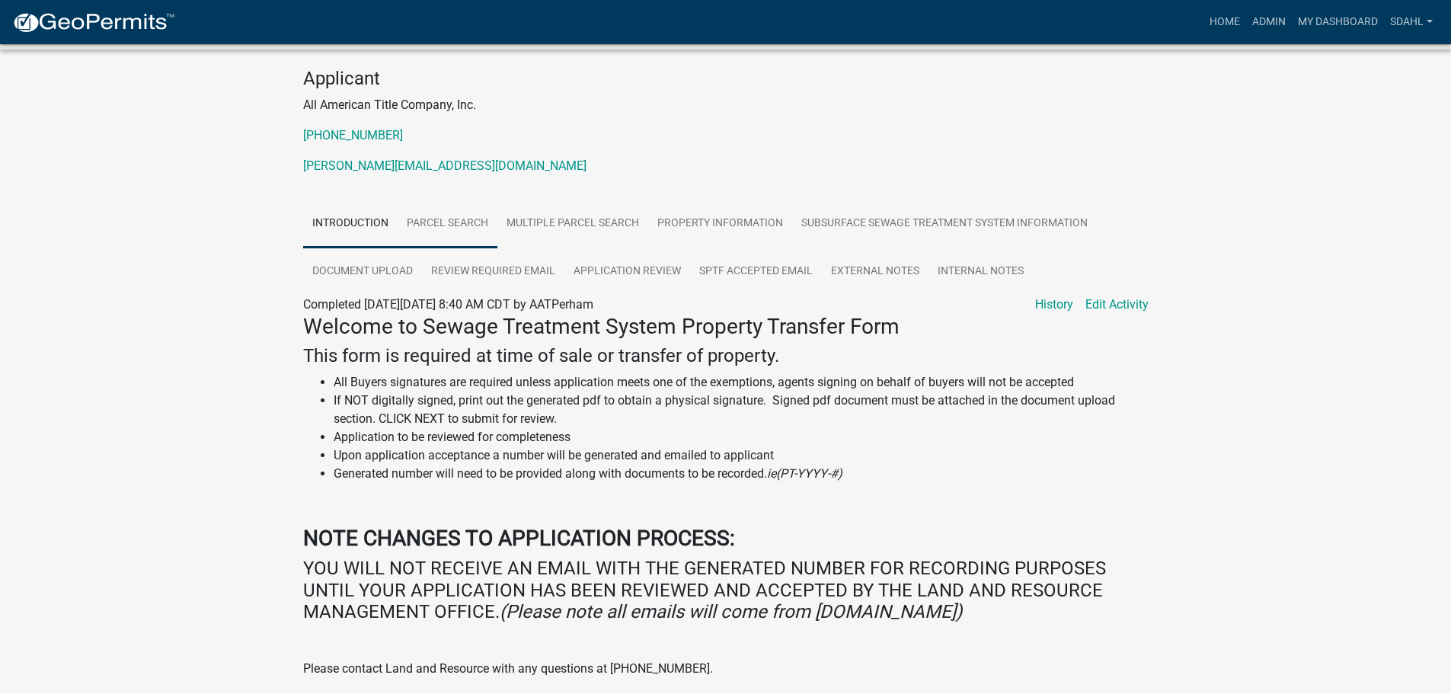
scroll to position [308, 0]
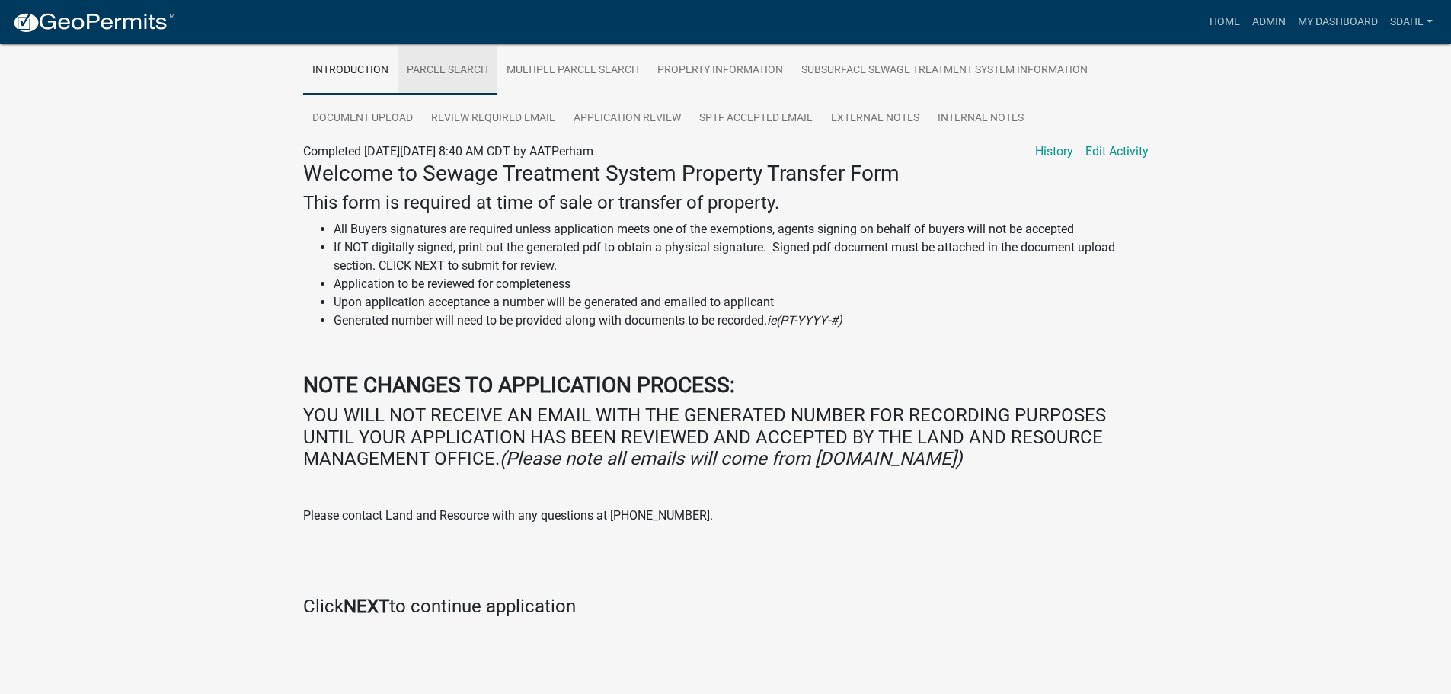
click at [440, 72] on link "Parcel search" at bounding box center [448, 70] width 100 height 49
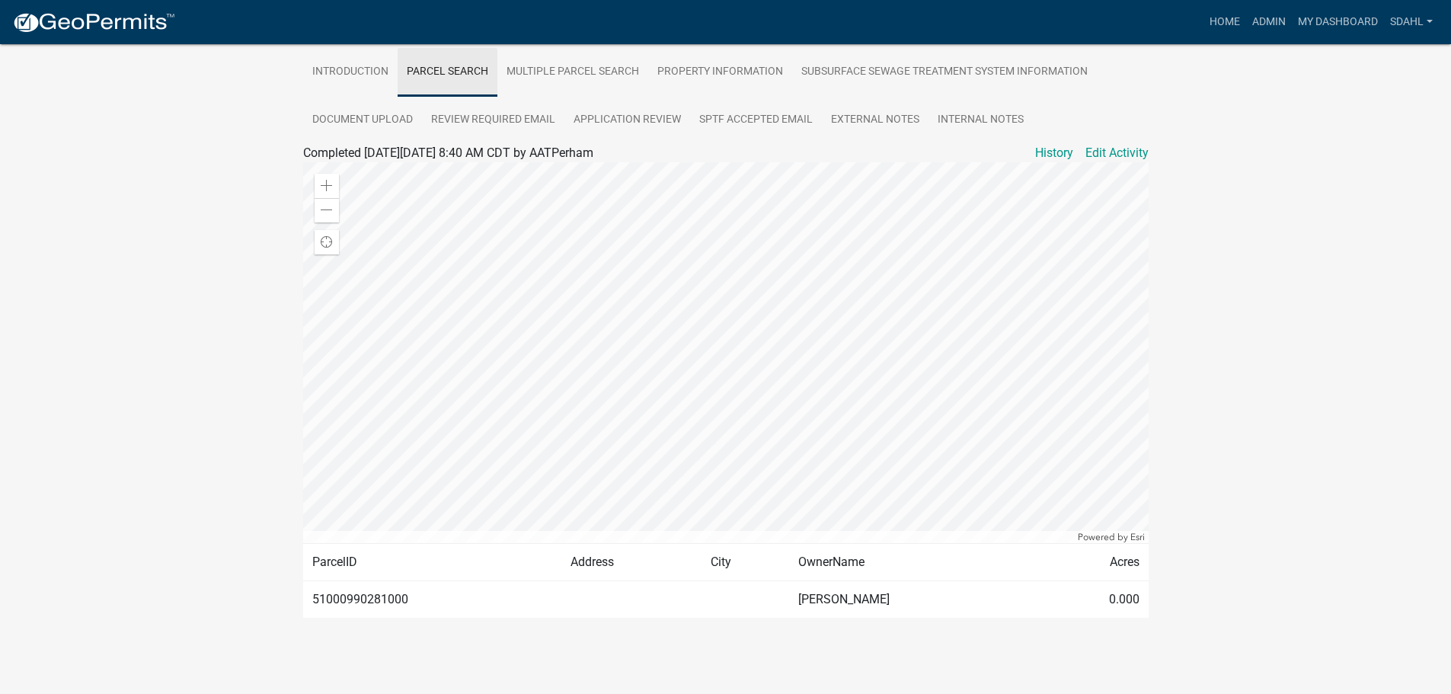
scroll to position [306, 0]
click at [594, 74] on link "Multiple Parcel Search" at bounding box center [572, 72] width 151 height 49
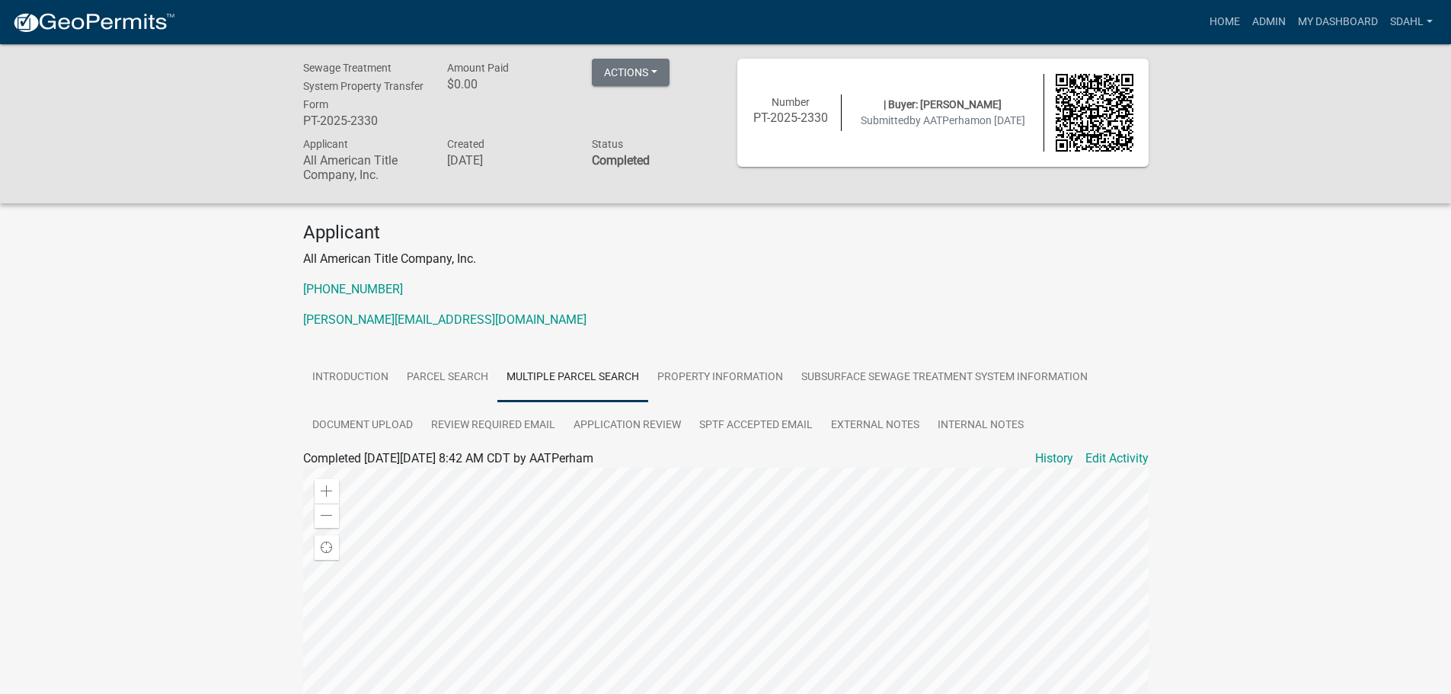
scroll to position [0, 0]
click at [702, 377] on link "Property Information" at bounding box center [720, 378] width 144 height 49
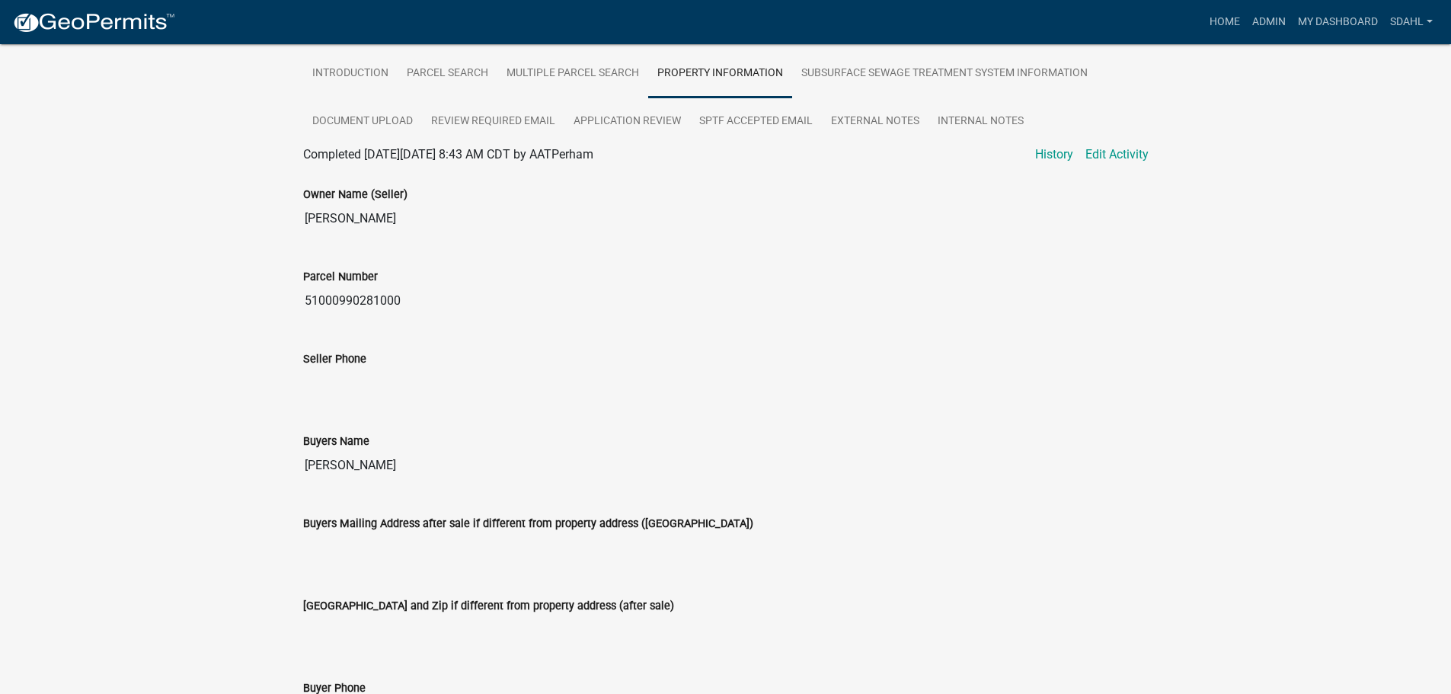
scroll to position [229, 0]
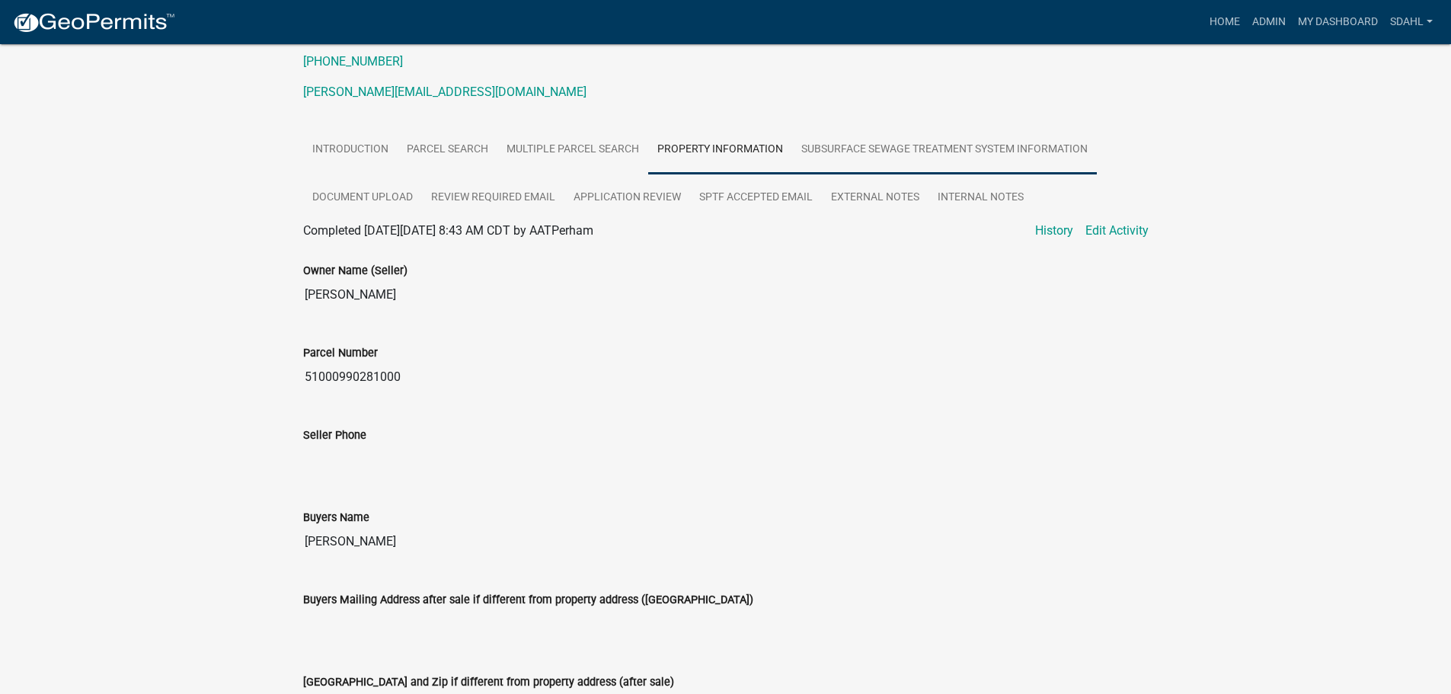
click at [910, 146] on link "Subsurface Sewage Treatment System Information" at bounding box center [944, 150] width 305 height 49
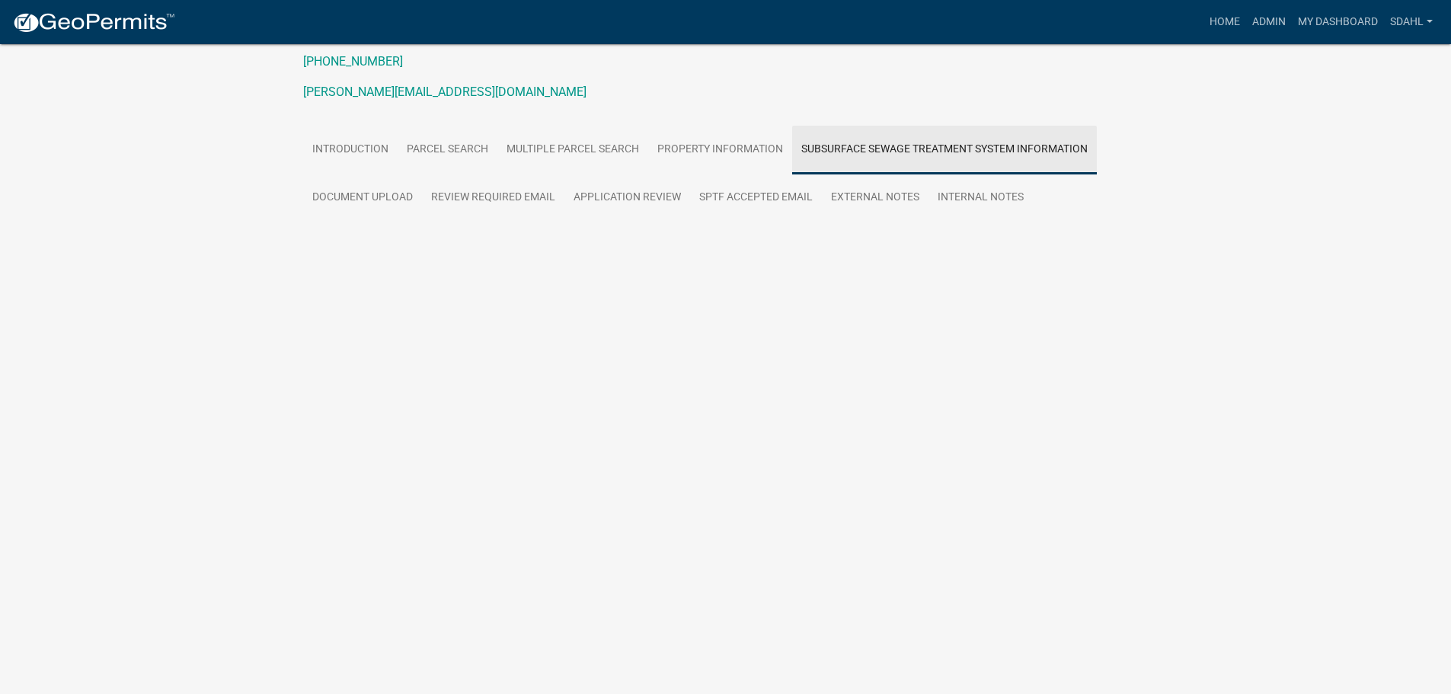
scroll to position [143, 0]
